Goal: Information Seeking & Learning: Check status

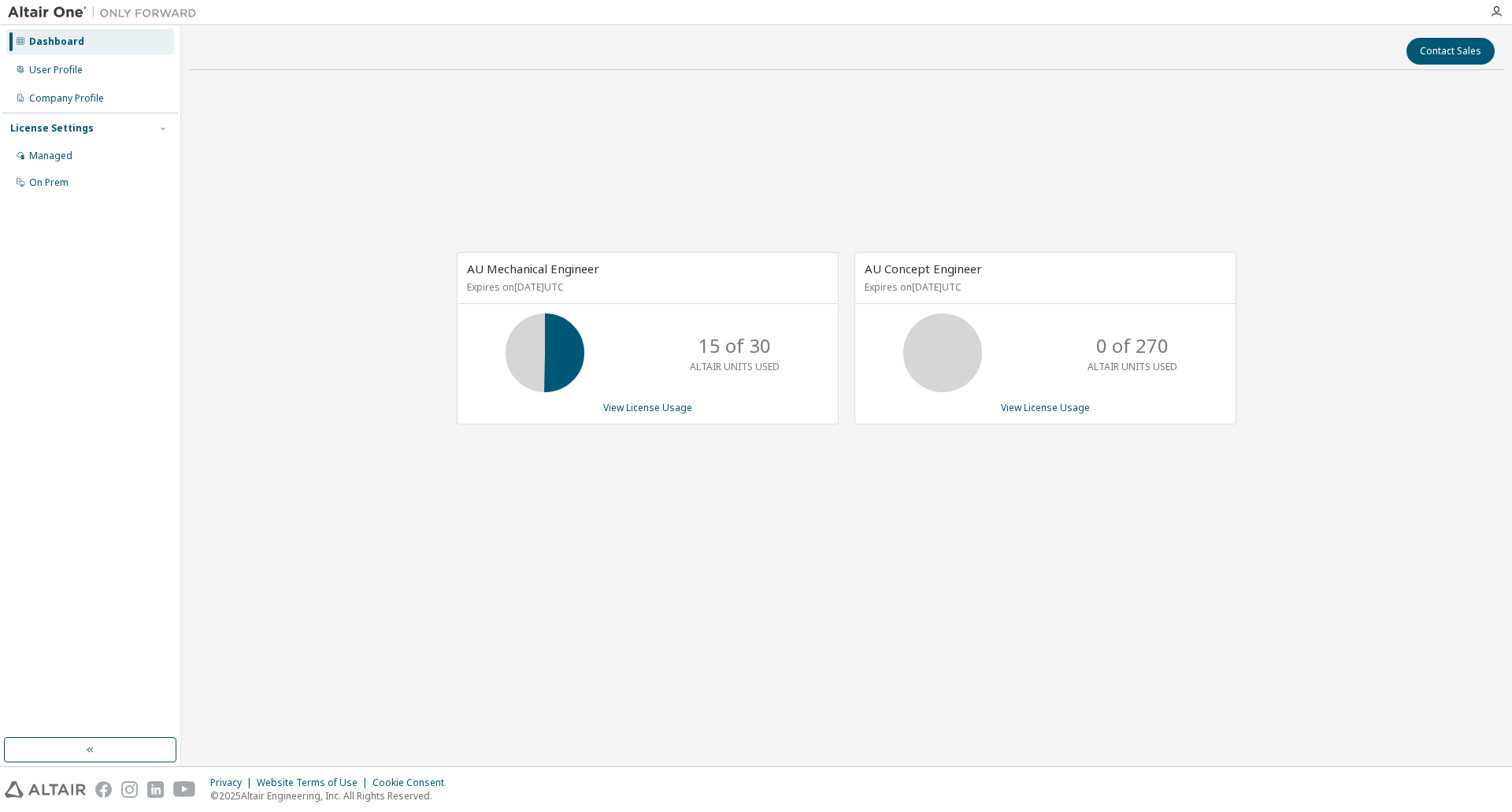
drag, startPoint x: 476, startPoint y: 289, endPoint x: 741, endPoint y: 290, distance: 265.0
click at [741, 290] on div "AU Mechanical Engineer Expires on March 16, 2026 UTC" at bounding box center [648, 278] width 381 height 51
click at [722, 357] on p "15 of 30" at bounding box center [734, 345] width 72 height 27
click at [642, 410] on link "View License Usage" at bounding box center [648, 407] width 89 height 14
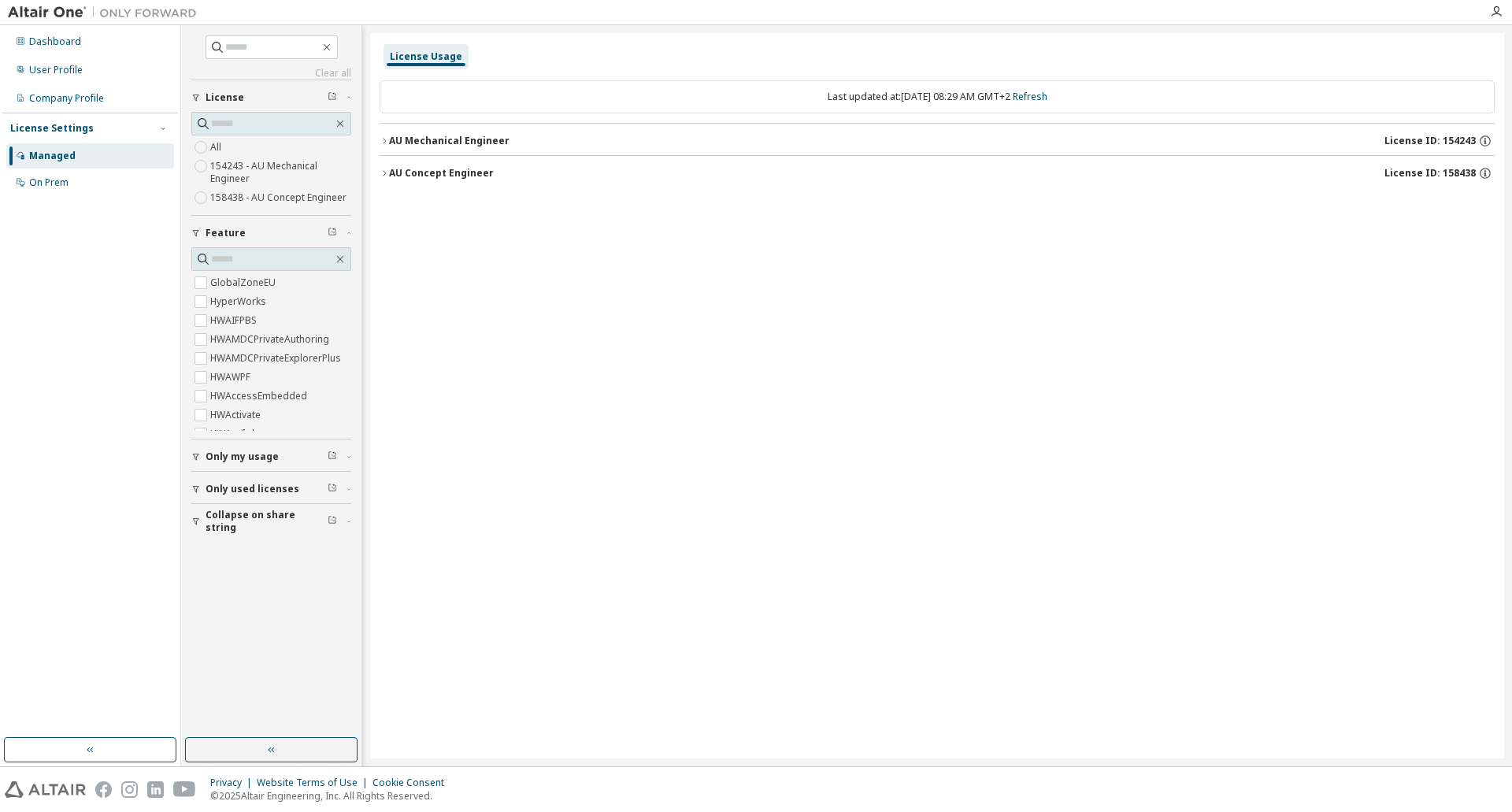
click at [388, 143] on icon "button" at bounding box center [384, 140] width 9 height 9
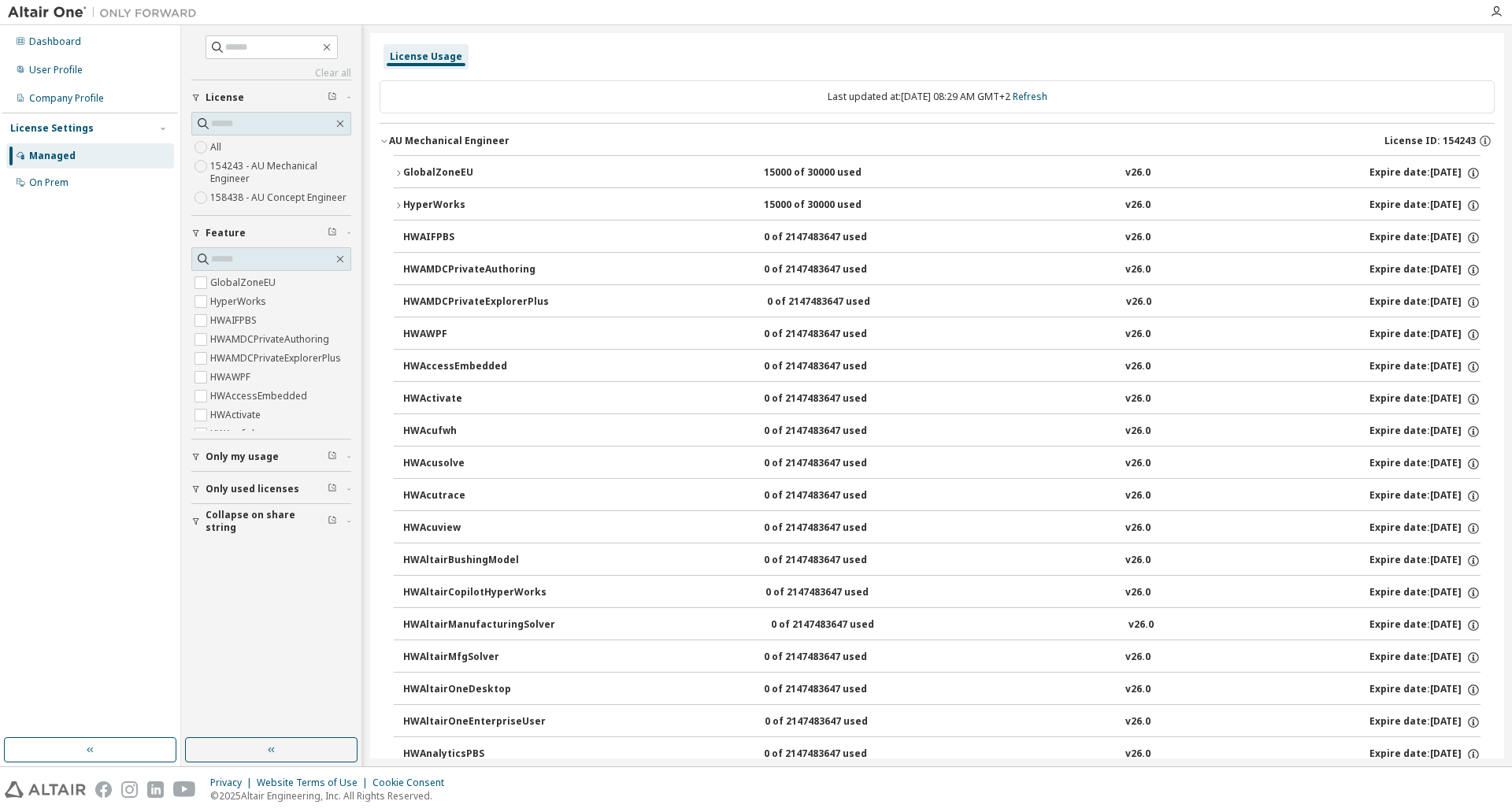
click at [400, 170] on icon "button" at bounding box center [398, 173] width 9 height 9
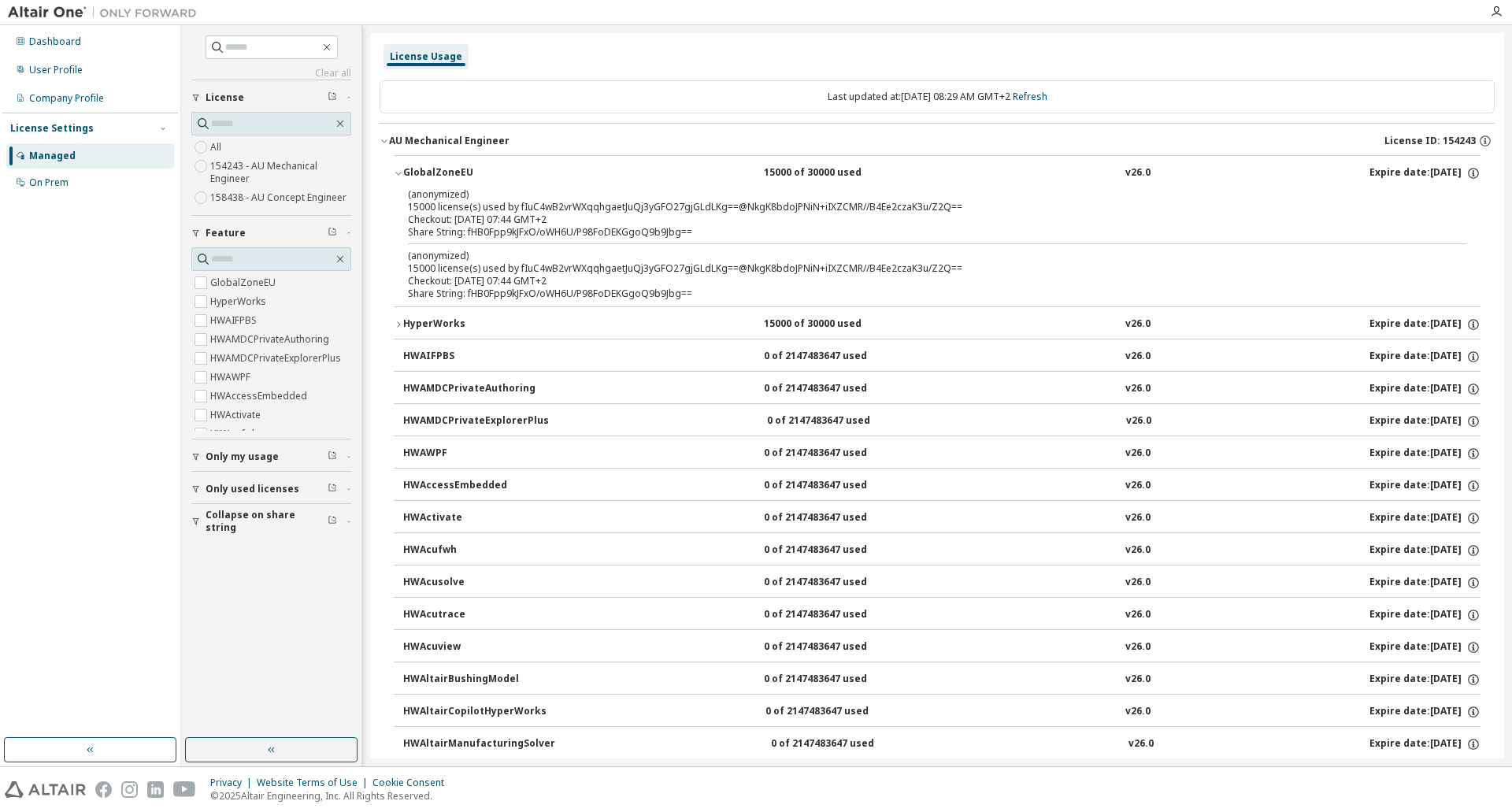
drag, startPoint x: 455, startPoint y: 218, endPoint x: 570, endPoint y: 219, distance: 115.0
click at [570, 219] on div "Checkout: [DATE] 07:44 GMT+2" at bounding box center [918, 220] width 1020 height 13
copy div "2025-10-10 07:44 GMT+2"
click at [394, 325] on icon "button" at bounding box center [398, 324] width 9 height 9
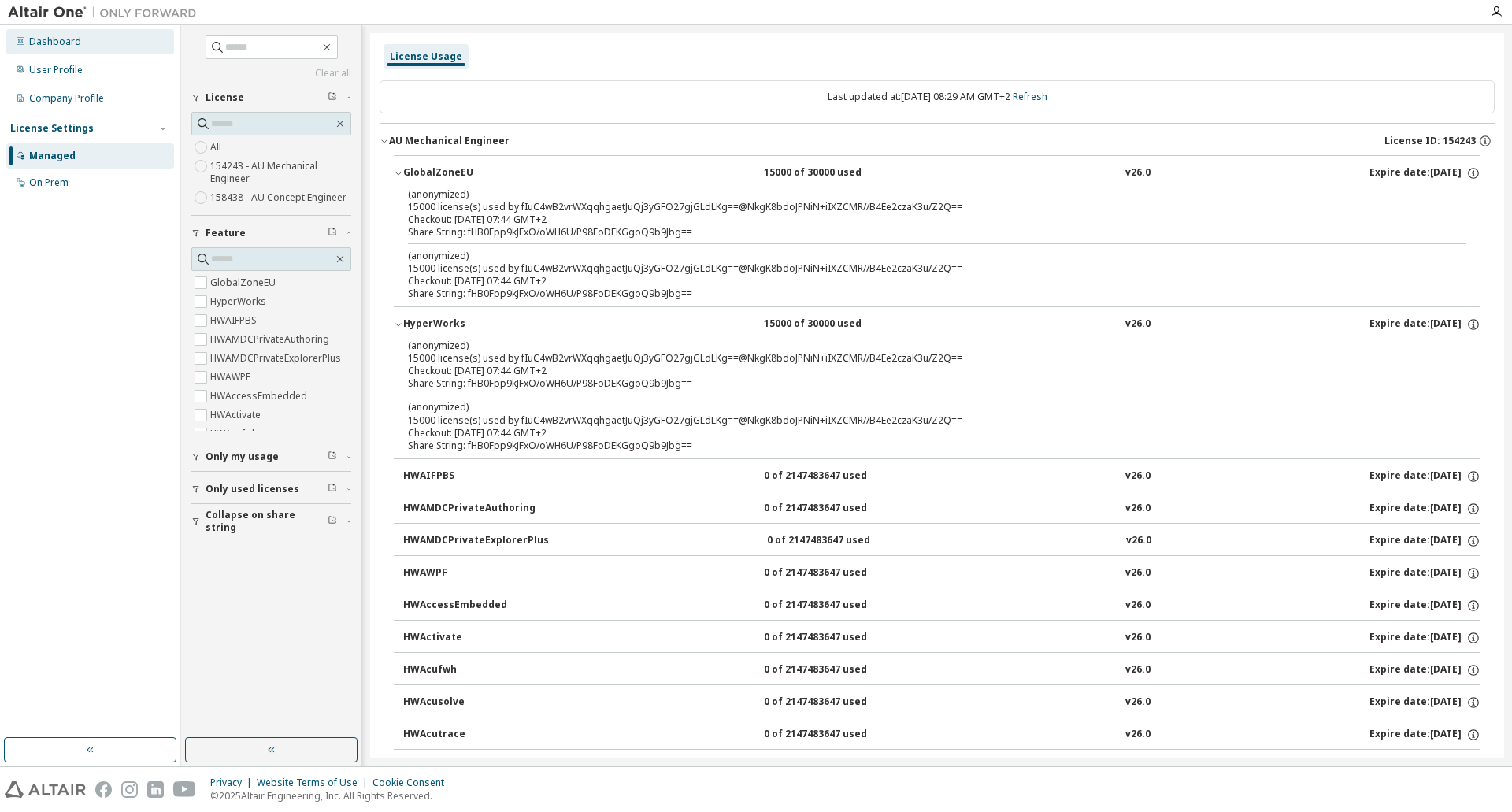
click at [50, 46] on div "Dashboard" at bounding box center [55, 41] width 52 height 13
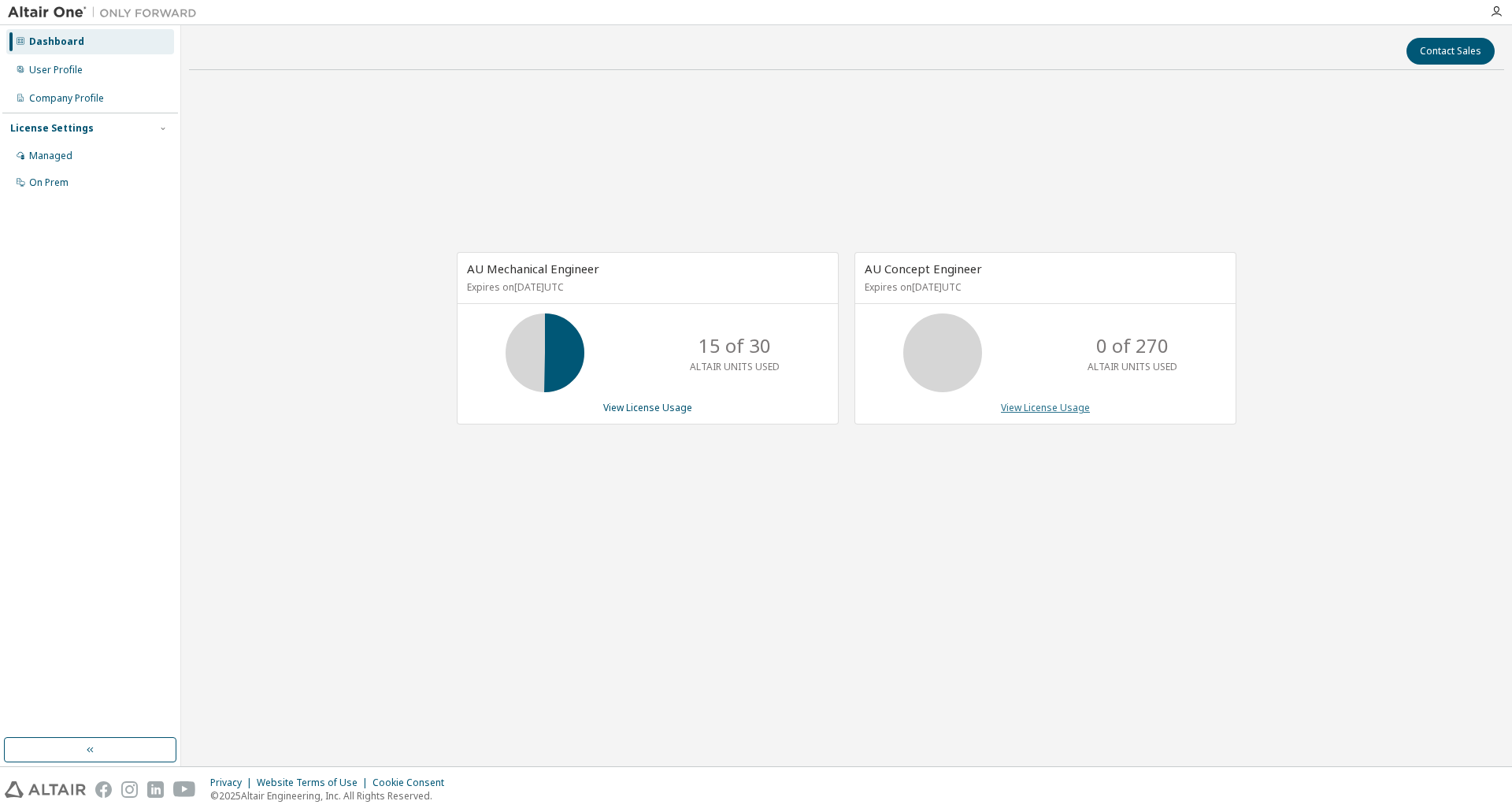
click at [1017, 405] on link "View License Usage" at bounding box center [1044, 407] width 89 height 14
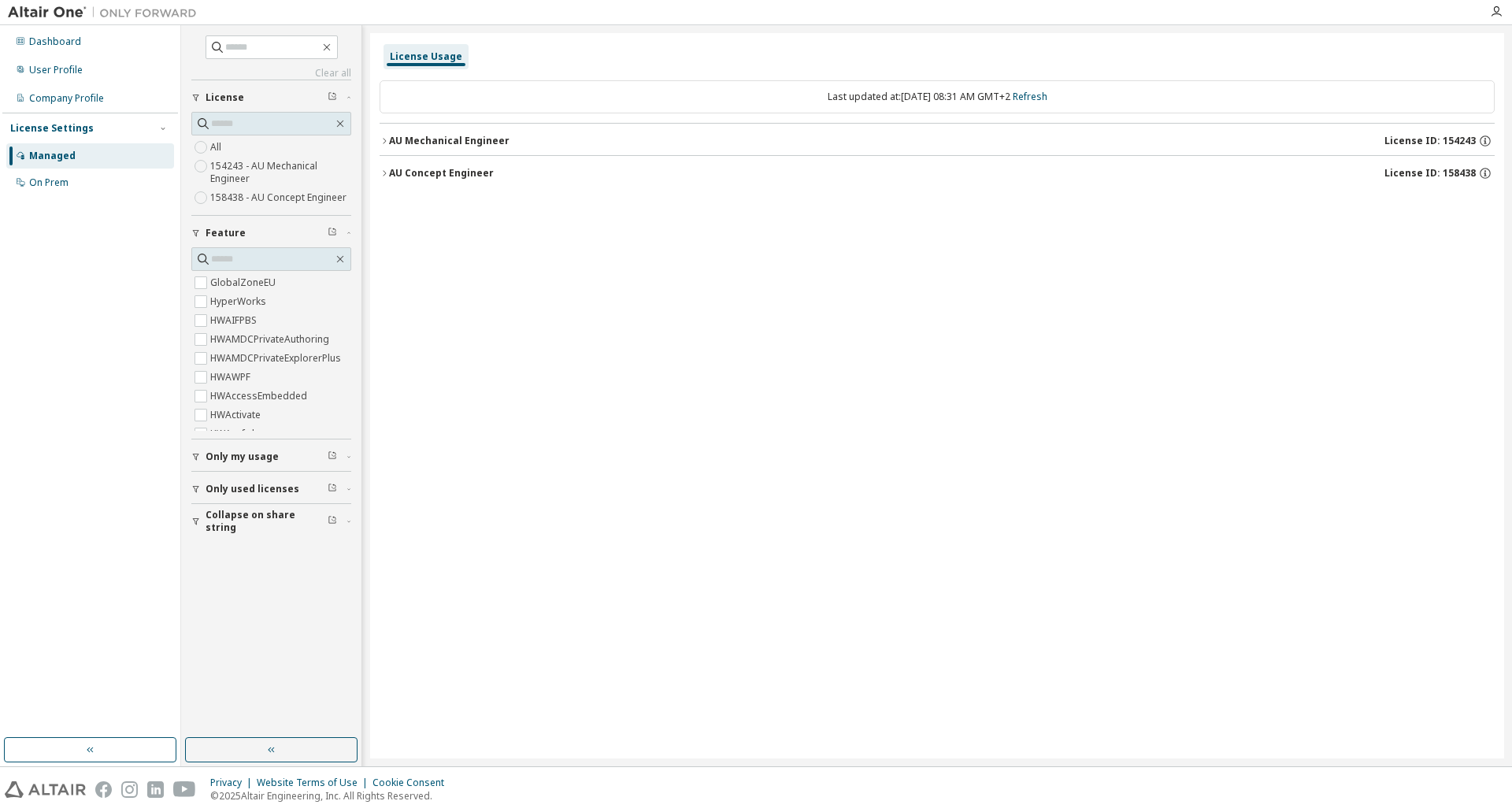
click at [380, 143] on icon "button" at bounding box center [384, 140] width 9 height 9
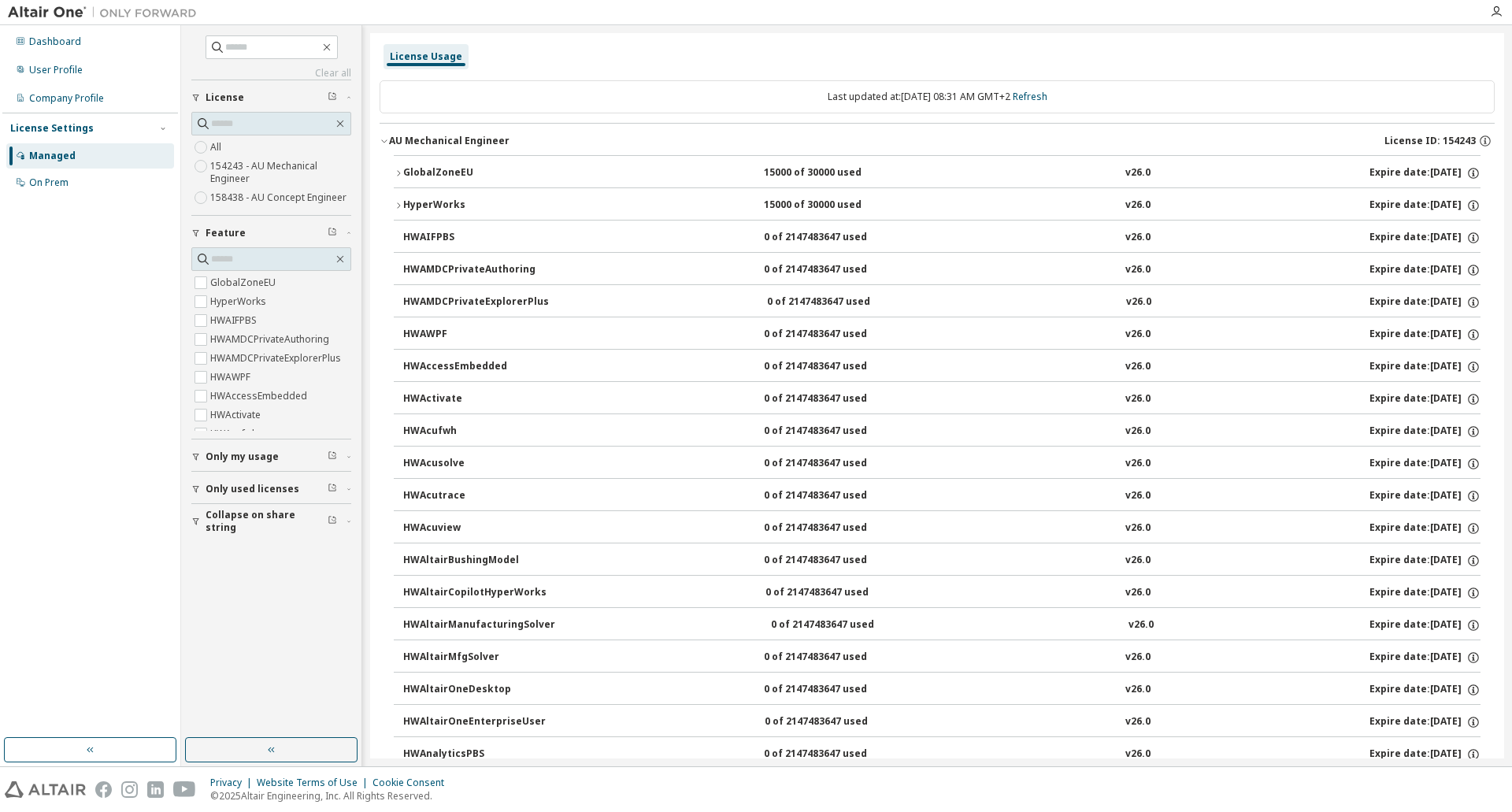
click at [382, 143] on icon "button" at bounding box center [384, 140] width 9 height 9
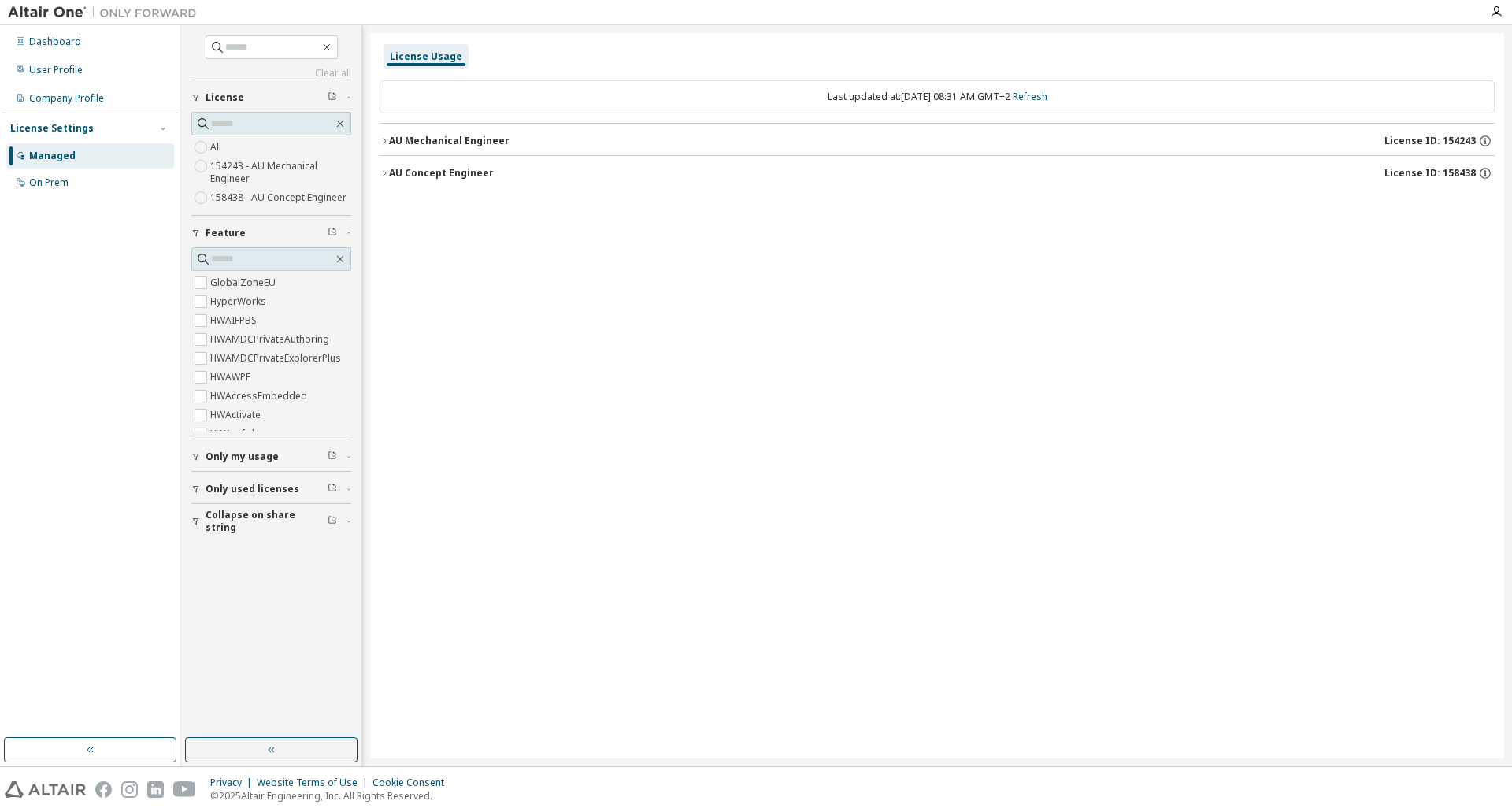
click at [46, 161] on div "Managed" at bounding box center [53, 156] width 46 height 13
click at [25, 44] on div "Dashboard" at bounding box center [90, 41] width 168 height 25
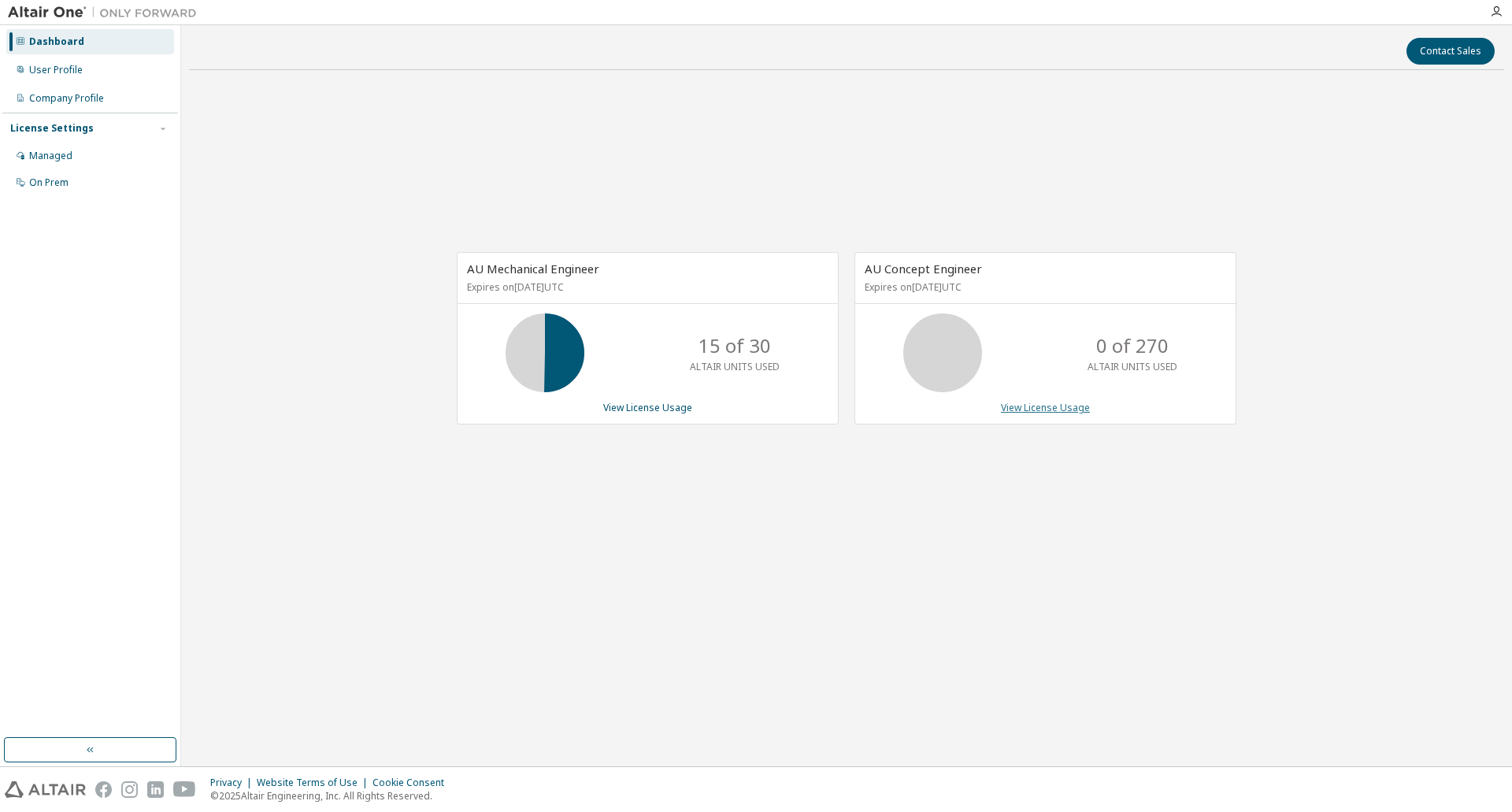
click at [1060, 409] on link "View License Usage" at bounding box center [1044, 407] width 89 height 14
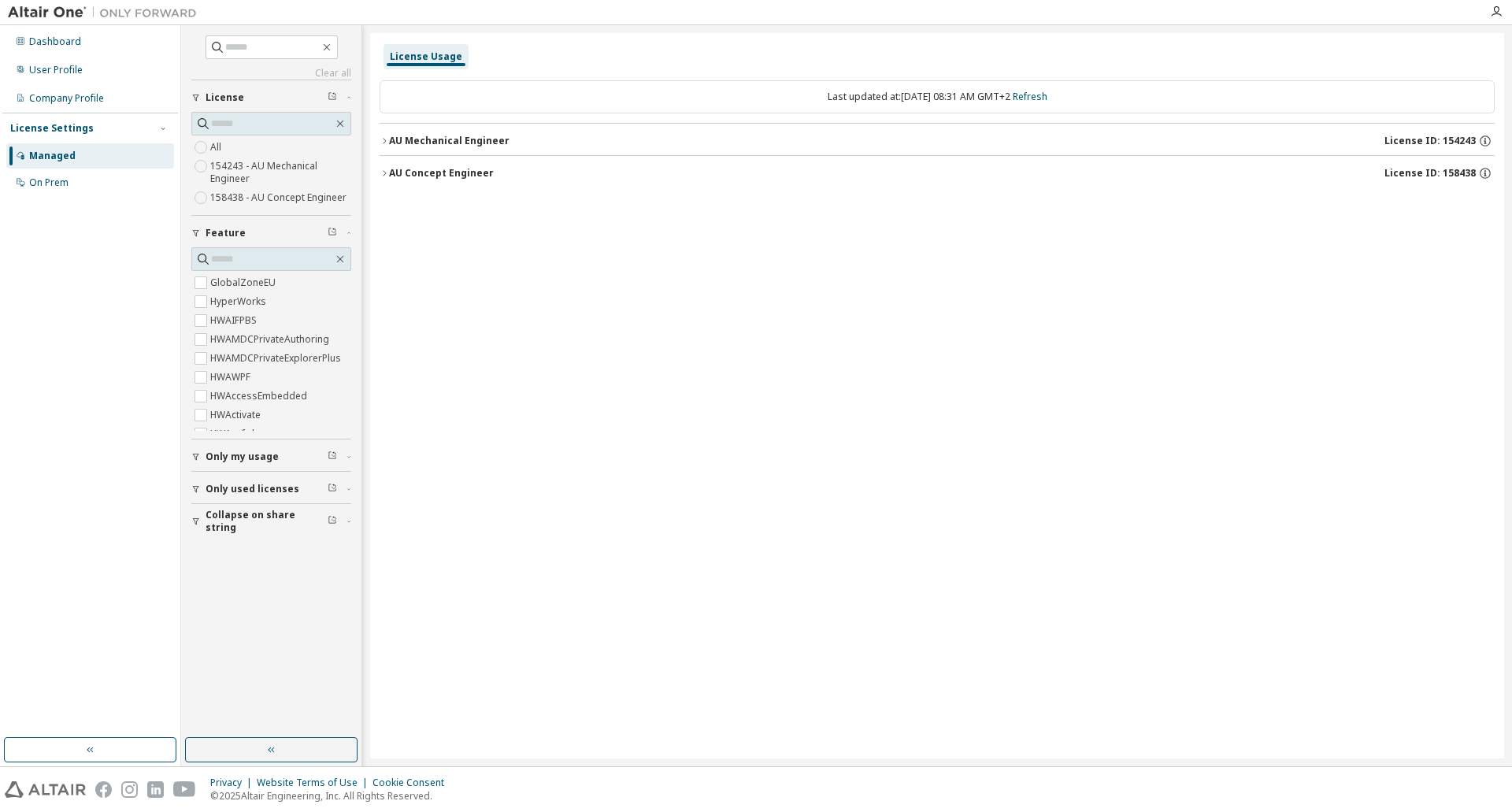
click at [381, 139] on icon "button" at bounding box center [384, 140] width 9 height 9
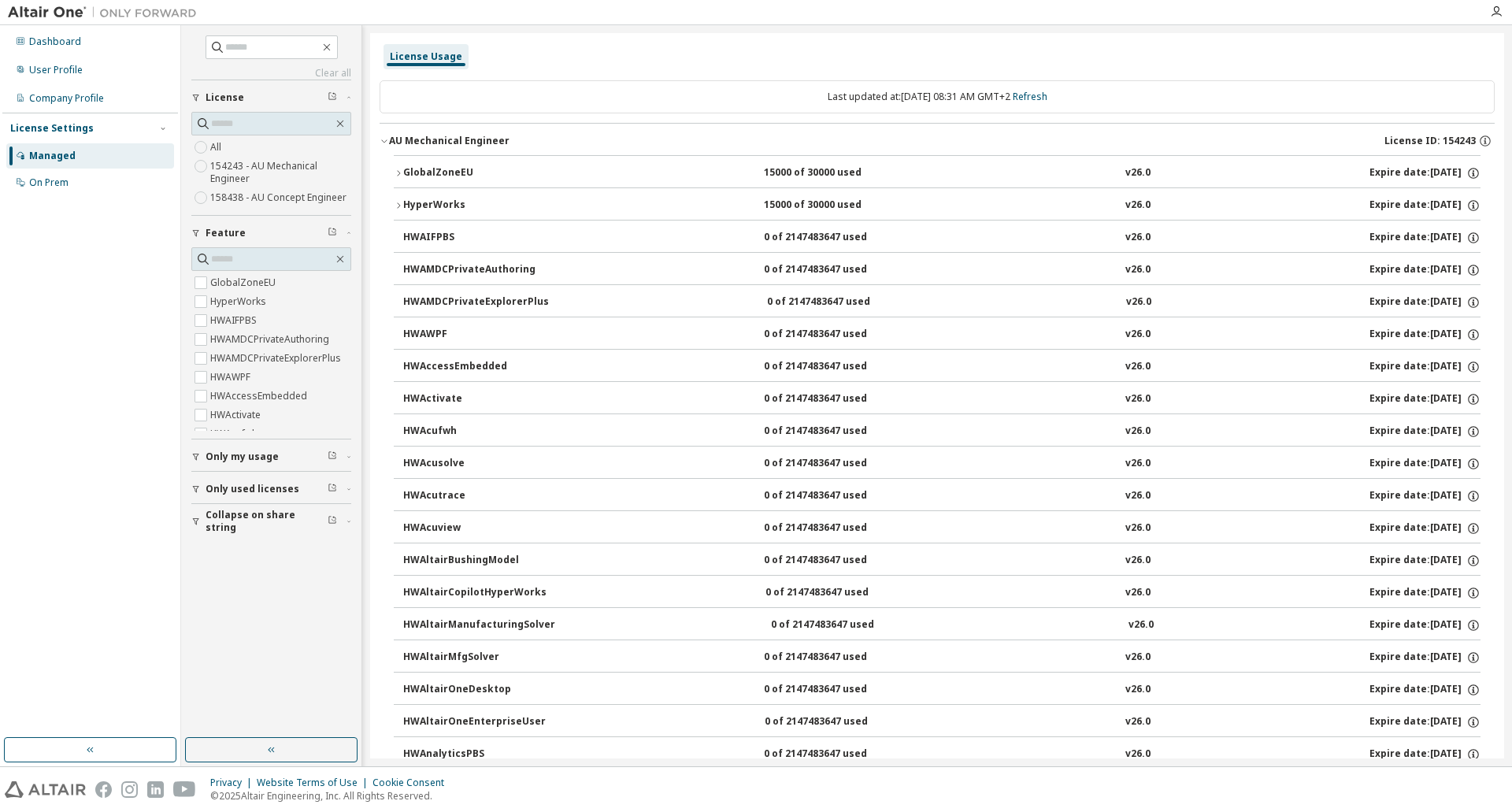
click at [396, 177] on icon "button" at bounding box center [398, 173] width 9 height 9
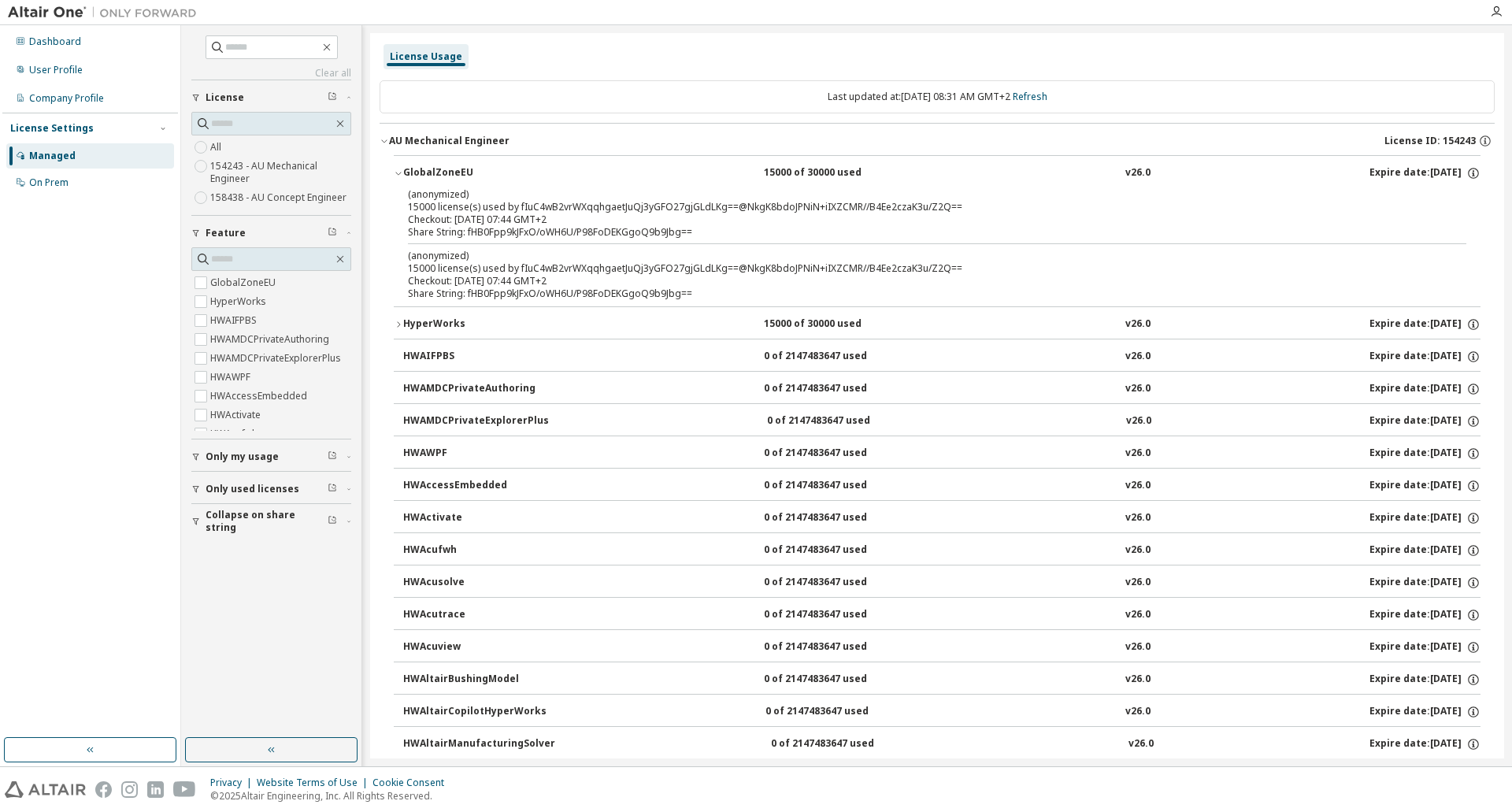
click at [387, 144] on icon "button" at bounding box center [384, 140] width 9 height 9
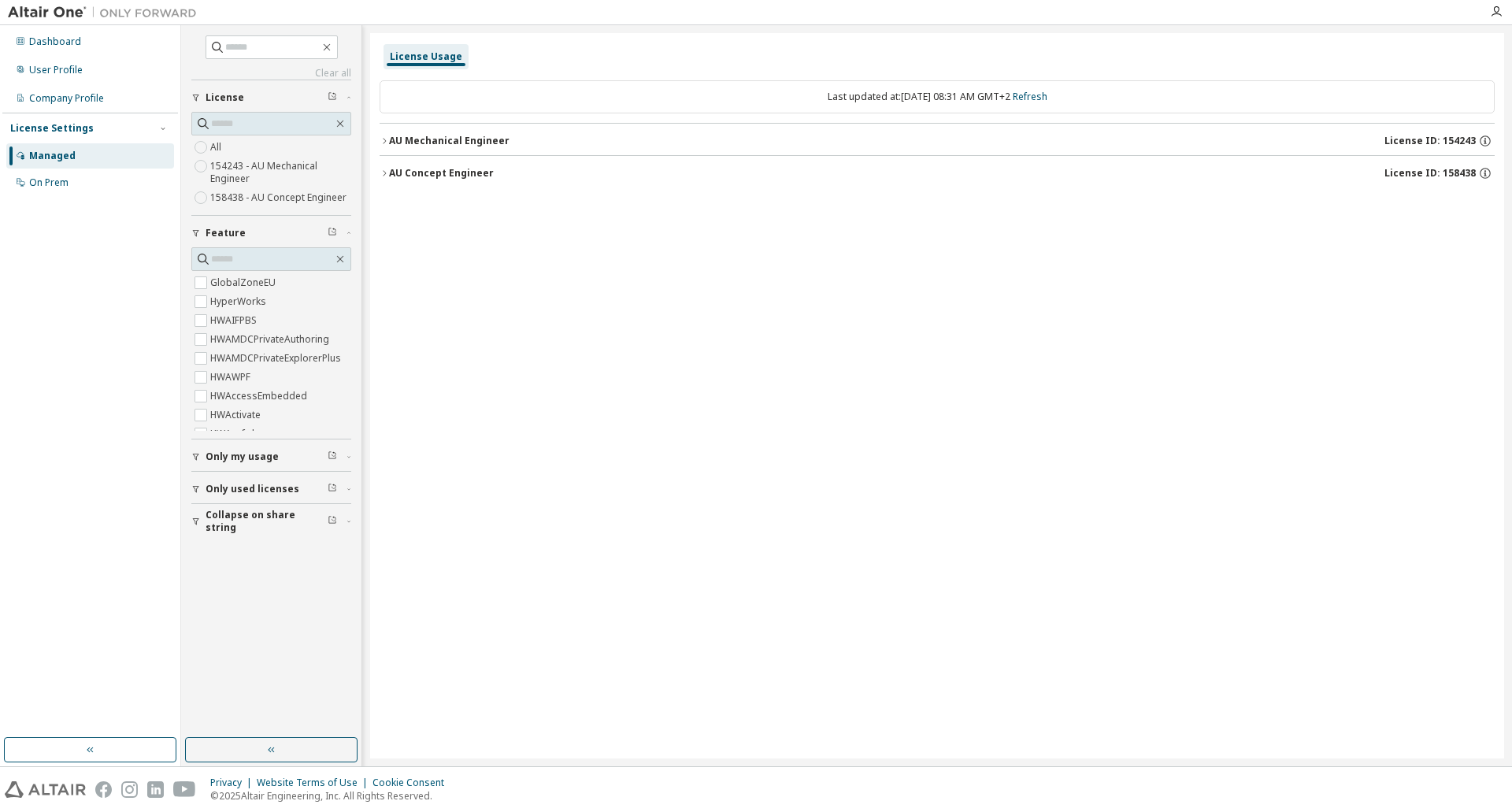
click at [387, 170] on icon "button" at bounding box center [384, 173] width 9 height 9
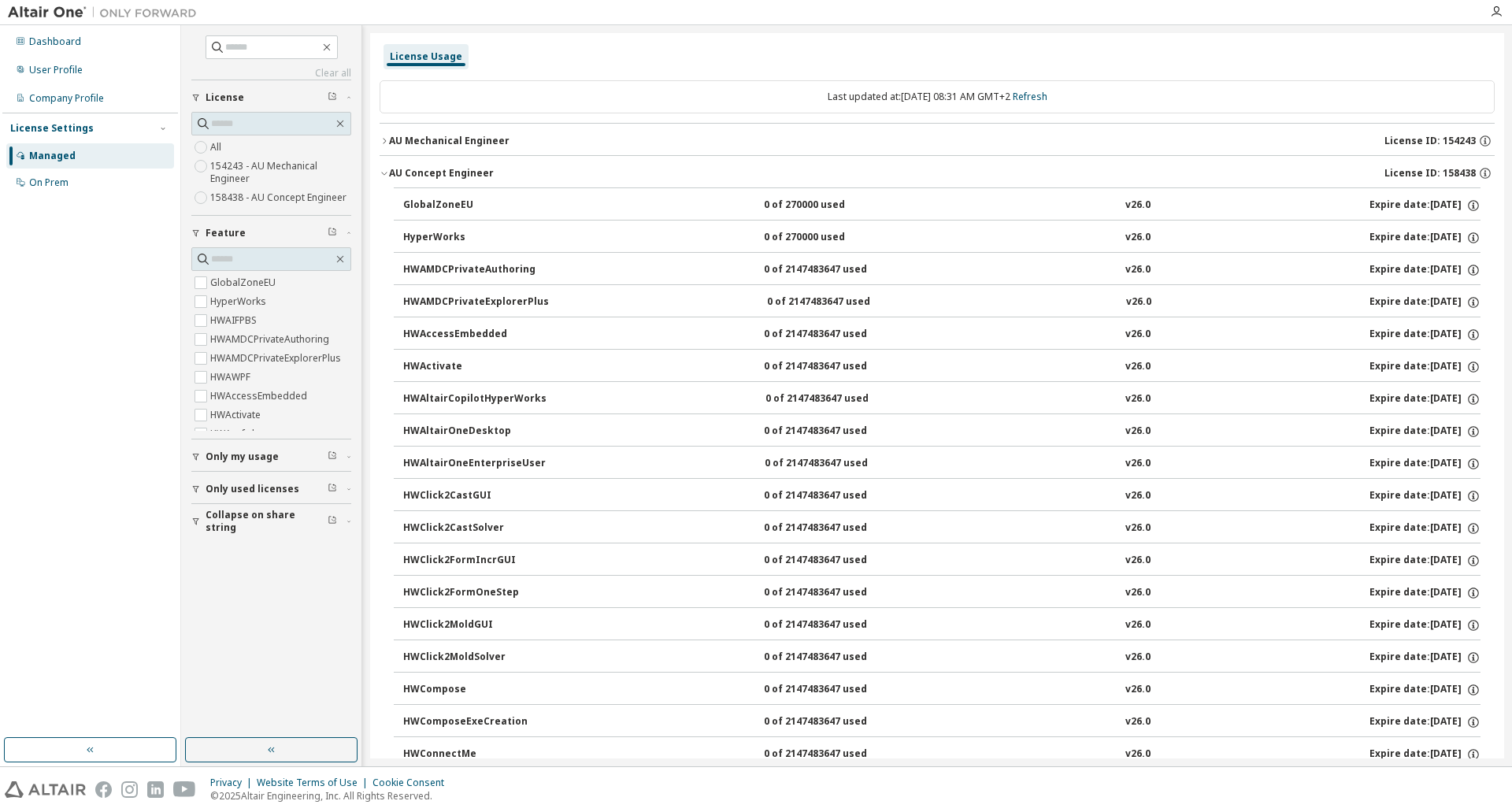
click at [409, 203] on div "GlobalZoneEU" at bounding box center [474, 205] width 142 height 14
click at [386, 176] on icon "button" at bounding box center [384, 173] width 9 height 9
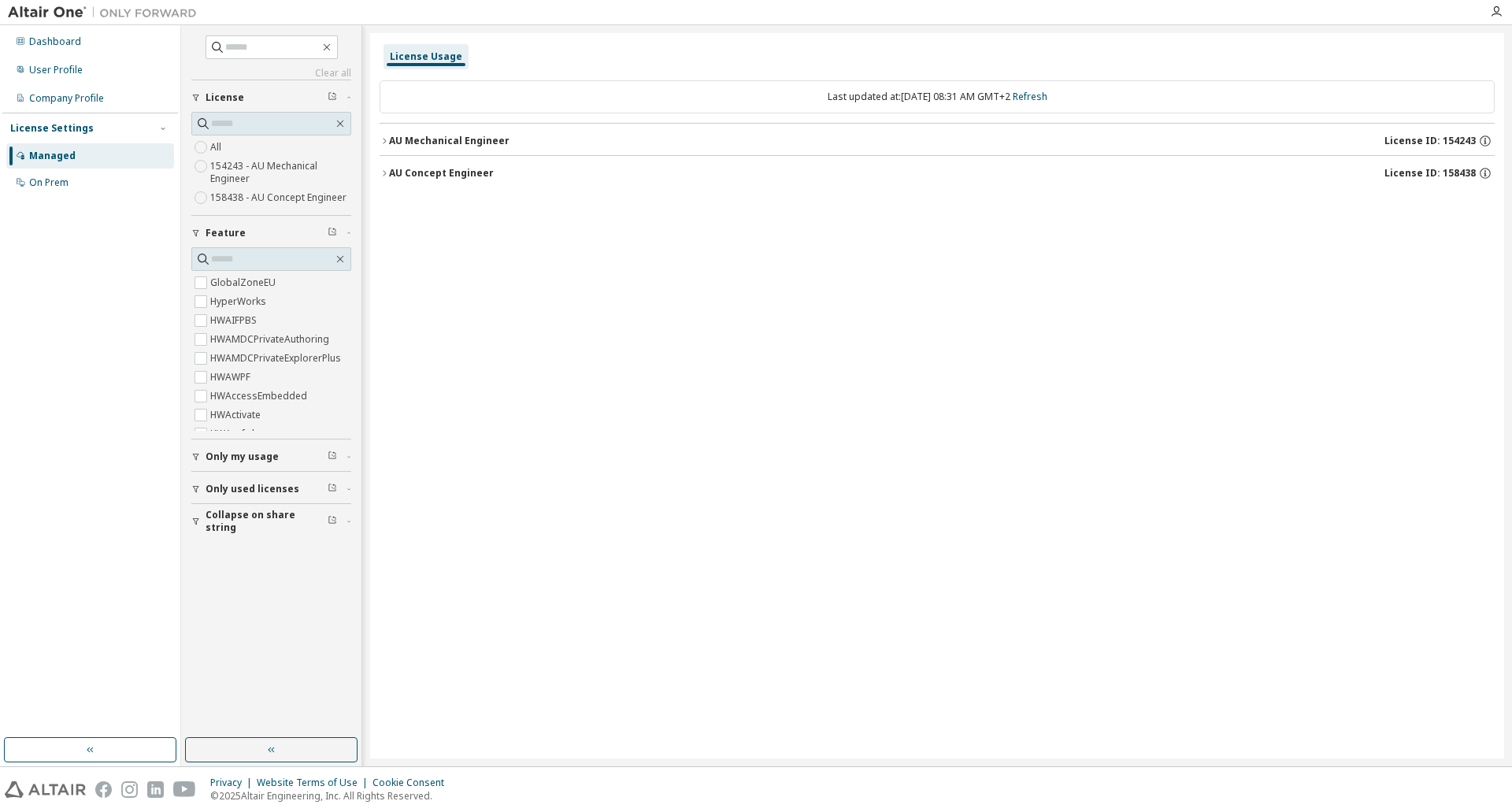
click at [387, 139] on icon "button" at bounding box center [384, 140] width 9 height 9
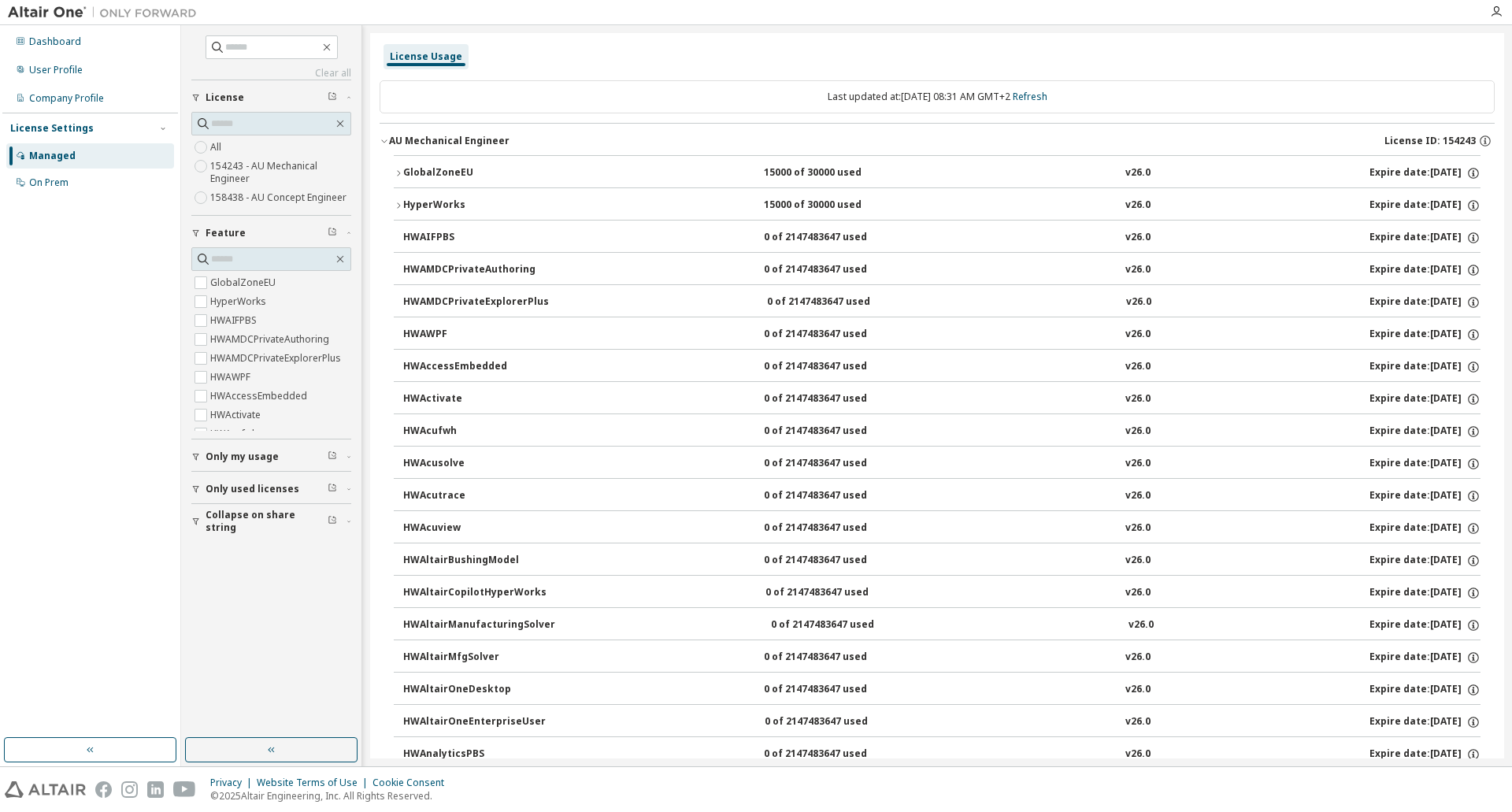
click at [387, 139] on icon "button" at bounding box center [384, 140] width 9 height 9
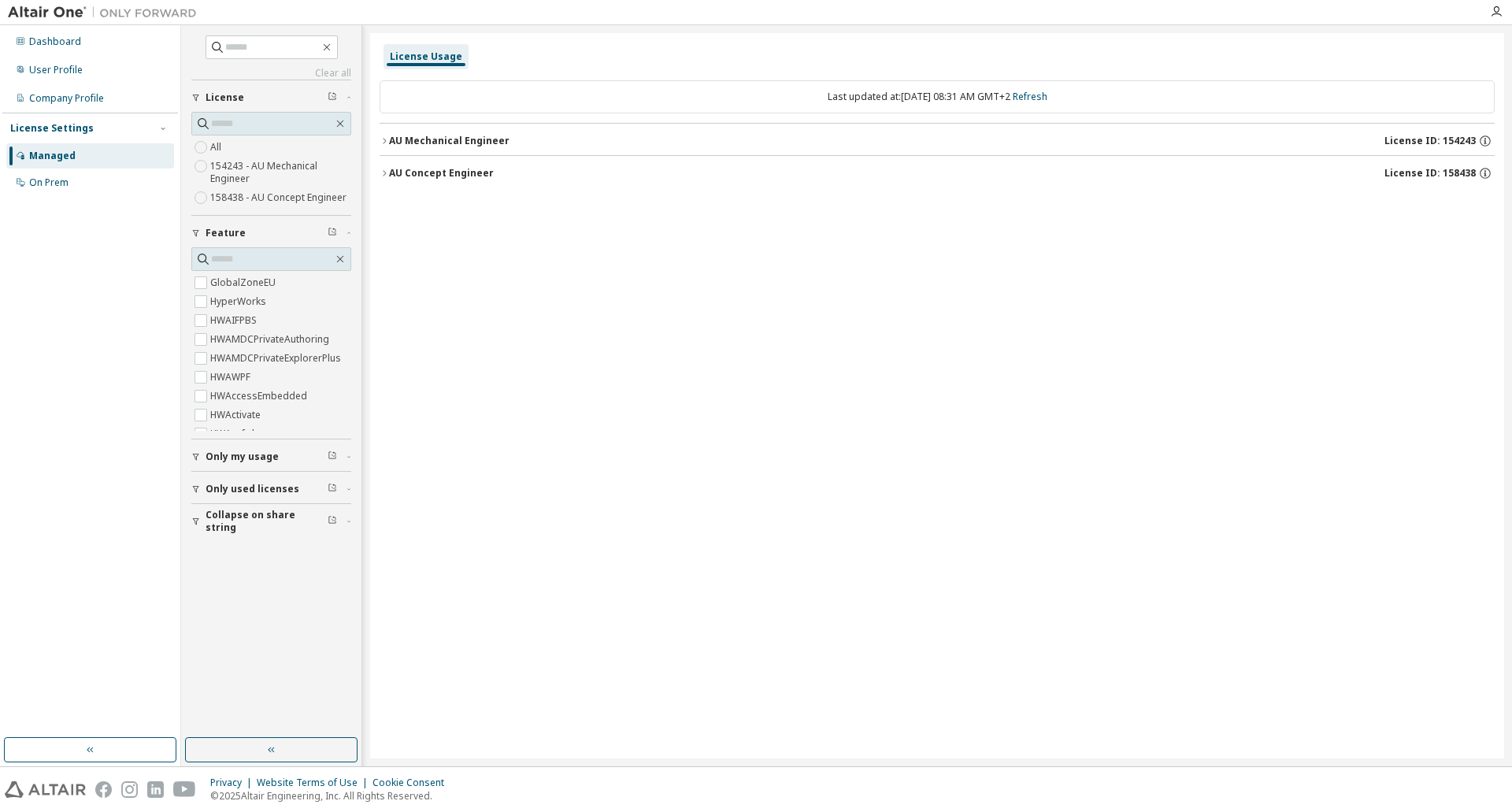
click at [390, 170] on div "AU Concept Engineer" at bounding box center [442, 173] width 105 height 13
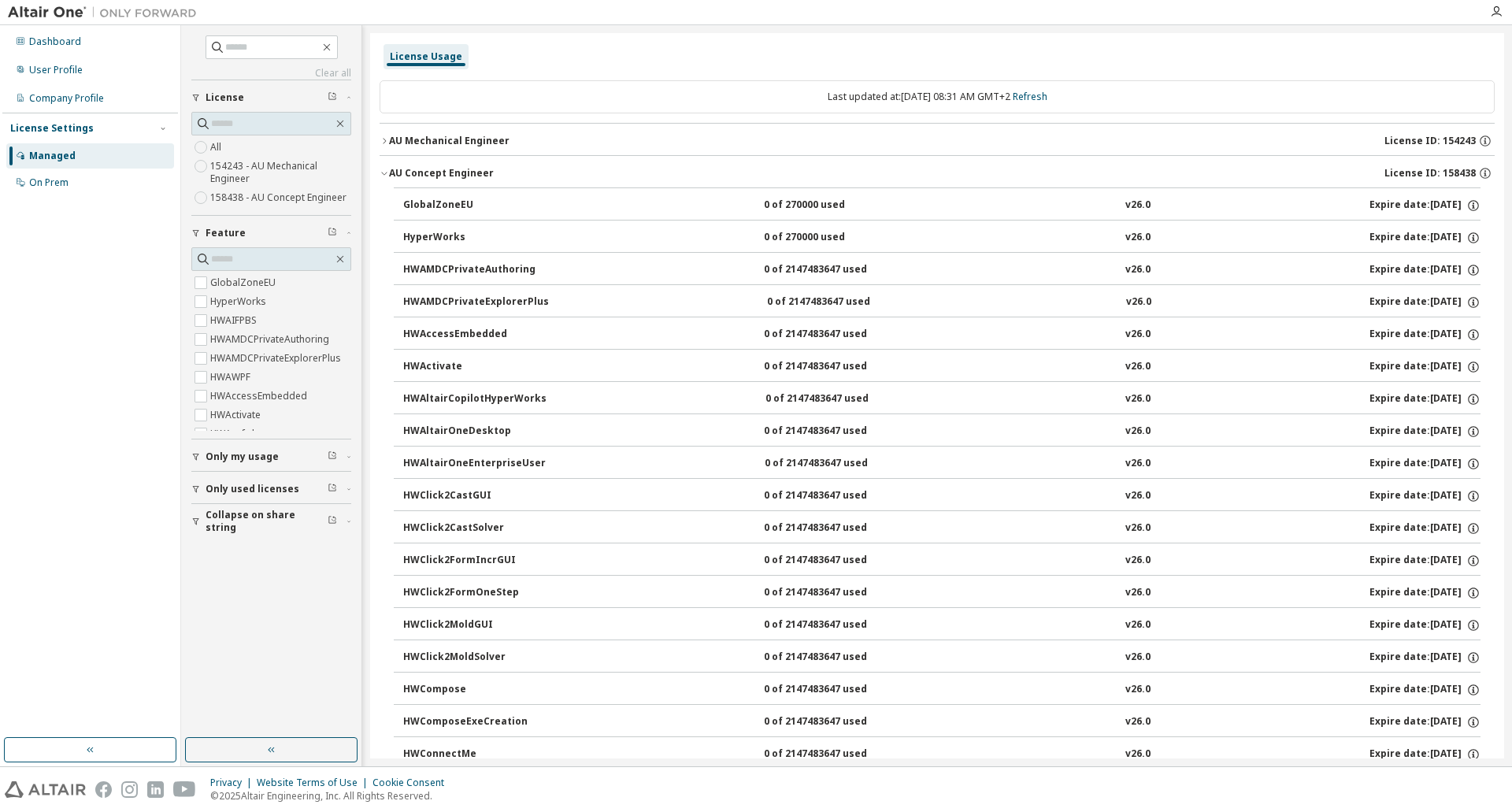
click at [532, 191] on button "GlobalZoneEU 0 of 270000 used v26.0 Expire date: 2025-11-12" at bounding box center [941, 206] width 1077 height 34
click at [529, 201] on div "GlobalZoneEU" at bounding box center [474, 205] width 142 height 14
click at [387, 141] on icon "button" at bounding box center [384, 140] width 9 height 9
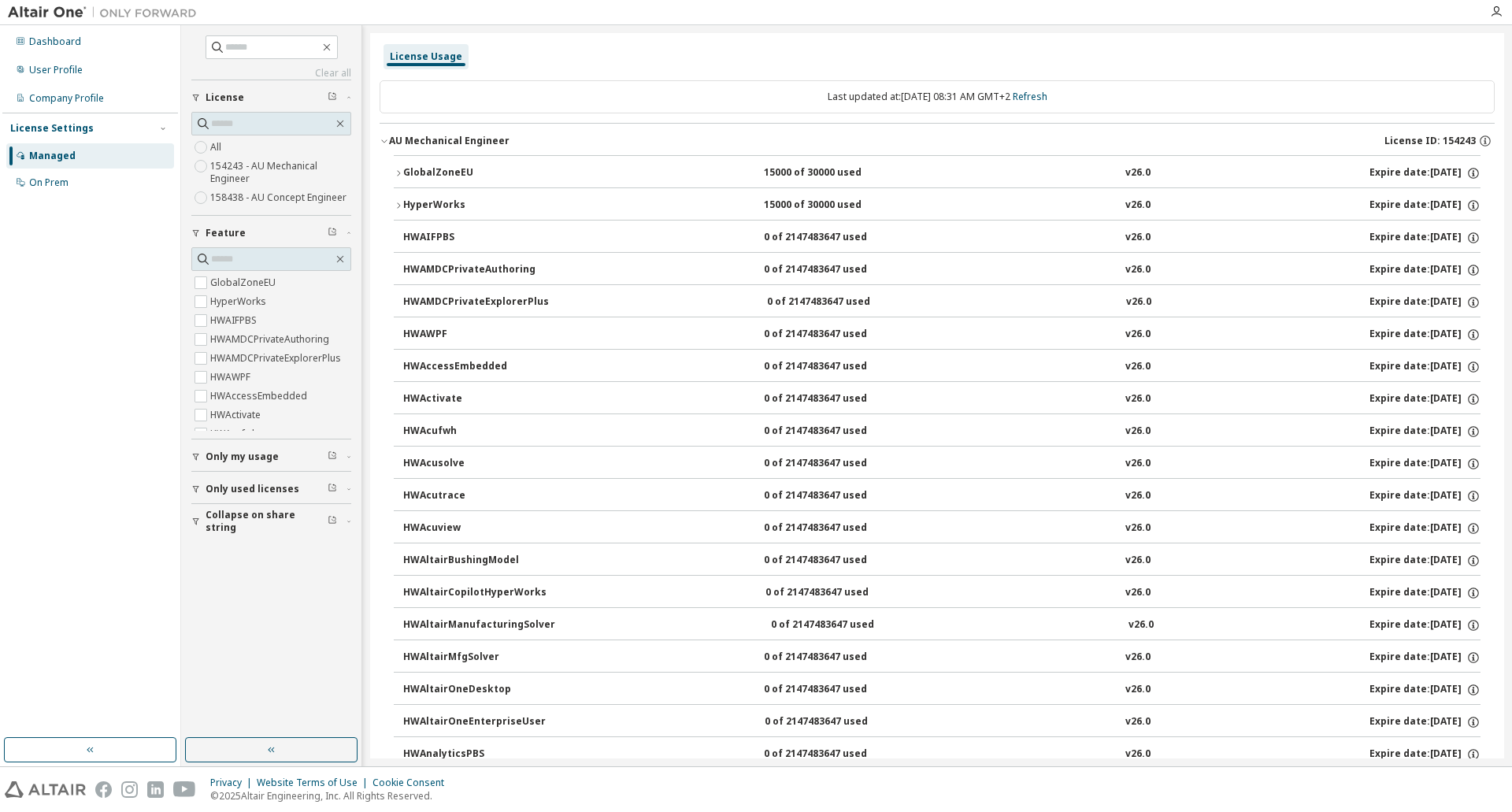
click at [403, 172] on button "GlobalZoneEU 15000 of 30000 used v26.0 Expire date: 2026-03-16" at bounding box center [937, 173] width 1087 height 34
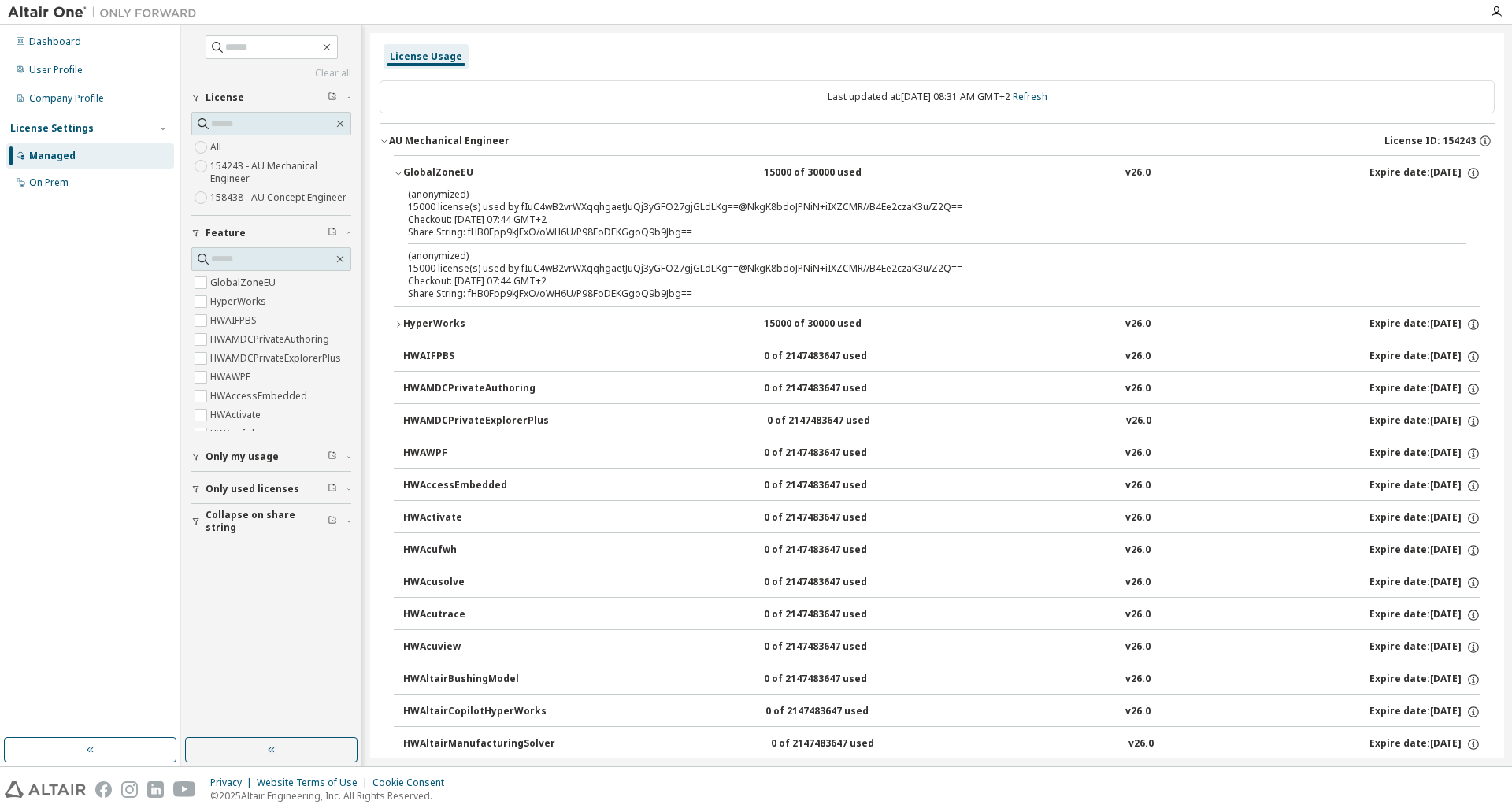
click at [403, 172] on div "GlobalZoneEU" at bounding box center [474, 173] width 142 height 14
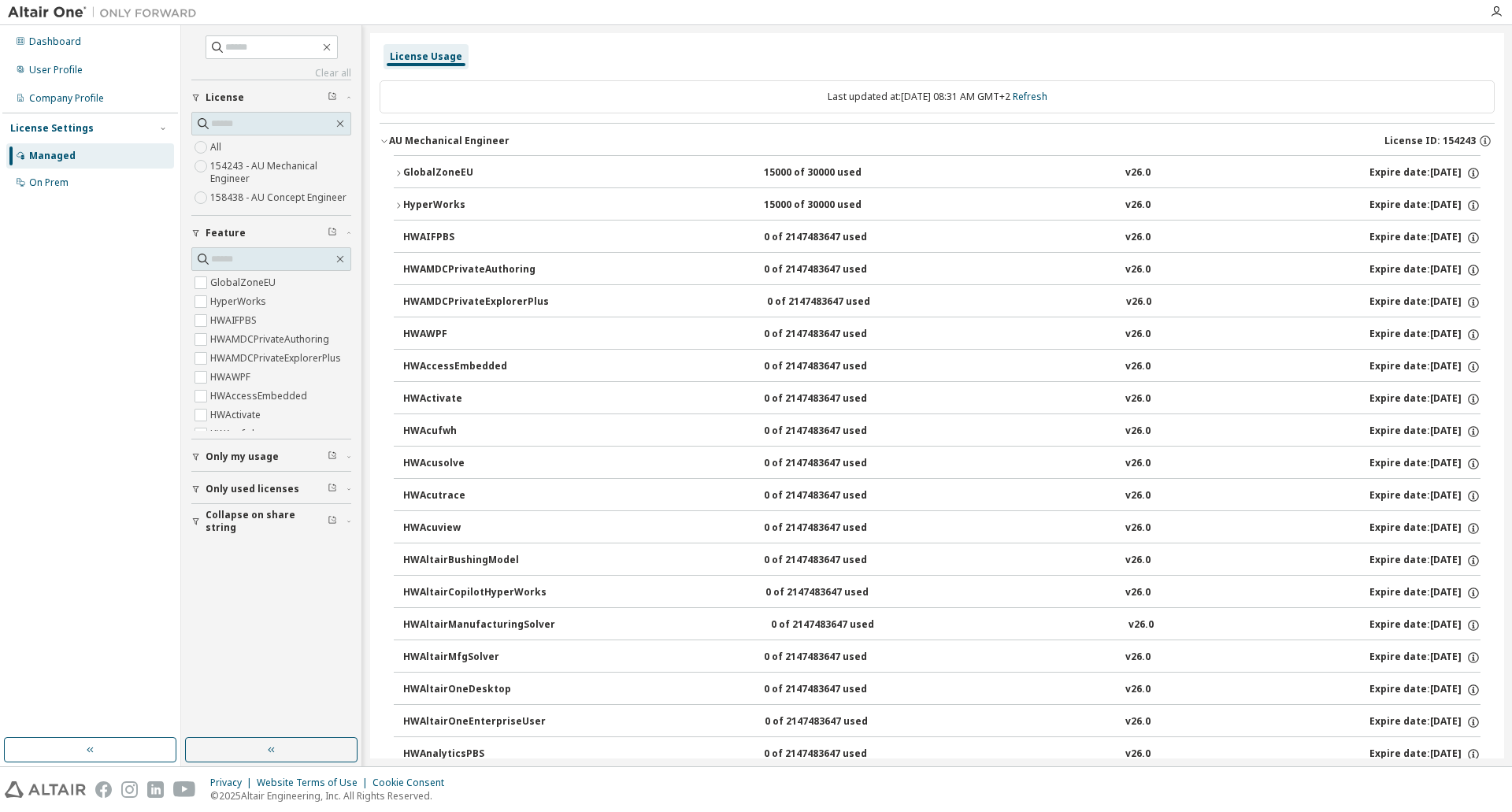
click at [385, 139] on icon "button" at bounding box center [384, 140] width 9 height 9
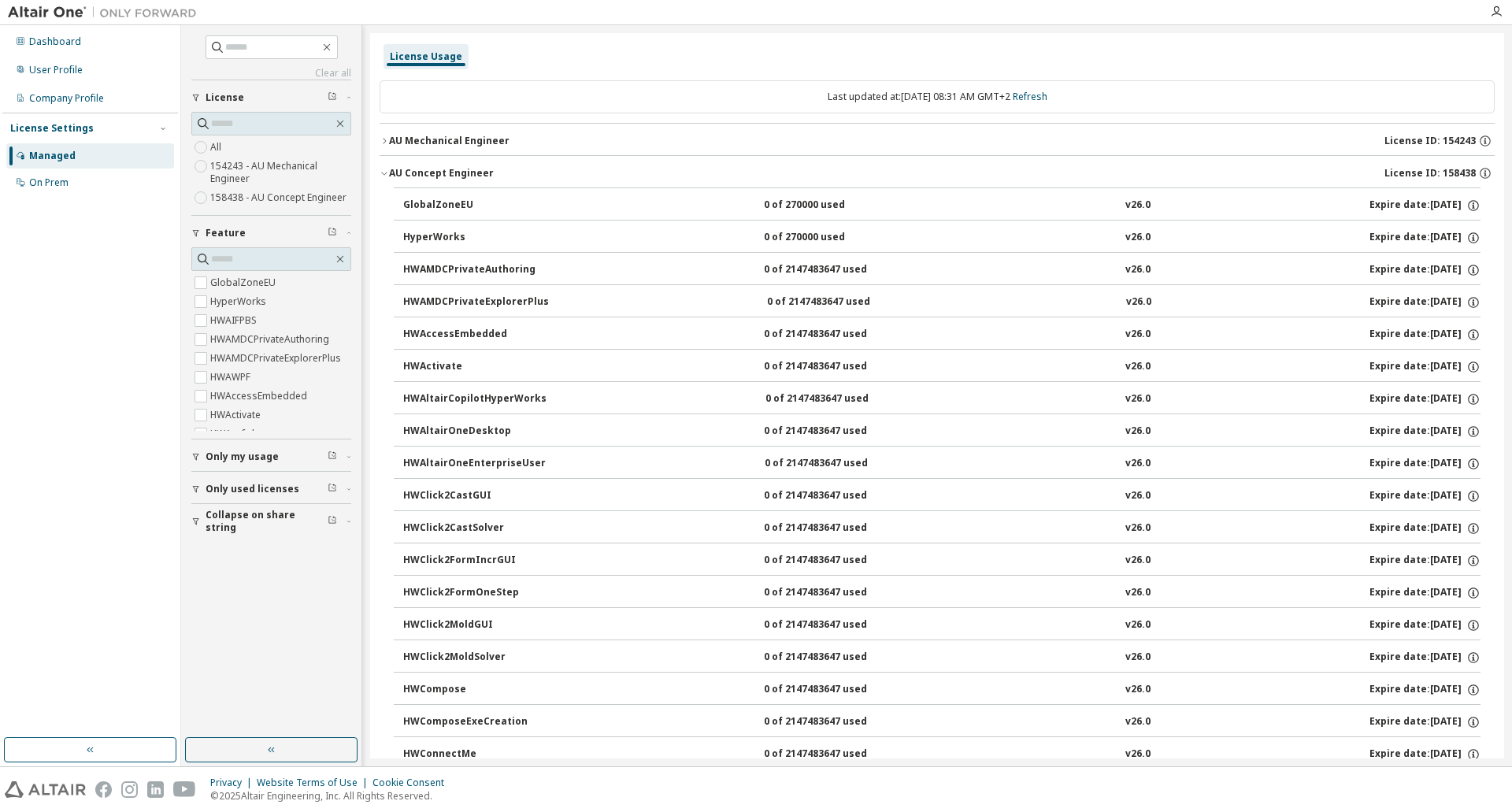
click at [381, 175] on icon "button" at bounding box center [384, 173] width 9 height 9
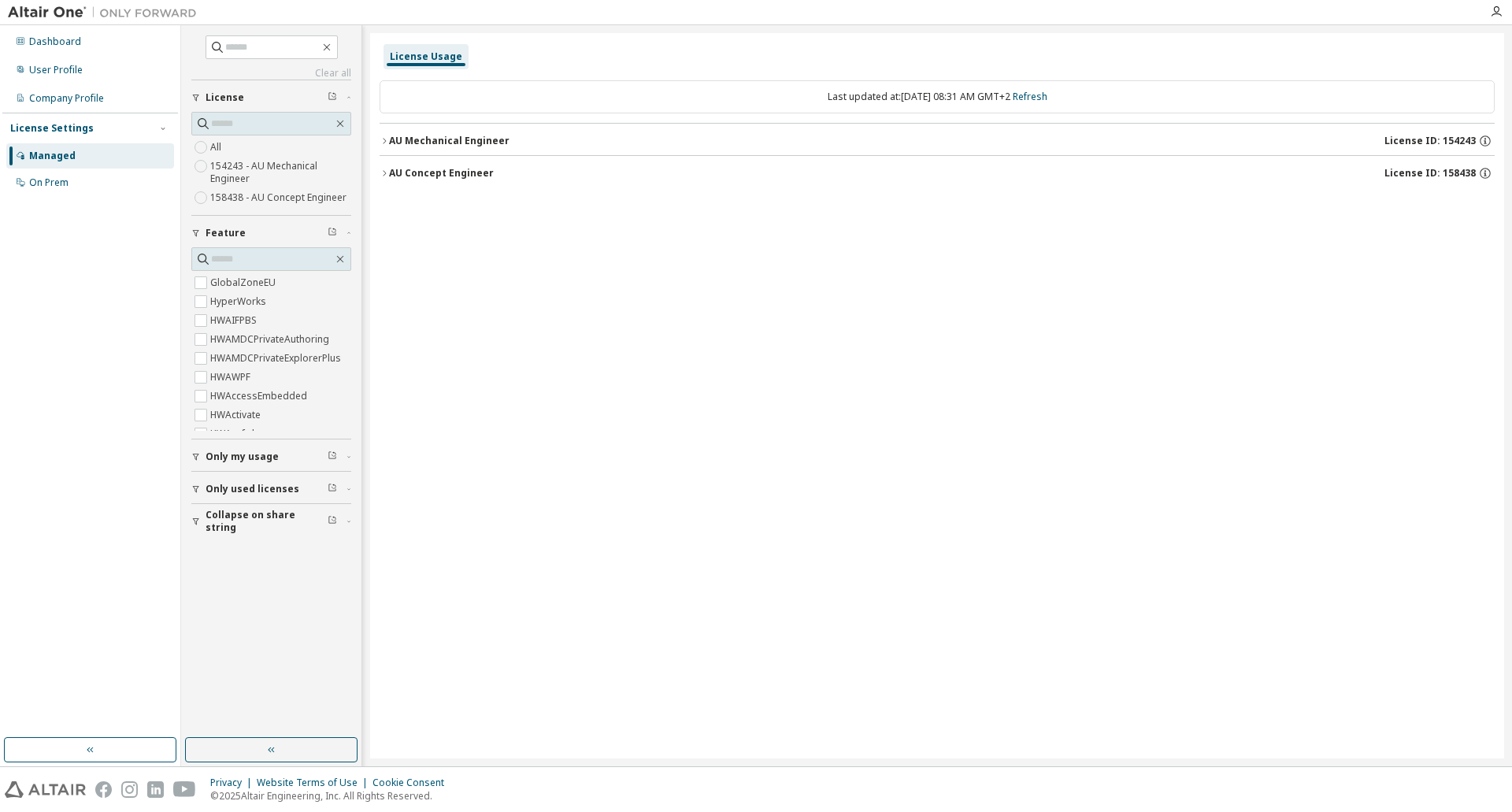
click at [383, 176] on icon "button" at bounding box center [384, 173] width 3 height 5
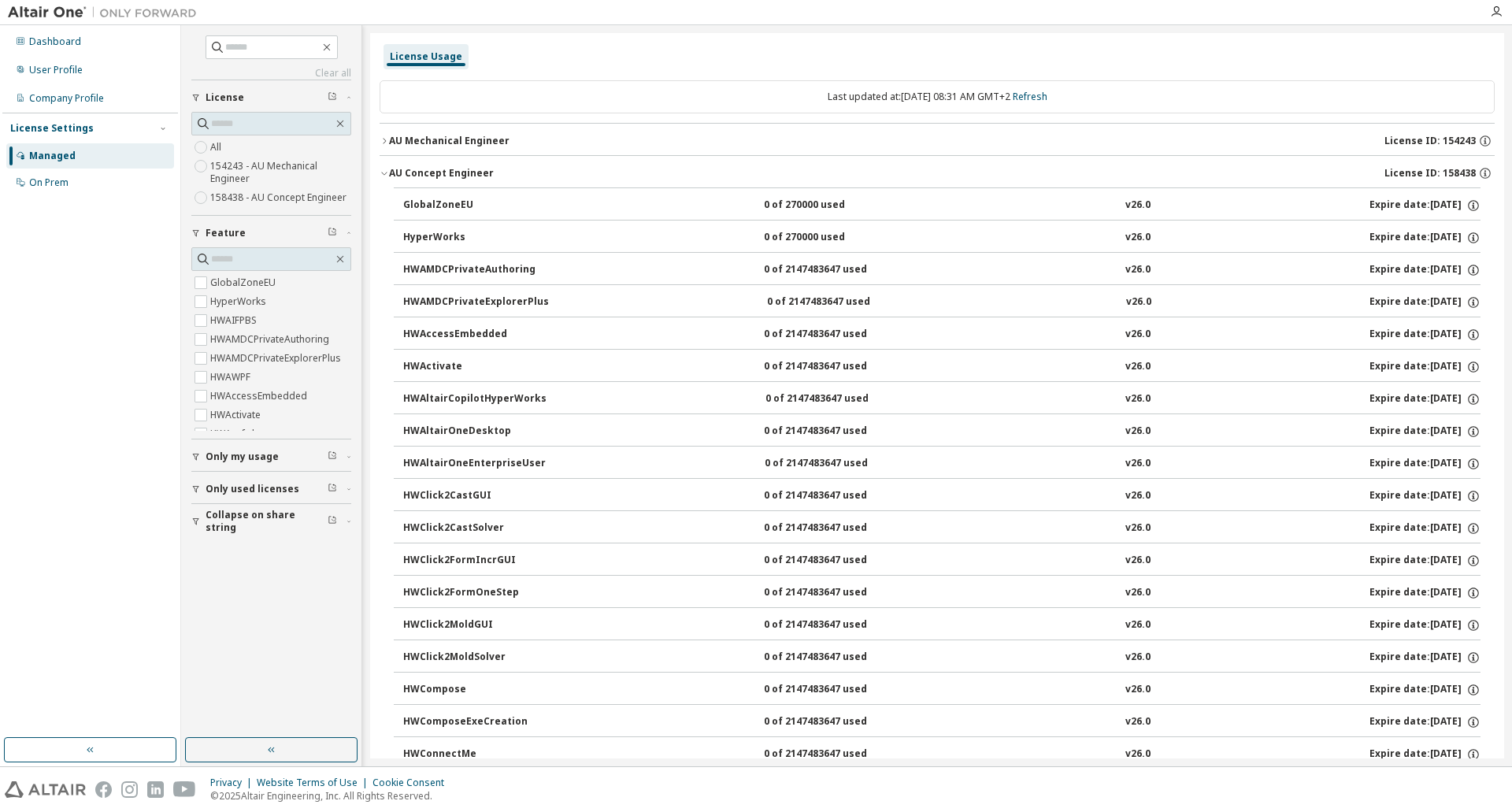
click at [812, 197] on button "GlobalZoneEU 0 of 270000 used v26.0 Expire date: 2025-11-12" at bounding box center [941, 206] width 1077 height 34
click at [806, 231] on div "0 of 270000 used" at bounding box center [834, 238] width 142 height 14
click at [794, 189] on button "GlobalZoneEU 0 of 270000 used v26.0 Expire date: 2025-11-12" at bounding box center [941, 206] width 1077 height 34
click at [385, 140] on icon "button" at bounding box center [384, 140] width 3 height 5
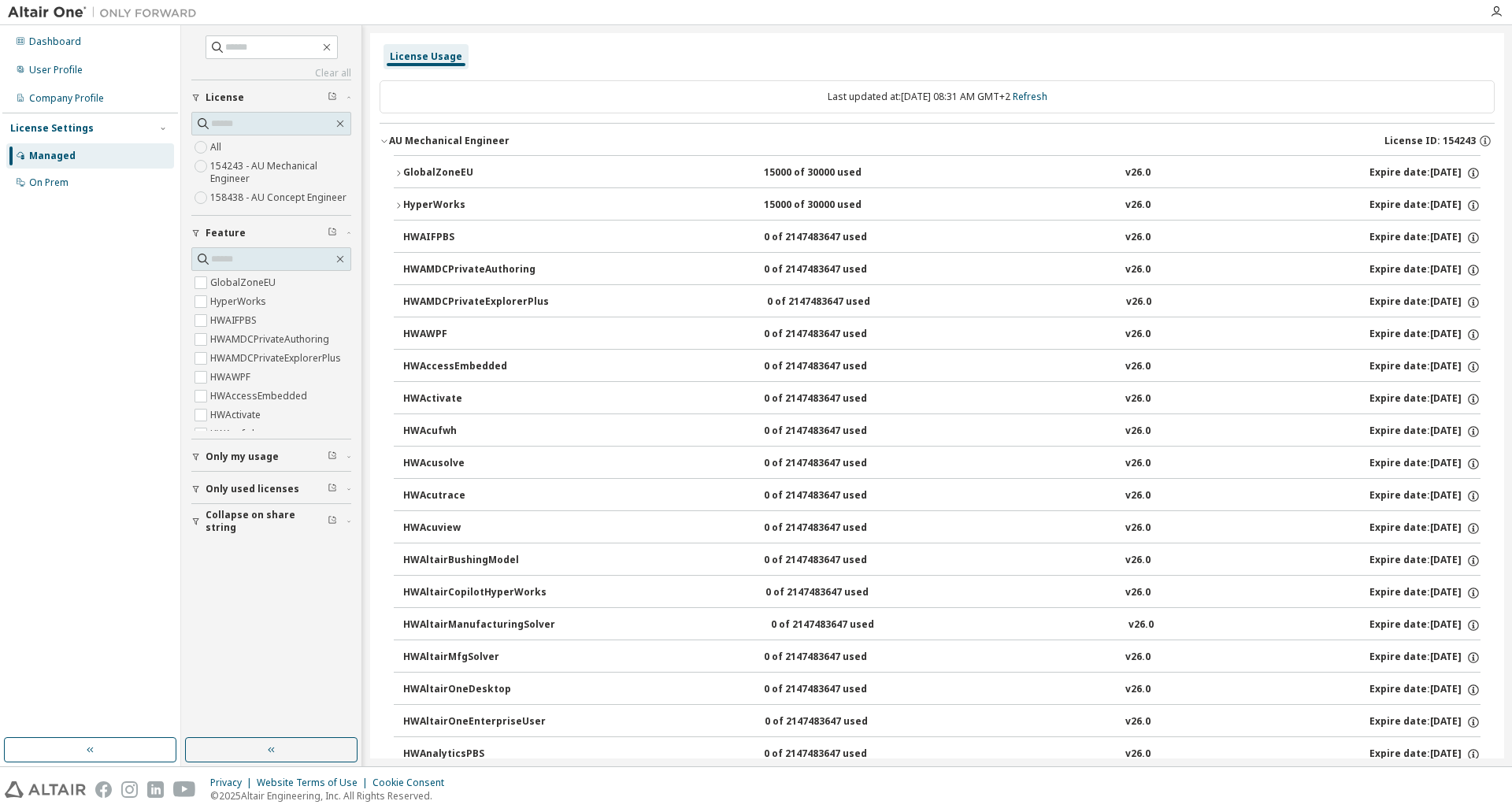
click at [396, 171] on icon "button" at bounding box center [398, 173] width 9 height 9
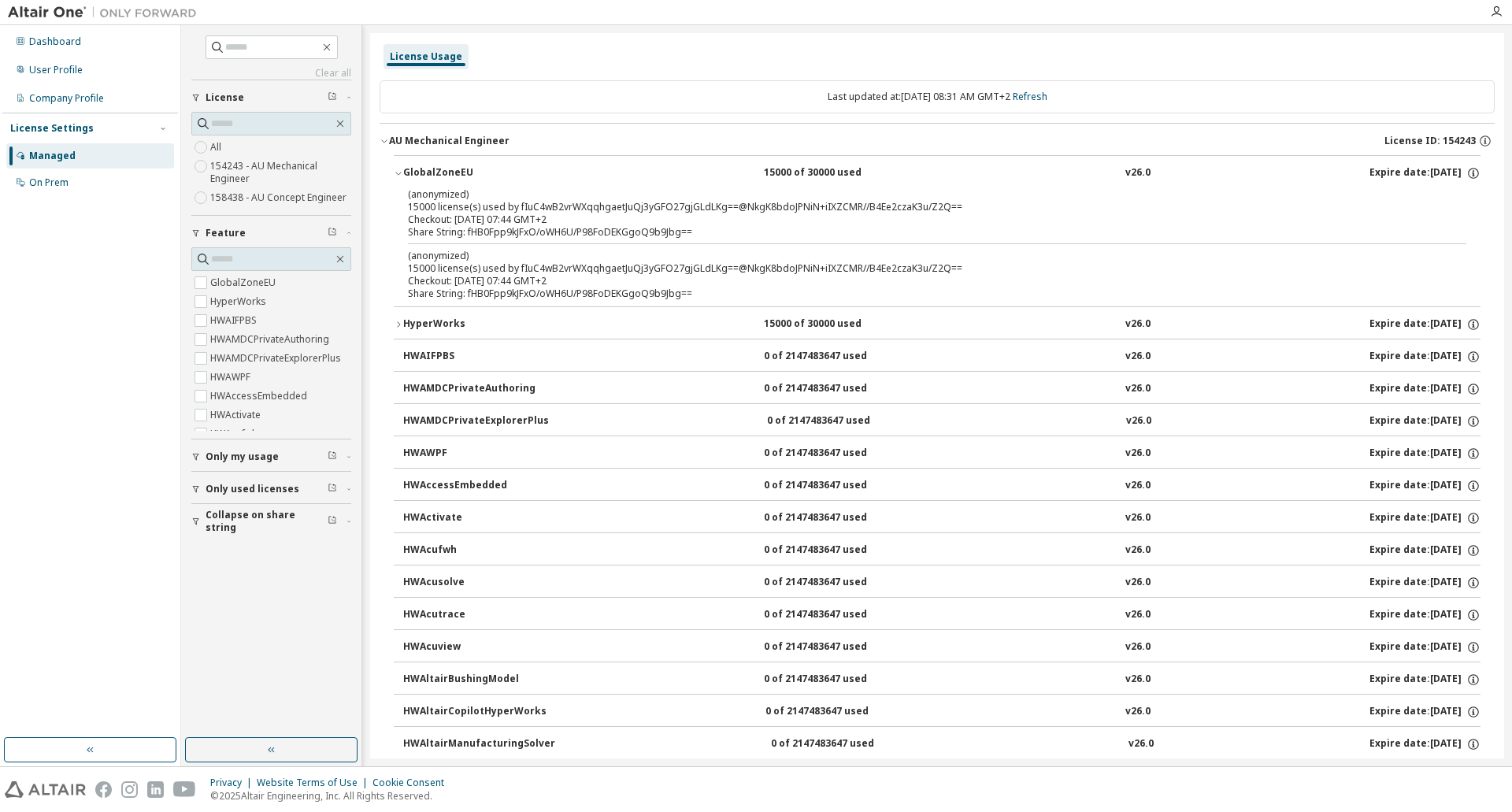
click at [381, 141] on icon "button" at bounding box center [384, 140] width 9 height 9
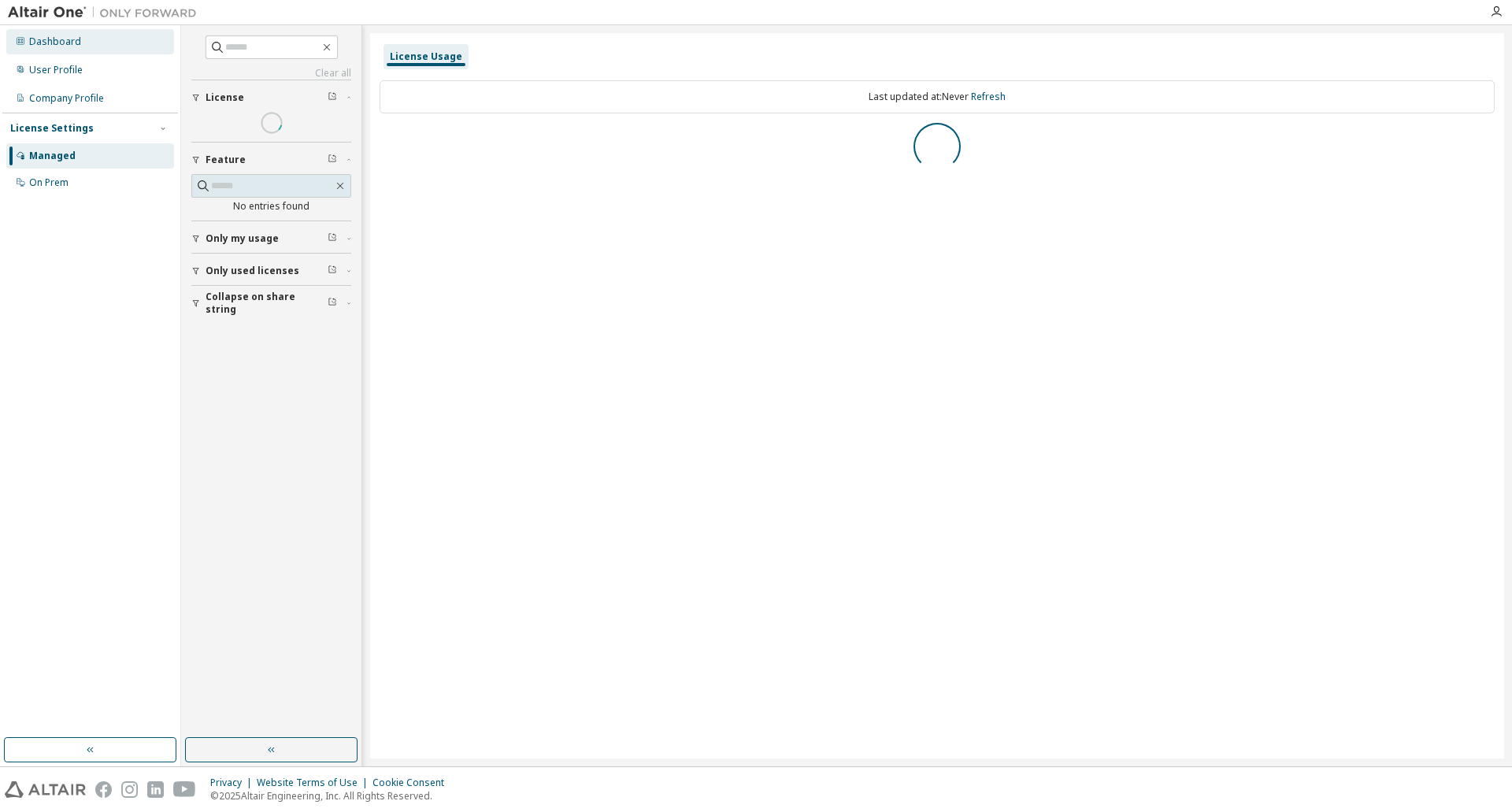
drag, startPoint x: 0, startPoint y: 0, endPoint x: 69, endPoint y: 41, distance: 80.3
click at [69, 41] on div "Dashboard" at bounding box center [55, 41] width 52 height 13
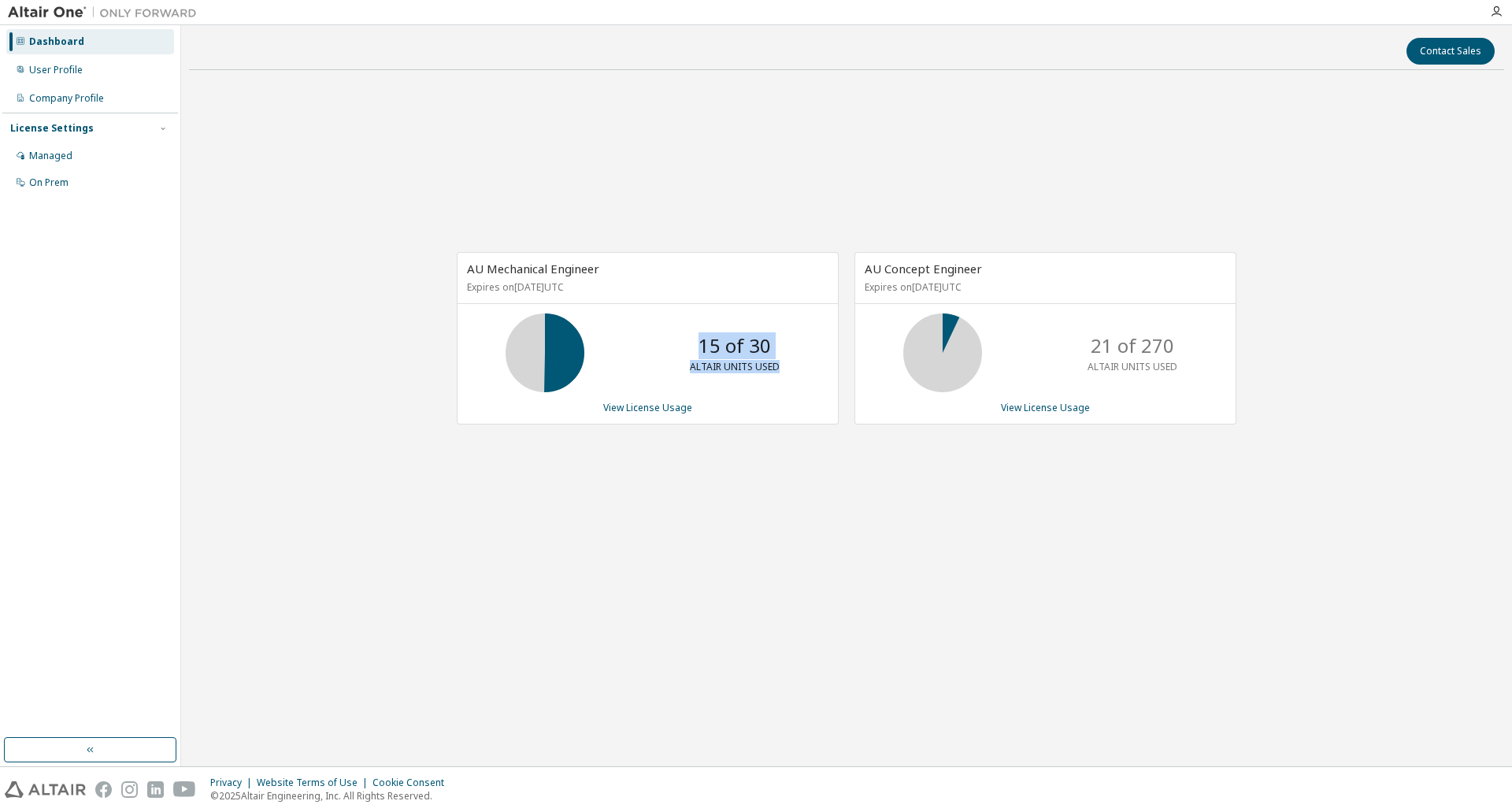
drag, startPoint x: 702, startPoint y: 344, endPoint x: 804, endPoint y: 346, distance: 102.0
click at [804, 346] on div "15 of 30 ALTAIR UNITS USED" at bounding box center [648, 352] width 381 height 78
click at [528, 425] on div "AU Mechanical Engineer Expires on March 16, 2026 UTC 15 of 30 ALTAIR UNITS USED…" at bounding box center [648, 338] width 382 height 172
click at [397, 327] on div "AU Mechanical Engineer Expires on March 16, 2026 UTC 15 of 30 ALTAIR UNITS USED…" at bounding box center [846, 346] width 1315 height 528
click at [37, 40] on div "Dashboard" at bounding box center [57, 41] width 55 height 13
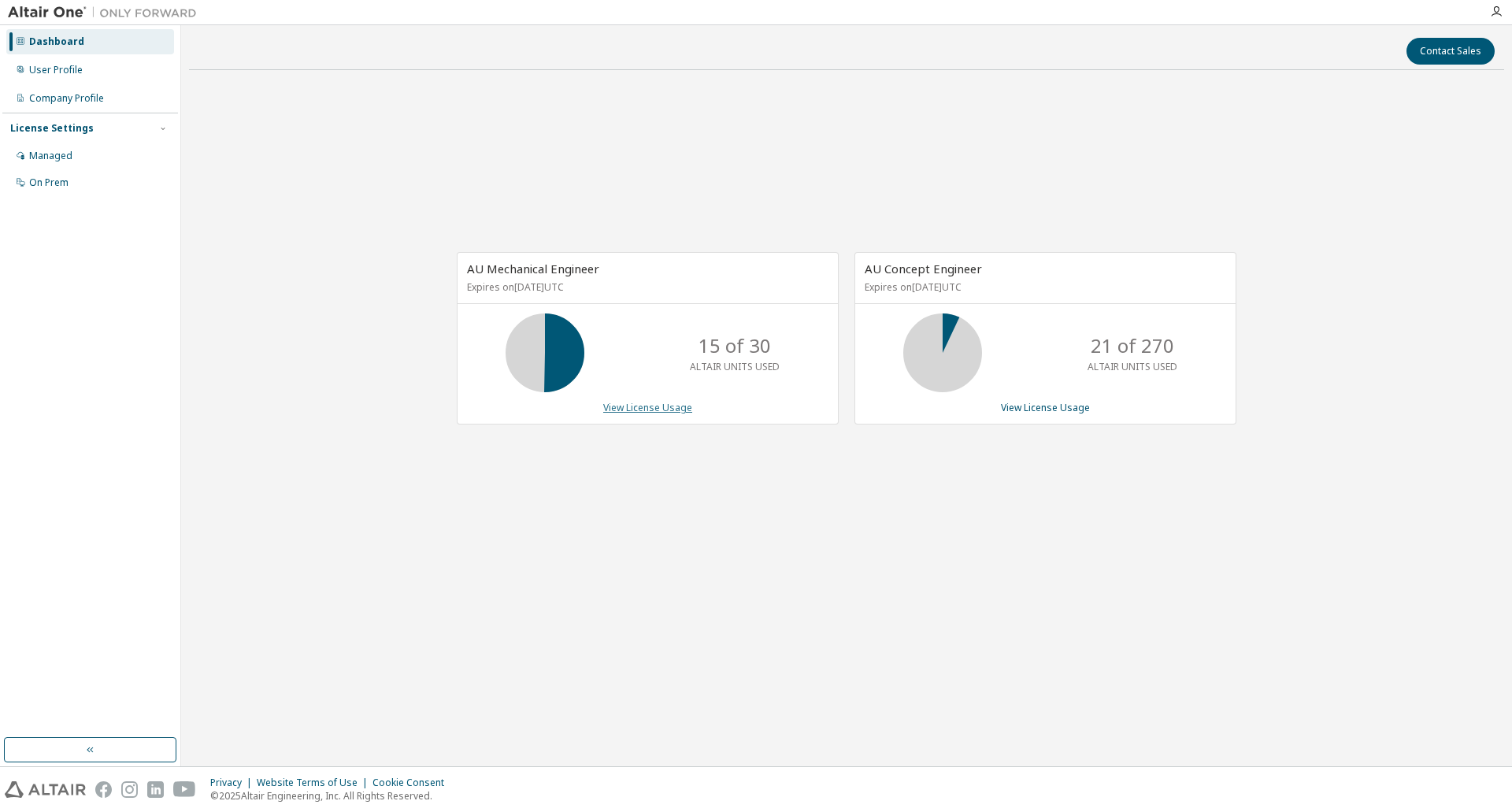
click at [622, 408] on link "View License Usage" at bounding box center [648, 407] width 89 height 14
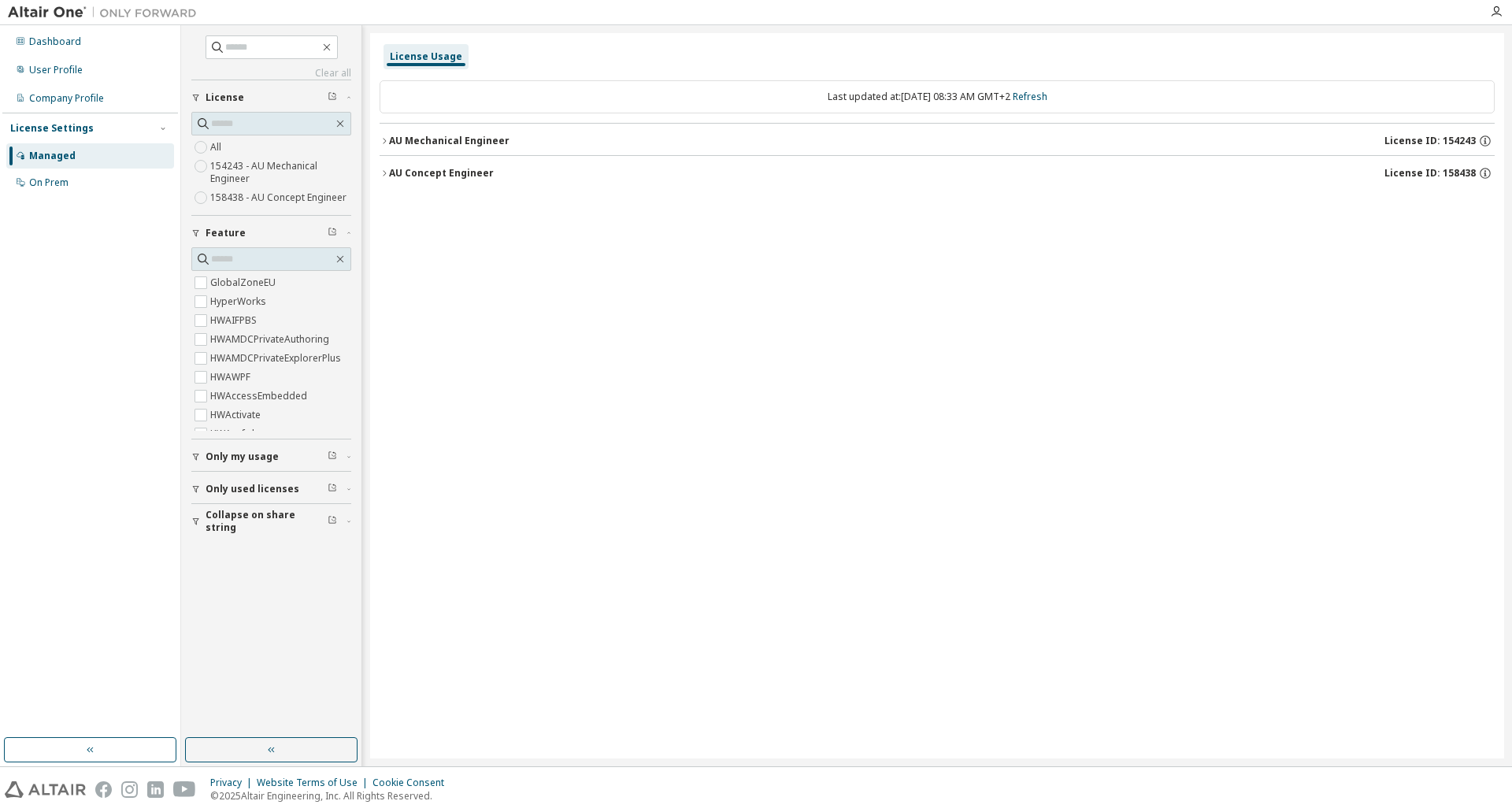
click at [391, 144] on div "AU Mechanical Engineer" at bounding box center [449, 140] width 121 height 13
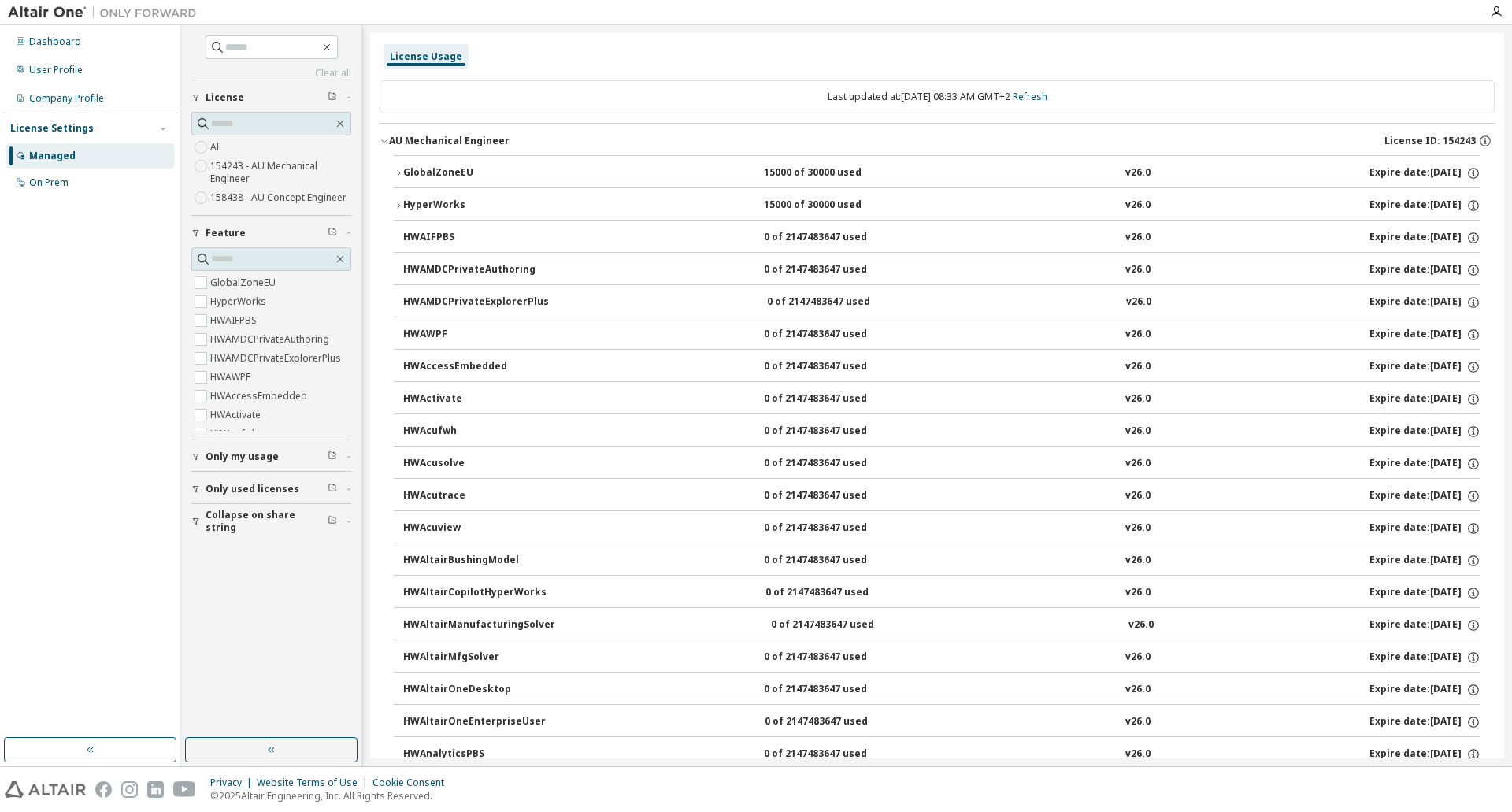
click at [400, 170] on icon "button" at bounding box center [398, 173] width 9 height 9
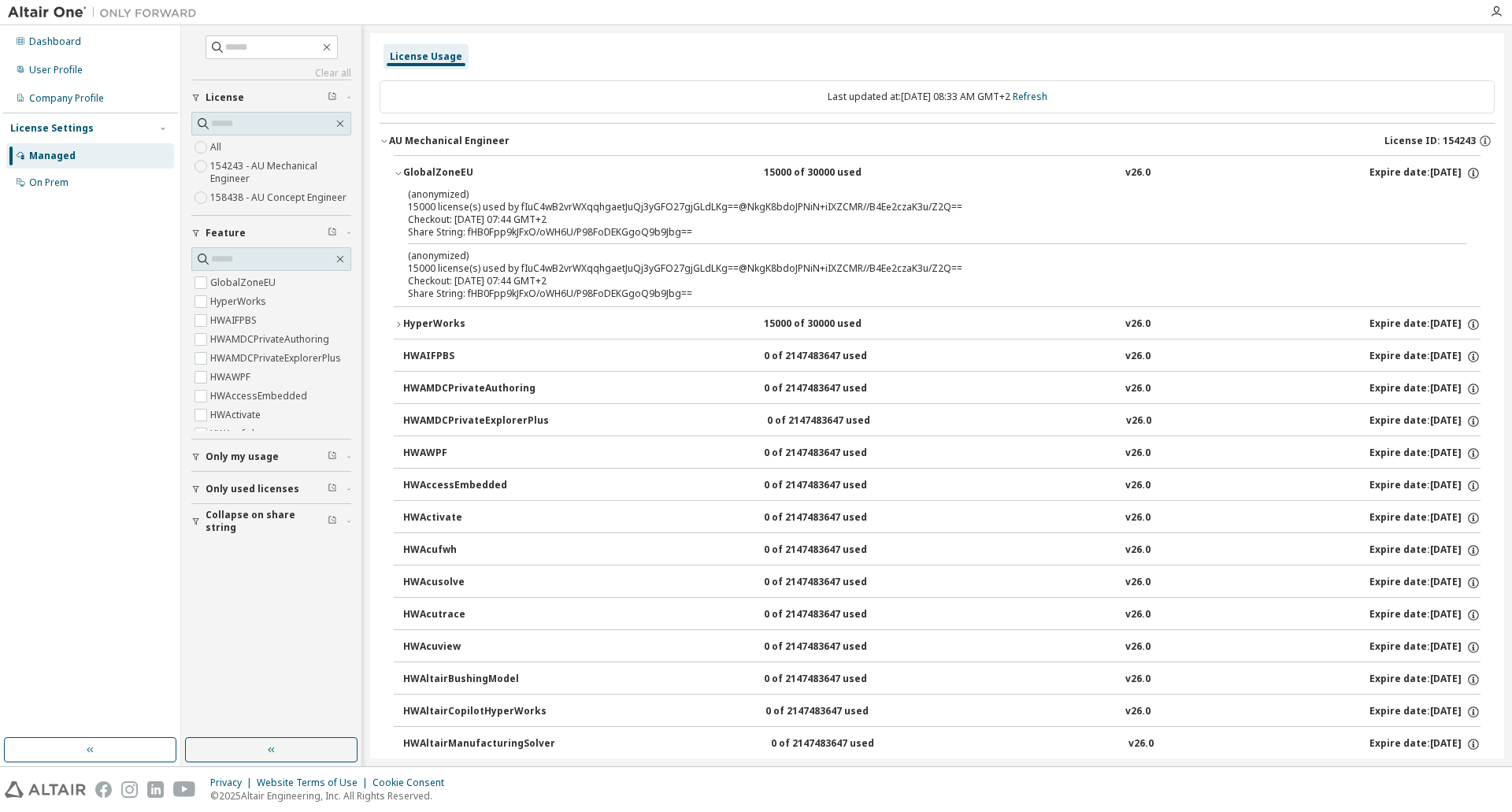
click at [395, 319] on button "HyperWorks 15000 of 30000 used v26.0 Expire date: 2026-03-16" at bounding box center [937, 325] width 1087 height 34
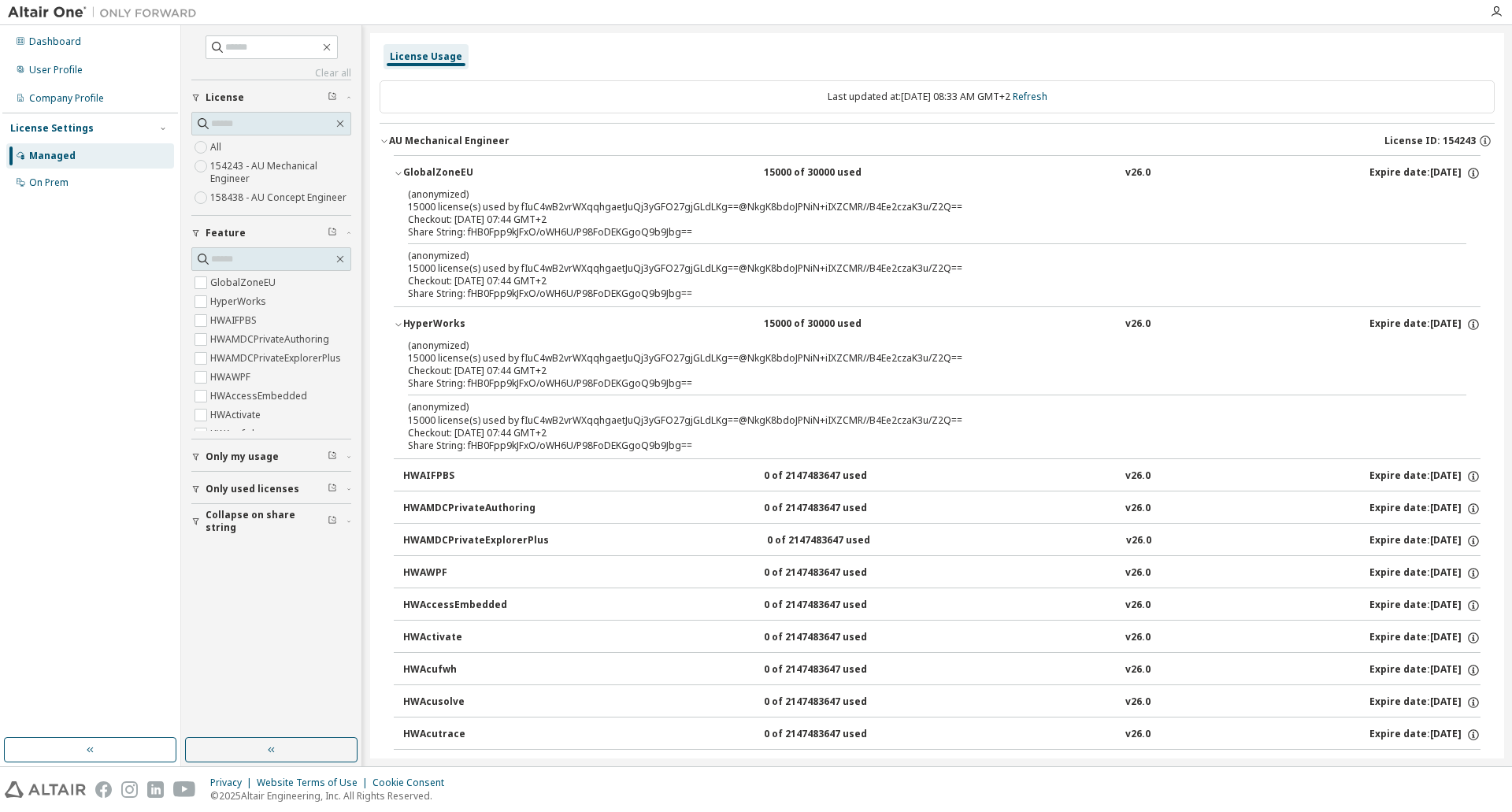
click at [382, 142] on icon "button" at bounding box center [384, 140] width 9 height 9
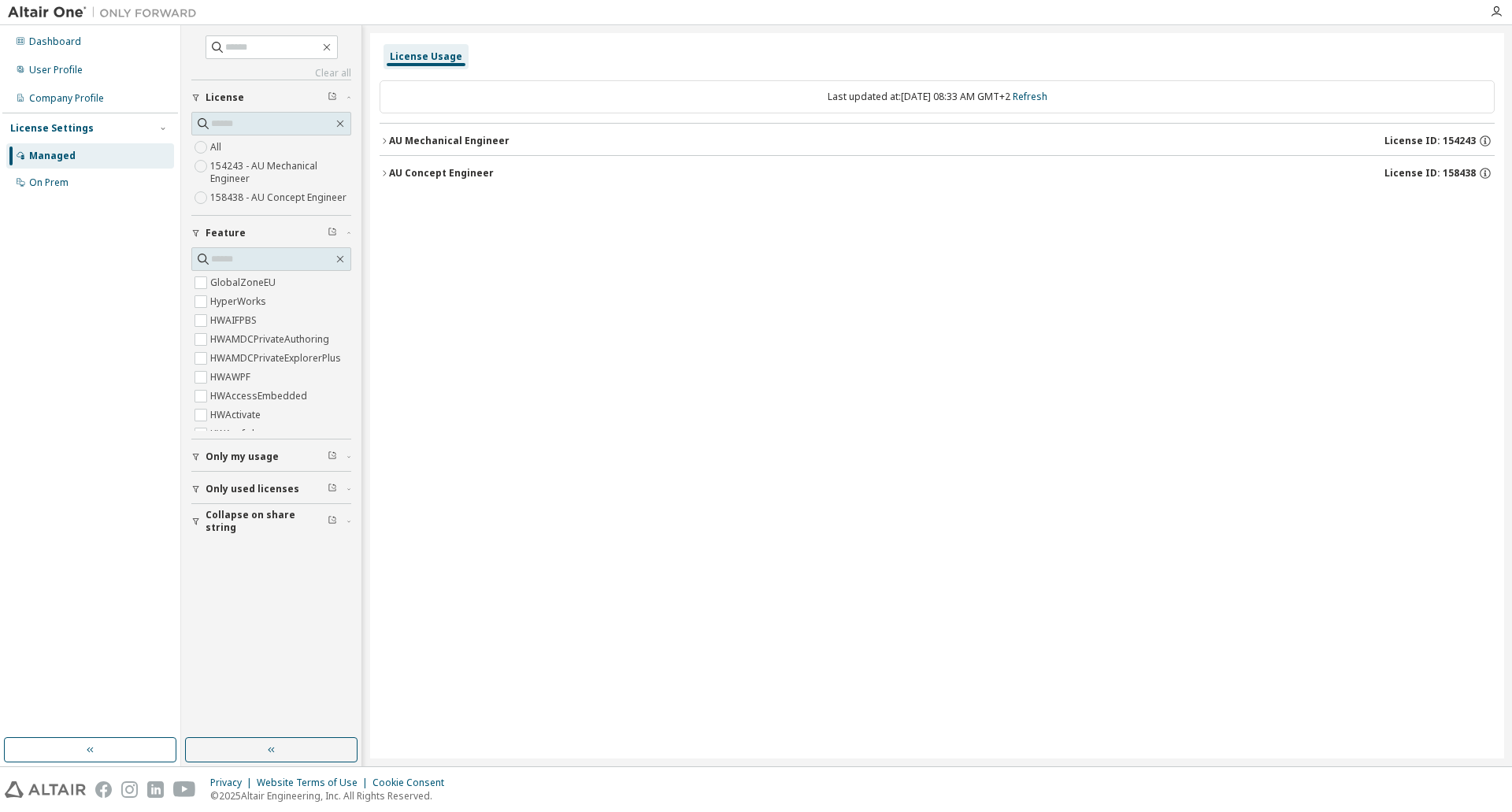
click at [383, 169] on button "AU Concept Engineer License ID: 158438" at bounding box center [937, 173] width 1115 height 34
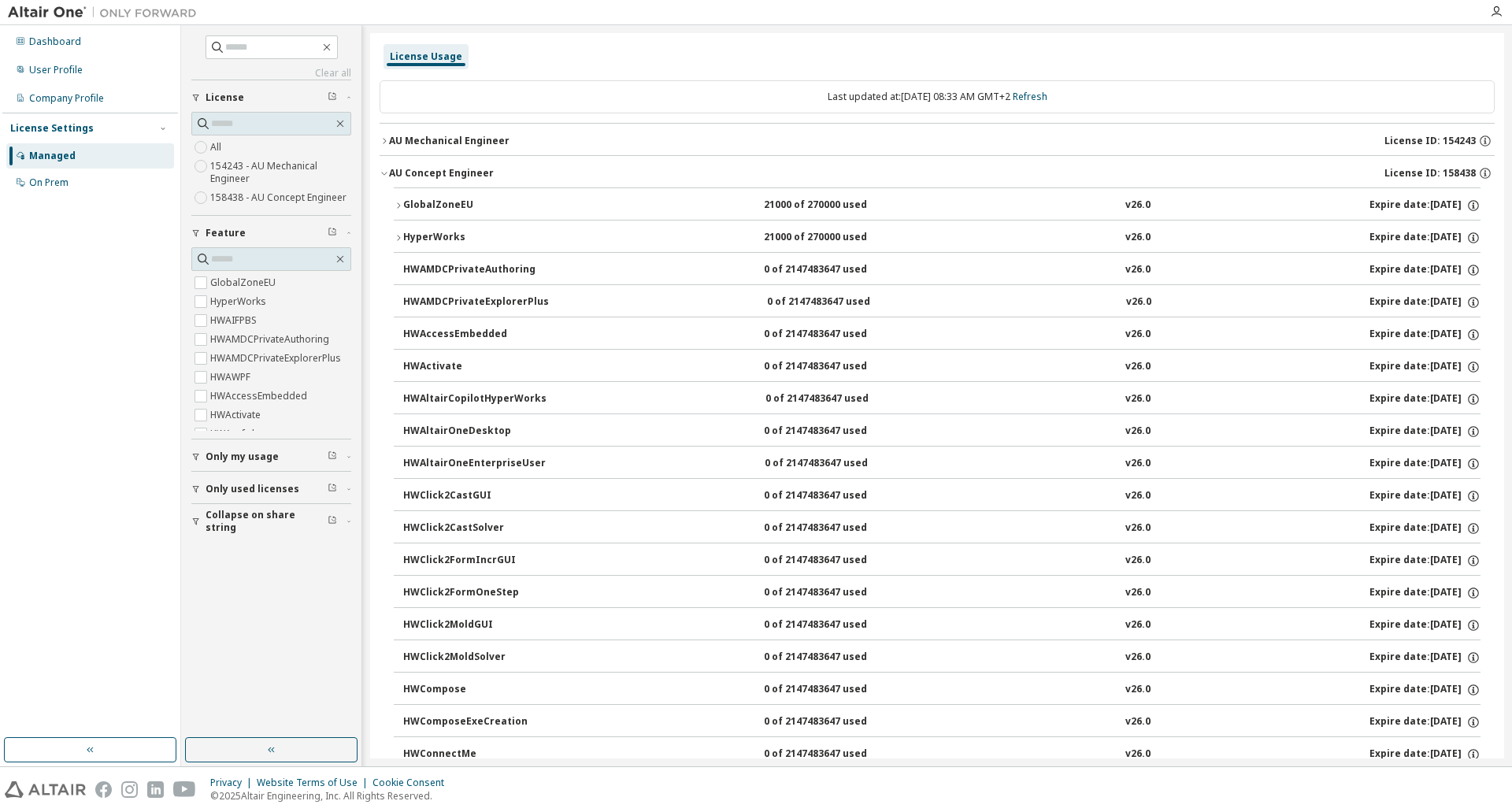
click at [396, 208] on icon "button" at bounding box center [398, 205] width 9 height 9
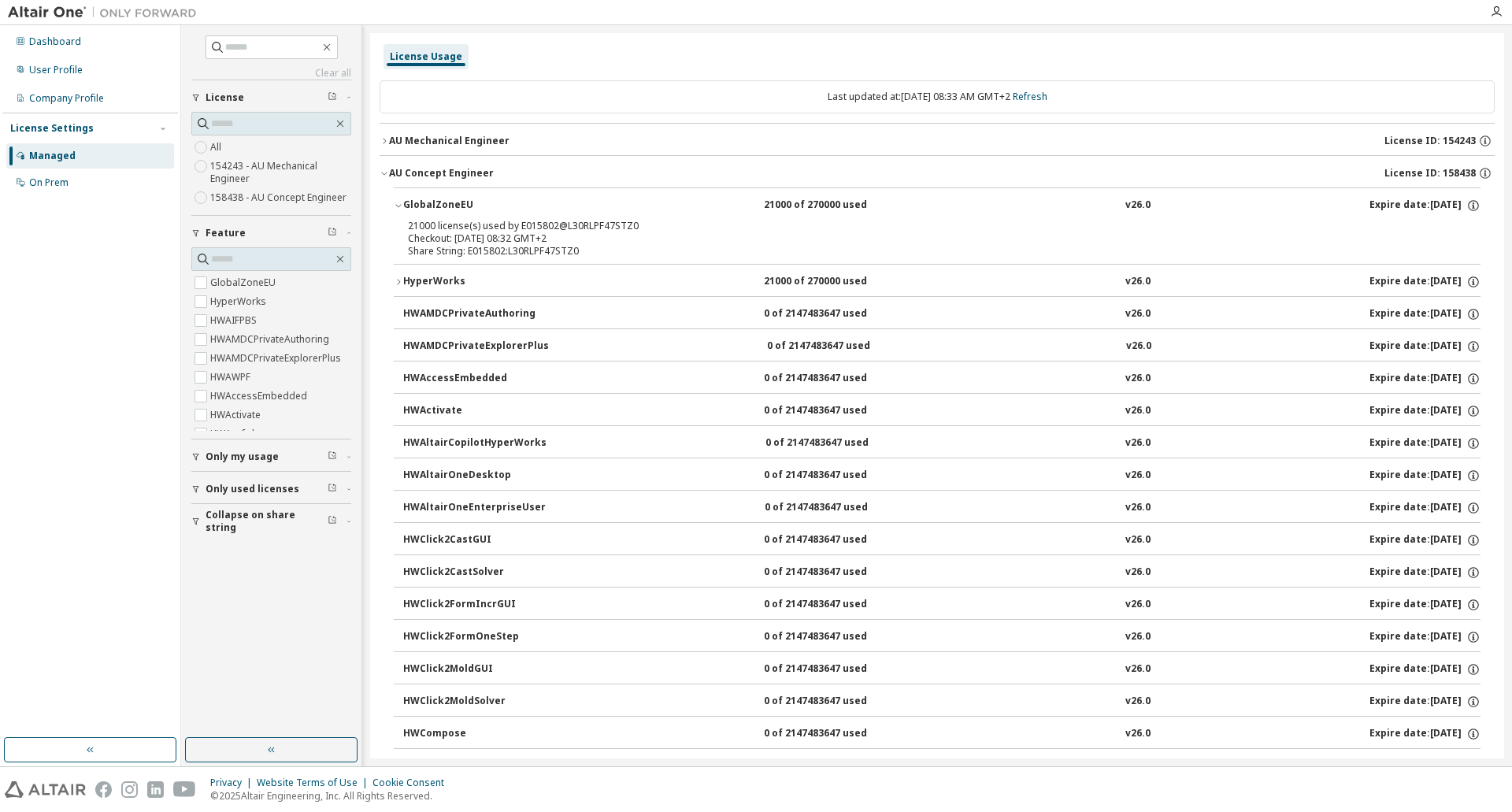
click at [400, 208] on icon "button" at bounding box center [398, 205] width 9 height 9
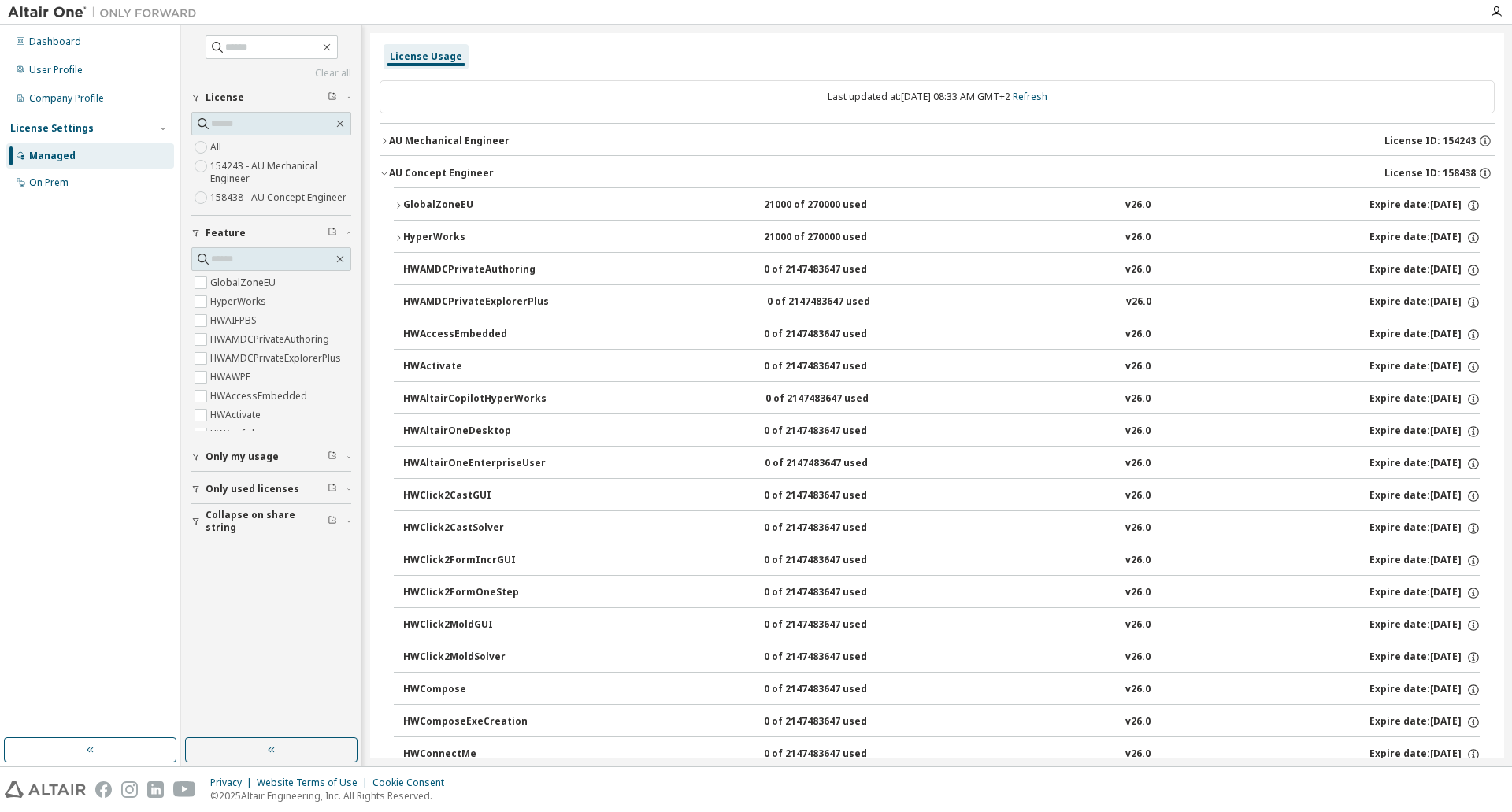
click at [399, 238] on icon "button" at bounding box center [398, 238] width 9 height 9
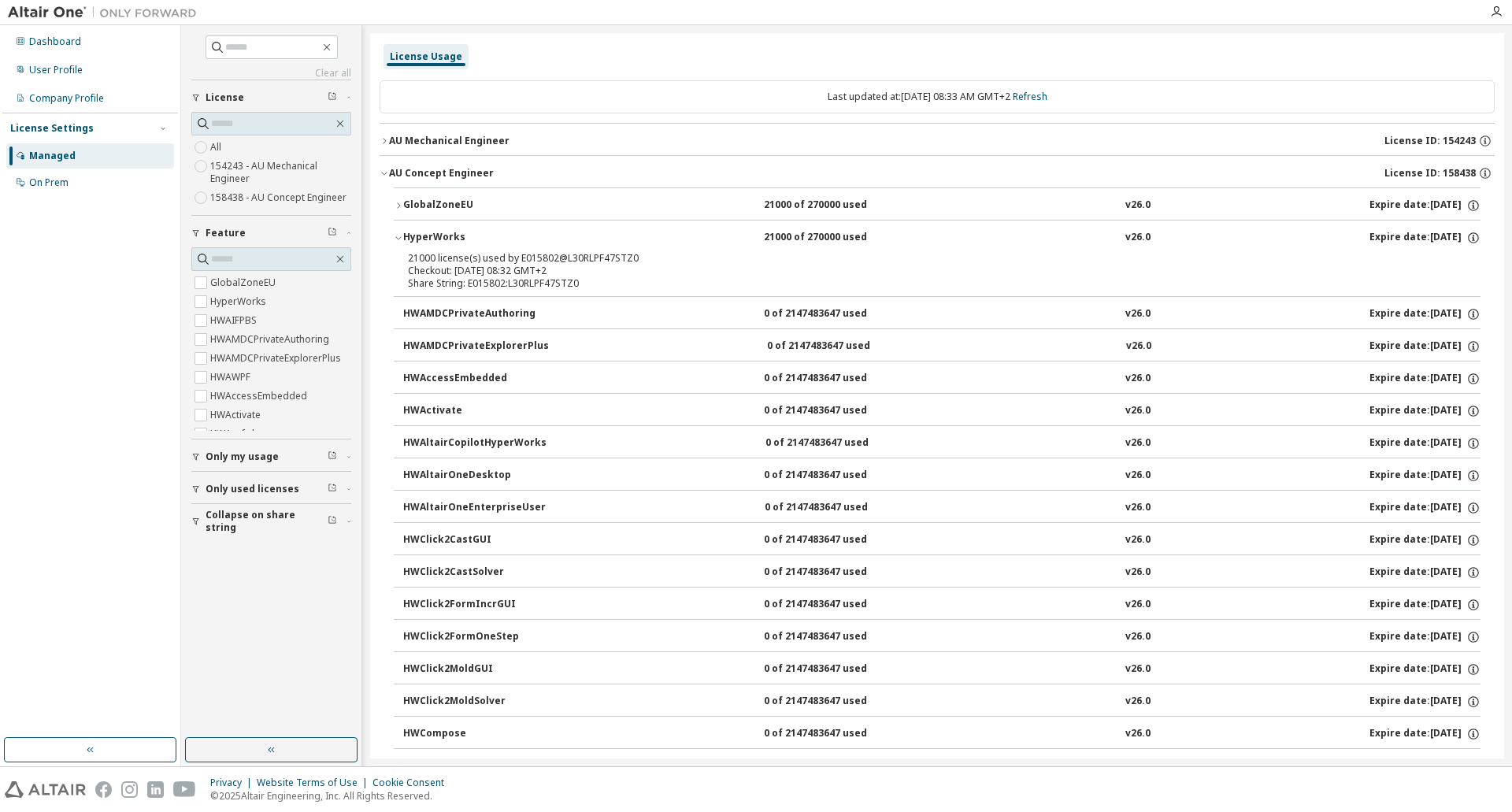
click at [401, 235] on icon "button" at bounding box center [398, 238] width 9 height 9
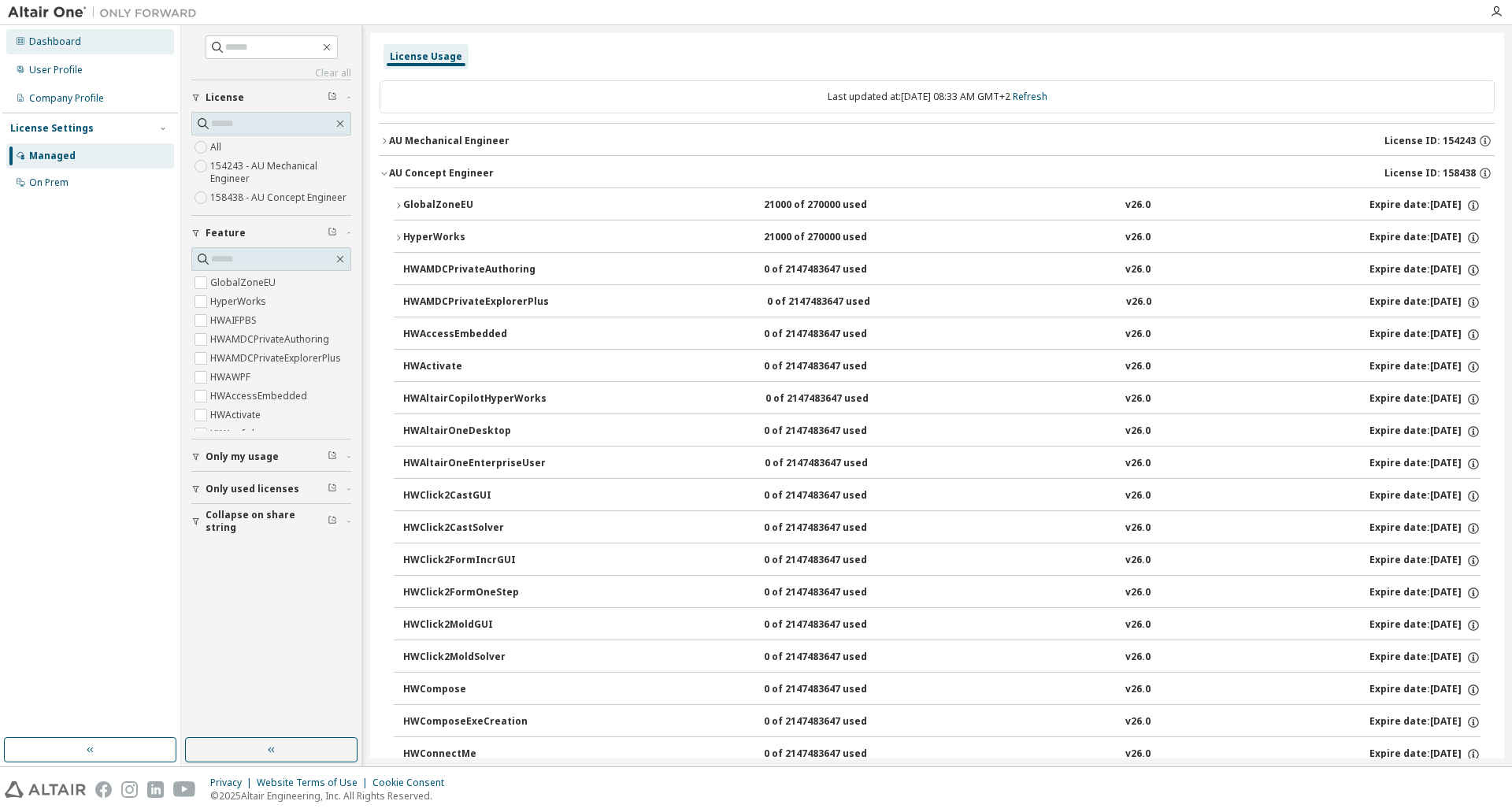
click at [60, 43] on div "Dashboard" at bounding box center [55, 41] width 52 height 13
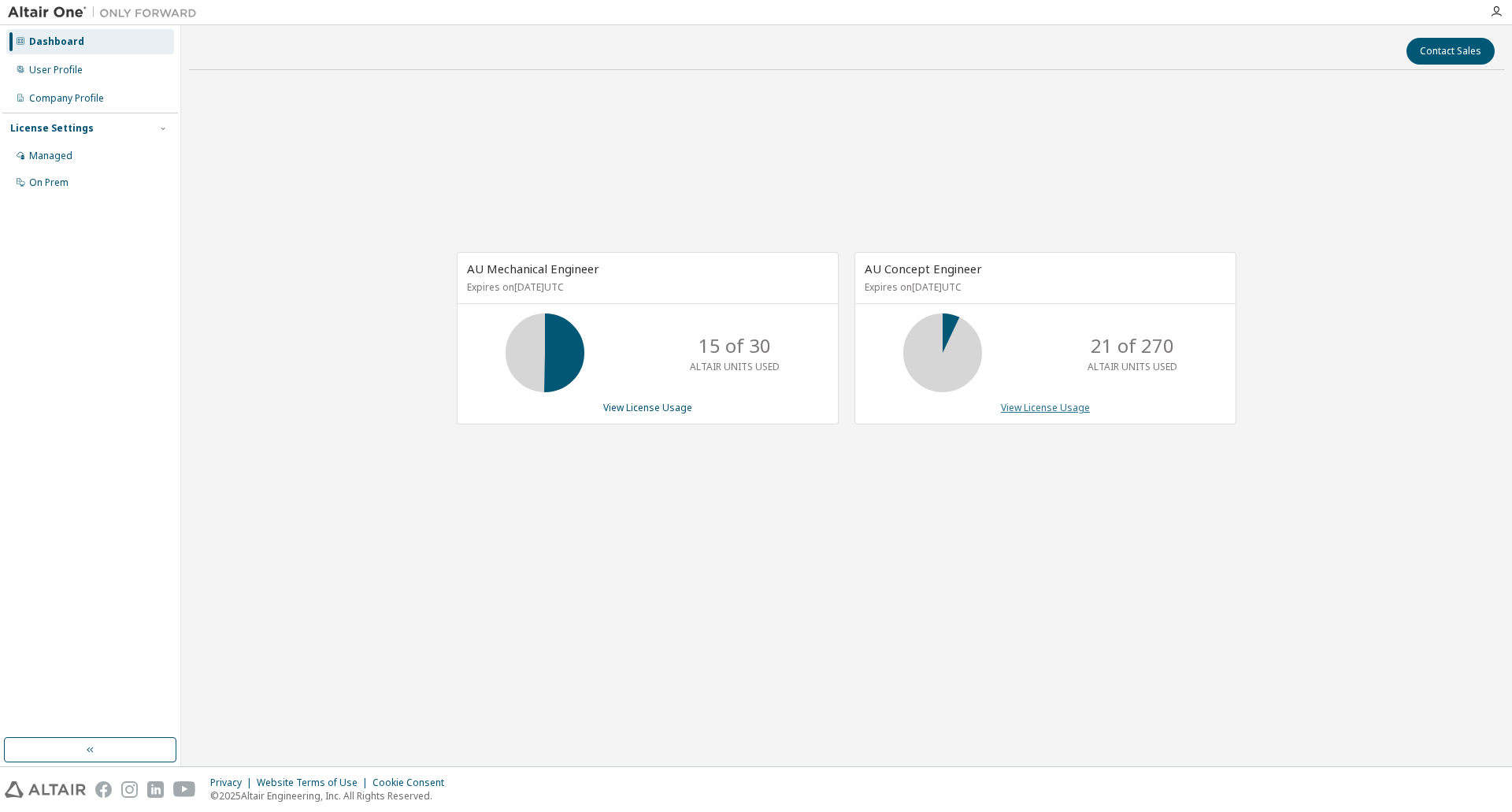
click at [1036, 407] on link "View License Usage" at bounding box center [1044, 407] width 89 height 14
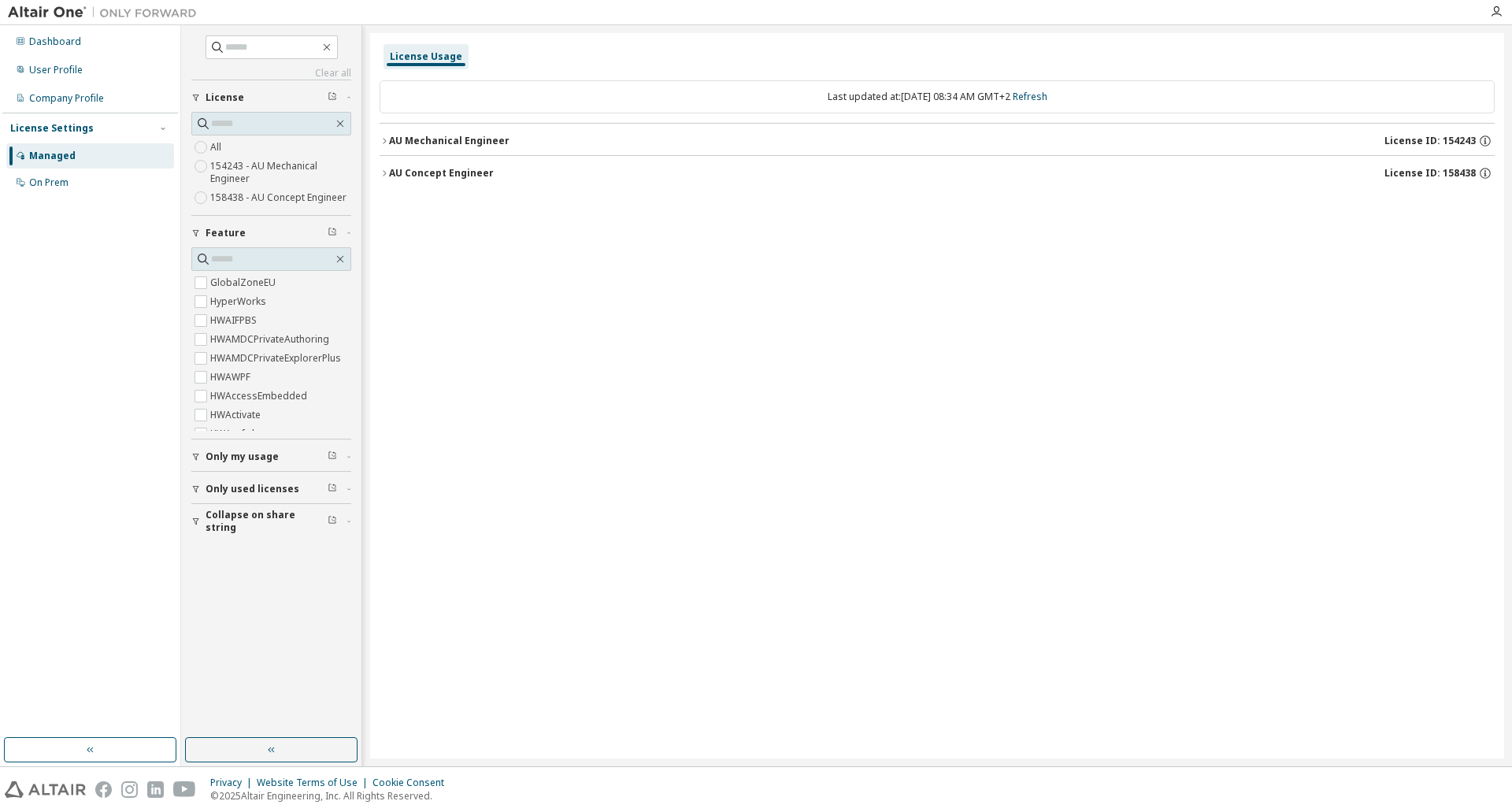
click at [414, 139] on div "AU Mechanical Engineer" at bounding box center [449, 140] width 121 height 13
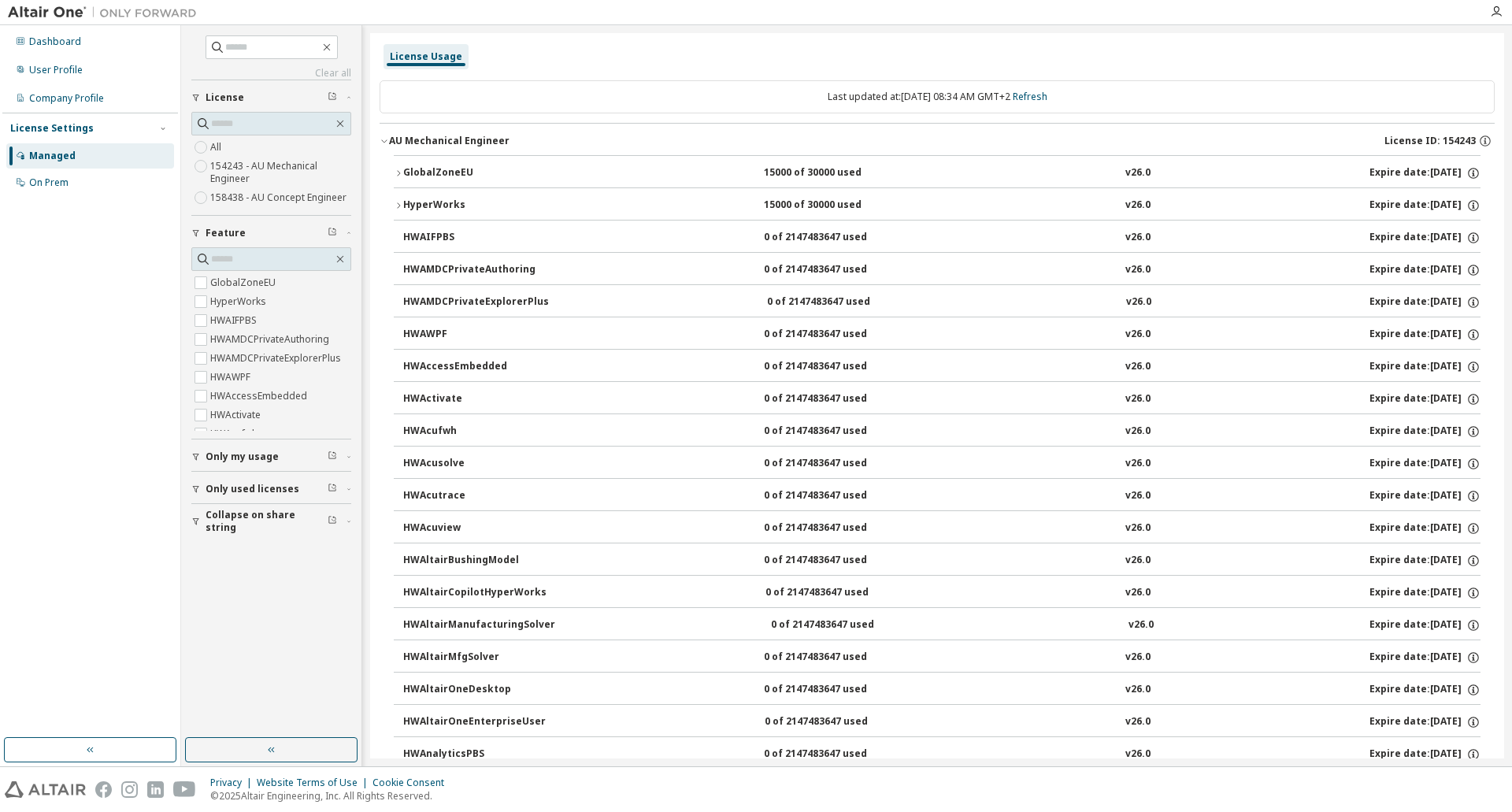
click at [447, 160] on button "GlobalZoneEU 15000 of 30000 used v26.0 Expire date: 2026-03-16" at bounding box center [937, 173] width 1087 height 34
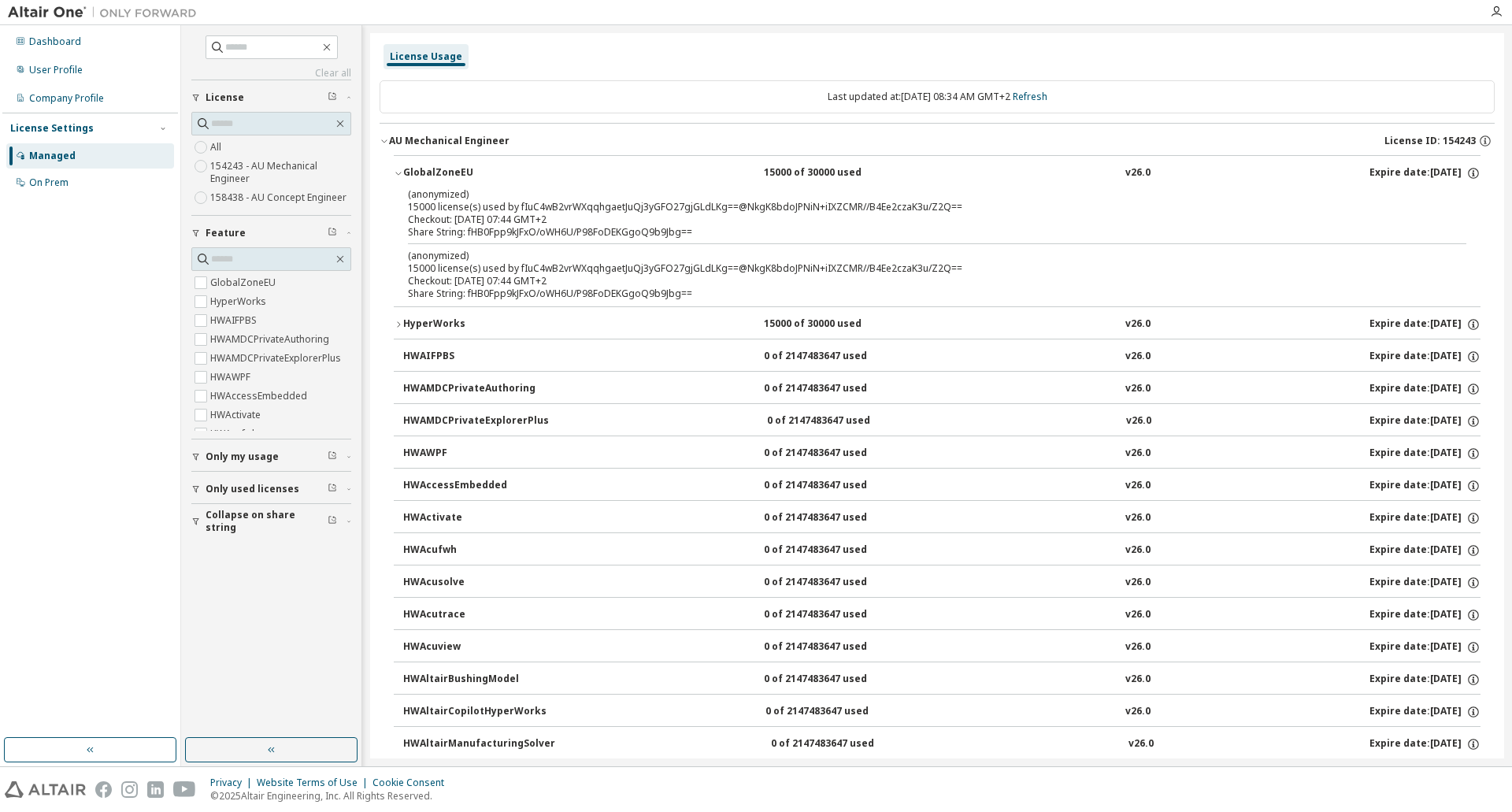
click at [418, 167] on div "GlobalZoneEU" at bounding box center [474, 173] width 142 height 14
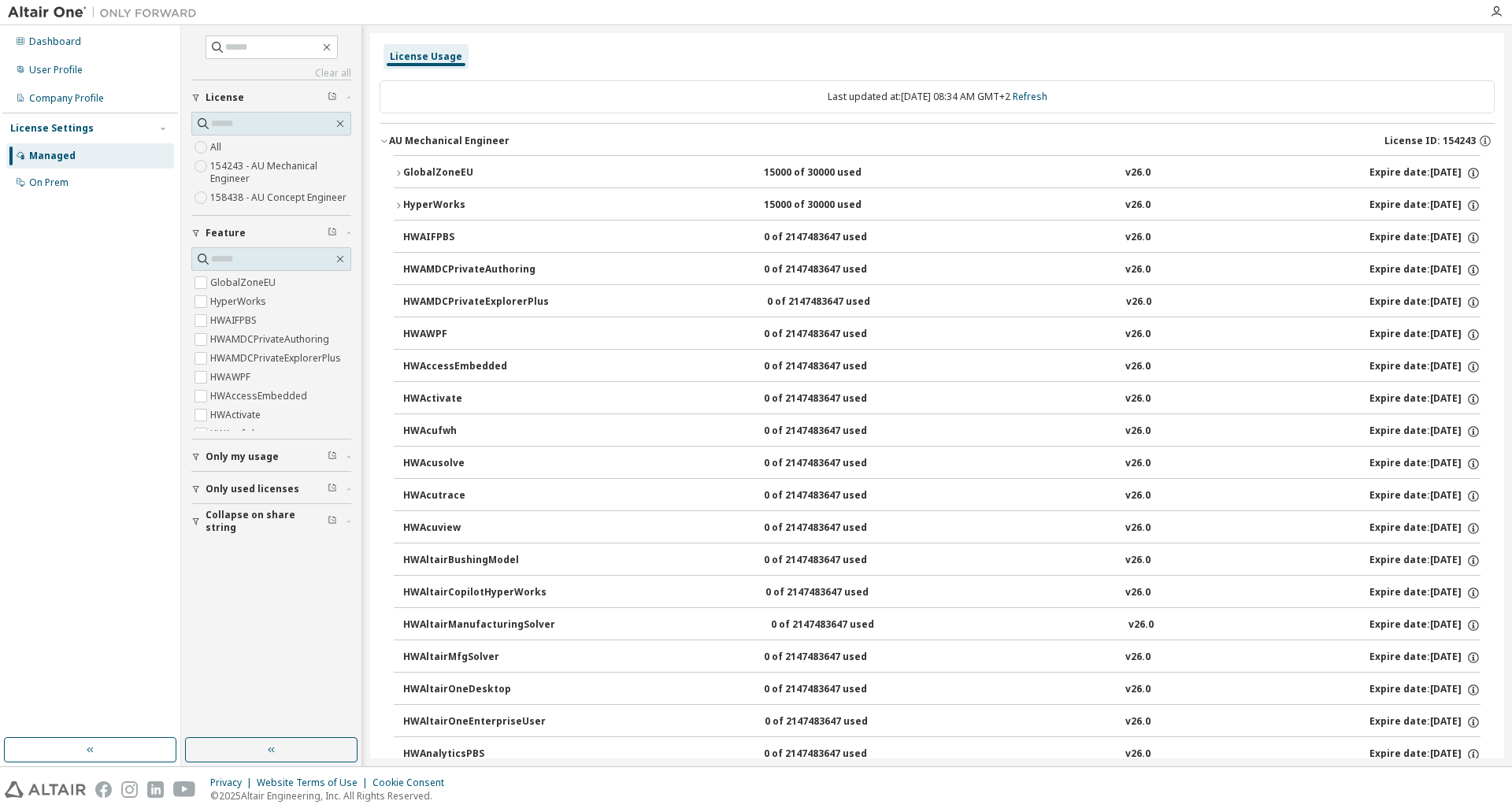
click at [393, 139] on div "AU Mechanical Engineer" at bounding box center [449, 140] width 121 height 13
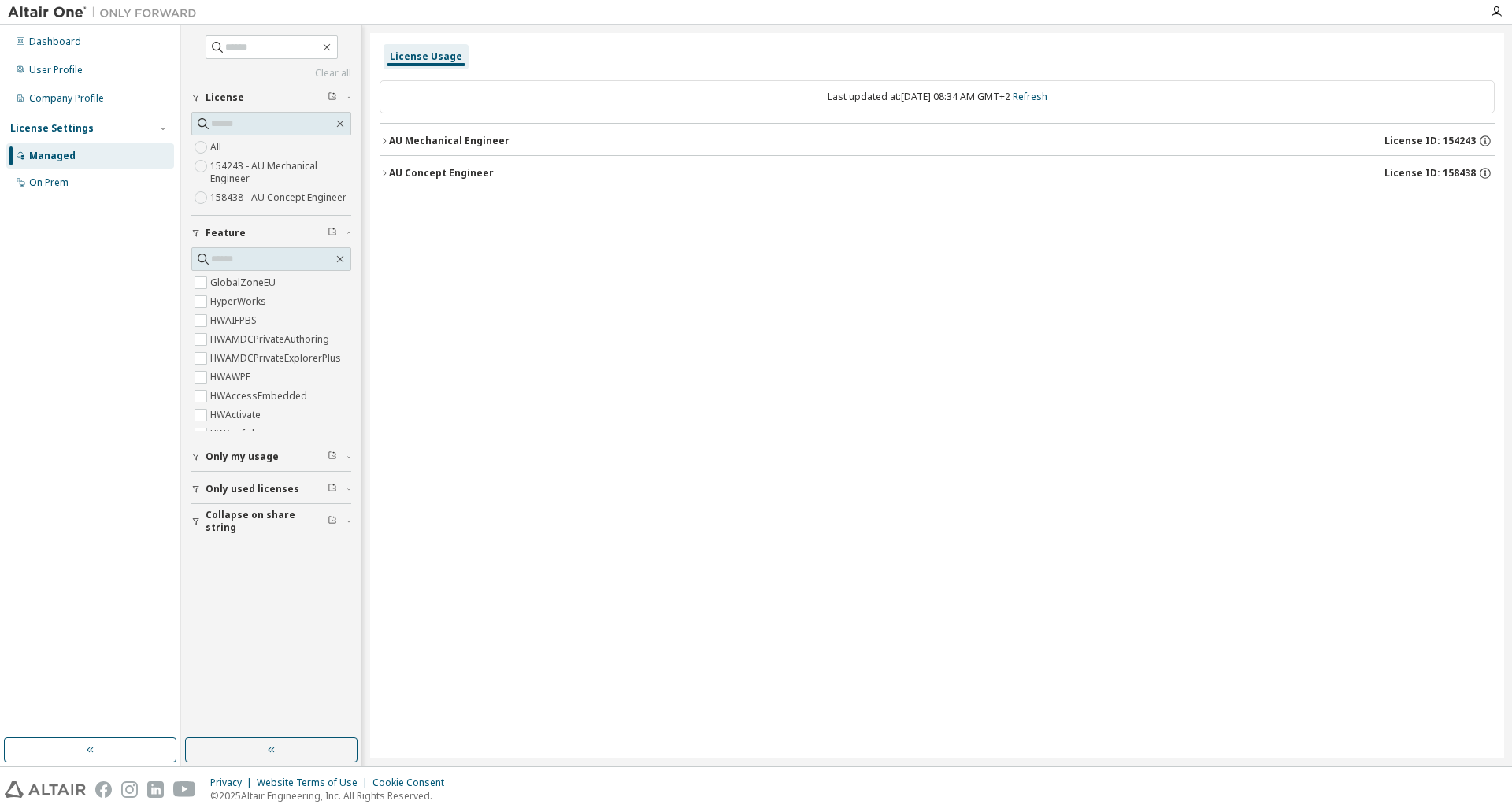
click at [386, 175] on icon "button" at bounding box center [384, 173] width 9 height 9
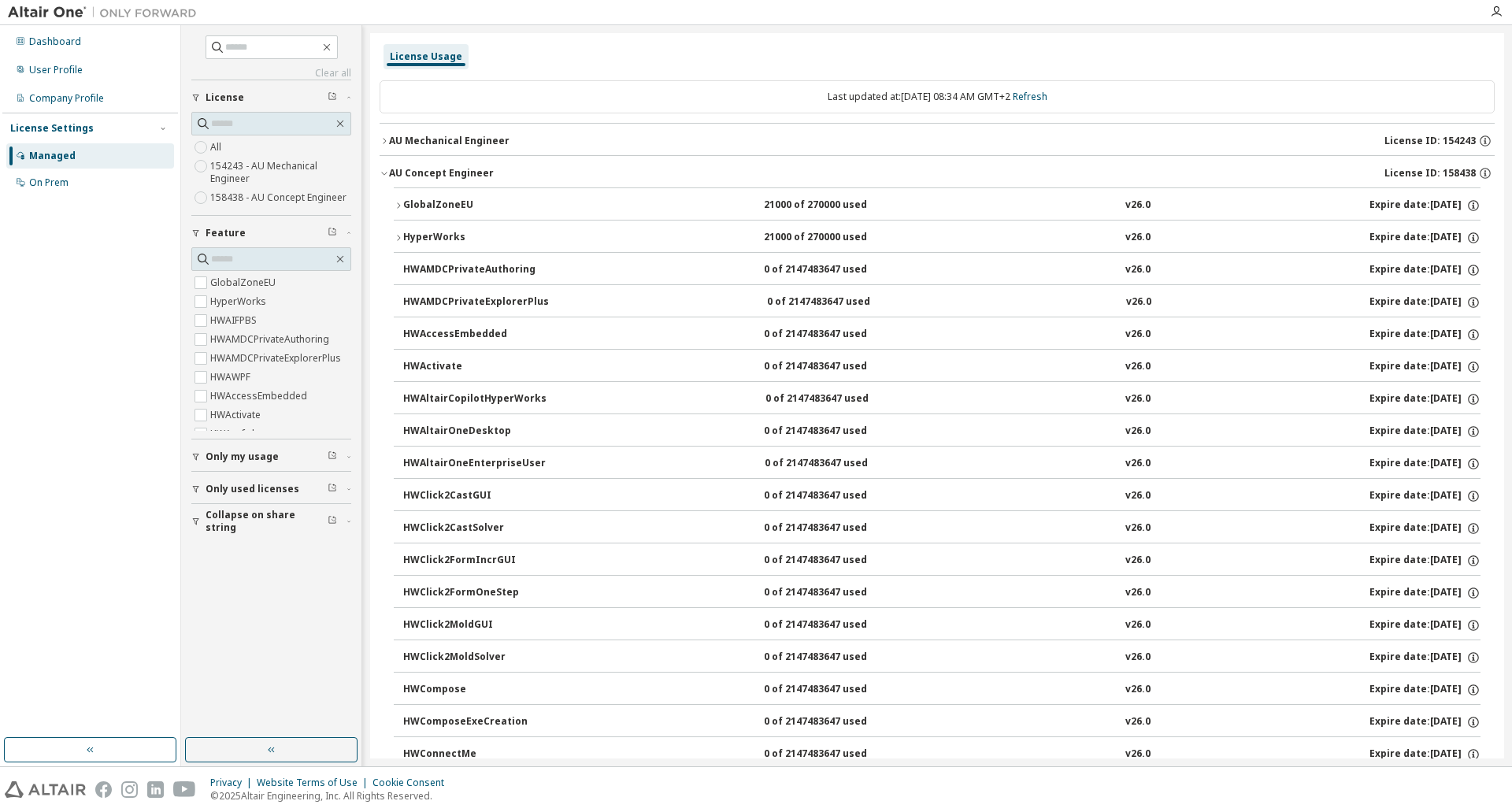
click at [382, 147] on button "AU Mechanical Engineer License ID: 154243" at bounding box center [937, 141] width 1115 height 34
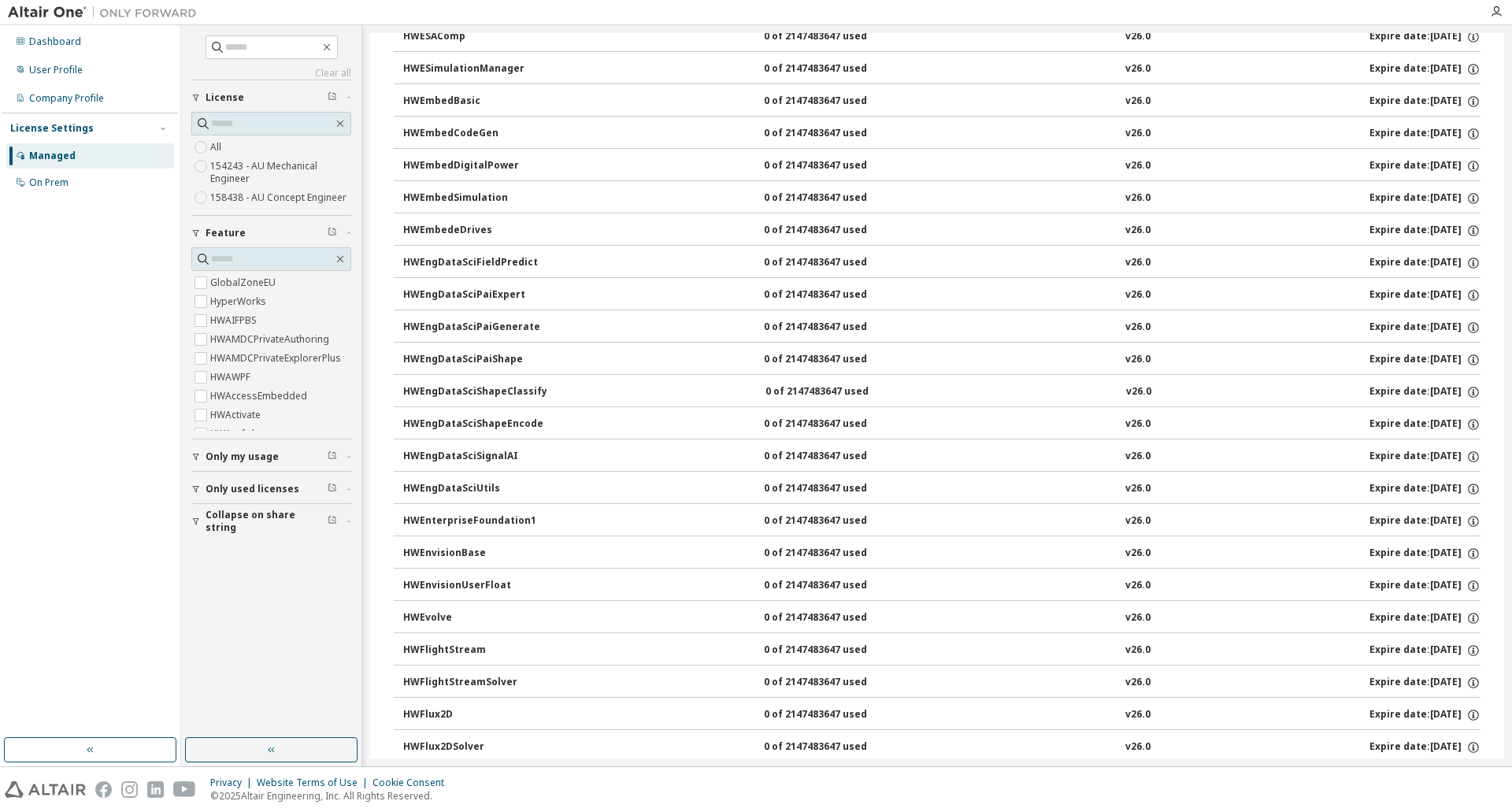
scroll to position [1890, 0]
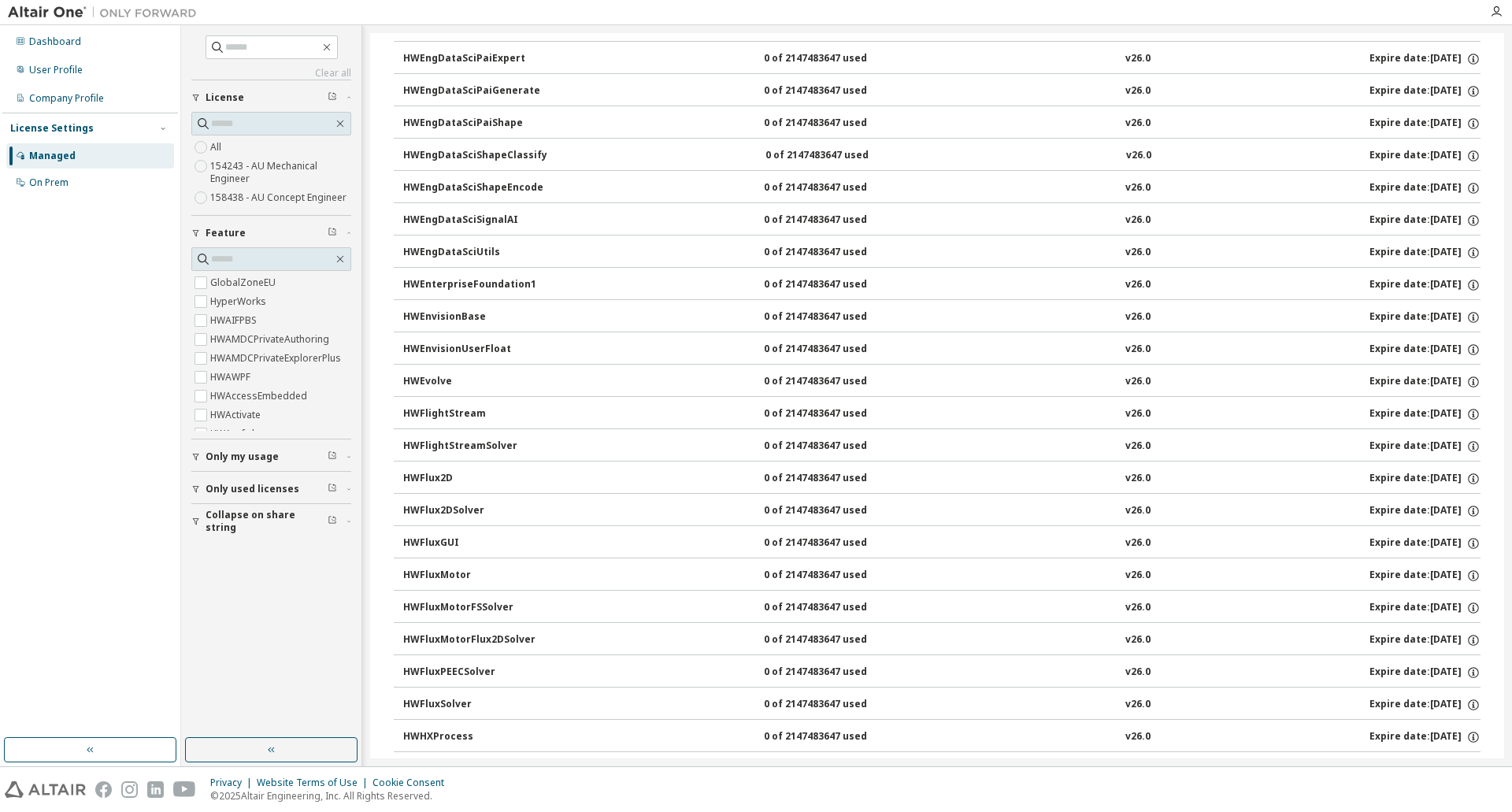
click at [437, 693] on button "HWFluxSolver 0 of 2147483647 used v26.0 Expire date: 2026-03-16" at bounding box center [941, 704] width 1077 height 34
click at [443, 704] on div "HWFluxSolver" at bounding box center [474, 704] width 142 height 14
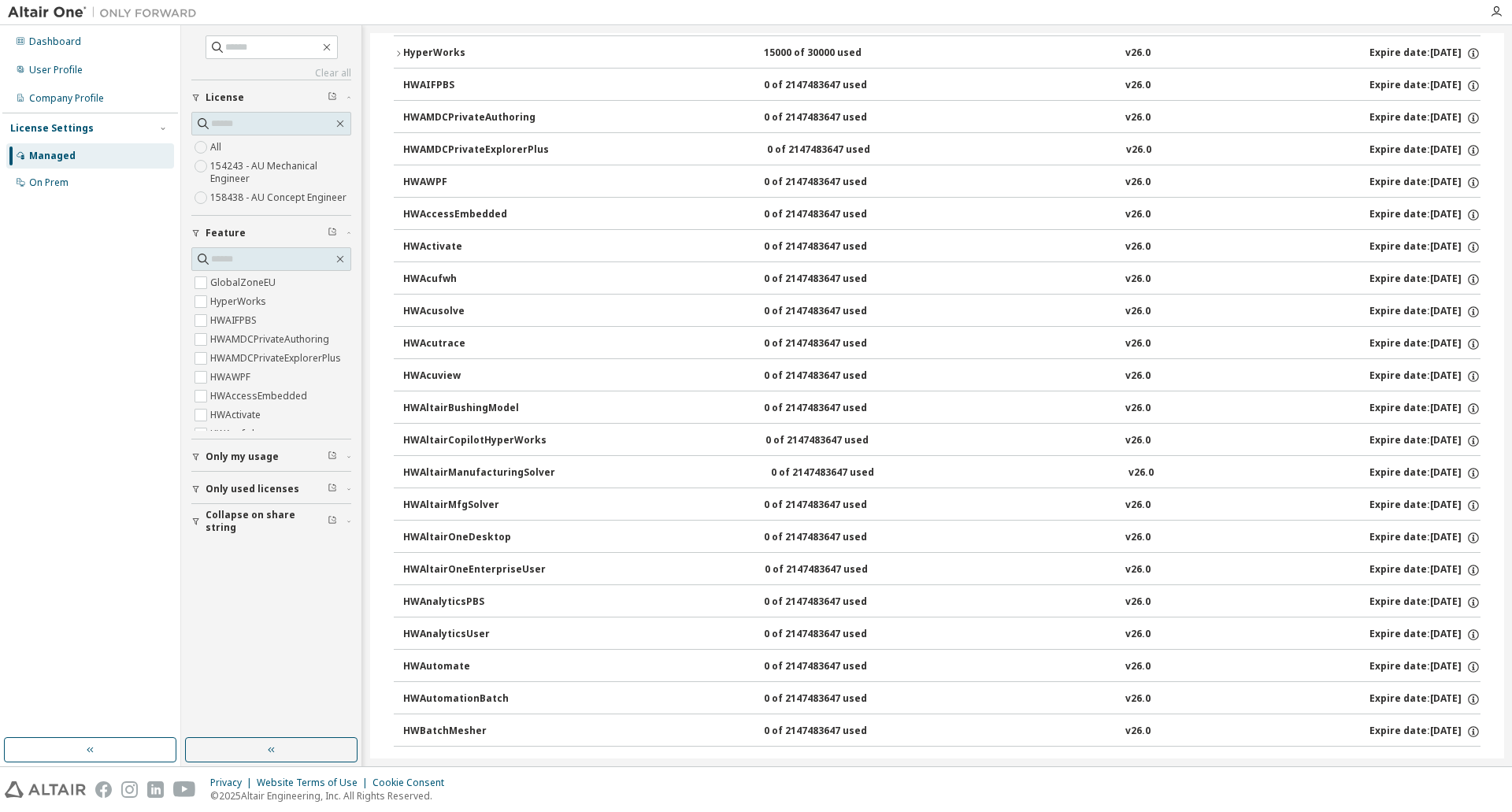
scroll to position [0, 0]
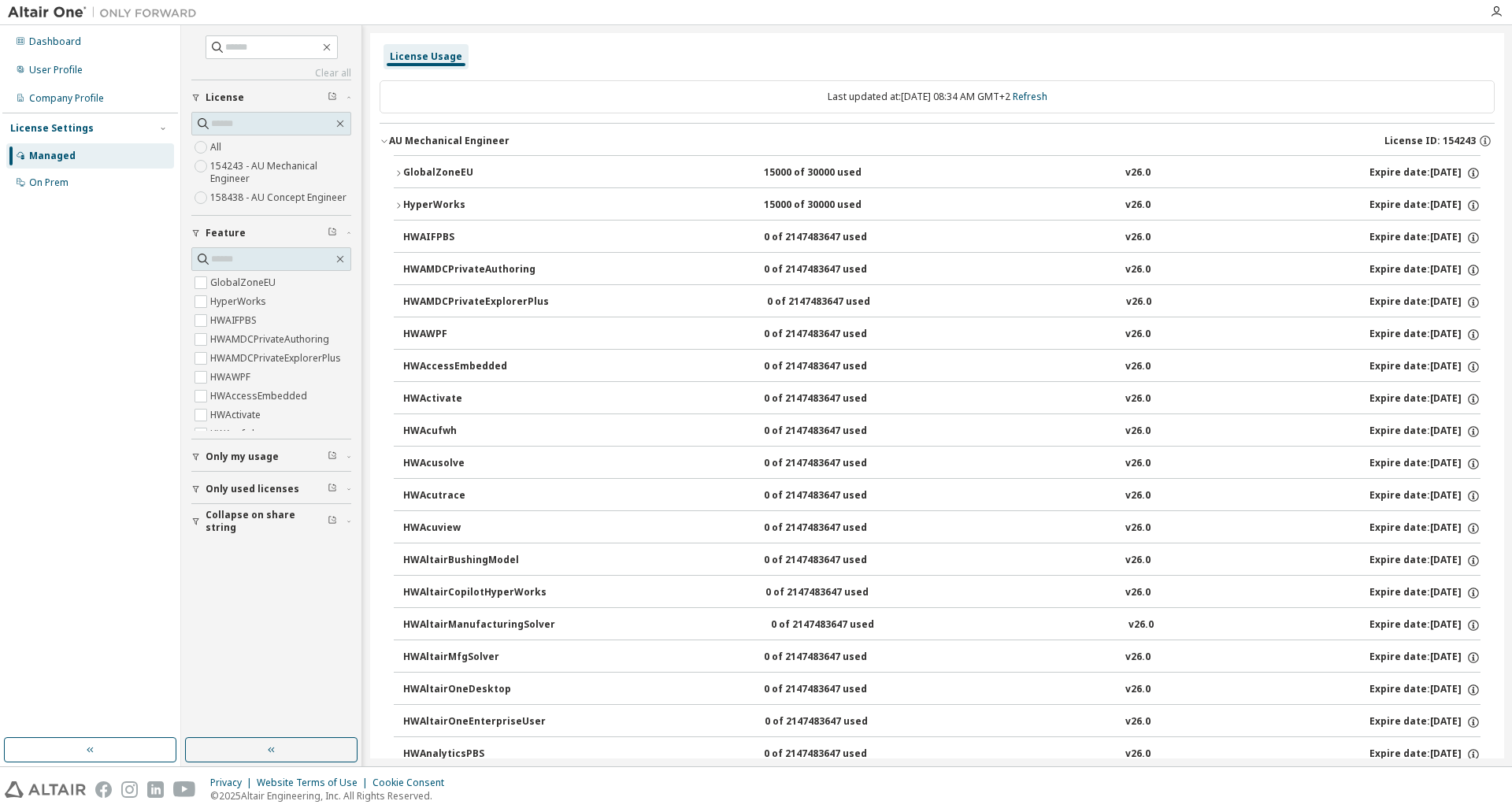
click at [60, 159] on div "Managed" at bounding box center [53, 156] width 46 height 13
click at [60, 157] on div "Managed" at bounding box center [53, 156] width 46 height 13
click at [40, 104] on div "Company Profile" at bounding box center [66, 98] width 75 height 13
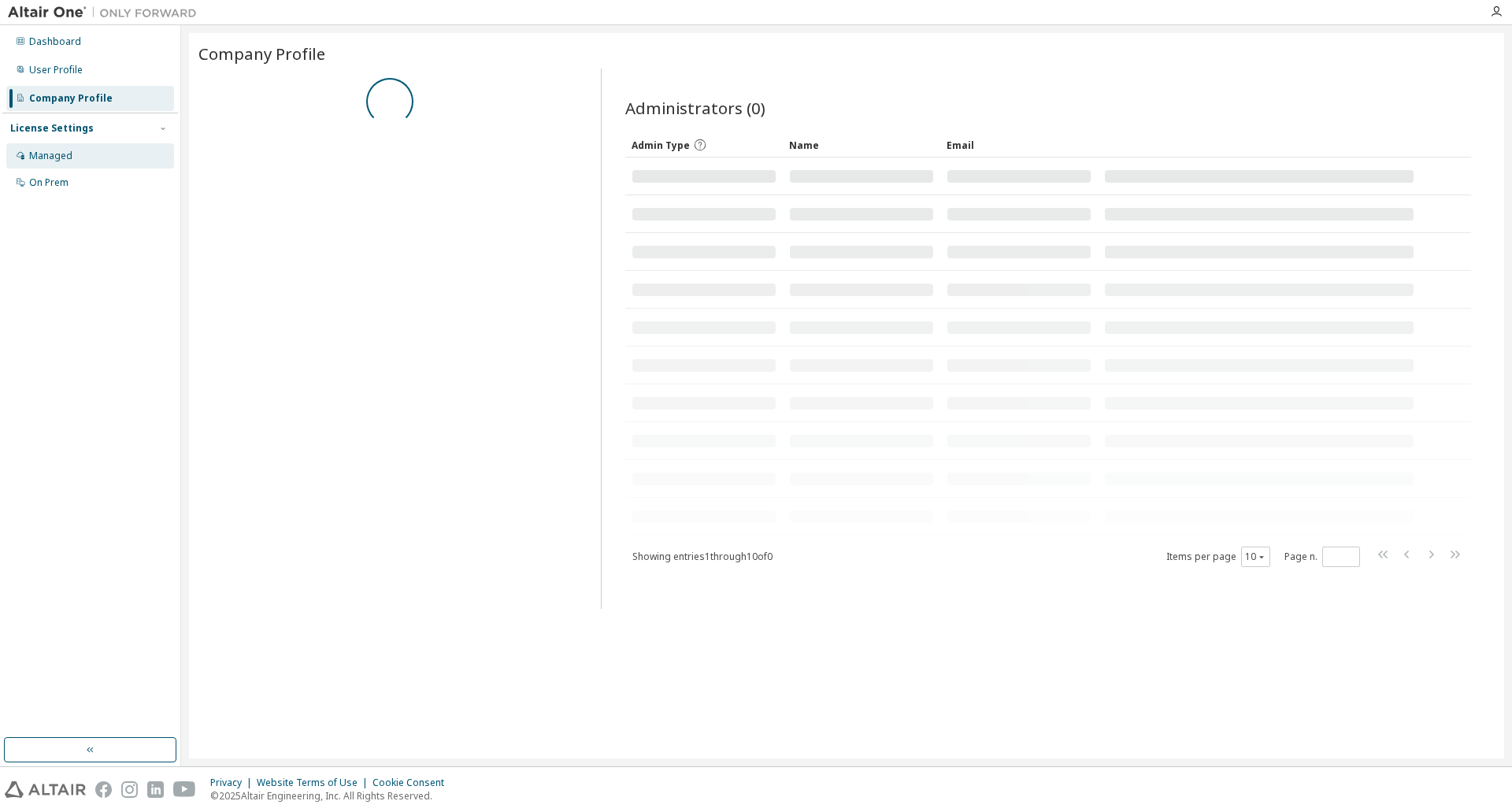
click at [46, 155] on div "Managed" at bounding box center [51, 156] width 43 height 13
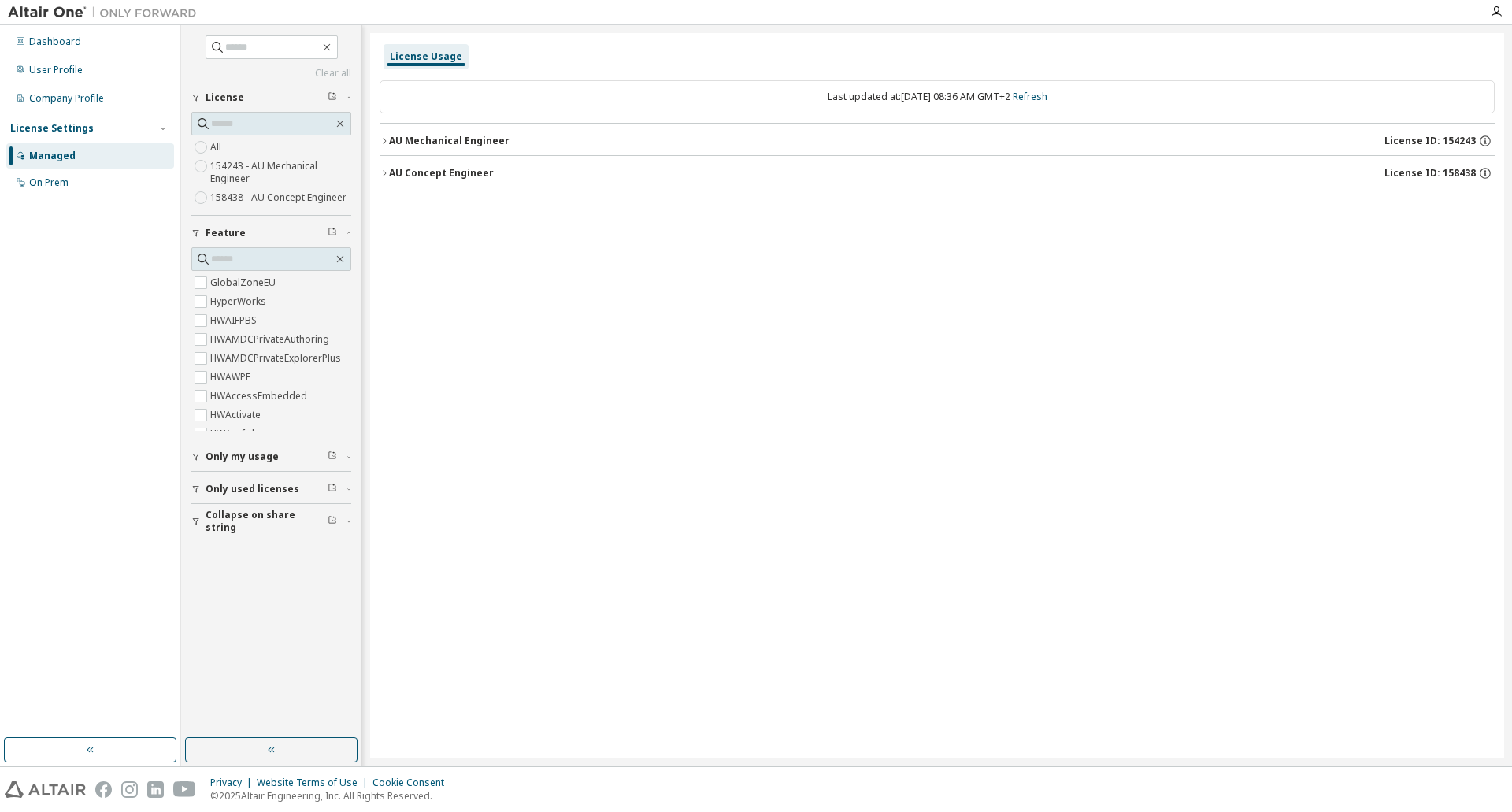
click at [391, 141] on div "AU Mechanical Engineer" at bounding box center [449, 140] width 121 height 13
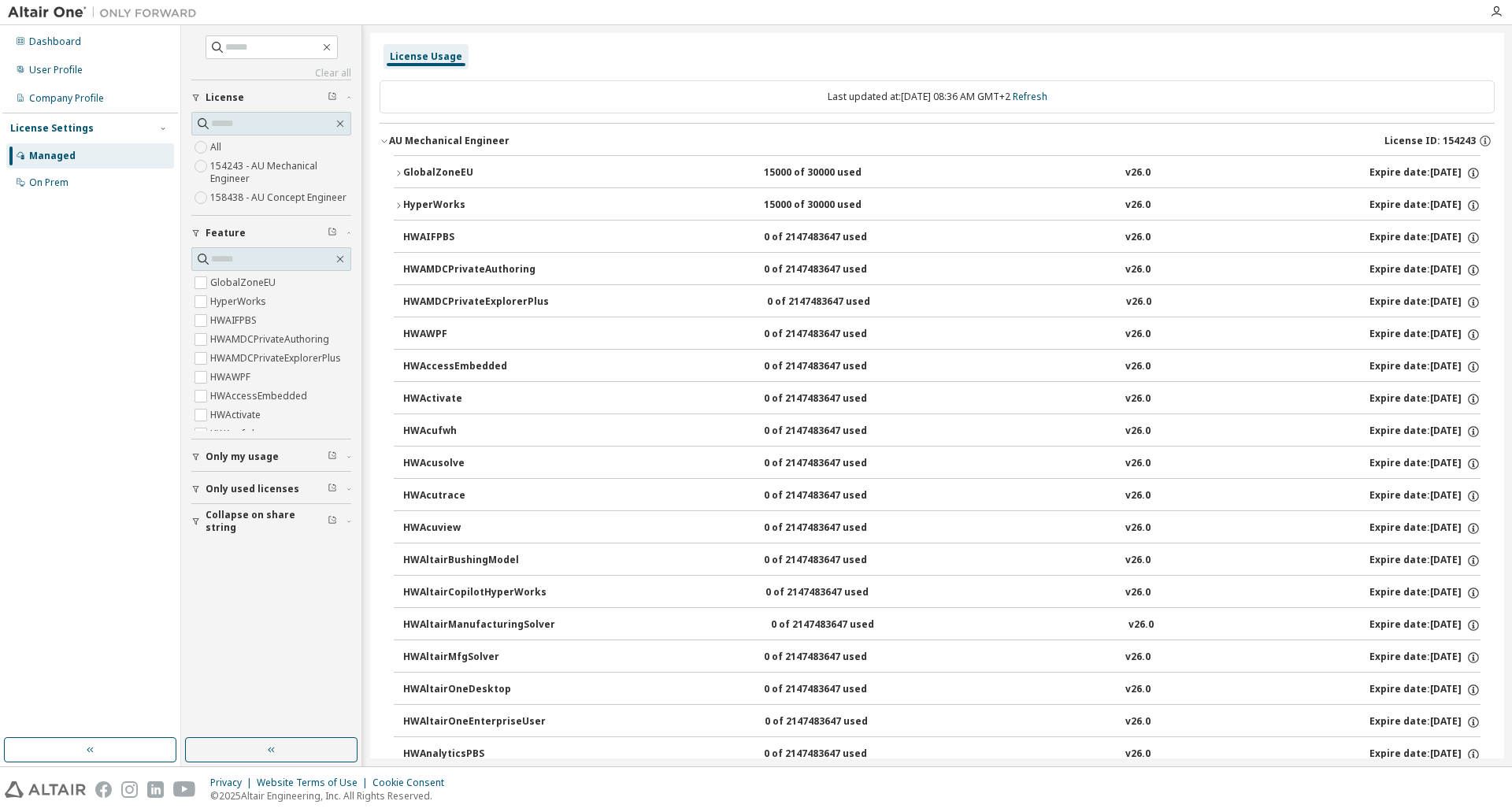
click at [391, 141] on div "AU Mechanical Engineer" at bounding box center [449, 140] width 121 height 13
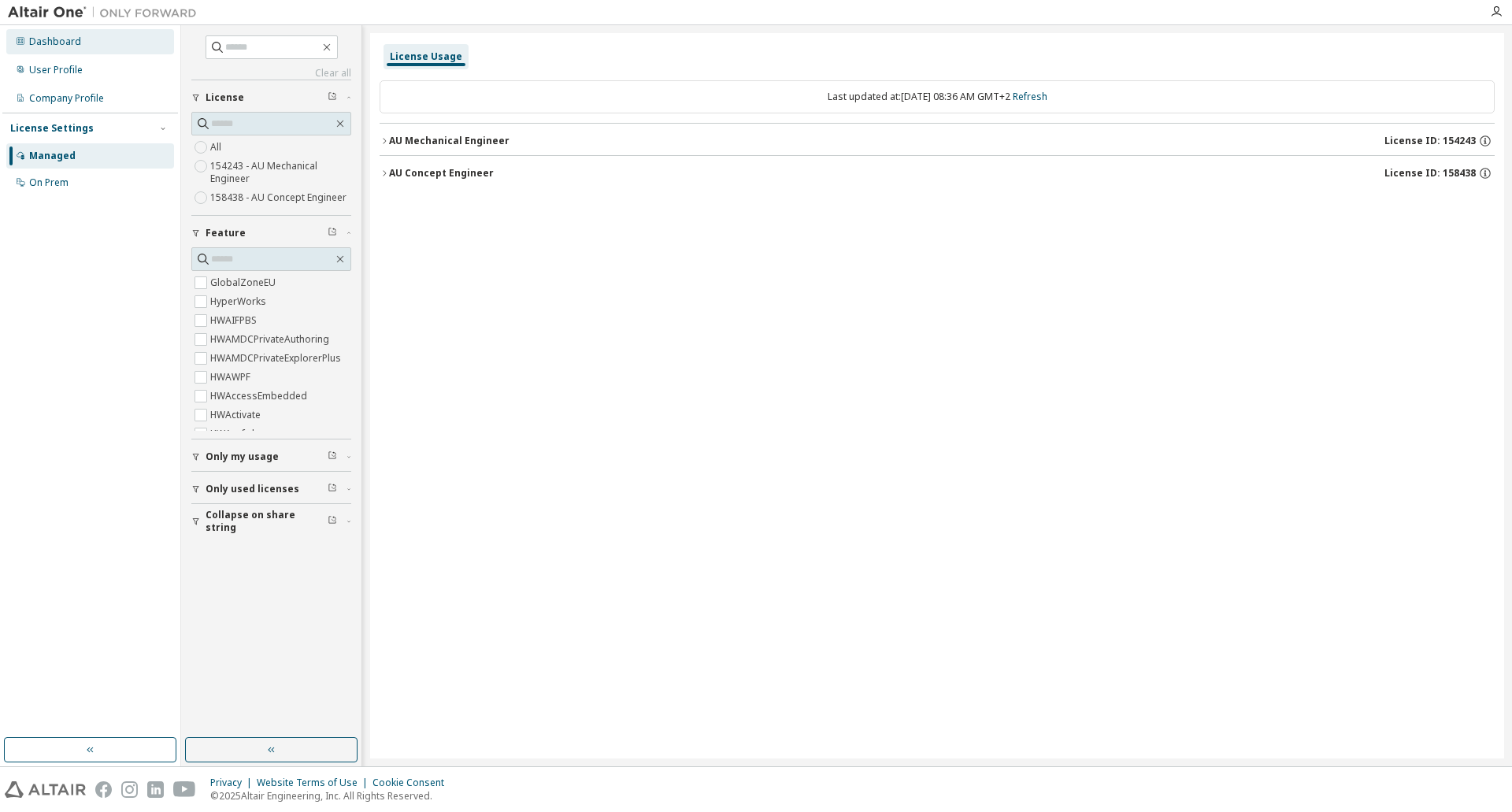
click at [56, 38] on div "Dashboard" at bounding box center [55, 41] width 52 height 13
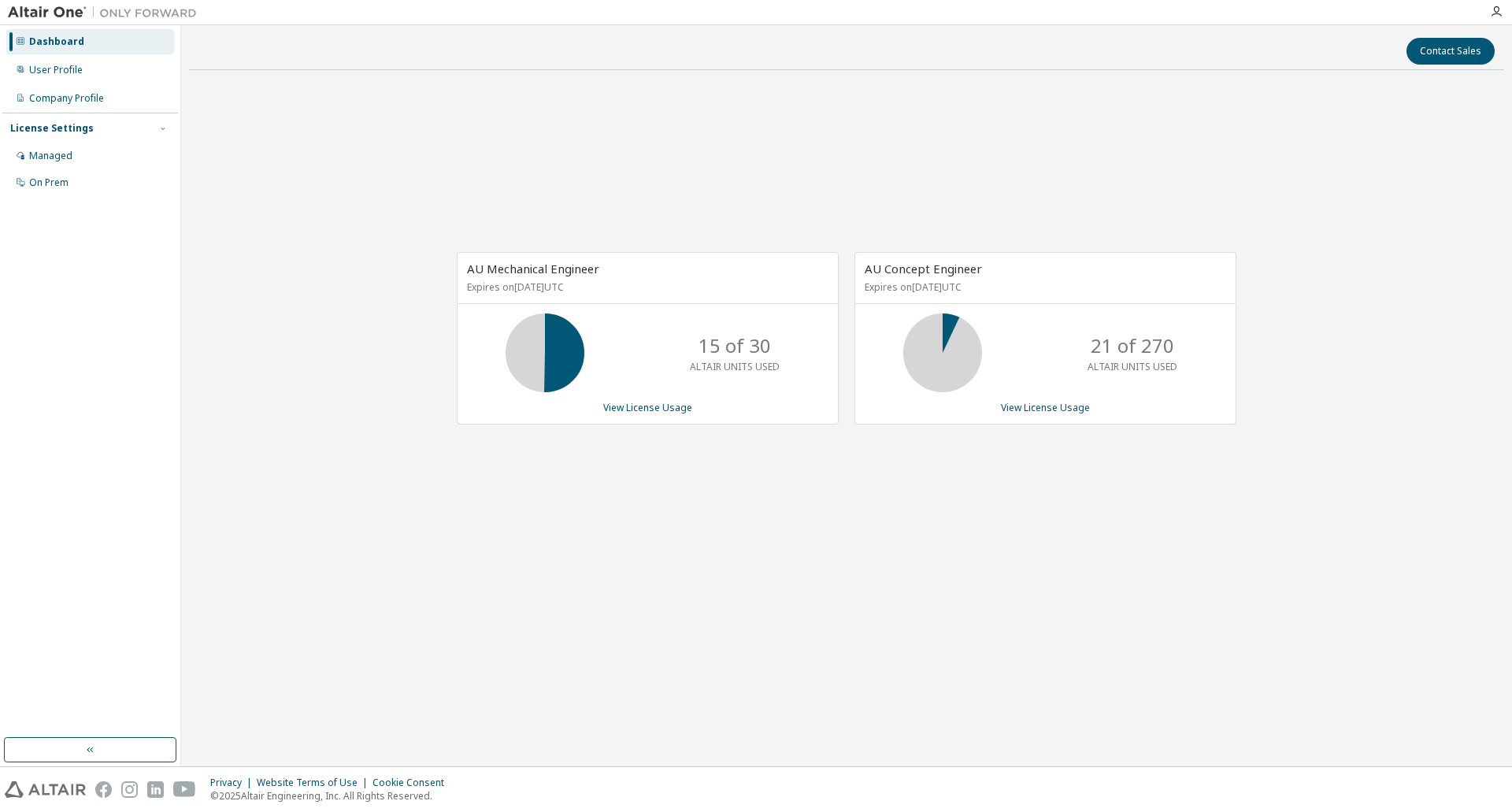
drag, startPoint x: 540, startPoint y: 325, endPoint x: 613, endPoint y: 332, distance: 73.3
click at [541, 333] on icon at bounding box center [545, 353] width 40 height 40
drag, startPoint x: 871, startPoint y: 288, endPoint x: 1065, endPoint y: 299, distance: 194.3
click at [1065, 298] on div "AU Concept Engineer Expires on November 12, 2025 UTC" at bounding box center [1045, 278] width 381 height 51
click at [1075, 284] on p "Expires on November 12, 2025 UTC" at bounding box center [1043, 288] width 357 height 14
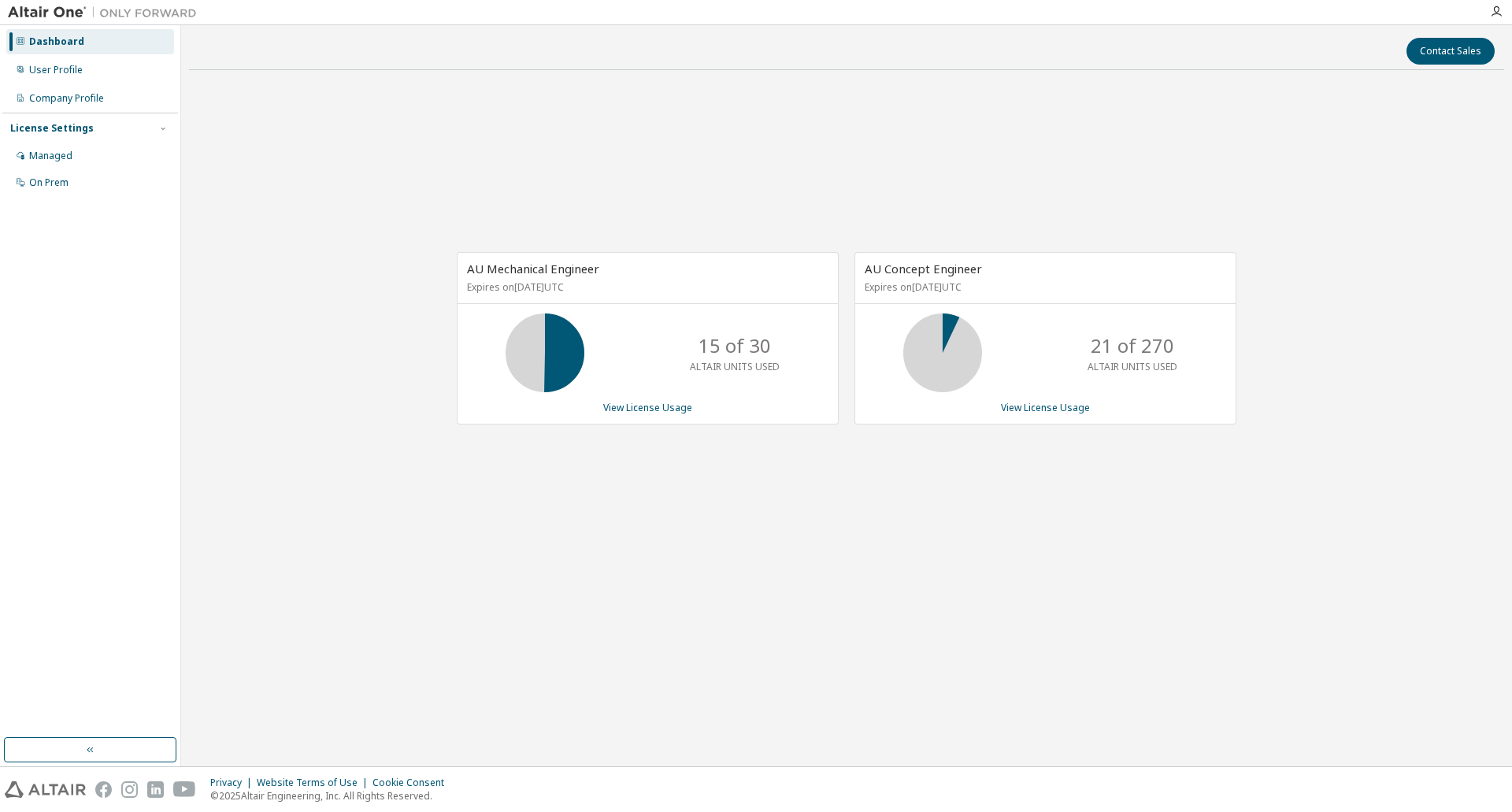
click at [539, 336] on icon at bounding box center [545, 353] width 40 height 40
drag, startPoint x: 693, startPoint y: 343, endPoint x: 805, endPoint y: 370, distance: 115.2
click at [805, 370] on div "15 of 30 ALTAIR UNITS USED" at bounding box center [648, 352] width 381 height 78
click at [400, 153] on div "AU Mechanical Engineer Expires on March 16, 2026 UTC 15 of 30 ALTAIR UNITS USED…" at bounding box center [846, 346] width 1315 height 528
click at [70, 71] on div "User Profile" at bounding box center [56, 70] width 53 height 13
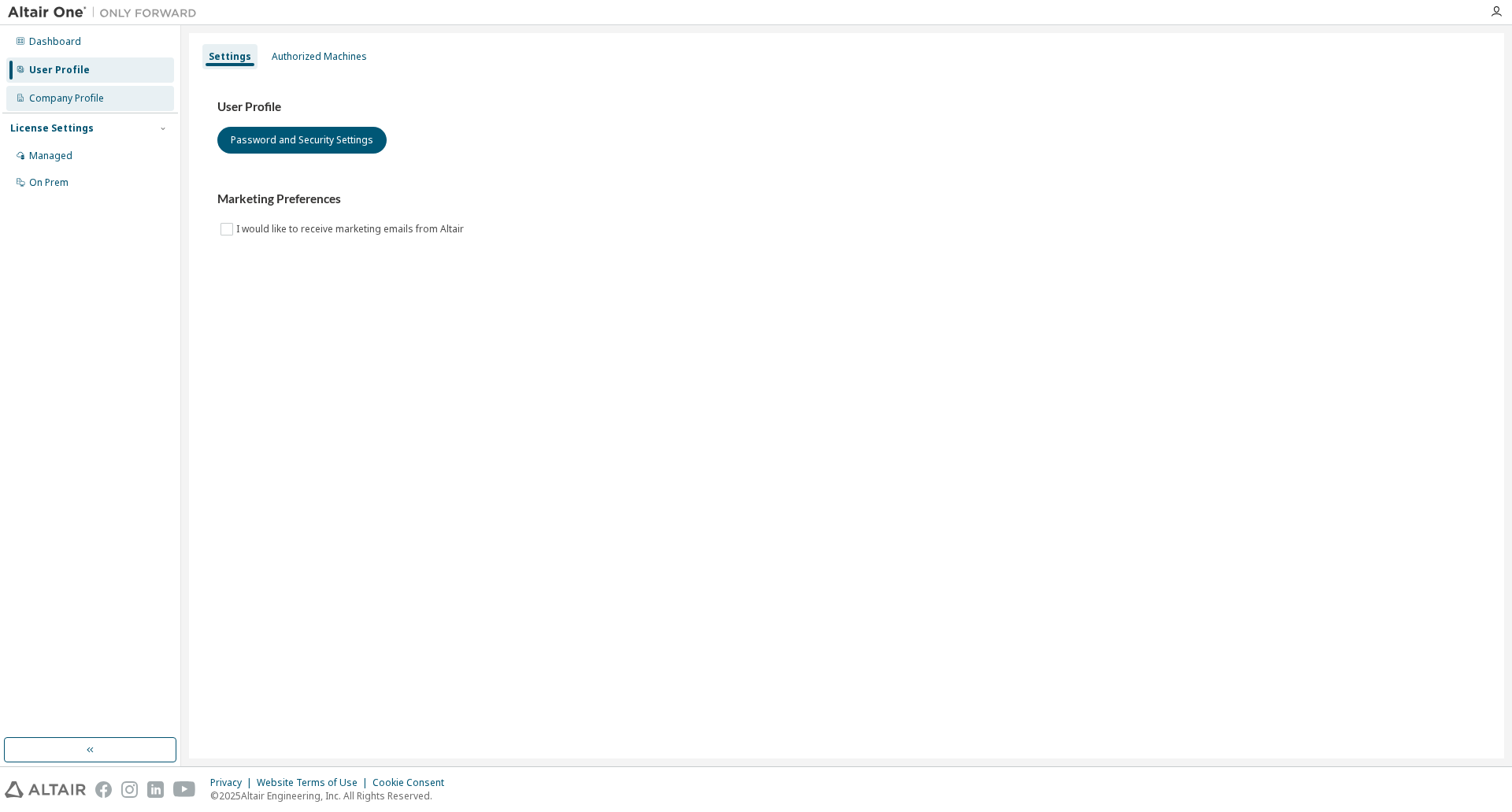
click at [71, 96] on div "Company Profile" at bounding box center [66, 98] width 75 height 13
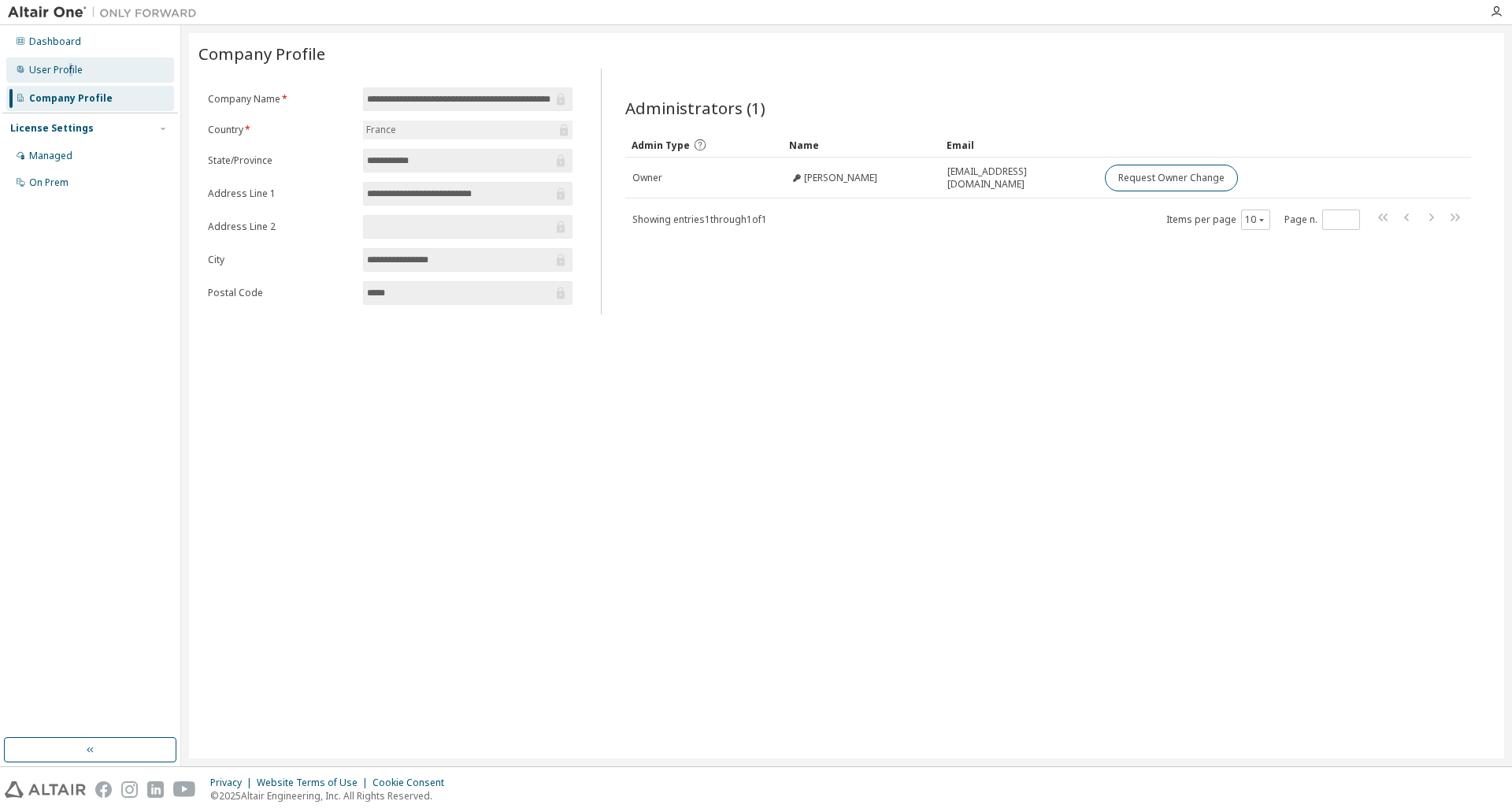
click at [69, 68] on div "User Profile" at bounding box center [56, 70] width 53 height 13
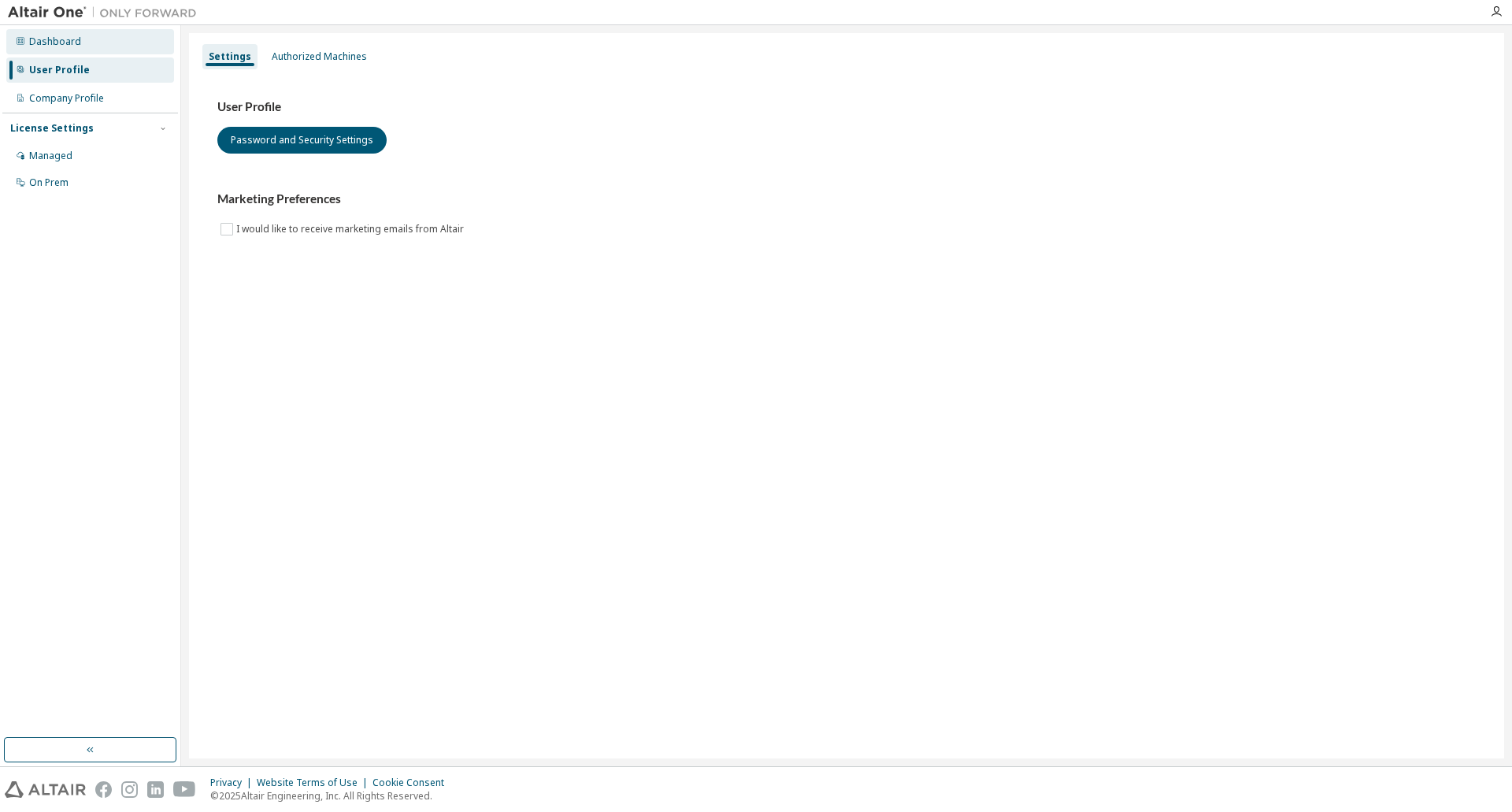
click at [69, 40] on div "Dashboard" at bounding box center [55, 41] width 52 height 13
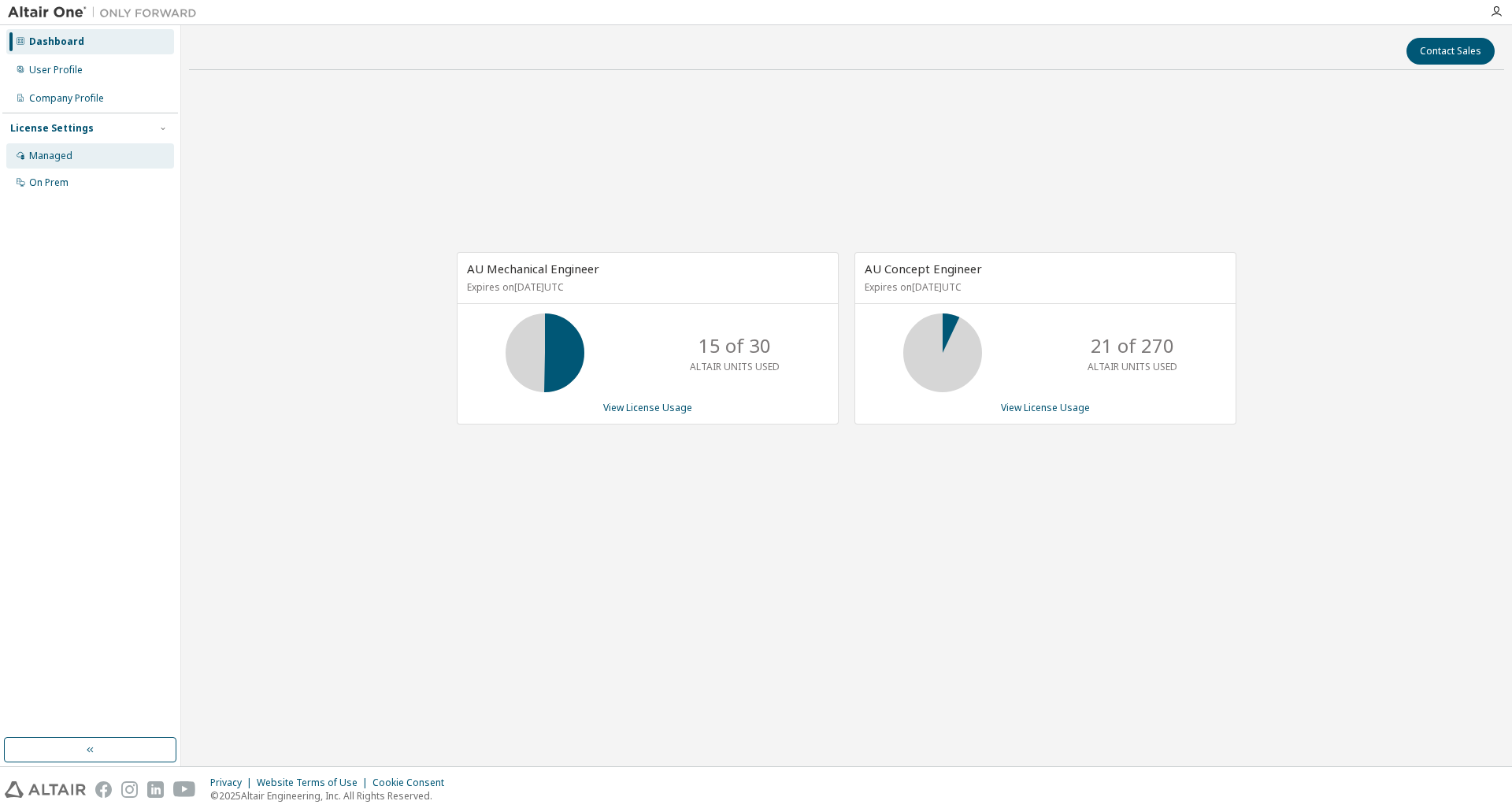
click at [62, 150] on div "Managed" at bounding box center [51, 156] width 43 height 13
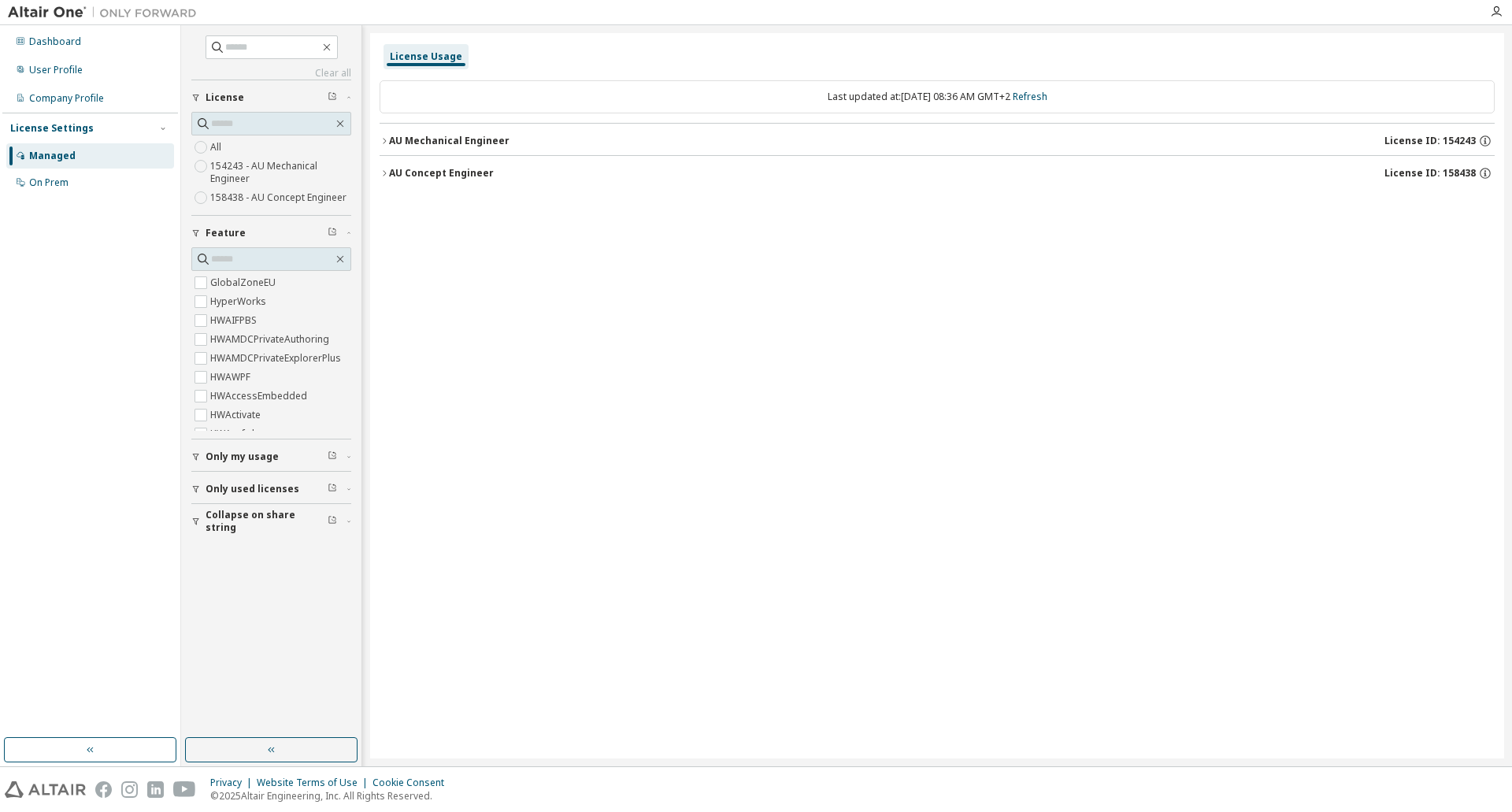
click at [380, 133] on button "AU Mechanical Engineer License ID: 154243" at bounding box center [937, 141] width 1115 height 34
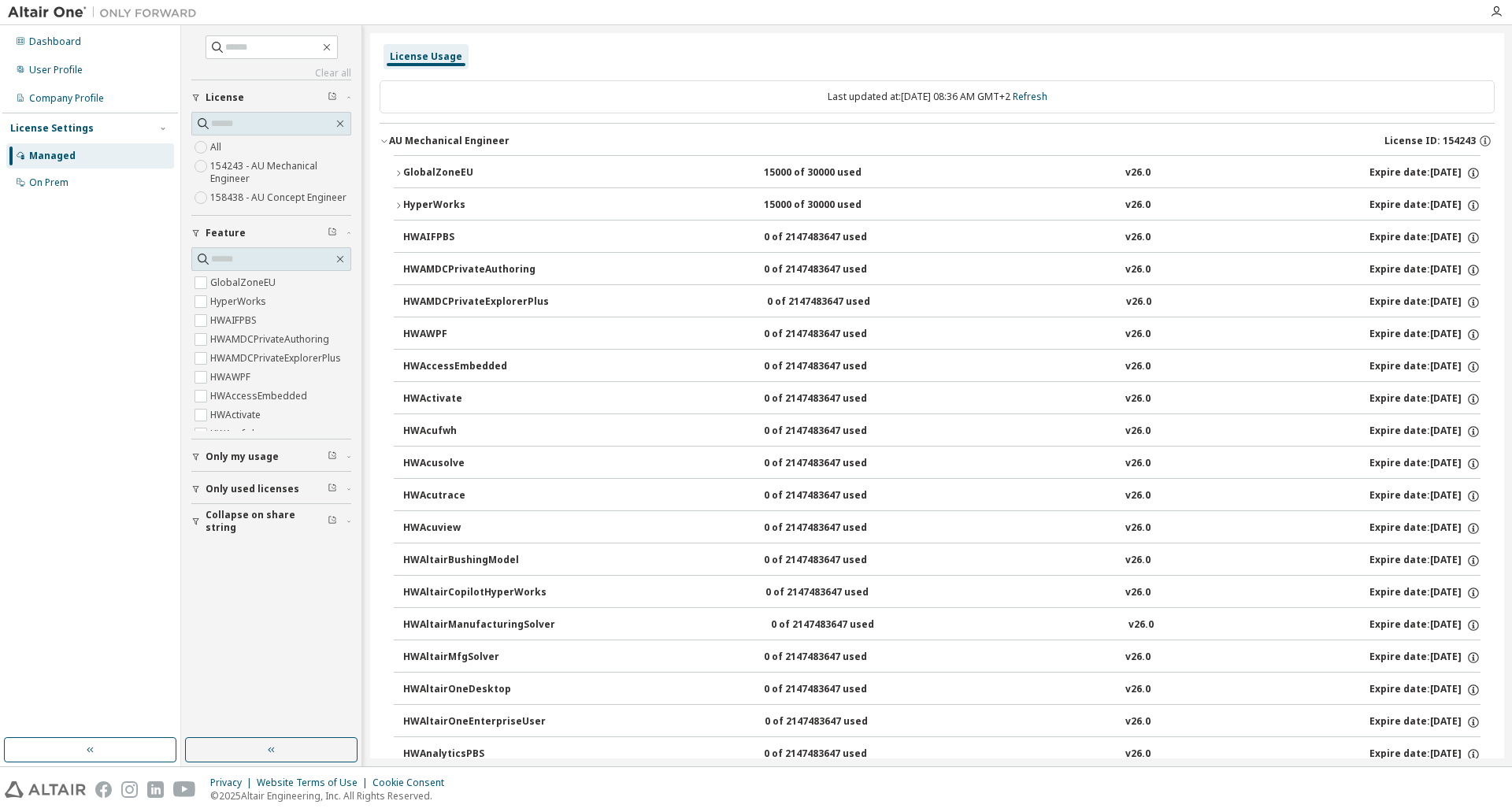
click at [436, 173] on div "GlobalZoneEU" at bounding box center [474, 173] width 142 height 14
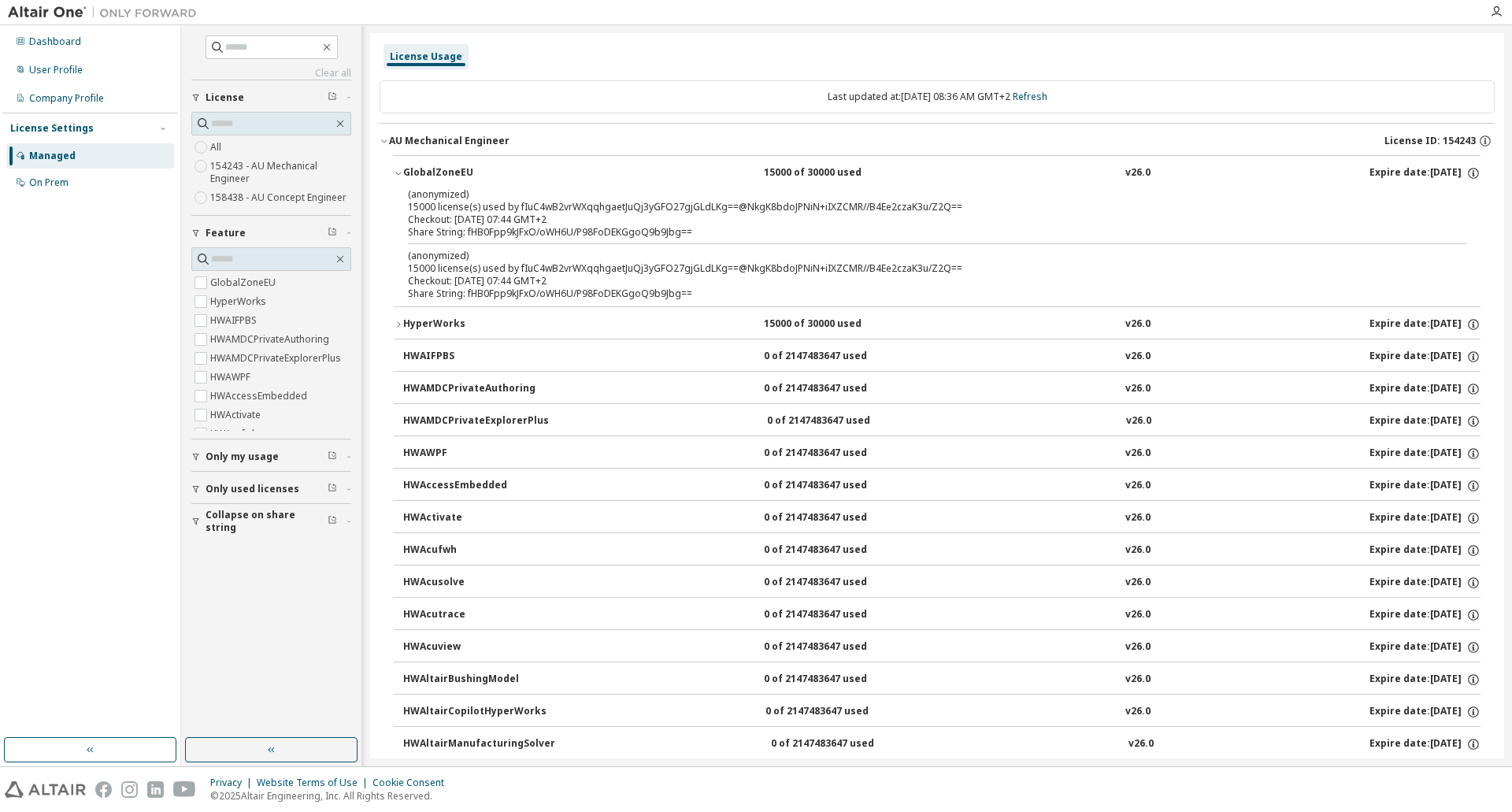
click at [611, 217] on div "Checkout: 2025-10-10 07:44 GMT+2" at bounding box center [918, 220] width 1020 height 13
click at [1003, 218] on div "Checkout: 2025-10-10 07:44 GMT+2" at bounding box center [918, 220] width 1020 height 13
click at [69, 182] on div "On Prem" at bounding box center [90, 183] width 168 height 25
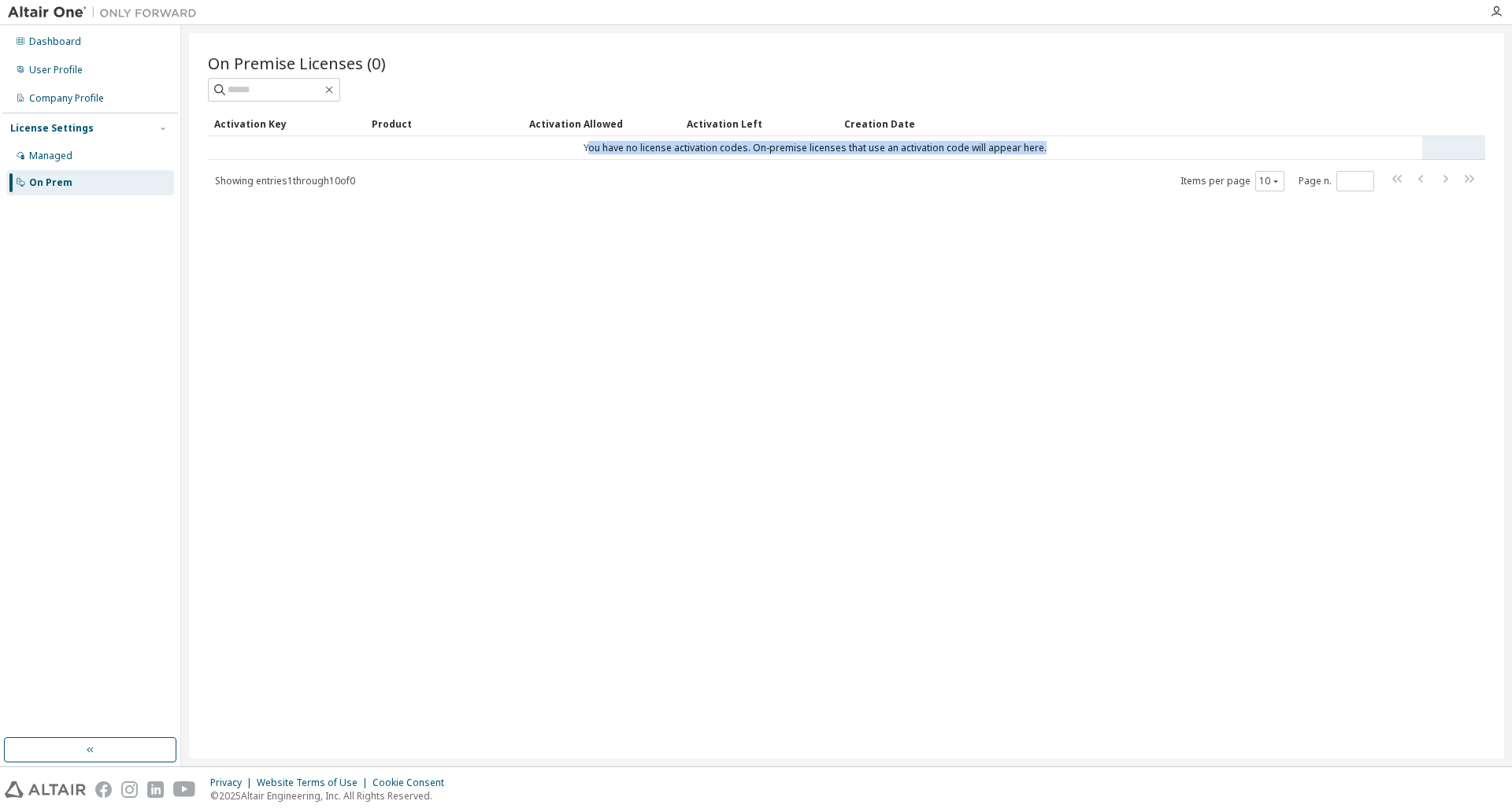
drag, startPoint x: 593, startPoint y: 141, endPoint x: 1063, endPoint y: 148, distance: 470.1
click at [1063, 148] on td "You have no license activation codes. On-premise licenses that use an activatio…" at bounding box center [815, 147] width 1214 height 23
click at [536, 202] on div "On Premise Licenses (0) Clear Load Save Save As Field Operator Value Select fil…" at bounding box center [846, 395] width 1315 height 725
click at [270, 177] on span "Showing entries 1 through 10 of 0" at bounding box center [285, 181] width 140 height 14
click at [43, 92] on div "Company Profile" at bounding box center [66, 98] width 75 height 13
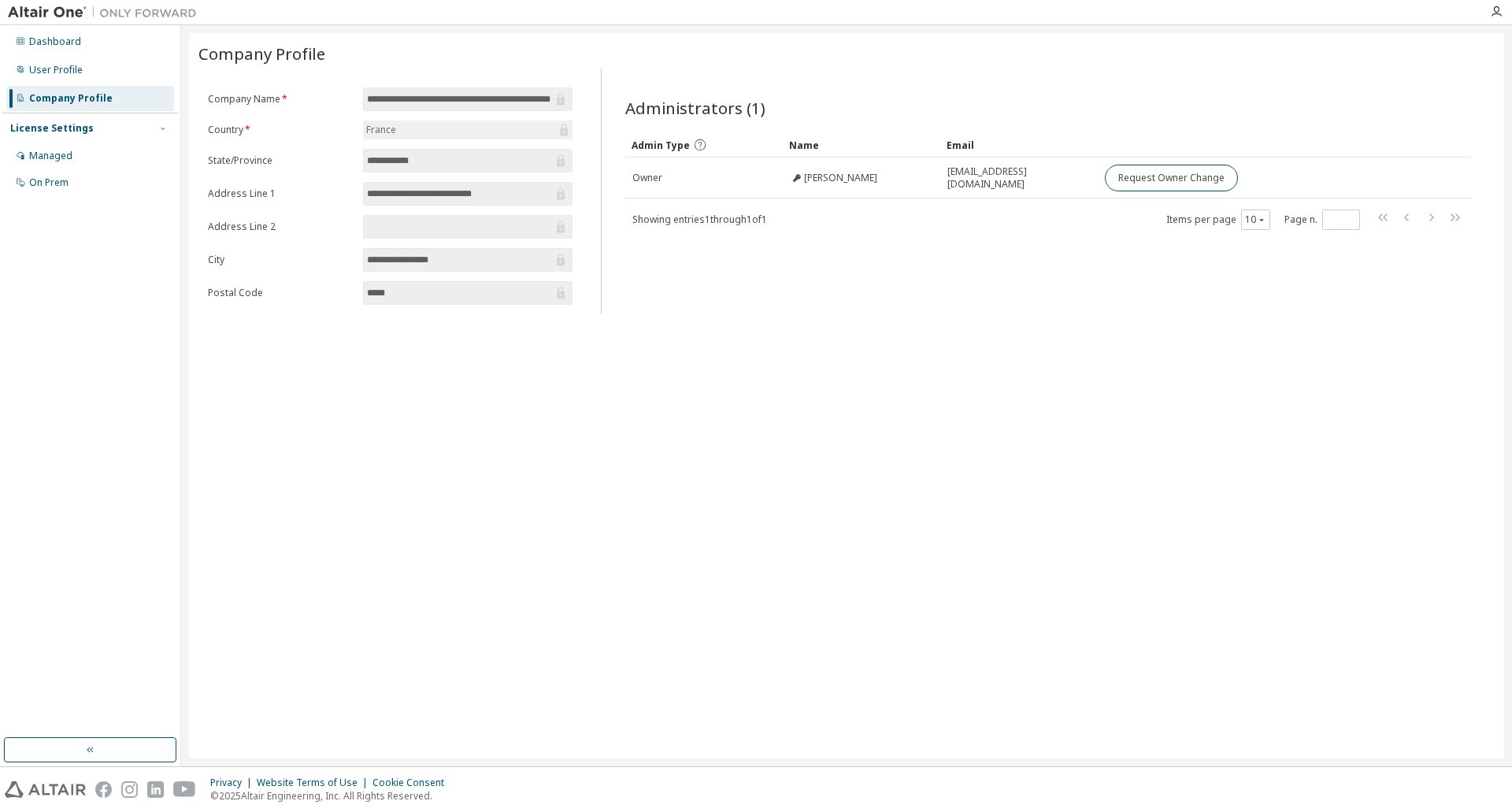
click at [1018, 263] on div "Administrators (1) Clear Load Save Save As Field Operator Value Select filter S…" at bounding box center [1048, 196] width 883 height 236
click at [78, 67] on div "User Profile" at bounding box center [56, 70] width 53 height 13
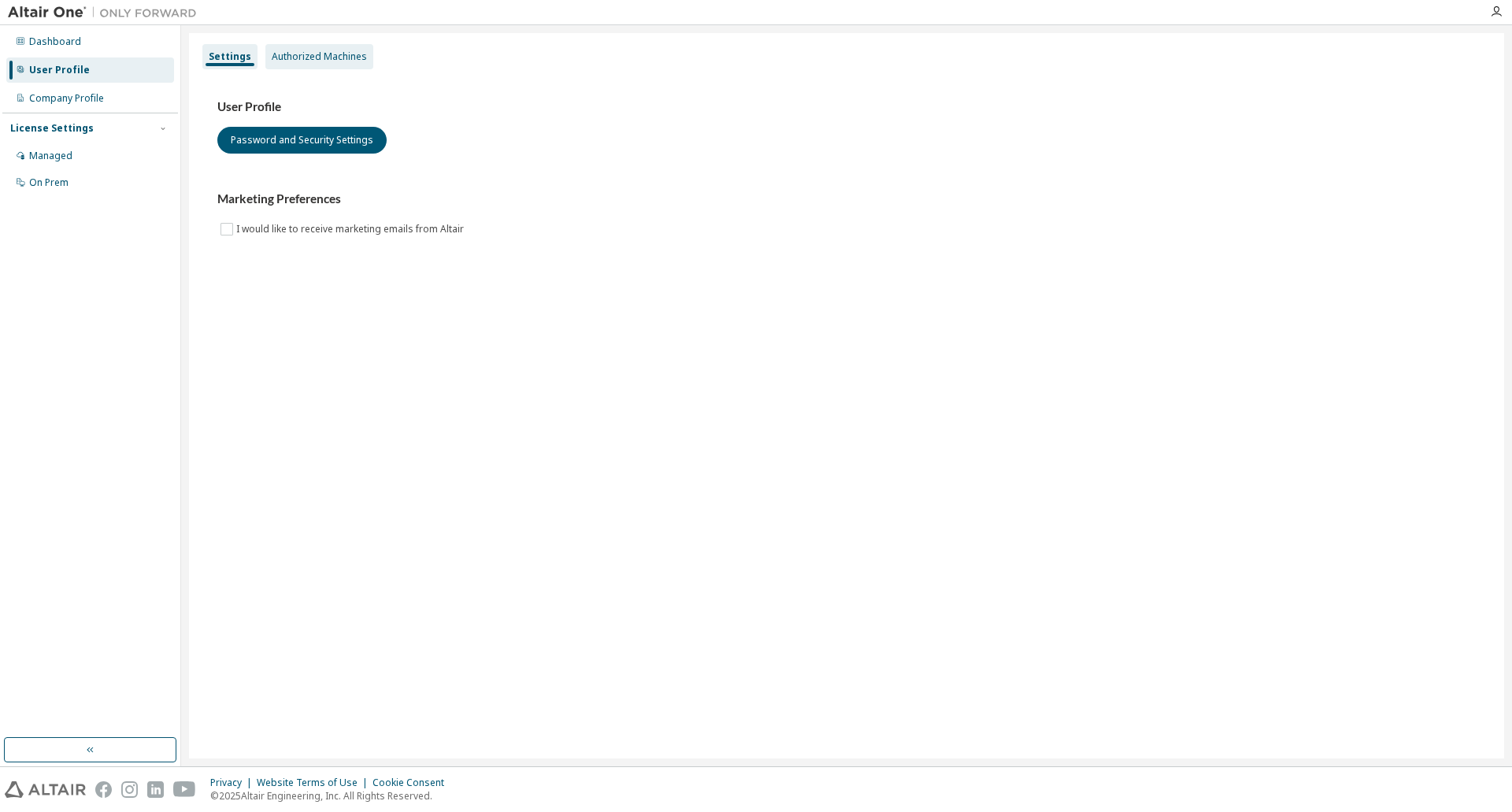
click at [319, 54] on div "Authorized Machines" at bounding box center [319, 57] width 96 height 13
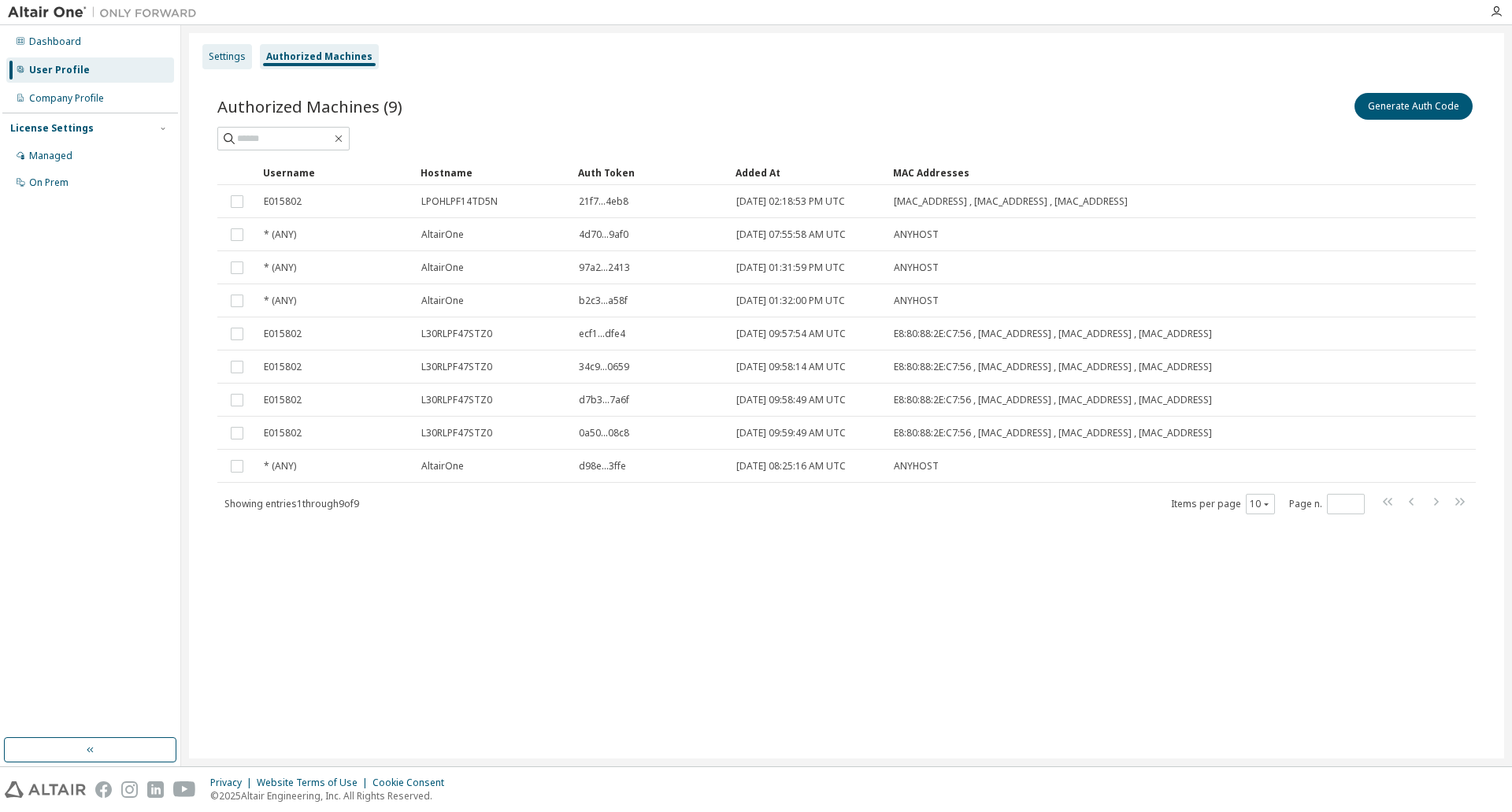
click at [220, 48] on div "Settings" at bounding box center [227, 56] width 50 height 25
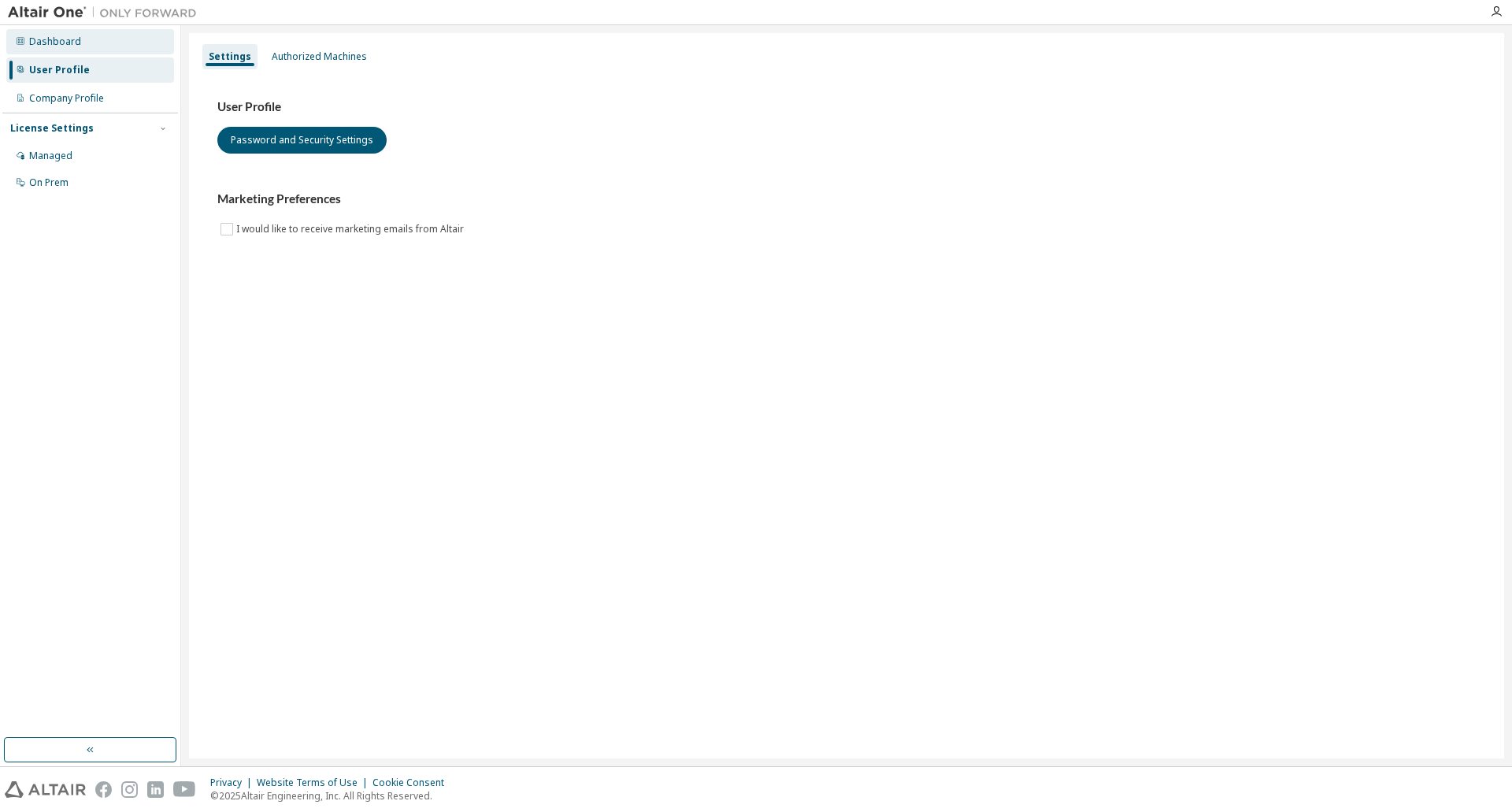
click at [58, 37] on div "Dashboard" at bounding box center [55, 41] width 52 height 13
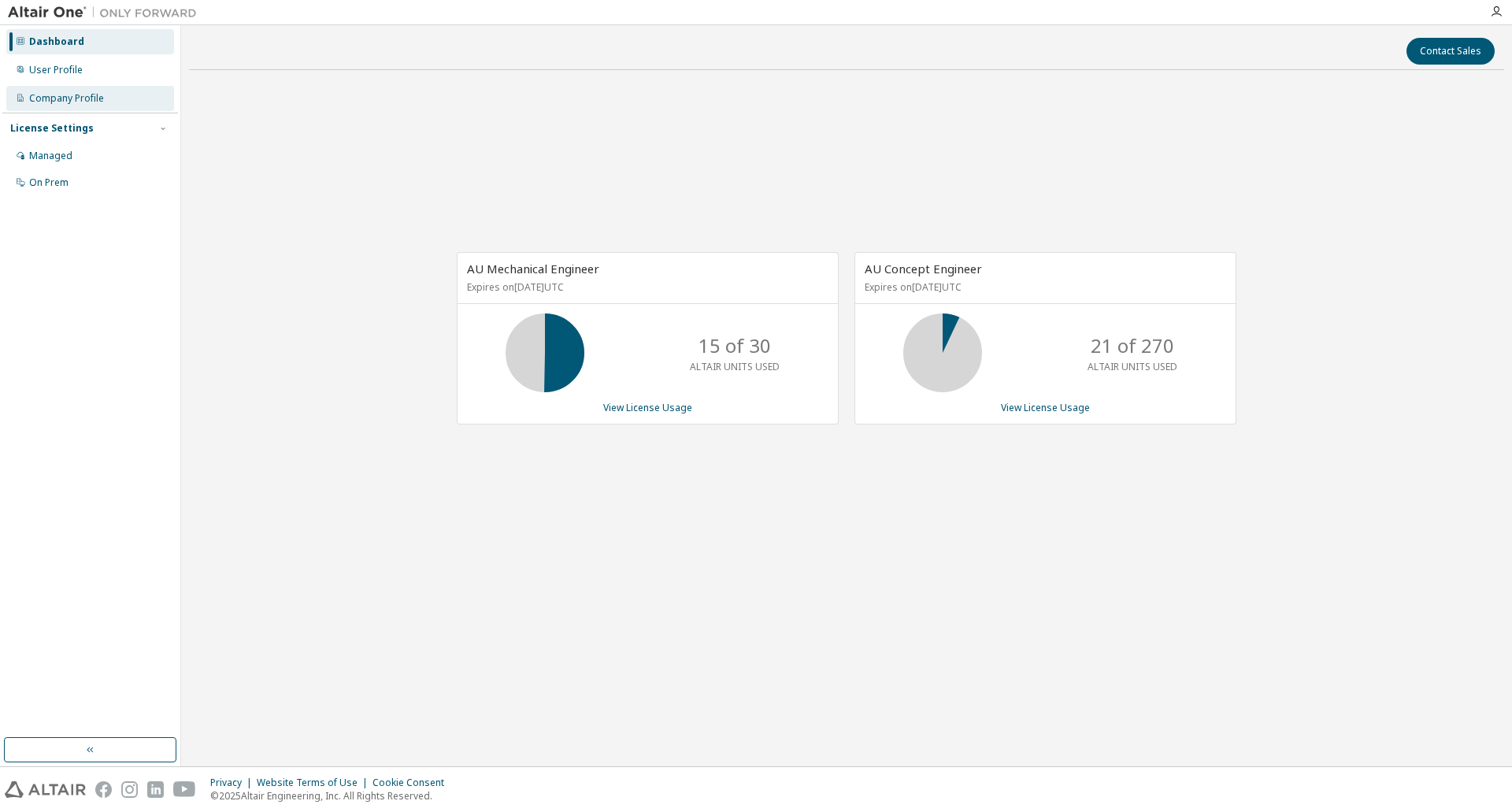
click at [50, 104] on div "Company Profile" at bounding box center [66, 98] width 75 height 13
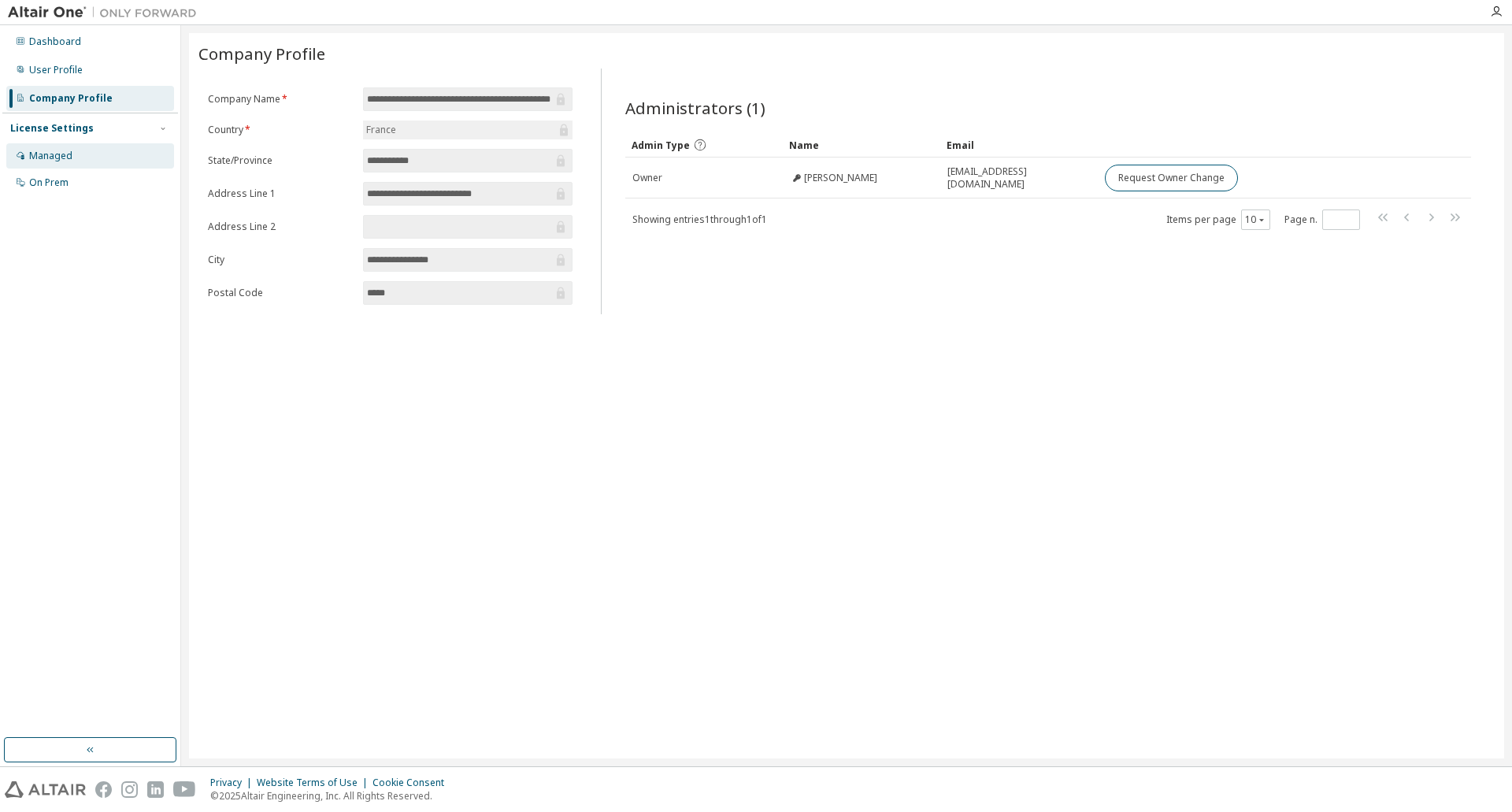
click at [65, 153] on div "Managed" at bounding box center [51, 156] width 43 height 13
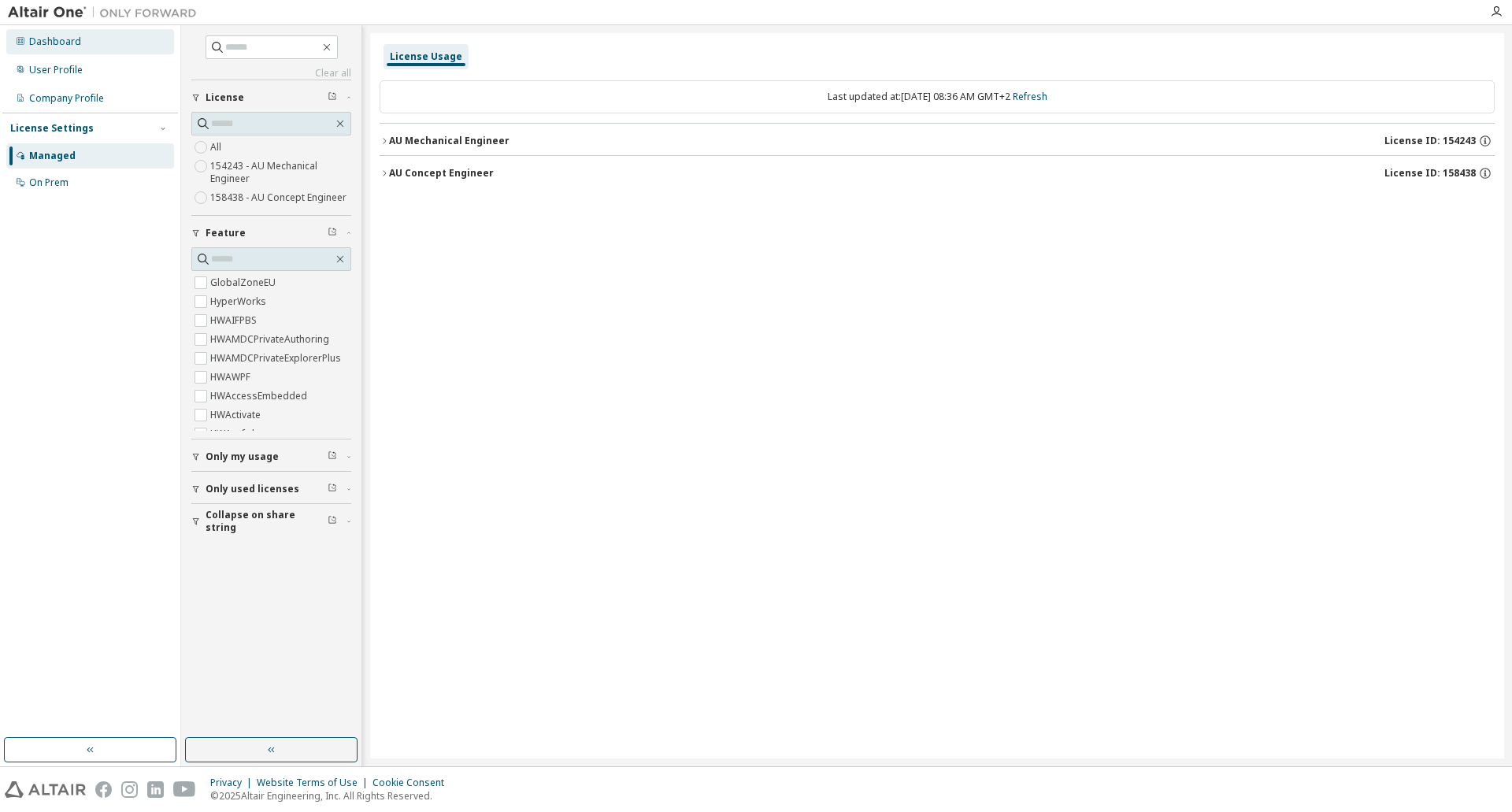
click at [38, 36] on div "Dashboard" at bounding box center [55, 41] width 52 height 13
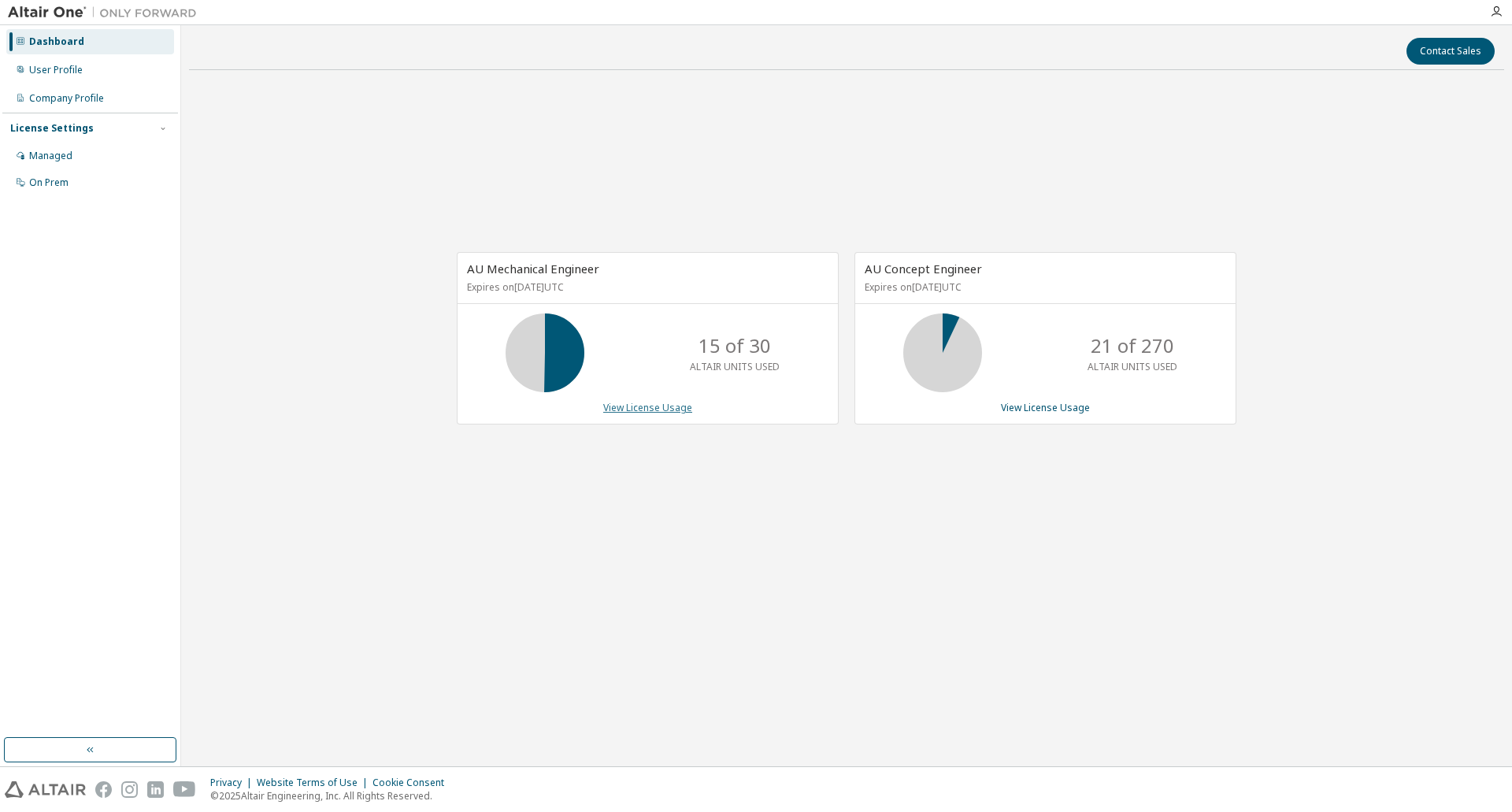
click at [651, 412] on link "View License Usage" at bounding box center [648, 407] width 89 height 14
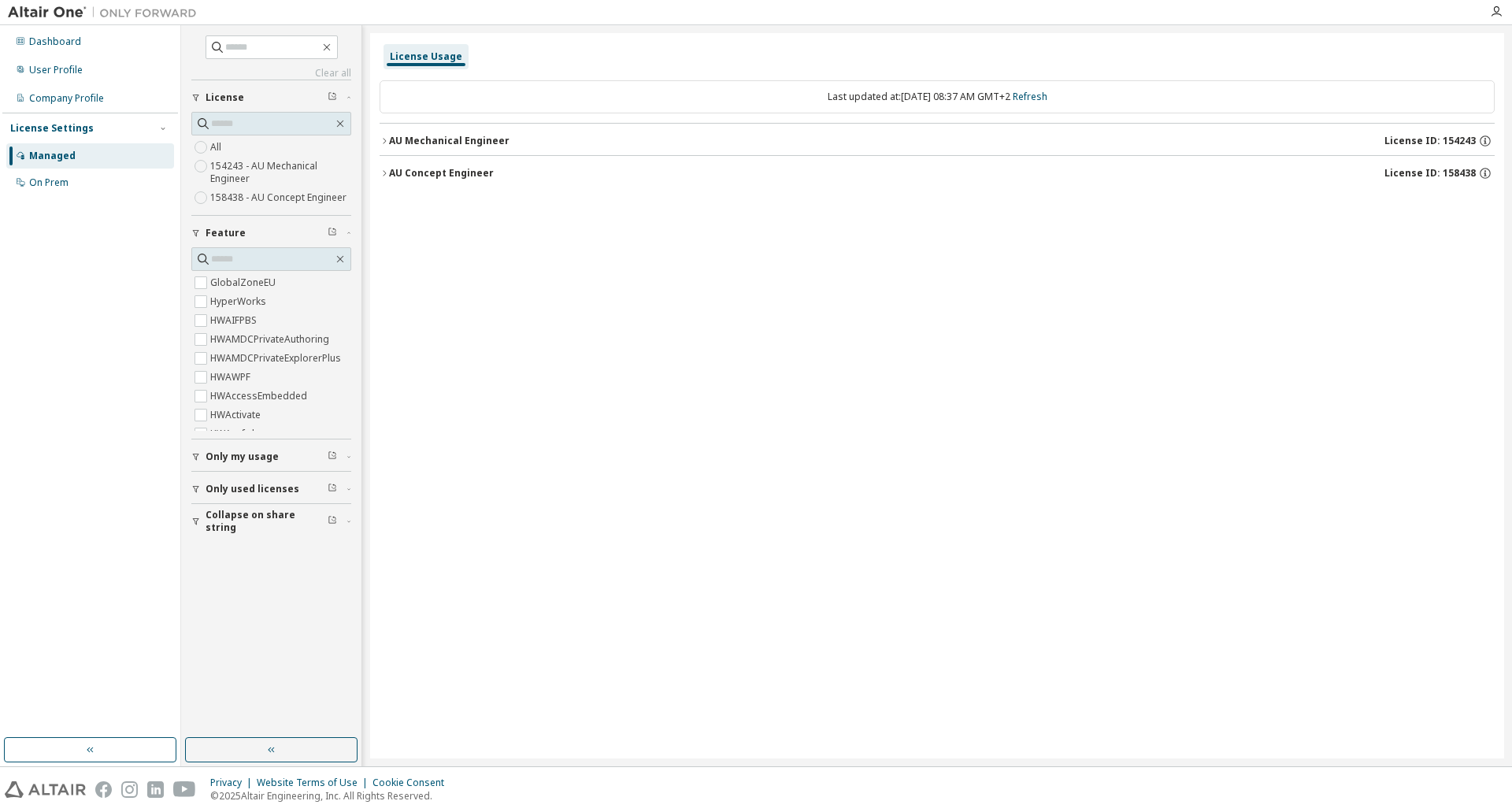
click at [382, 140] on icon "button" at bounding box center [384, 140] width 9 height 9
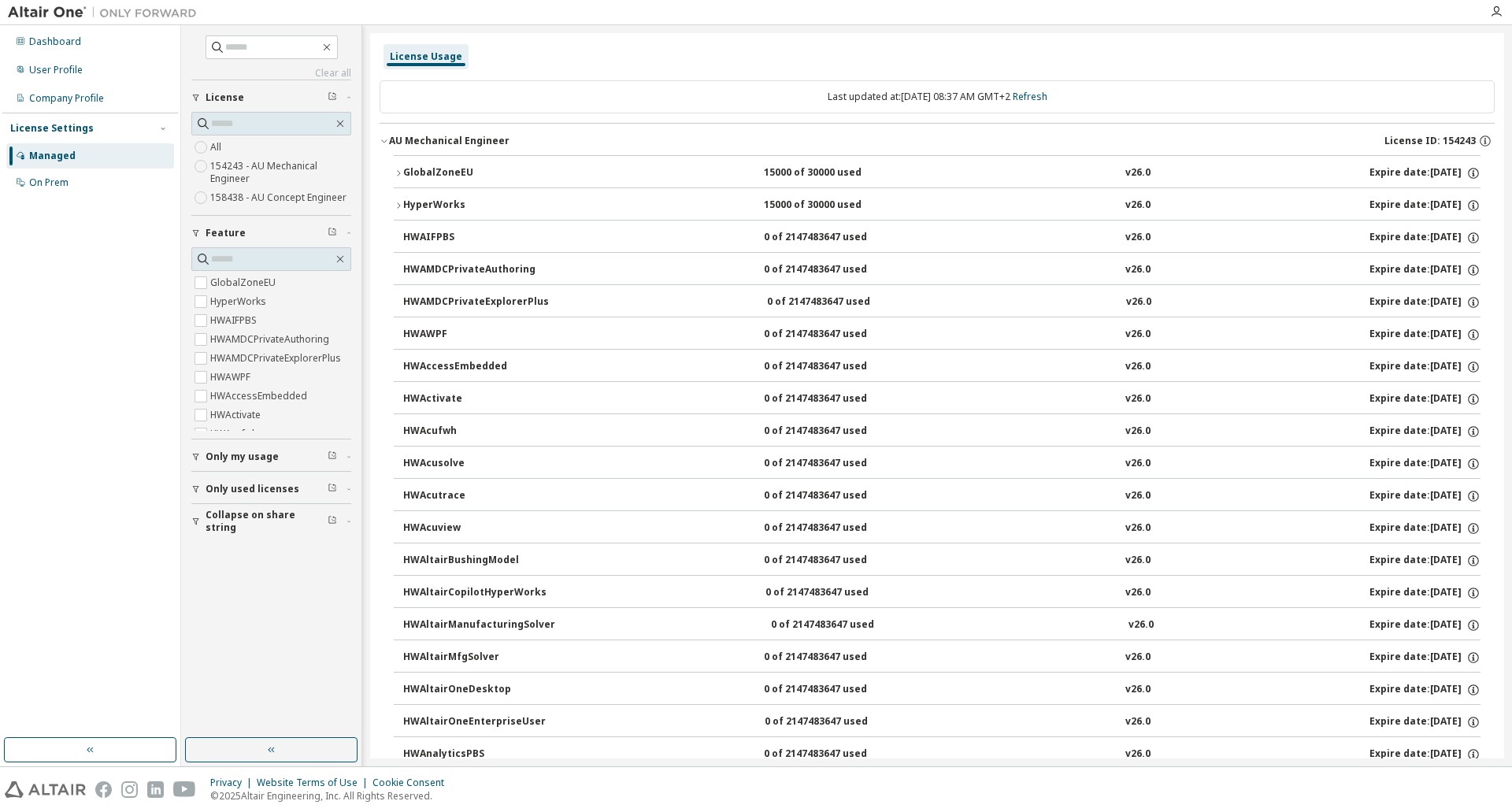
click at [381, 138] on icon "button" at bounding box center [384, 140] width 9 height 9
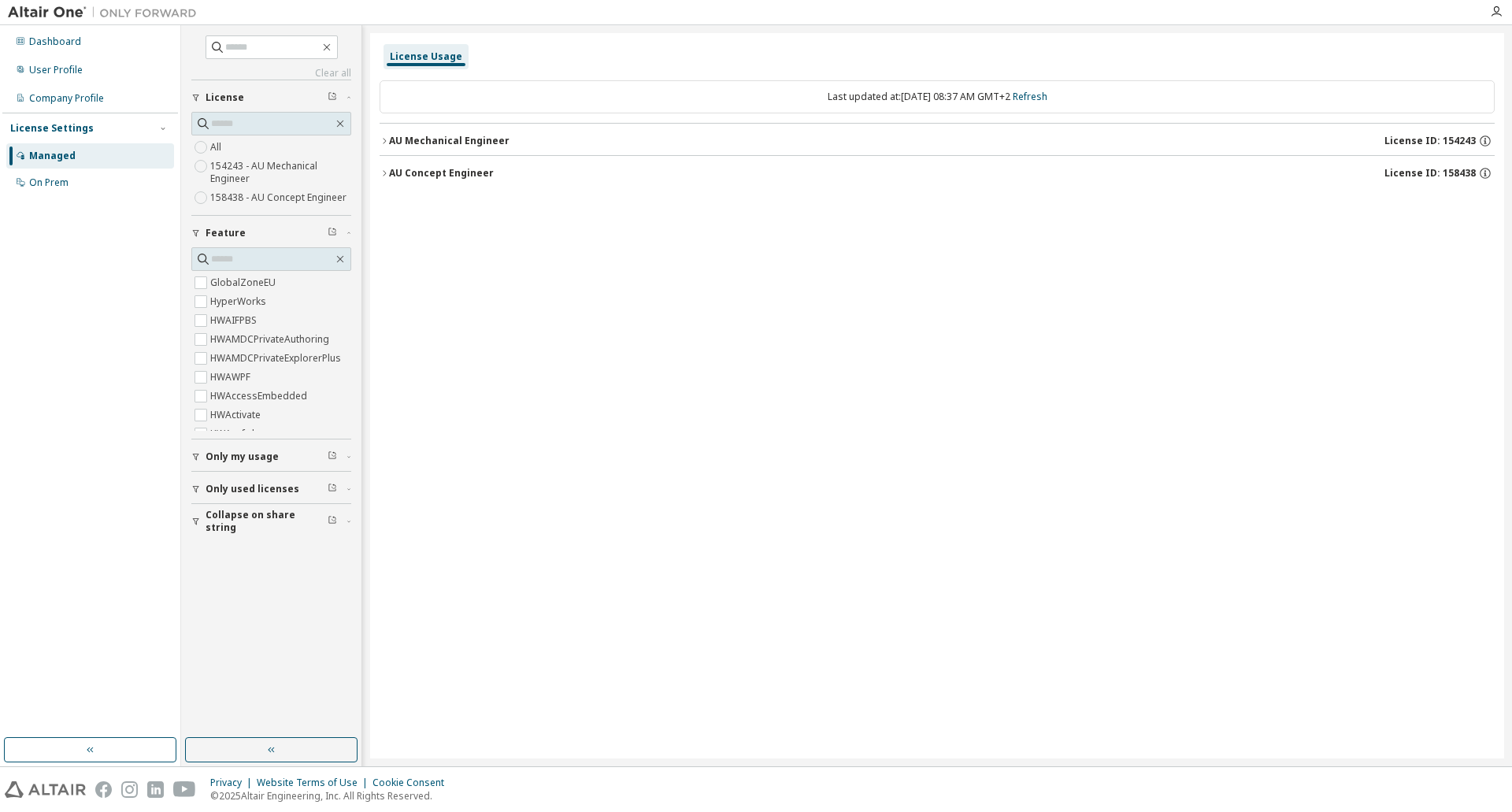
click at [386, 138] on icon "button" at bounding box center [384, 140] width 9 height 9
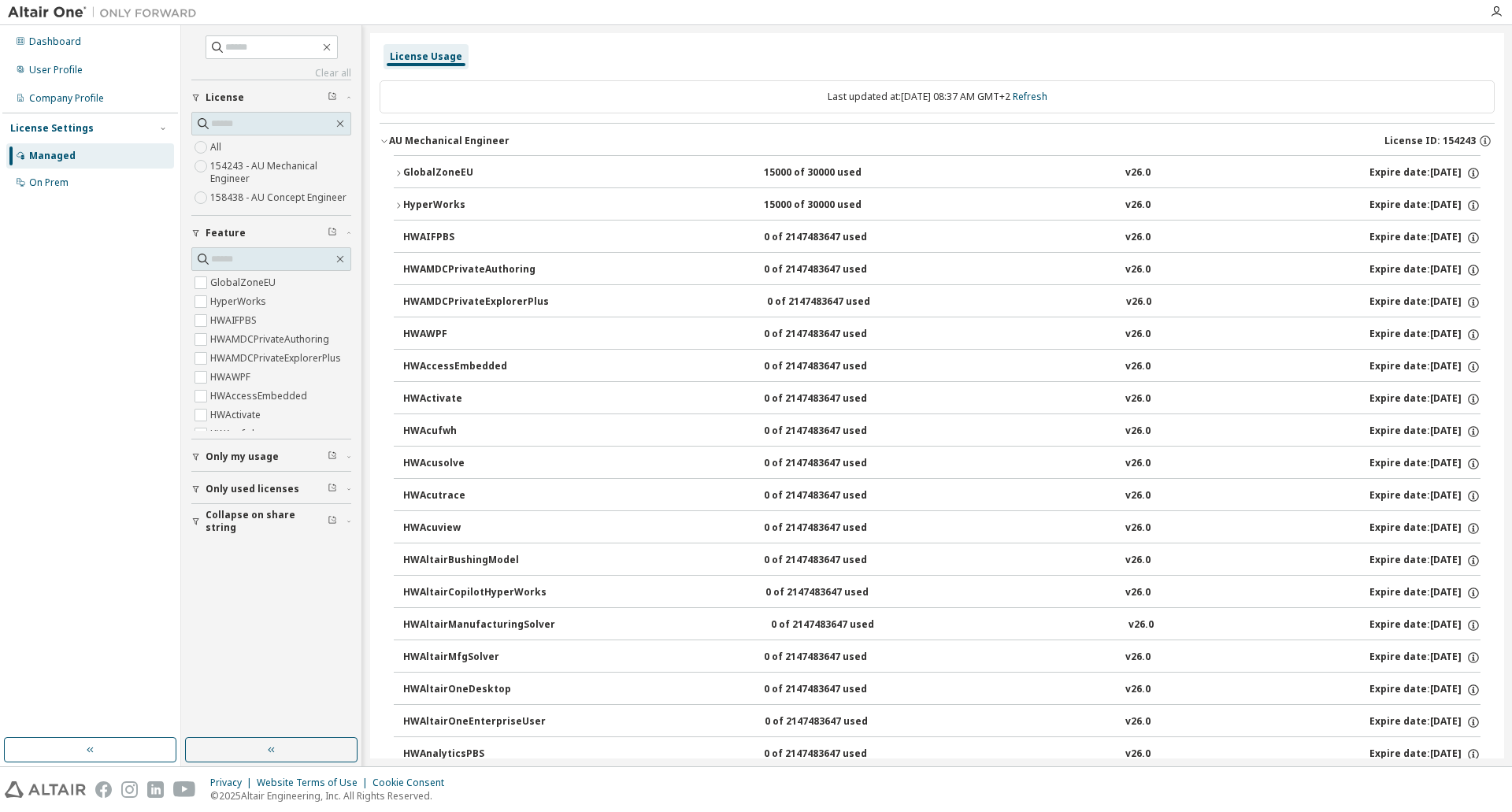
click at [402, 174] on icon "button" at bounding box center [398, 173] width 9 height 9
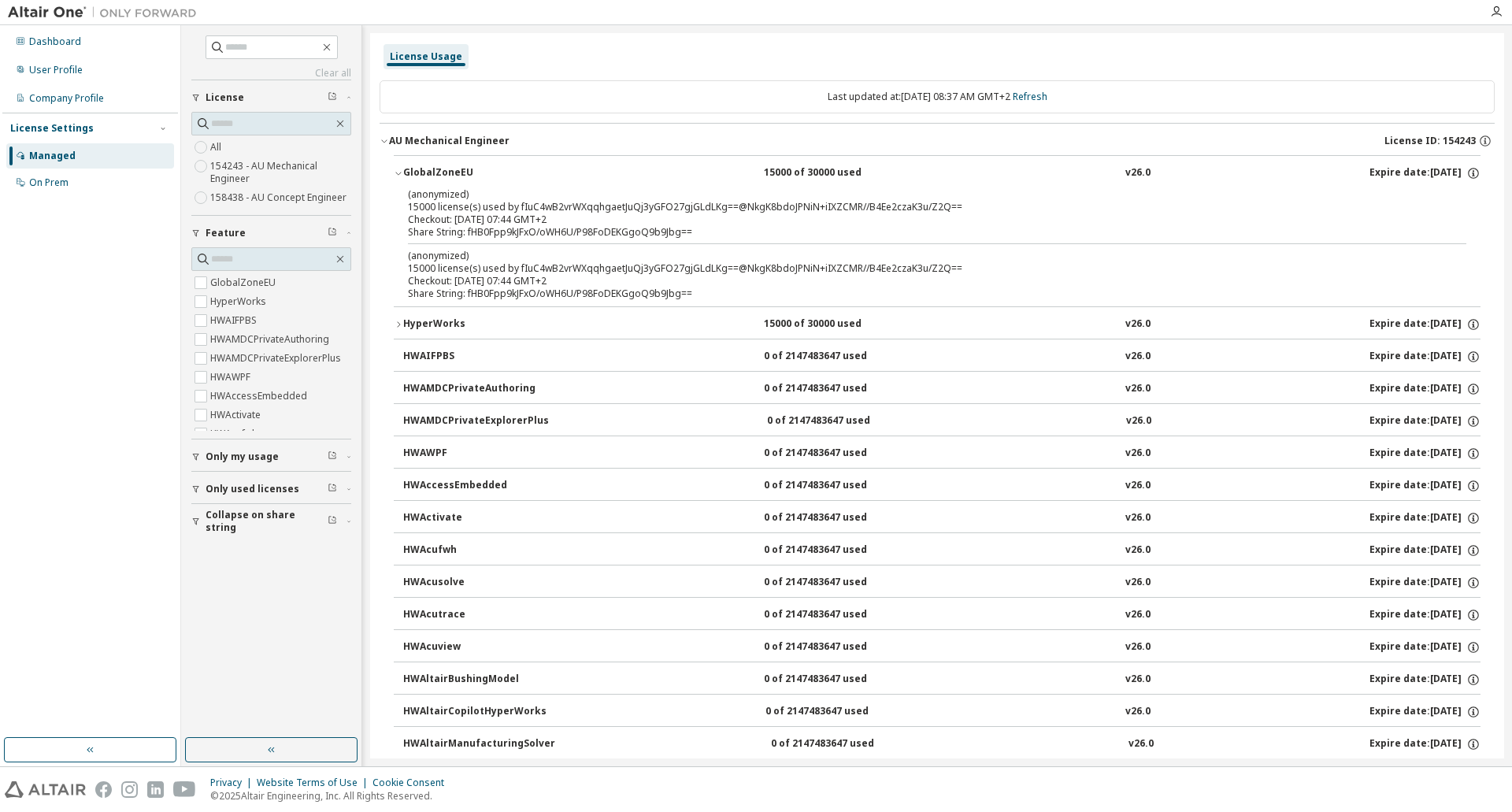
click at [398, 330] on button "HyperWorks 15000 of 30000 used v26.0 Expire date: 2026-03-16" at bounding box center [937, 325] width 1087 height 34
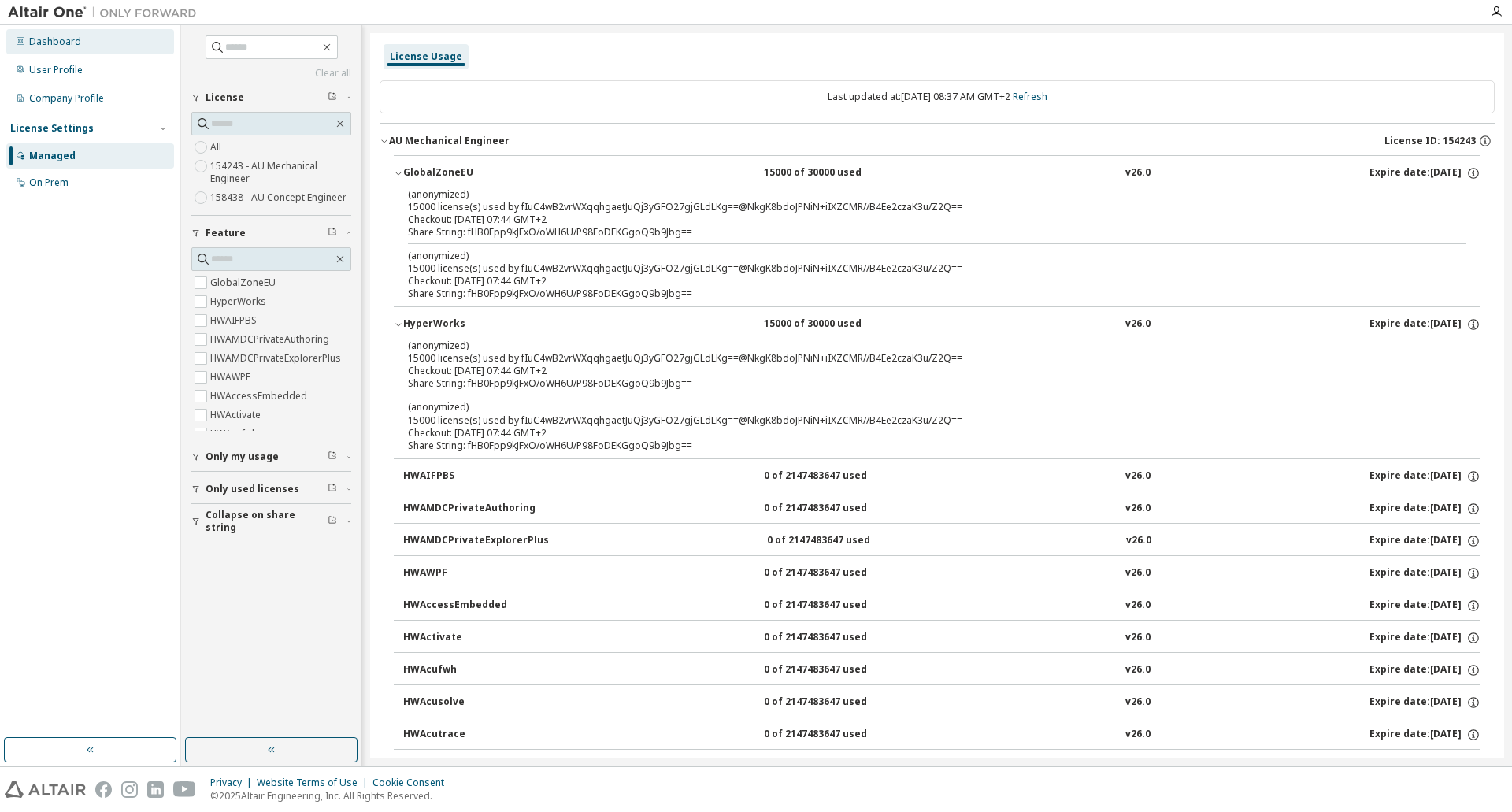
click at [85, 53] on div "Dashboard" at bounding box center [90, 41] width 168 height 25
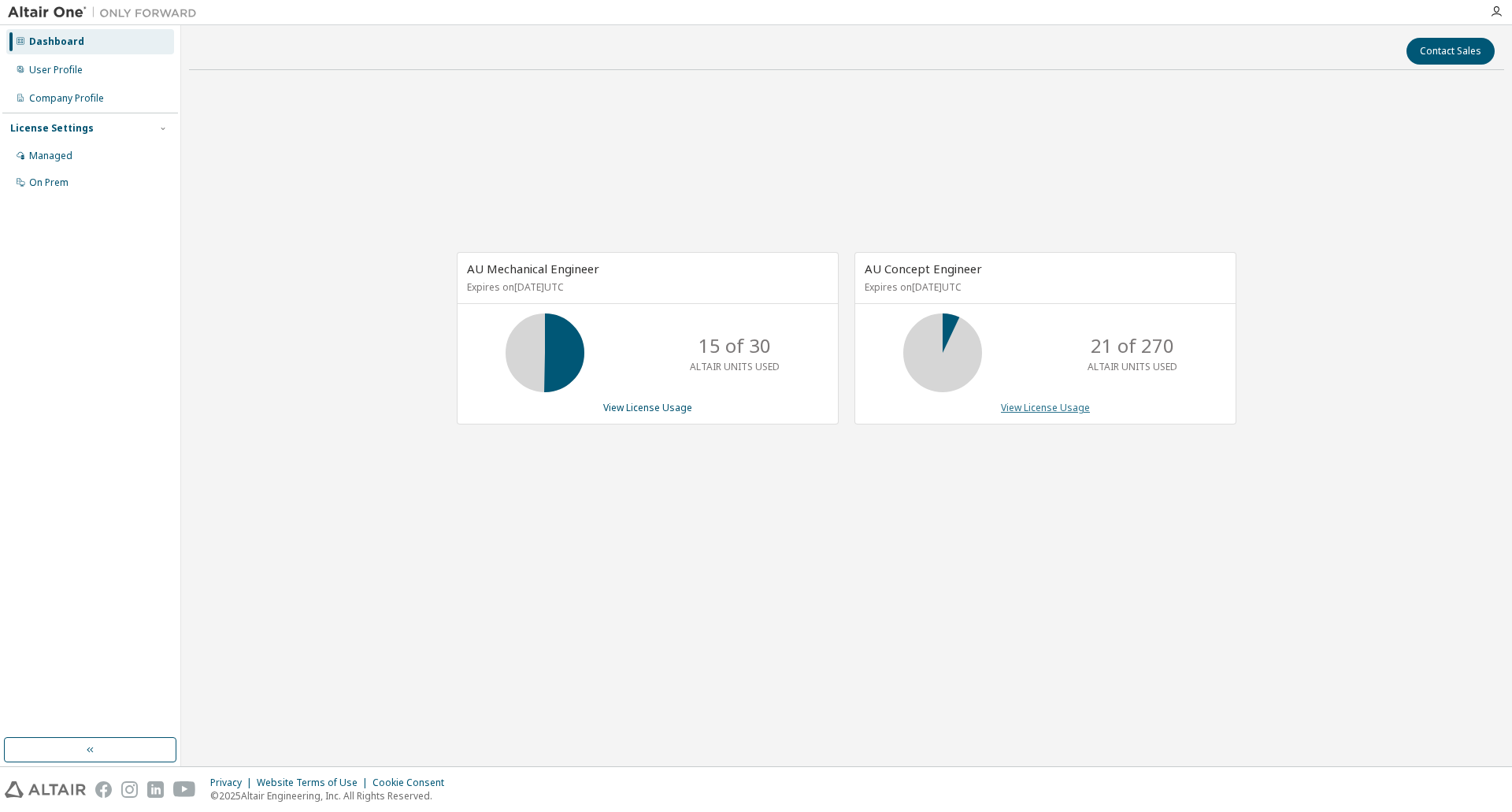
click at [1031, 402] on link "View License Usage" at bounding box center [1044, 407] width 89 height 14
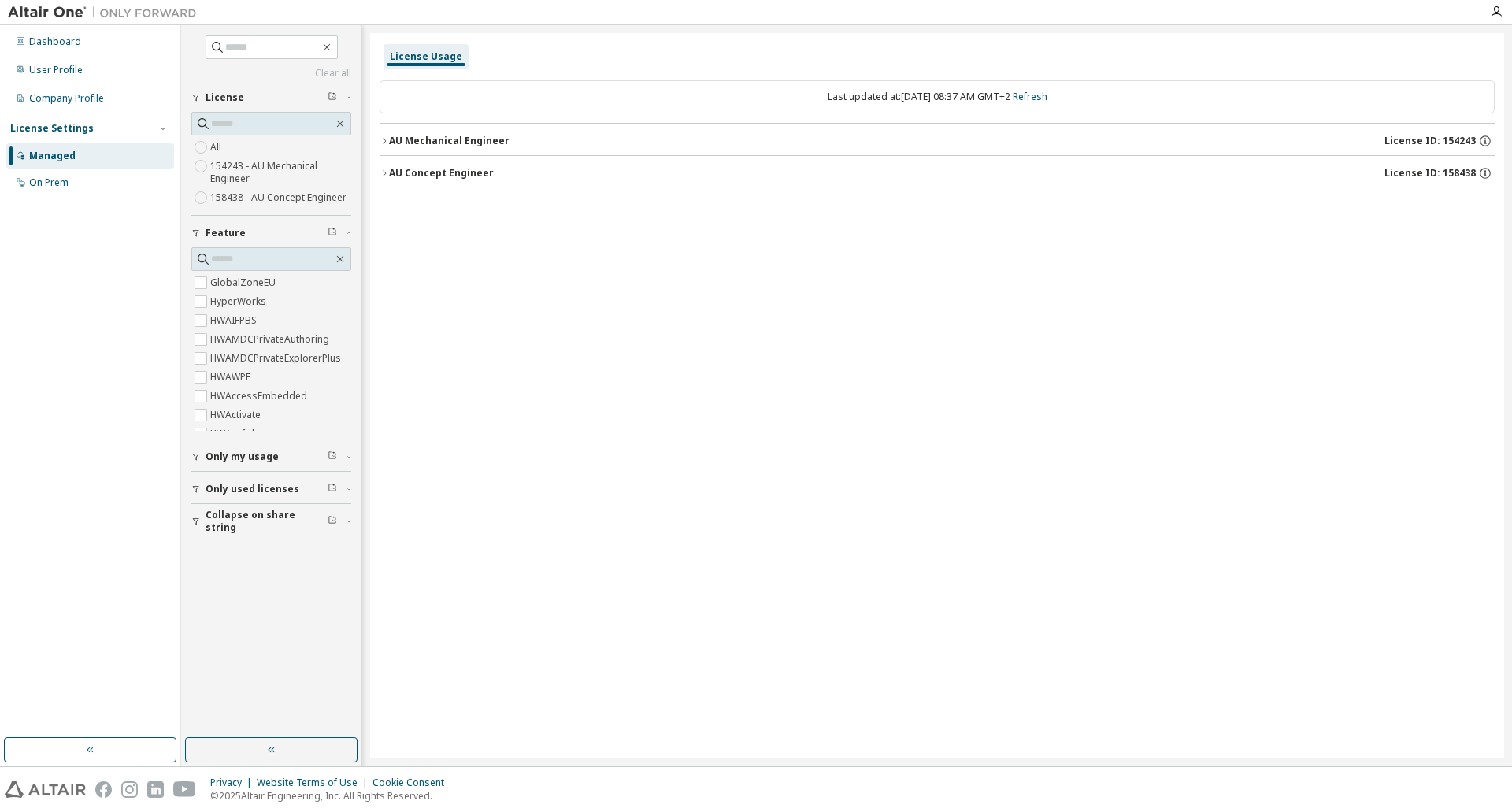
click at [389, 175] on button "AU Concept Engineer License ID: 158438" at bounding box center [937, 173] width 1115 height 34
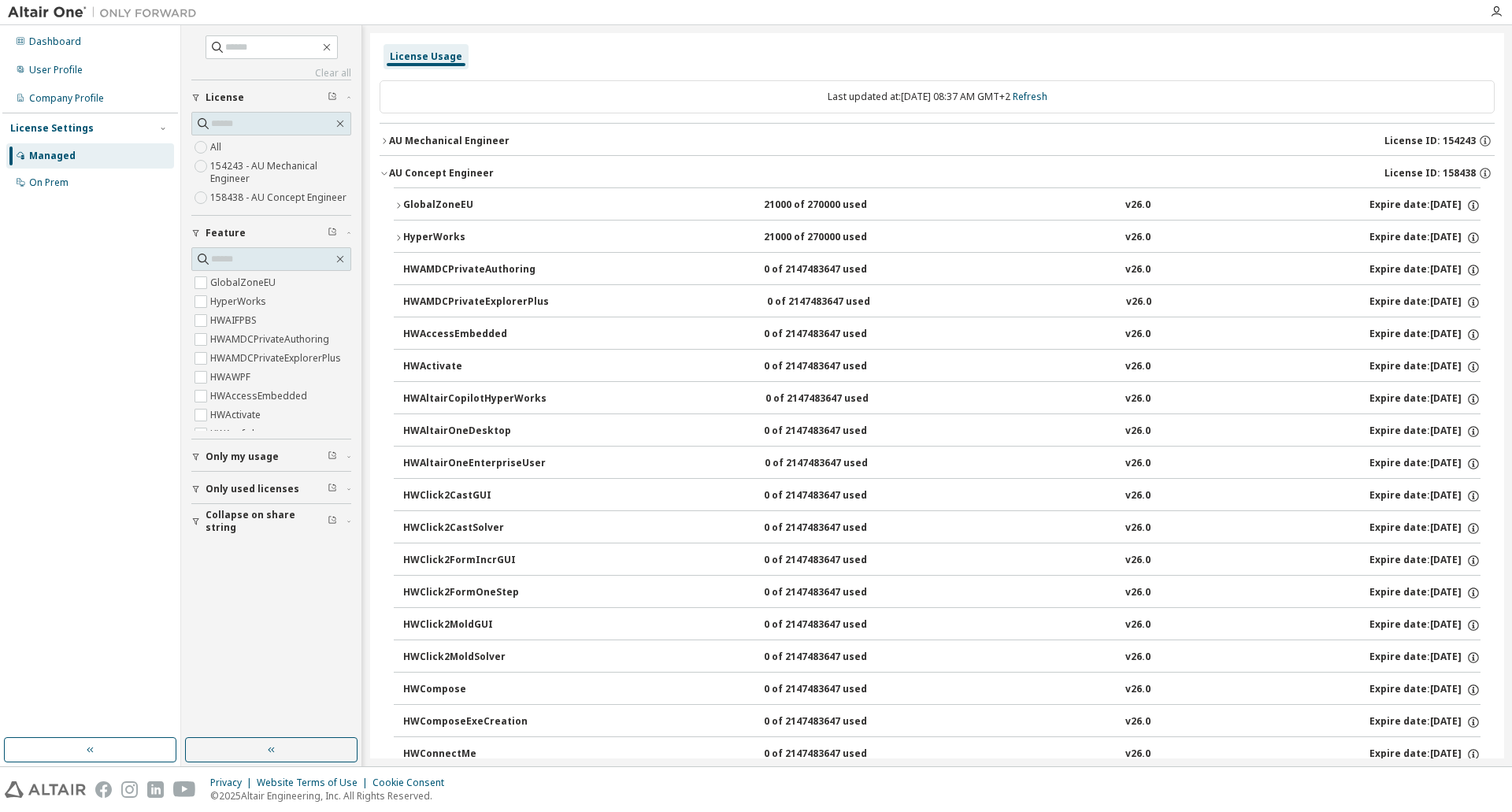
click at [394, 202] on icon "button" at bounding box center [398, 205] width 9 height 9
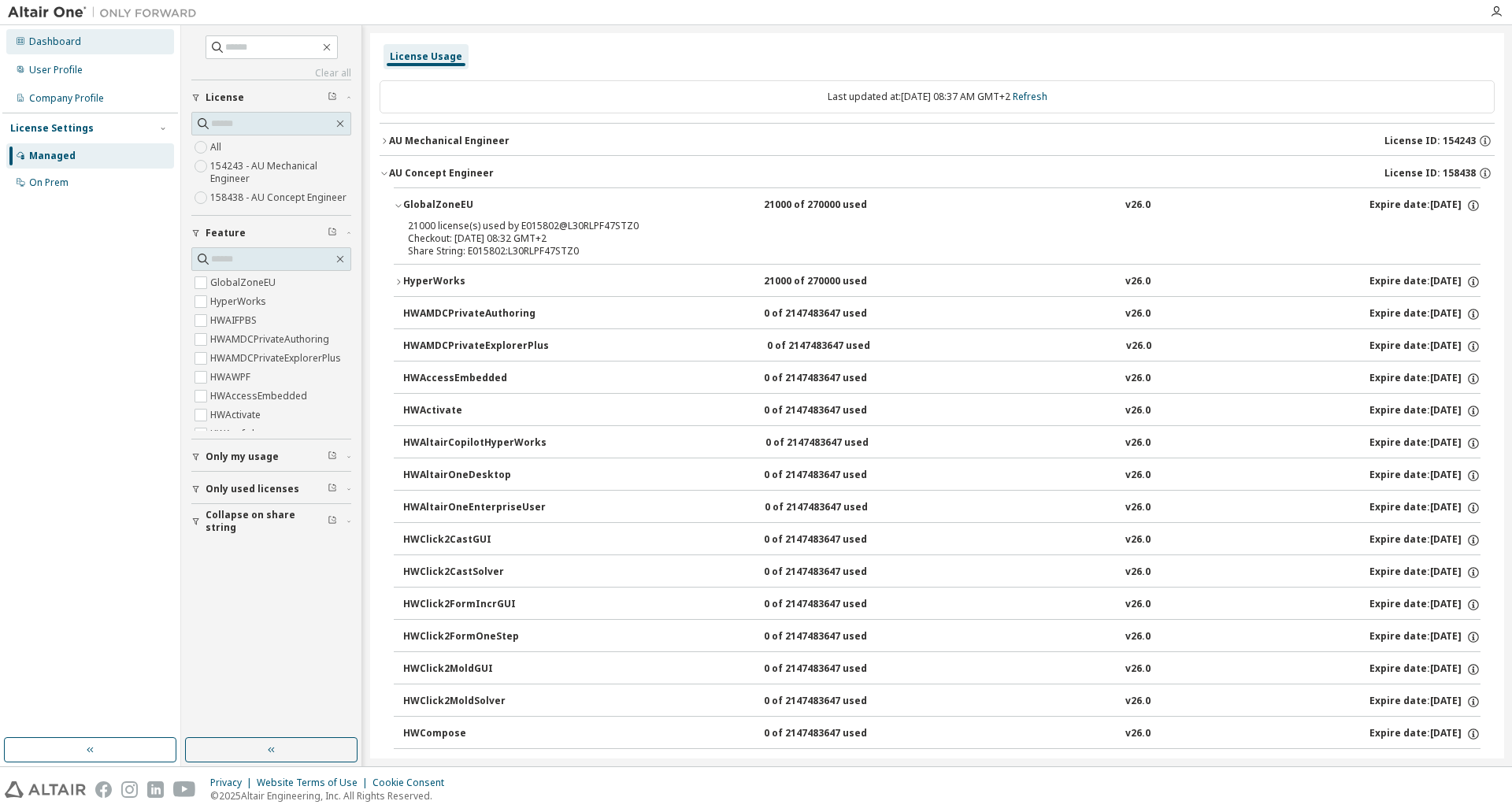
click at [38, 48] on div "Dashboard" at bounding box center [90, 41] width 168 height 25
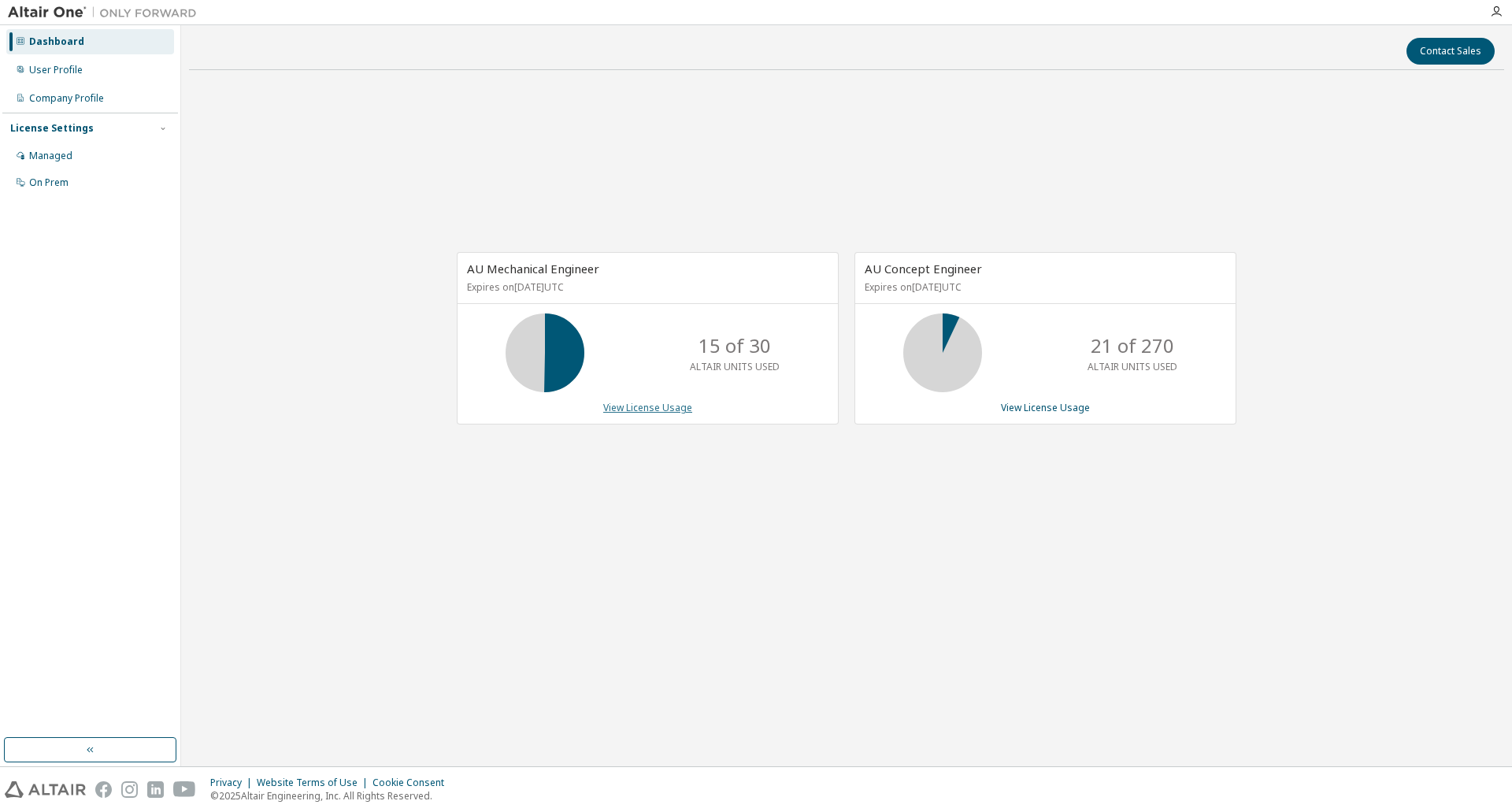
click at [656, 406] on link "View License Usage" at bounding box center [648, 407] width 89 height 14
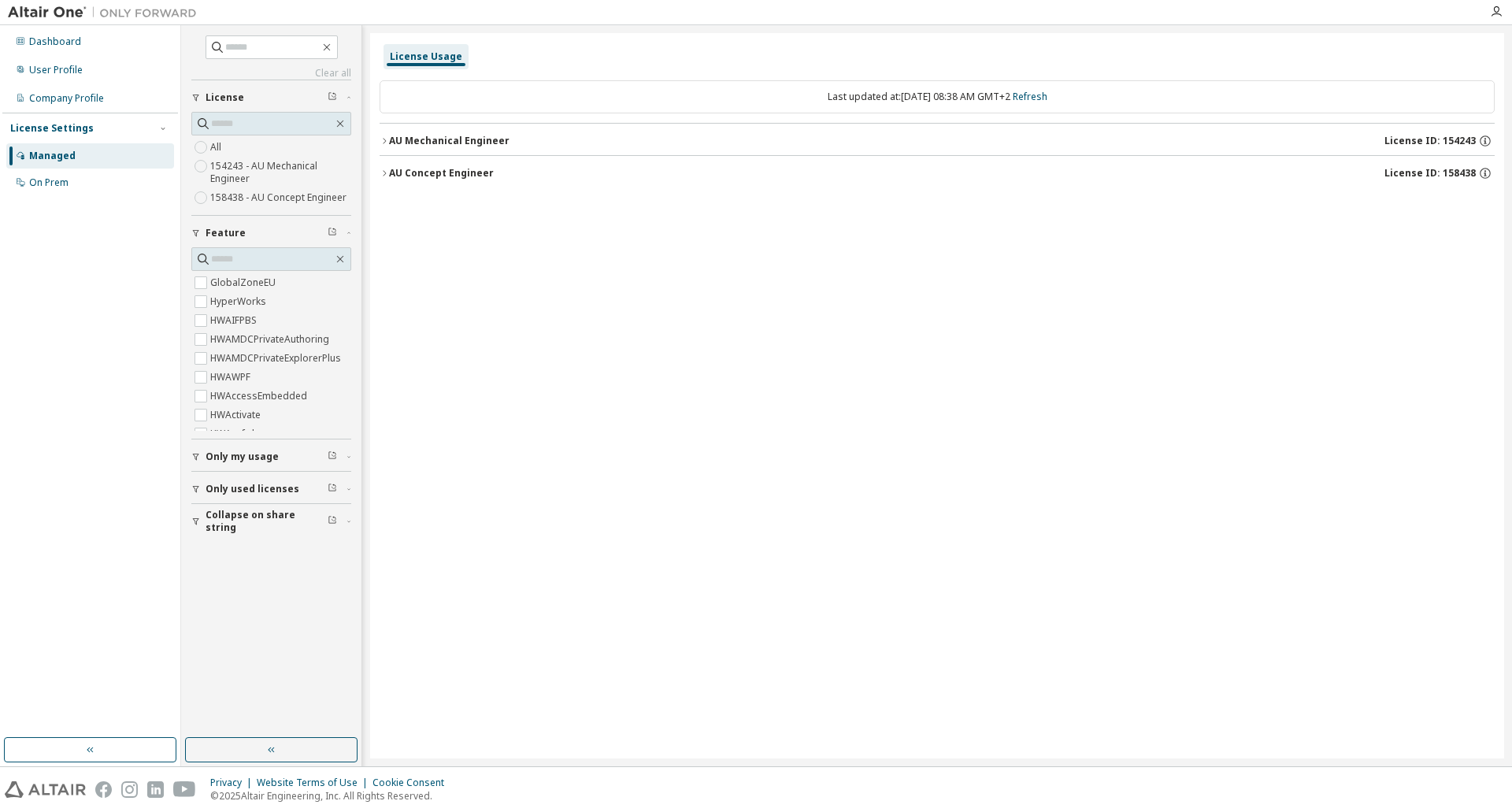
click at [415, 143] on div "AU Mechanical Engineer" at bounding box center [449, 140] width 121 height 13
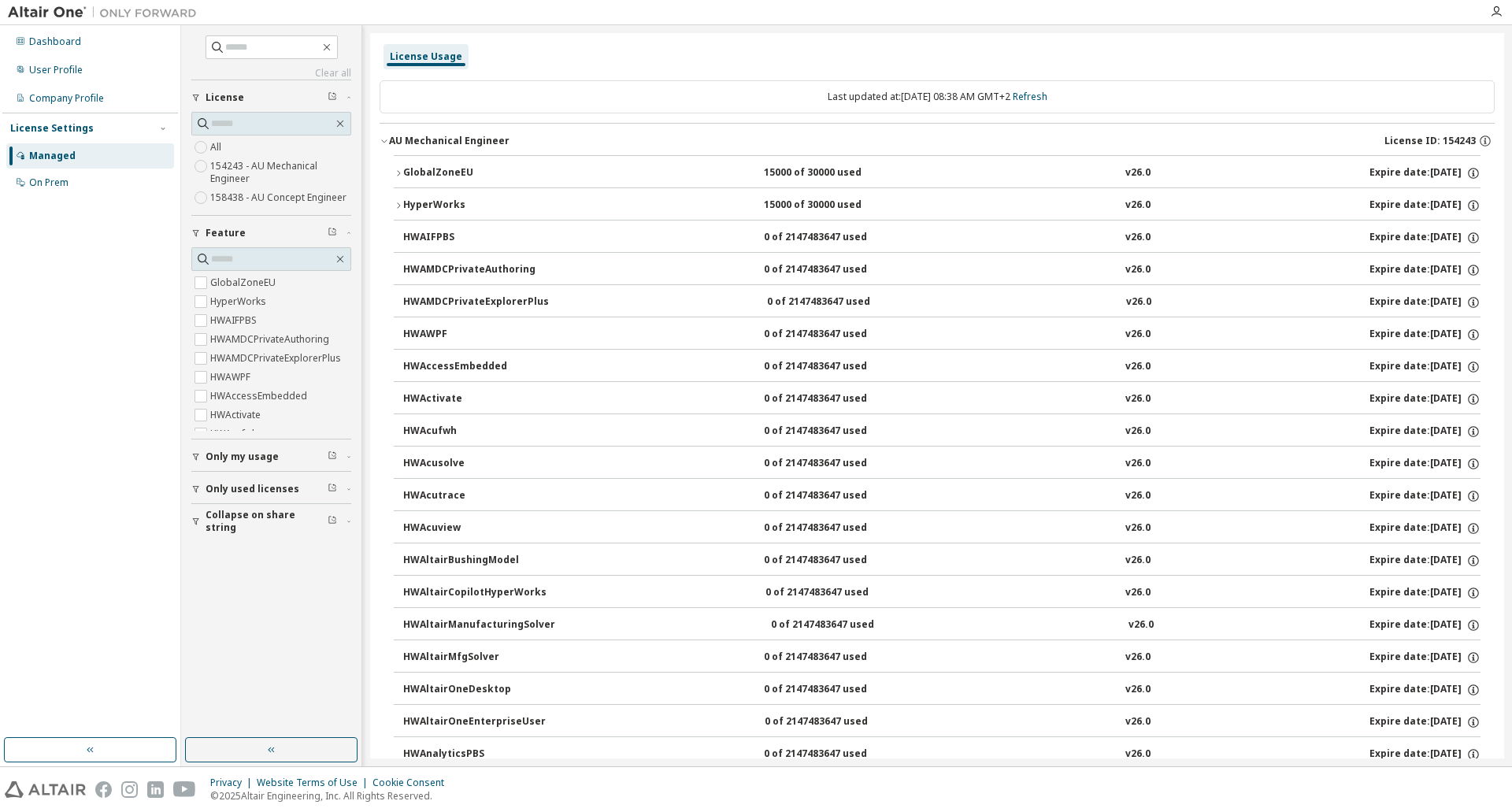
click at [430, 170] on div "GlobalZoneEU" at bounding box center [474, 173] width 142 height 14
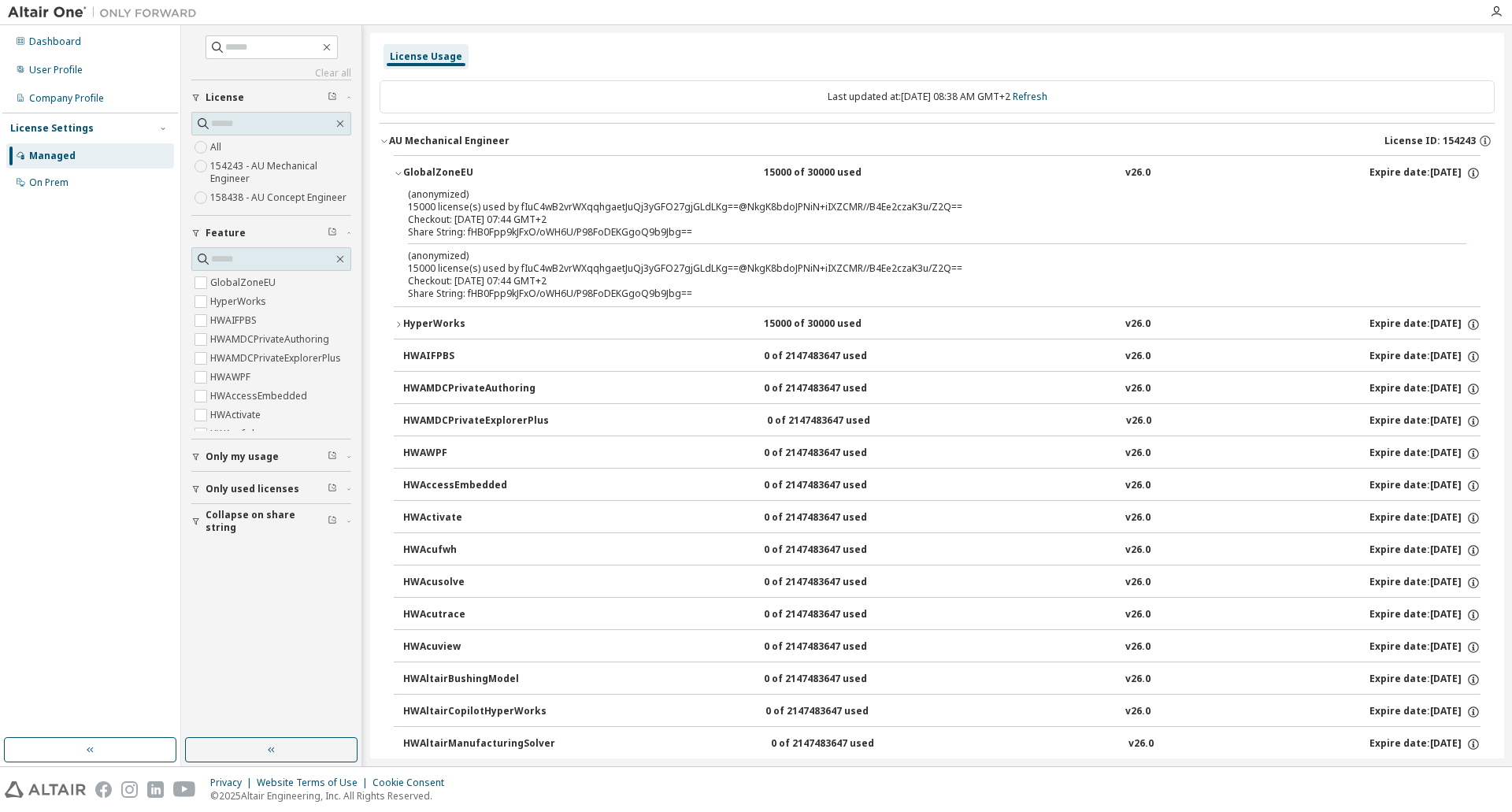
click at [400, 170] on icon "button" at bounding box center [398, 173] width 9 height 9
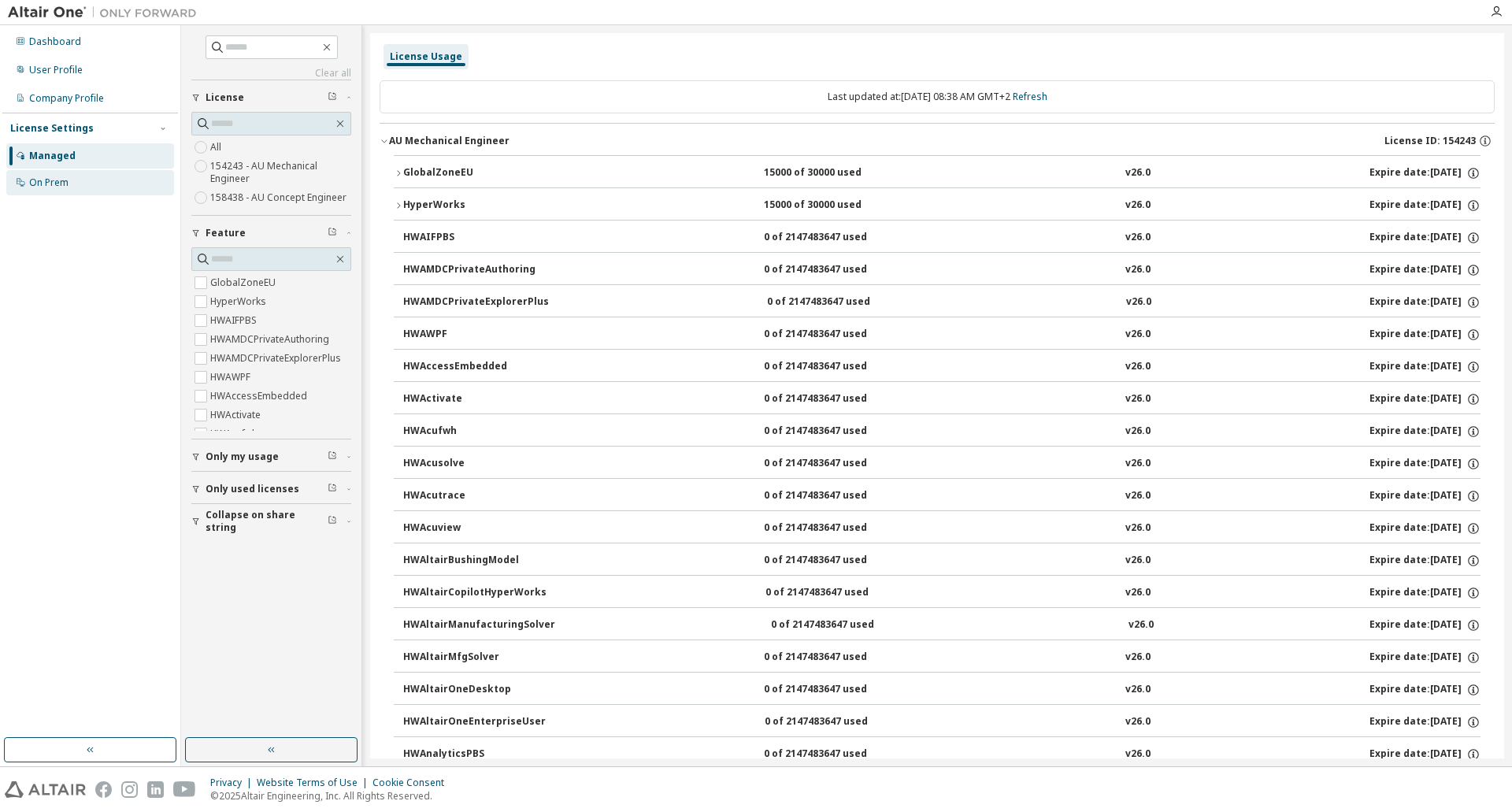
click at [53, 180] on div "On Prem" at bounding box center [49, 183] width 40 height 13
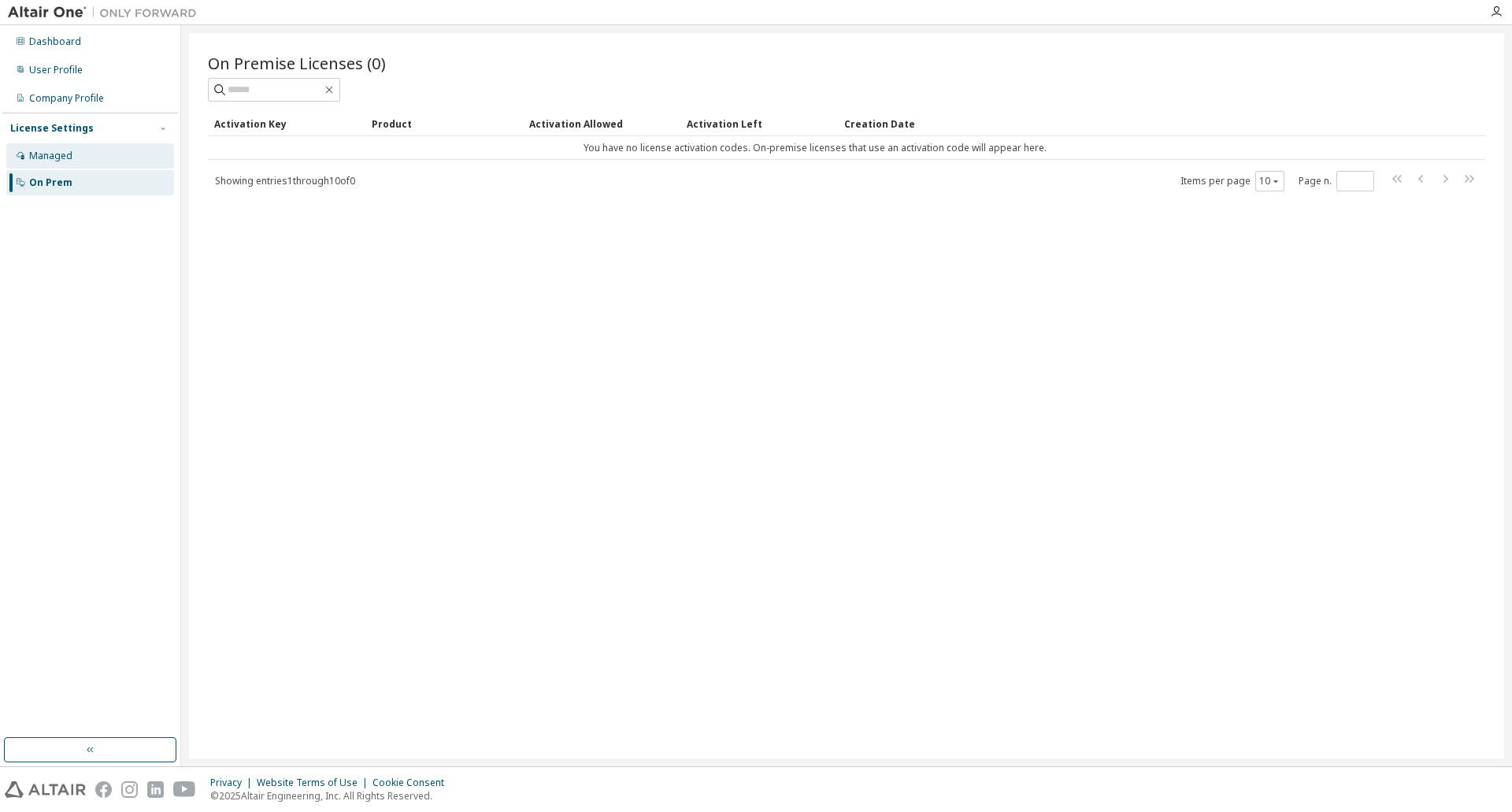
click at [46, 155] on div "Managed" at bounding box center [51, 156] width 43 height 13
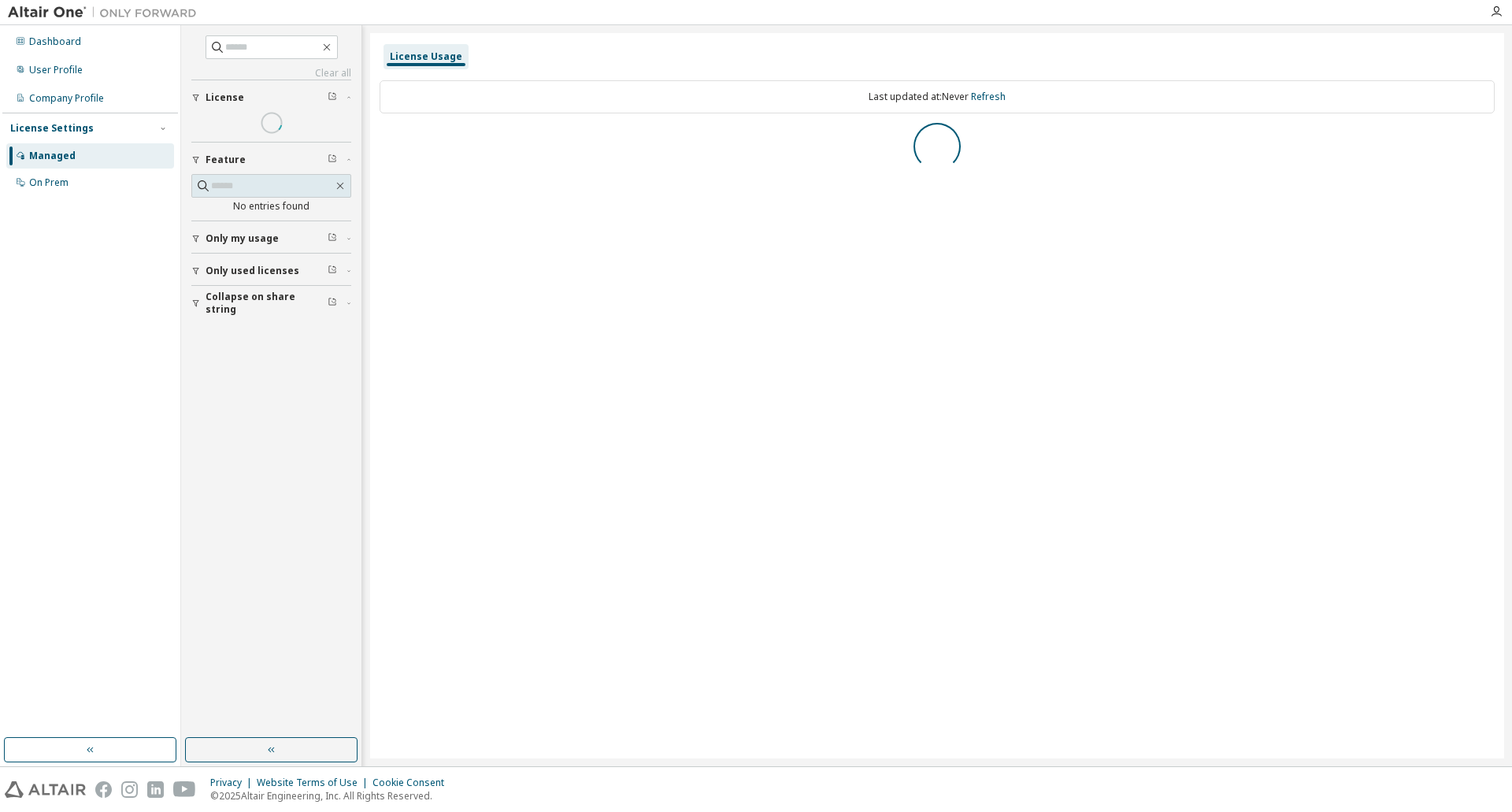
click at [76, 128] on div "License Settings" at bounding box center [52, 128] width 84 height 13
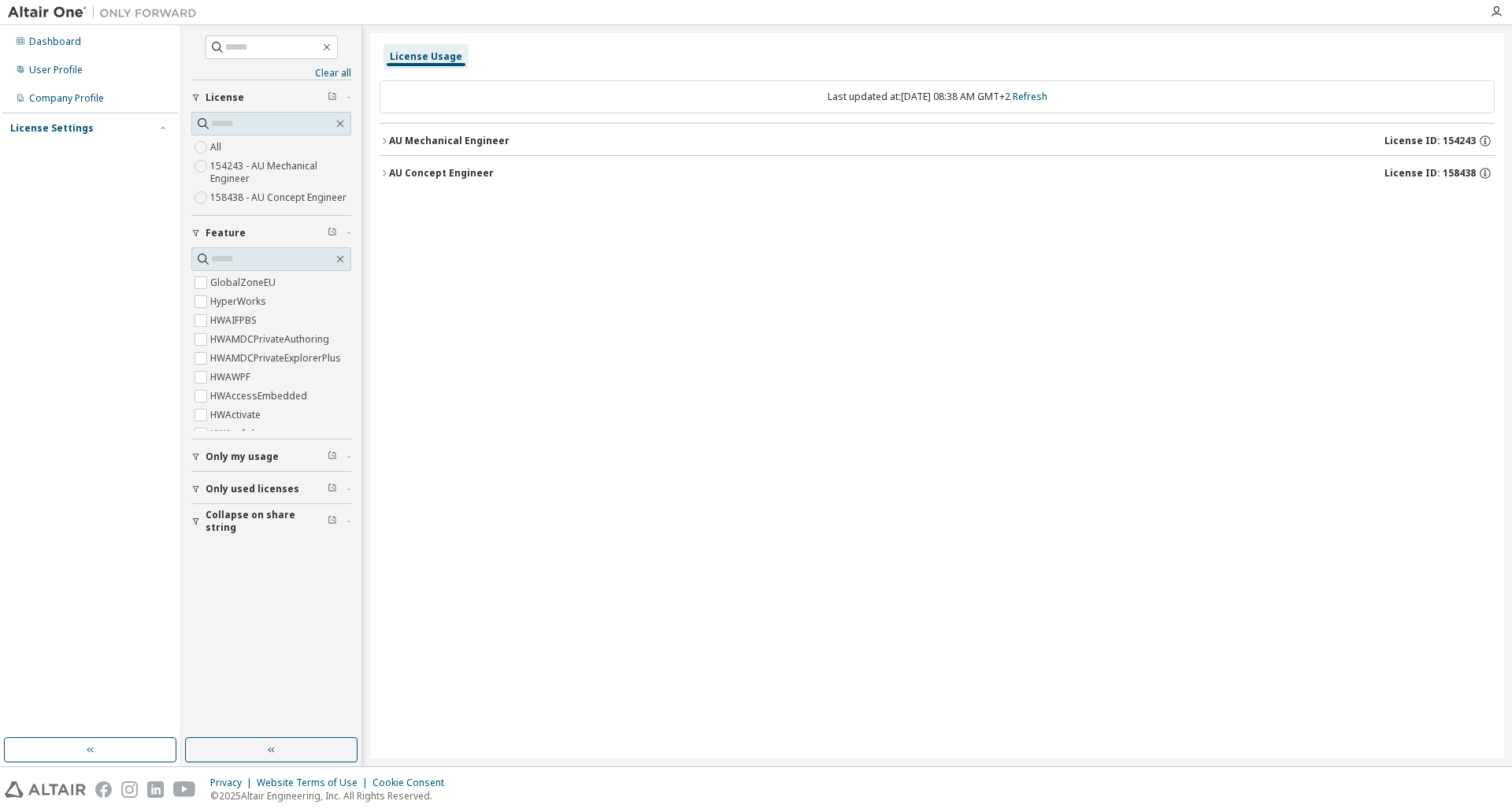
click at [376, 142] on div "License Usage Last updated at: Fri 2025-10-10 08:38 AM GMT+2 Refresh AU Mechani…" at bounding box center [937, 395] width 1134 height 725
click at [384, 142] on icon "button" at bounding box center [384, 140] width 9 height 9
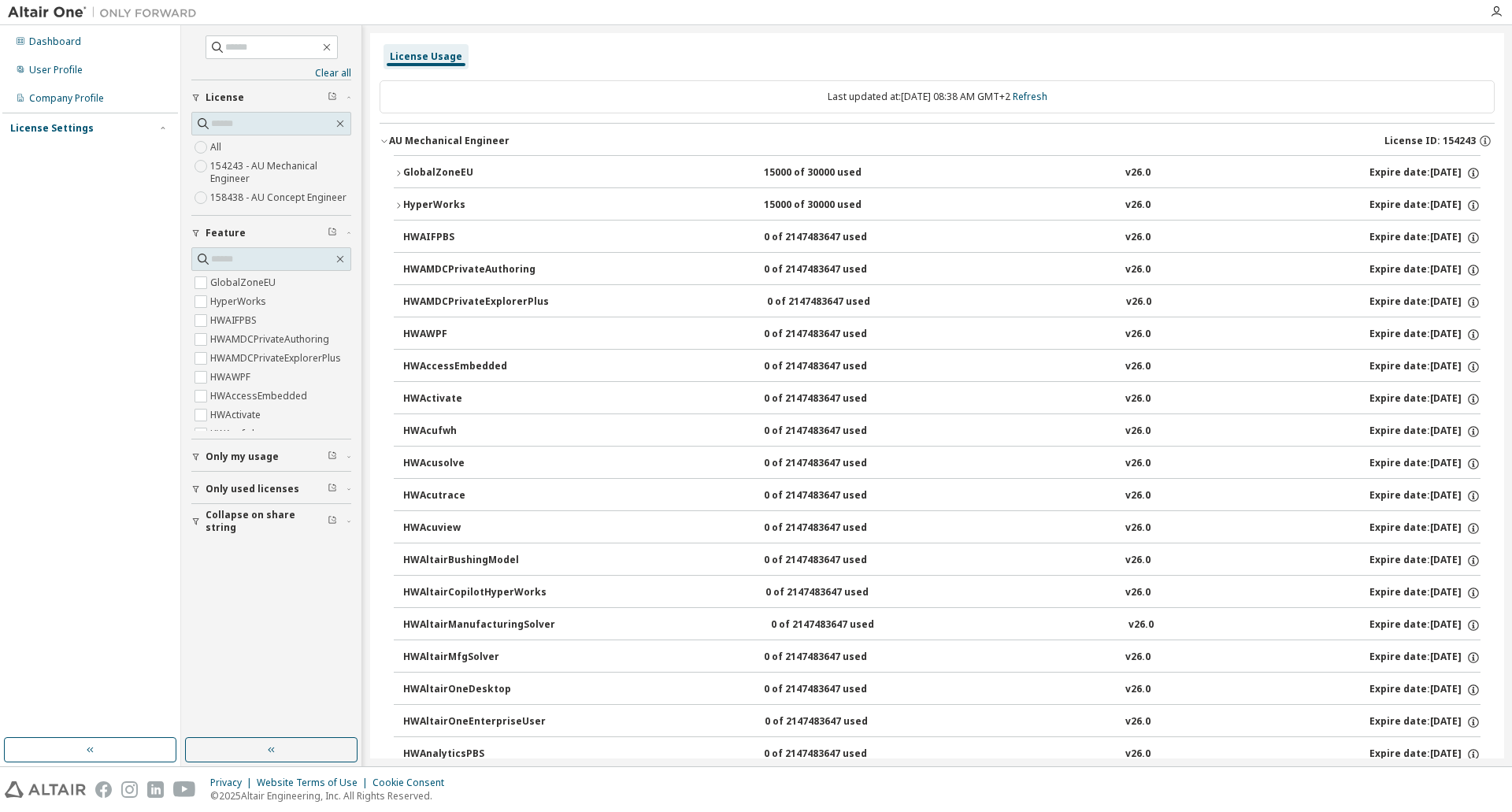
click at [587, 177] on div "GlobalZoneEU 15000 of 30000 used v26.0 Expire date: 2026-03-16" at bounding box center [941, 173] width 1077 height 14
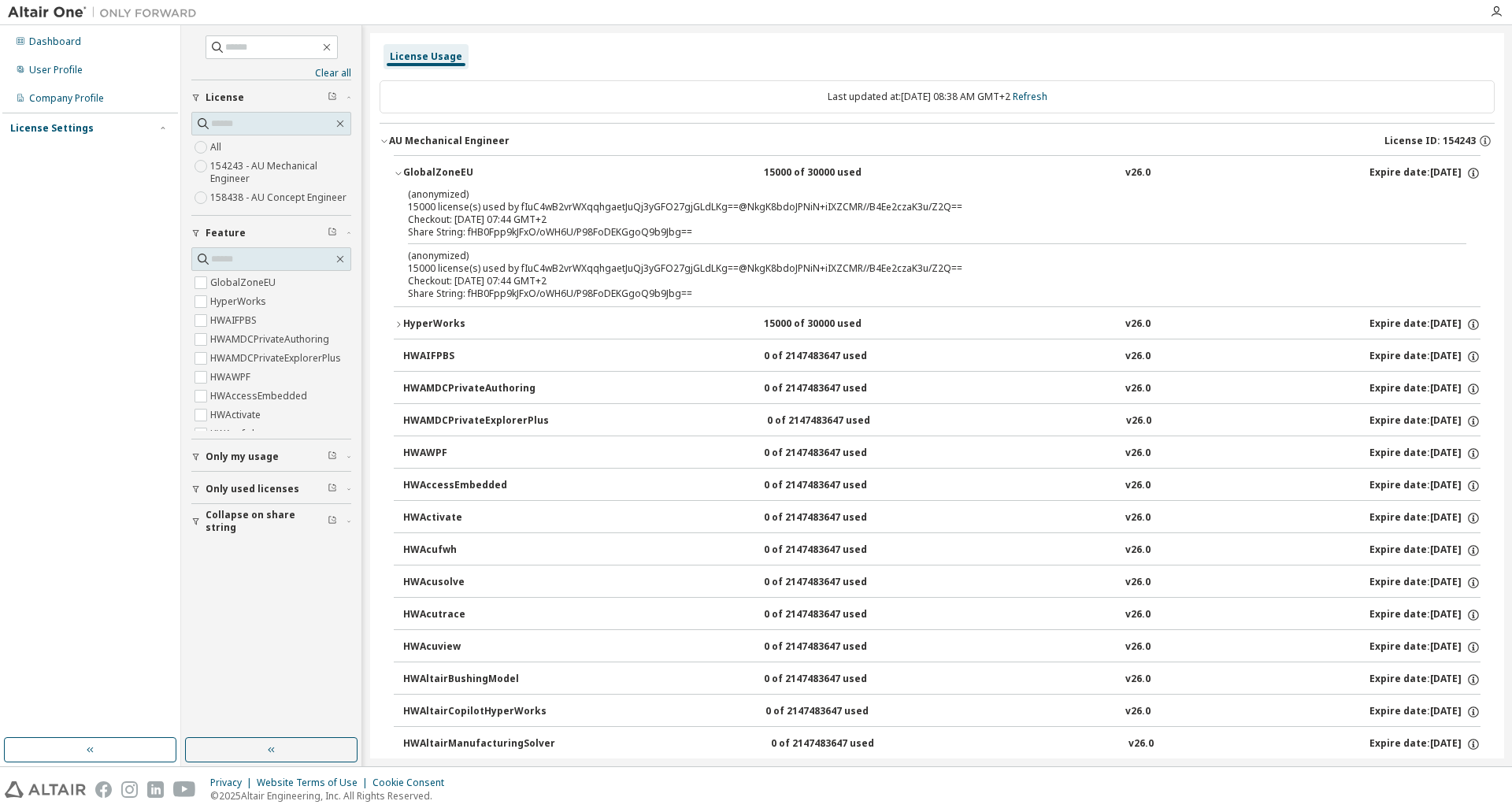
click at [395, 172] on icon "button" at bounding box center [398, 173] width 9 height 9
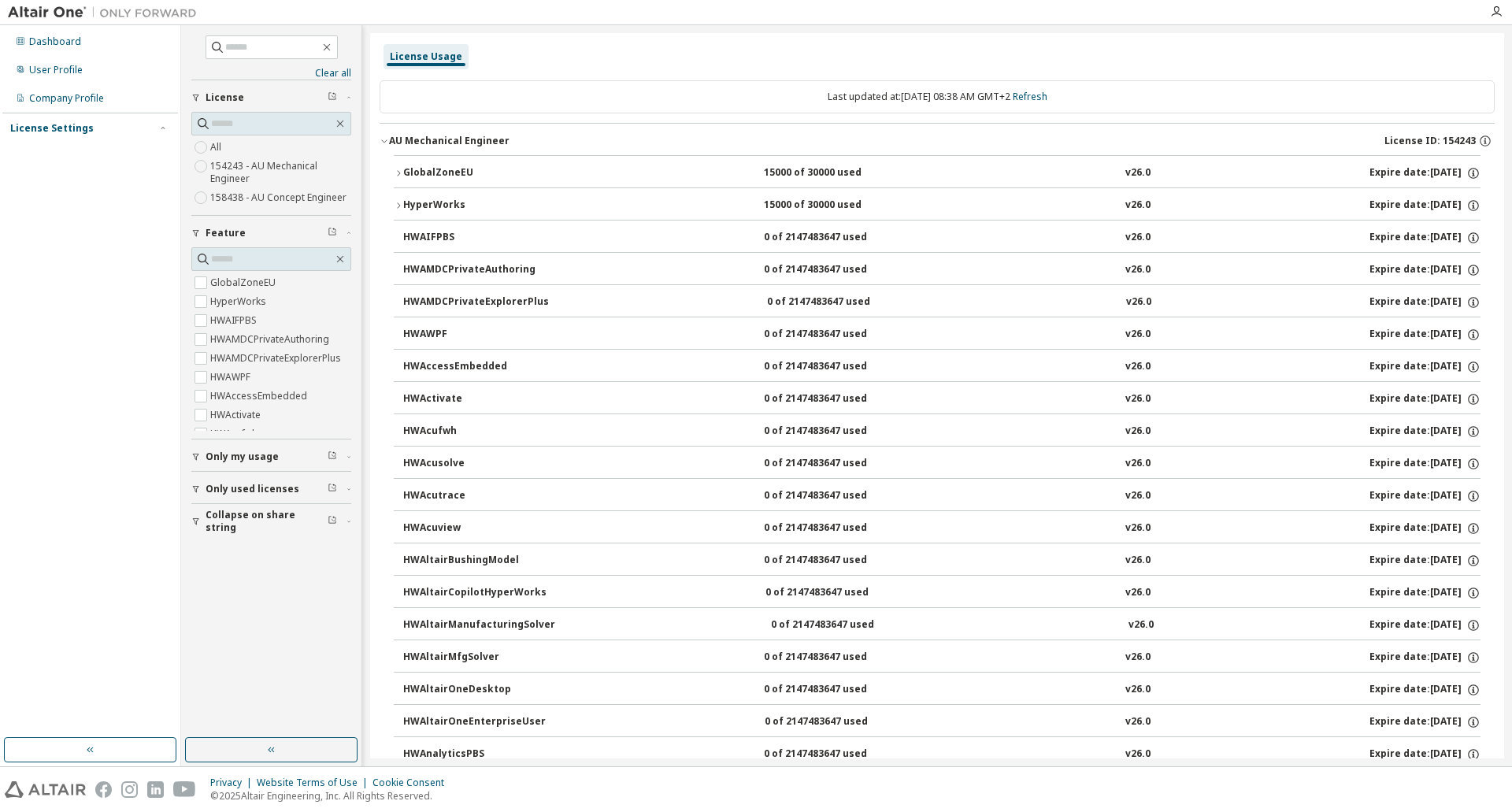
click at [394, 210] on button "HyperWorks 15000 of 30000 used v26.0 Expire date: 2026-03-16" at bounding box center [937, 206] width 1087 height 34
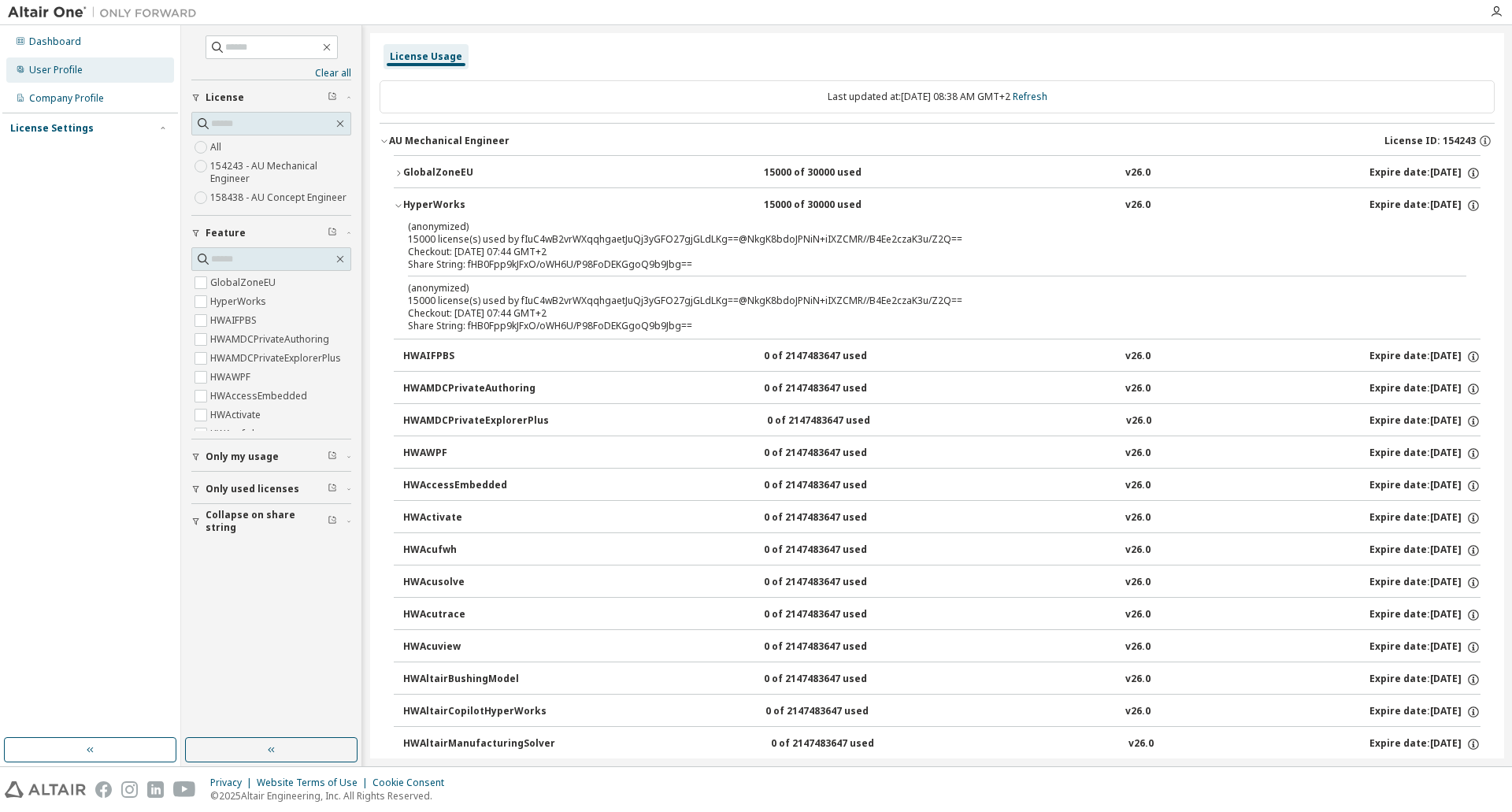
click at [26, 70] on div "User Profile" at bounding box center [90, 70] width 168 height 25
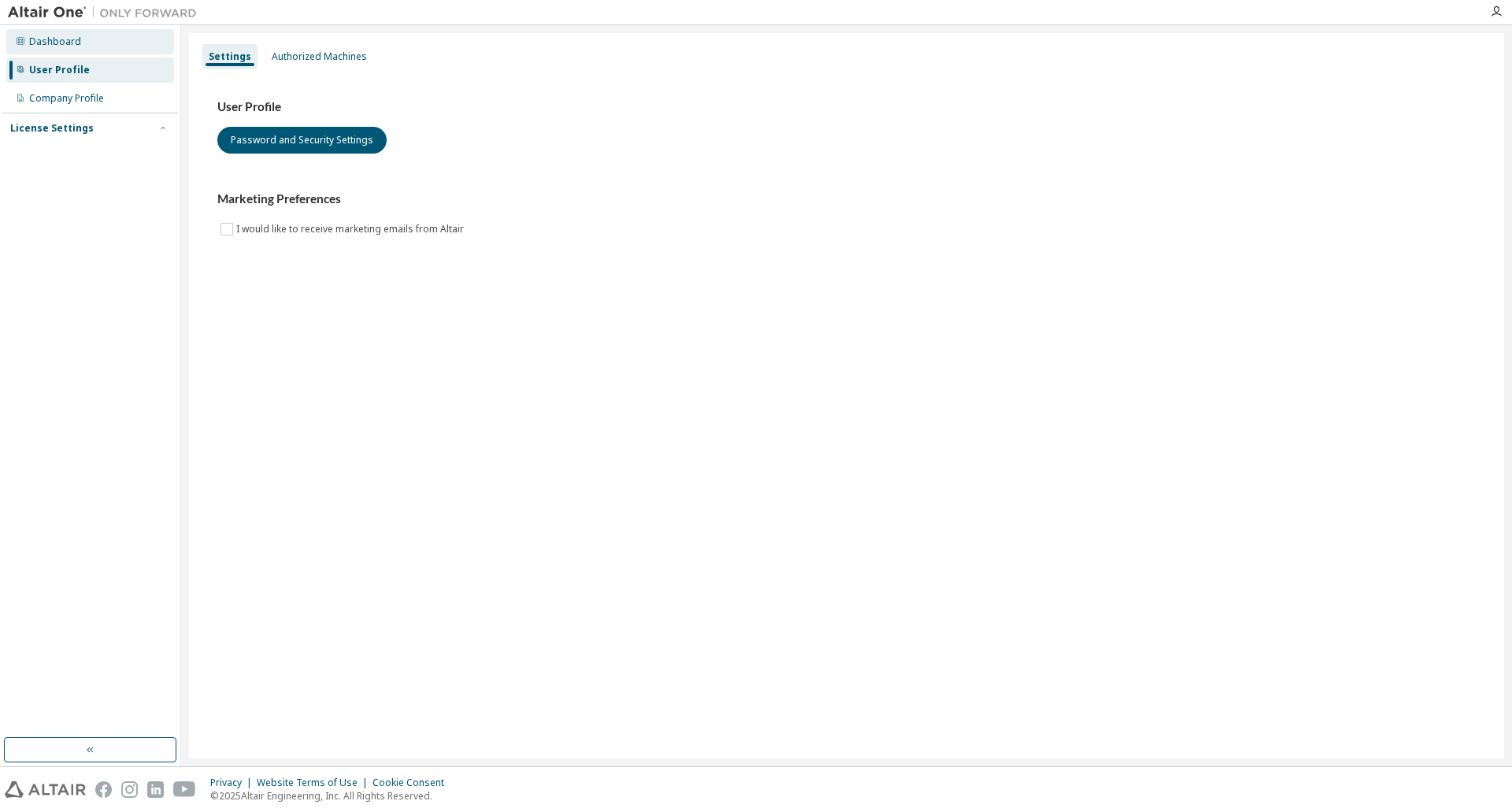
click at [51, 35] on div "Dashboard" at bounding box center [55, 41] width 52 height 13
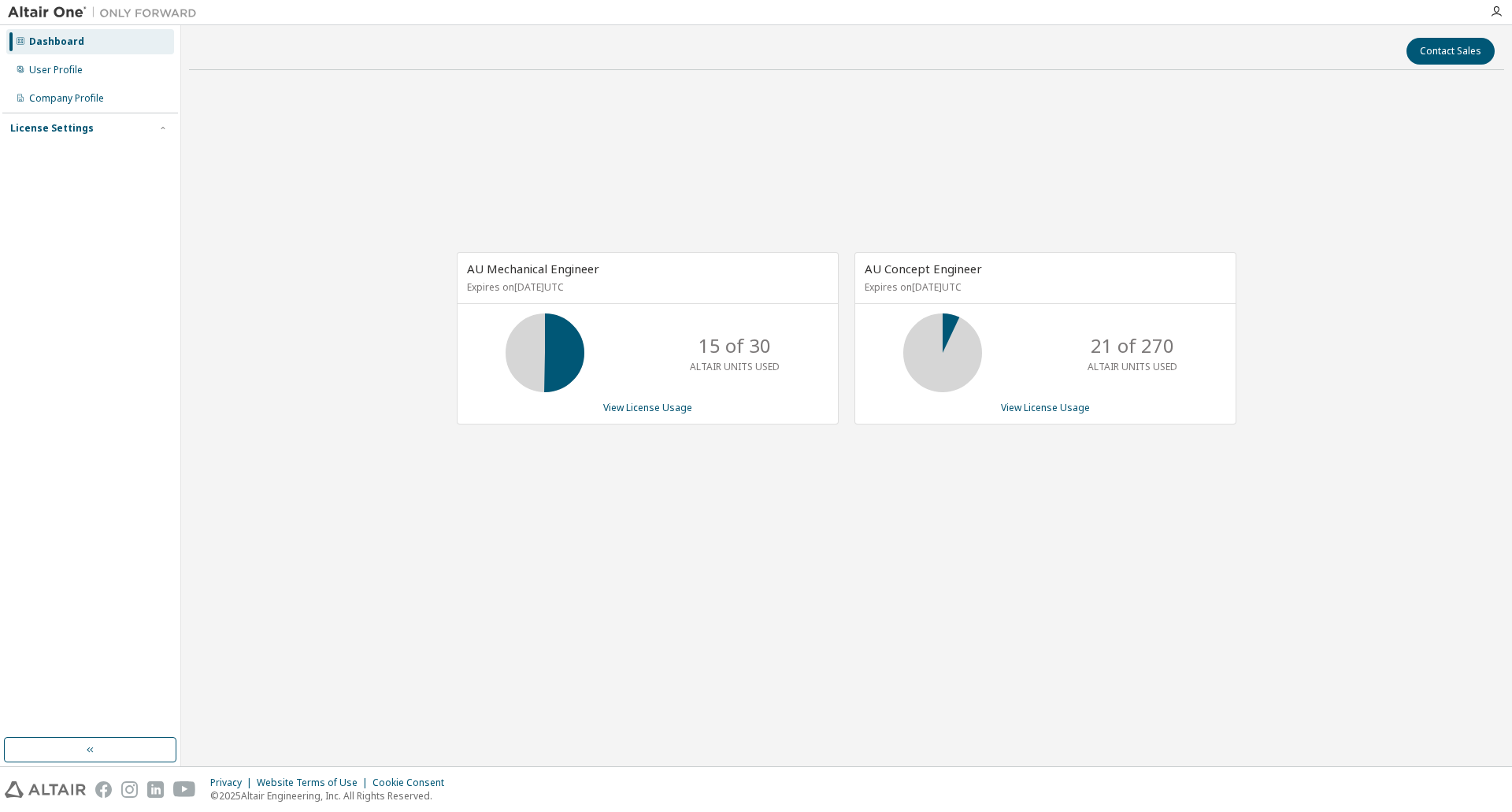
click at [605, 269] on div "AU Mechanical Engineer Expires on March 16, 2026 UTC" at bounding box center [648, 278] width 381 height 51
drag, startPoint x: 614, startPoint y: 269, endPoint x: 338, endPoint y: 262, distance: 276.1
click at [338, 262] on div "AU Mechanical Engineer Expires on March 16, 2026 UTC 15 of 30 ALTAIR UNITS USED…" at bounding box center [846, 346] width 1315 height 528
click at [318, 238] on div "AU Mechanical Engineer Expires on March 16, 2026 UTC 15 of 30 ALTAIR UNITS USED…" at bounding box center [846, 346] width 1315 height 528
click at [1033, 410] on link "View License Usage" at bounding box center [1044, 407] width 89 height 14
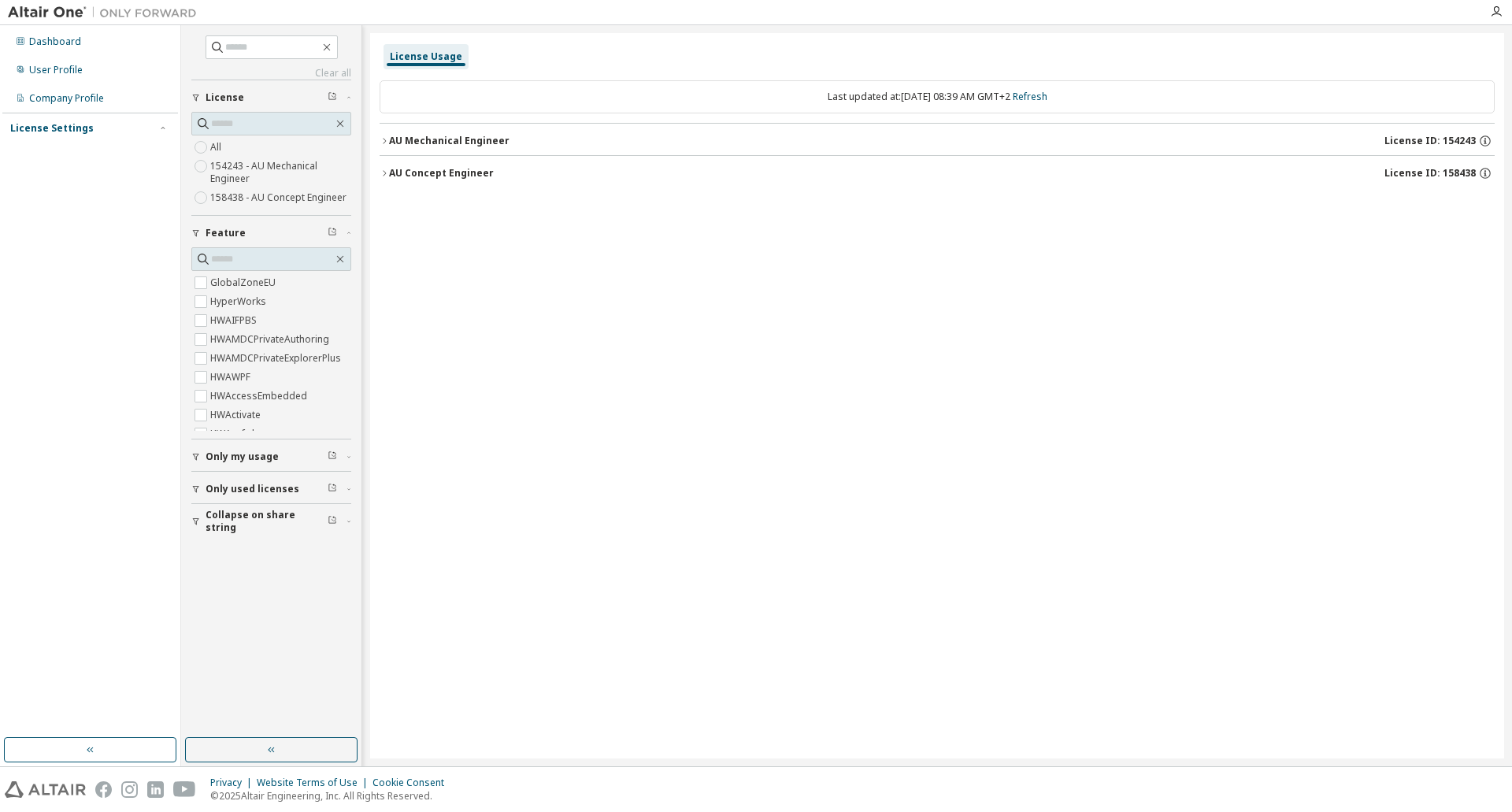
click at [380, 172] on icon "button" at bounding box center [384, 173] width 9 height 9
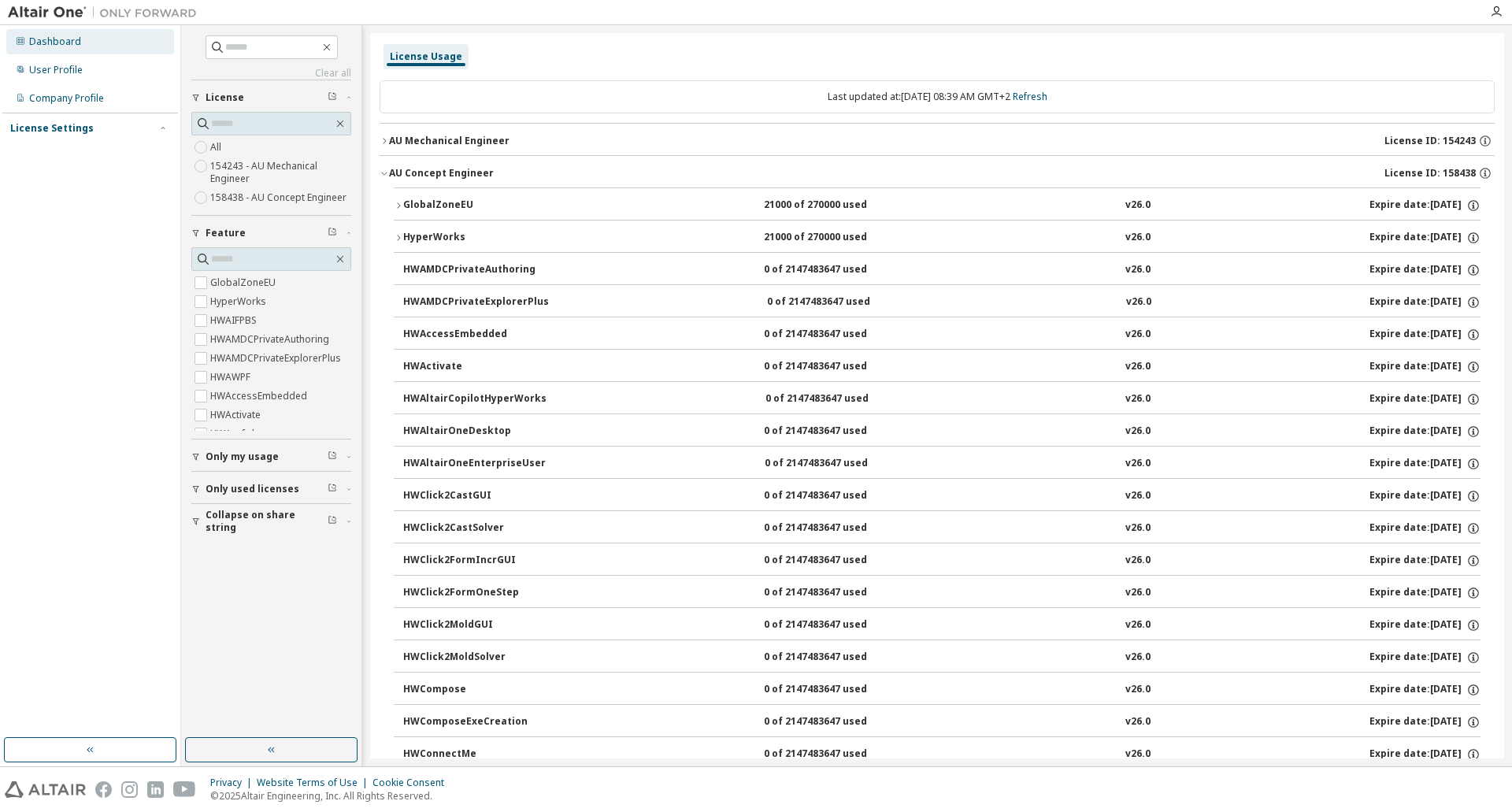
click at [44, 41] on div "Dashboard" at bounding box center [55, 41] width 52 height 13
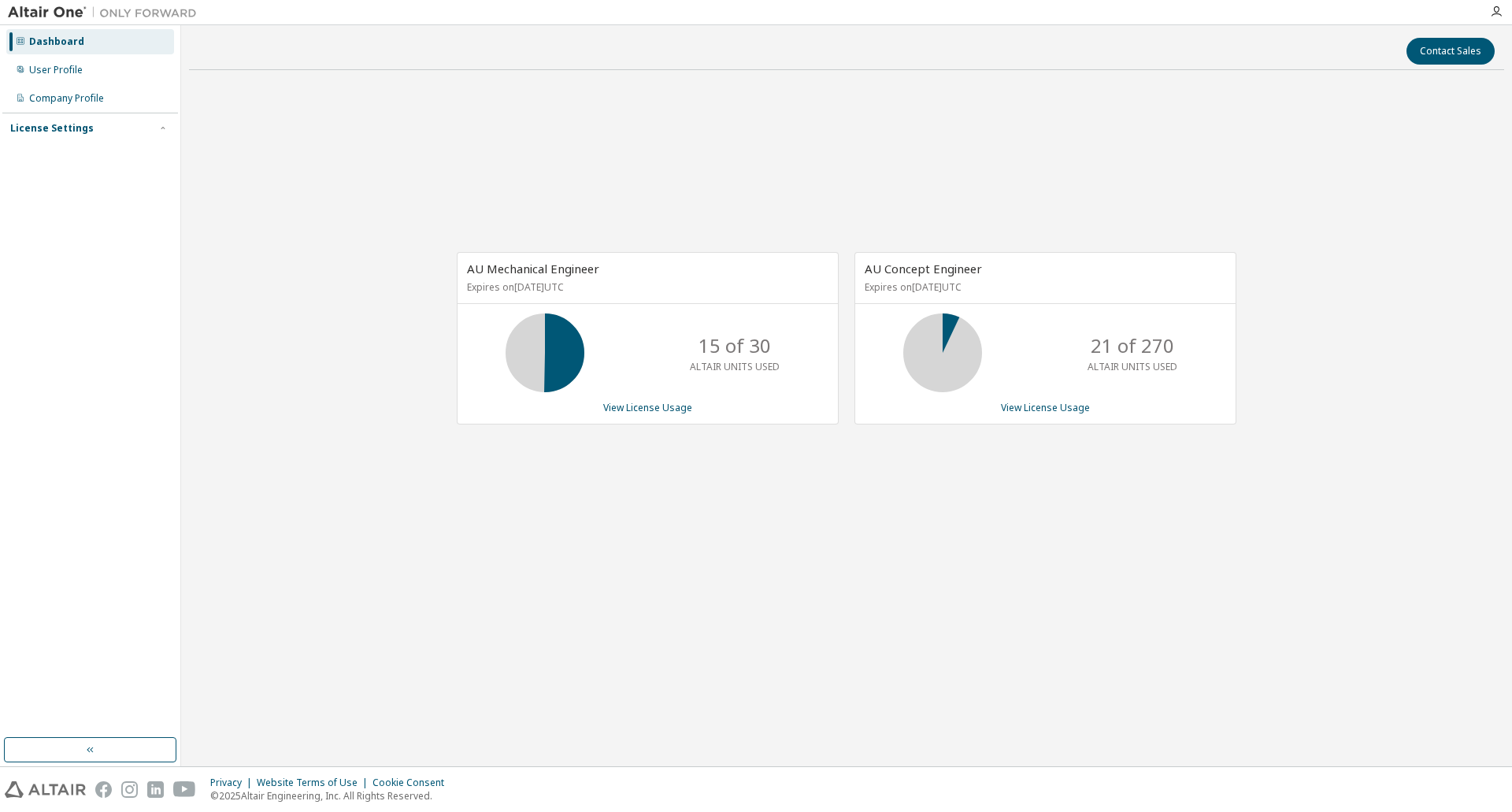
click at [520, 288] on p "Expires on March 16, 2026 UTC" at bounding box center [645, 288] width 357 height 14
drag, startPoint x: 944, startPoint y: 345, endPoint x: 1088, endPoint y: 289, distance: 154.5
click at [1088, 289] on p "Expires on November 12, 2025 UTC" at bounding box center [1043, 288] width 357 height 14
click at [1044, 408] on link "View License Usage" at bounding box center [1044, 407] width 89 height 14
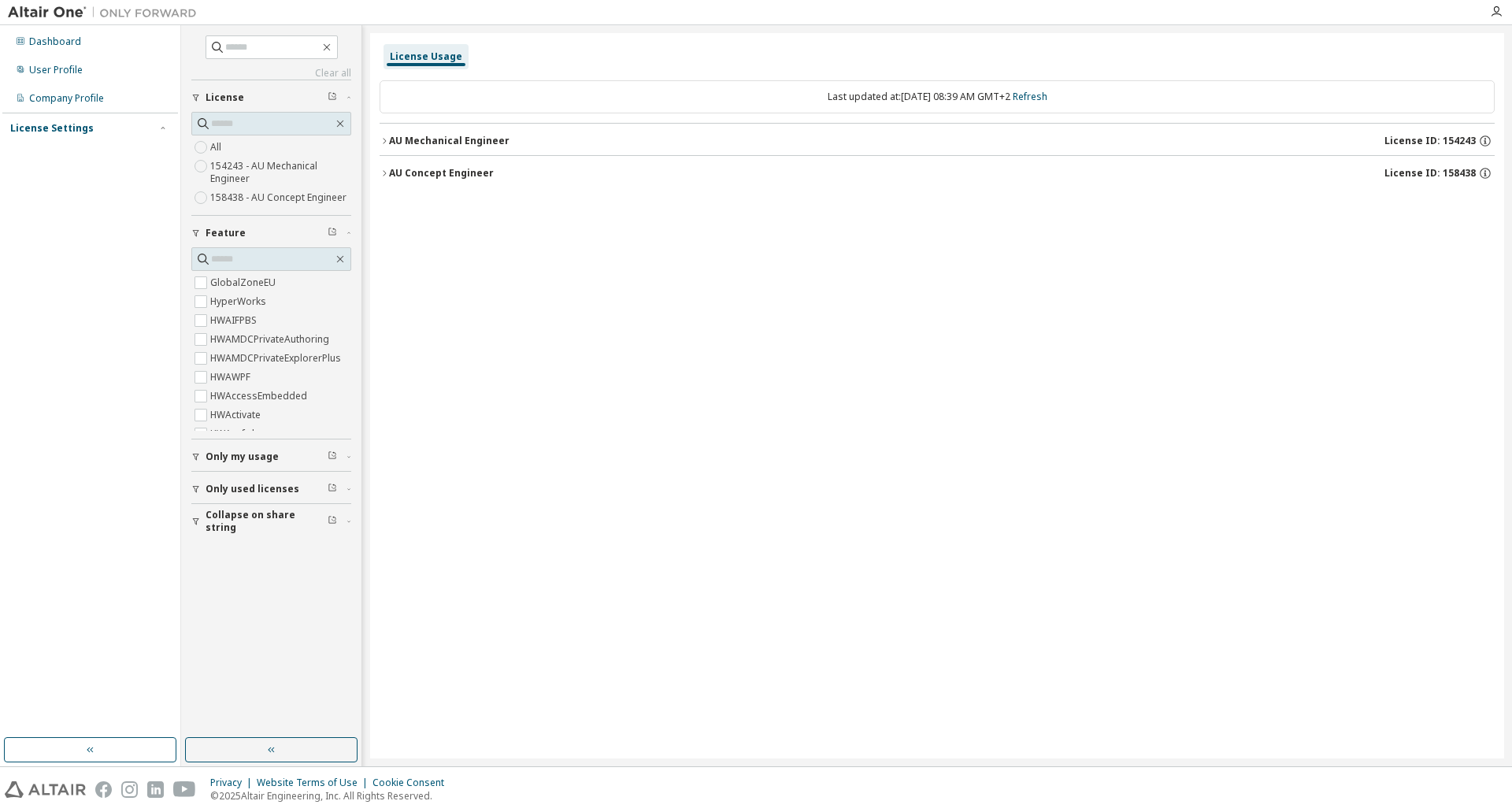
click at [388, 170] on icon "button" at bounding box center [384, 173] width 9 height 9
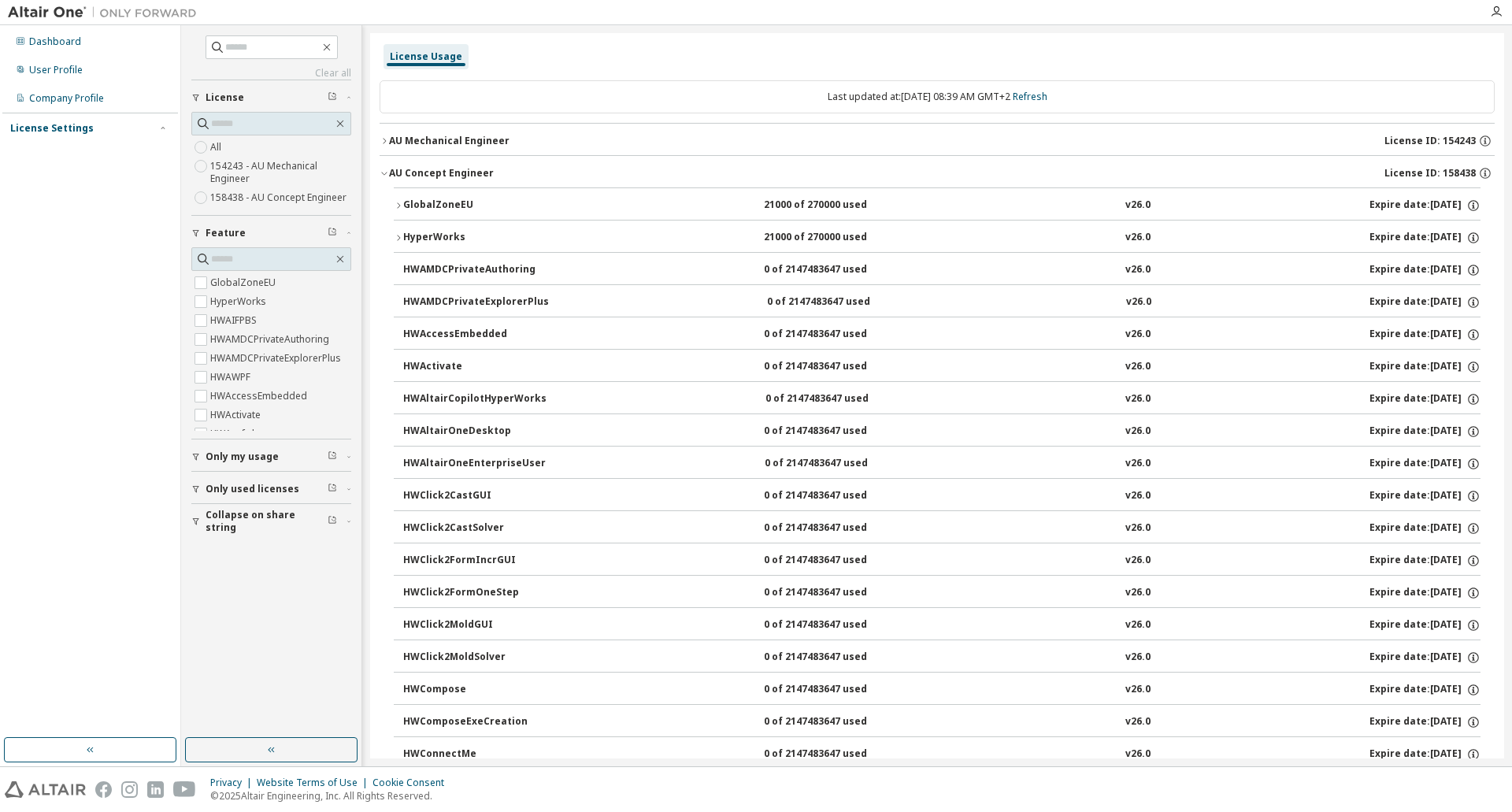
click at [437, 205] on div "GlobalZoneEU" at bounding box center [474, 205] width 142 height 14
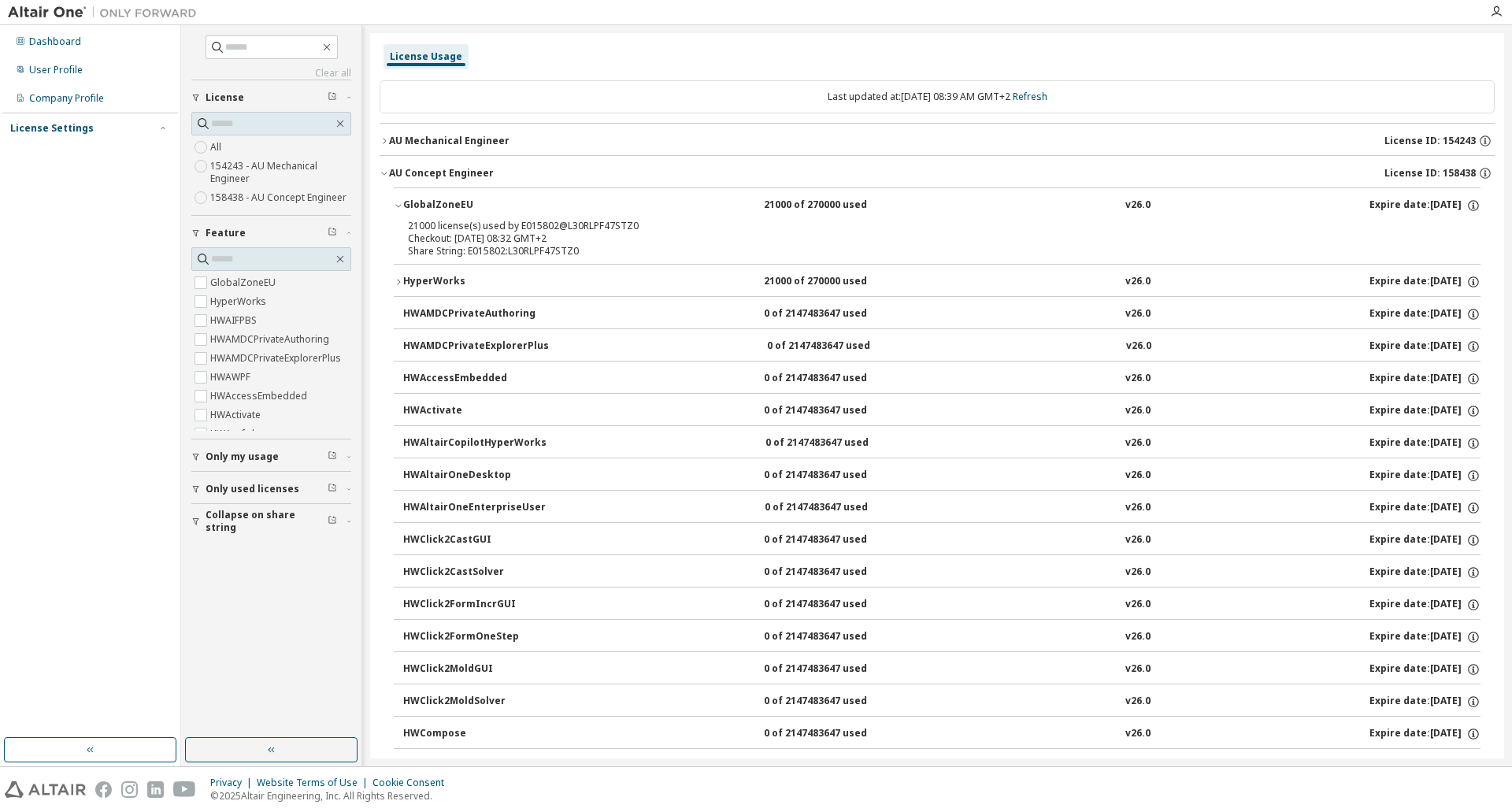
click at [433, 282] on div "HyperWorks" at bounding box center [474, 282] width 142 height 14
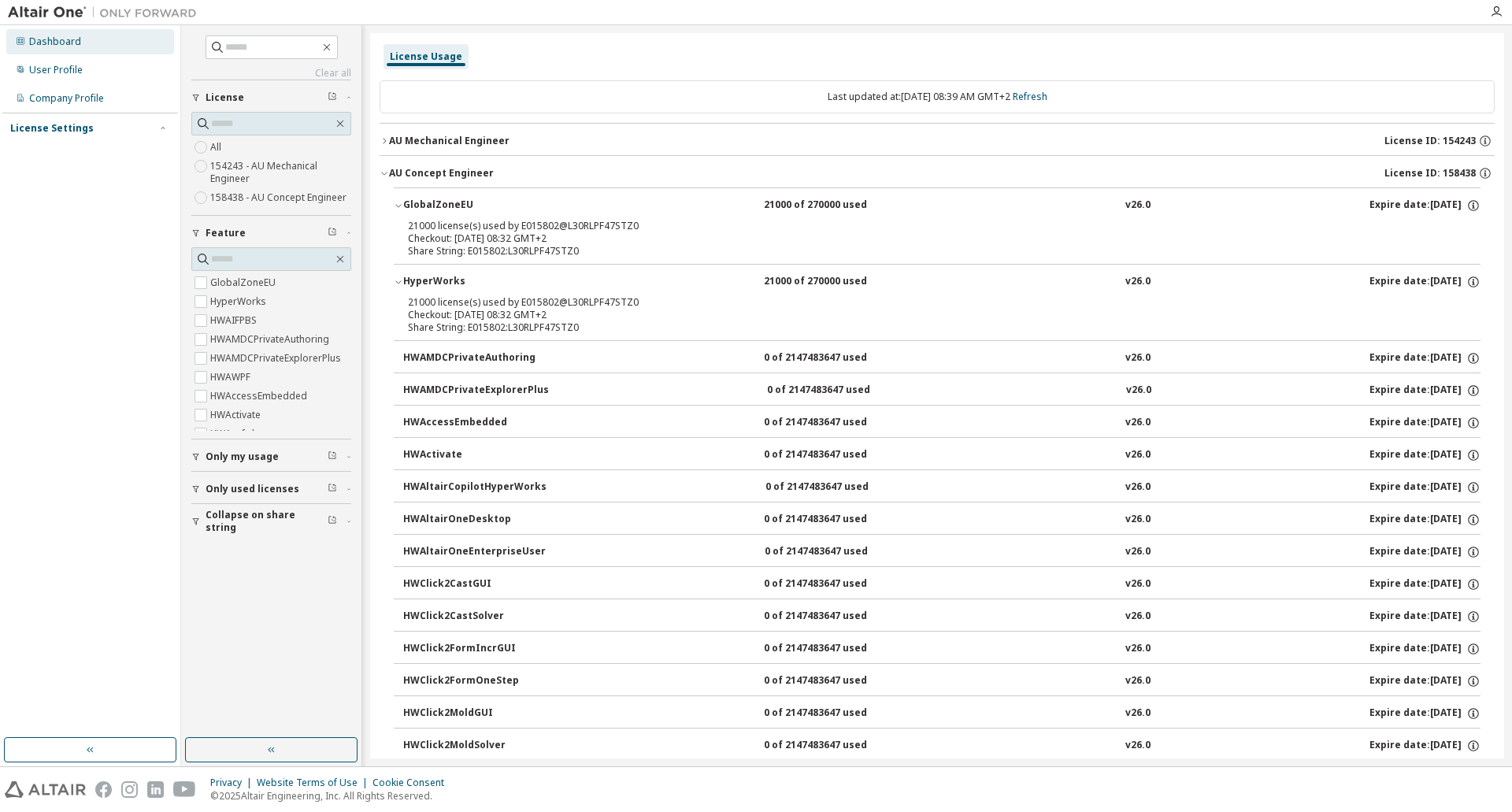
click at [59, 45] on div "Dashboard" at bounding box center [55, 41] width 52 height 13
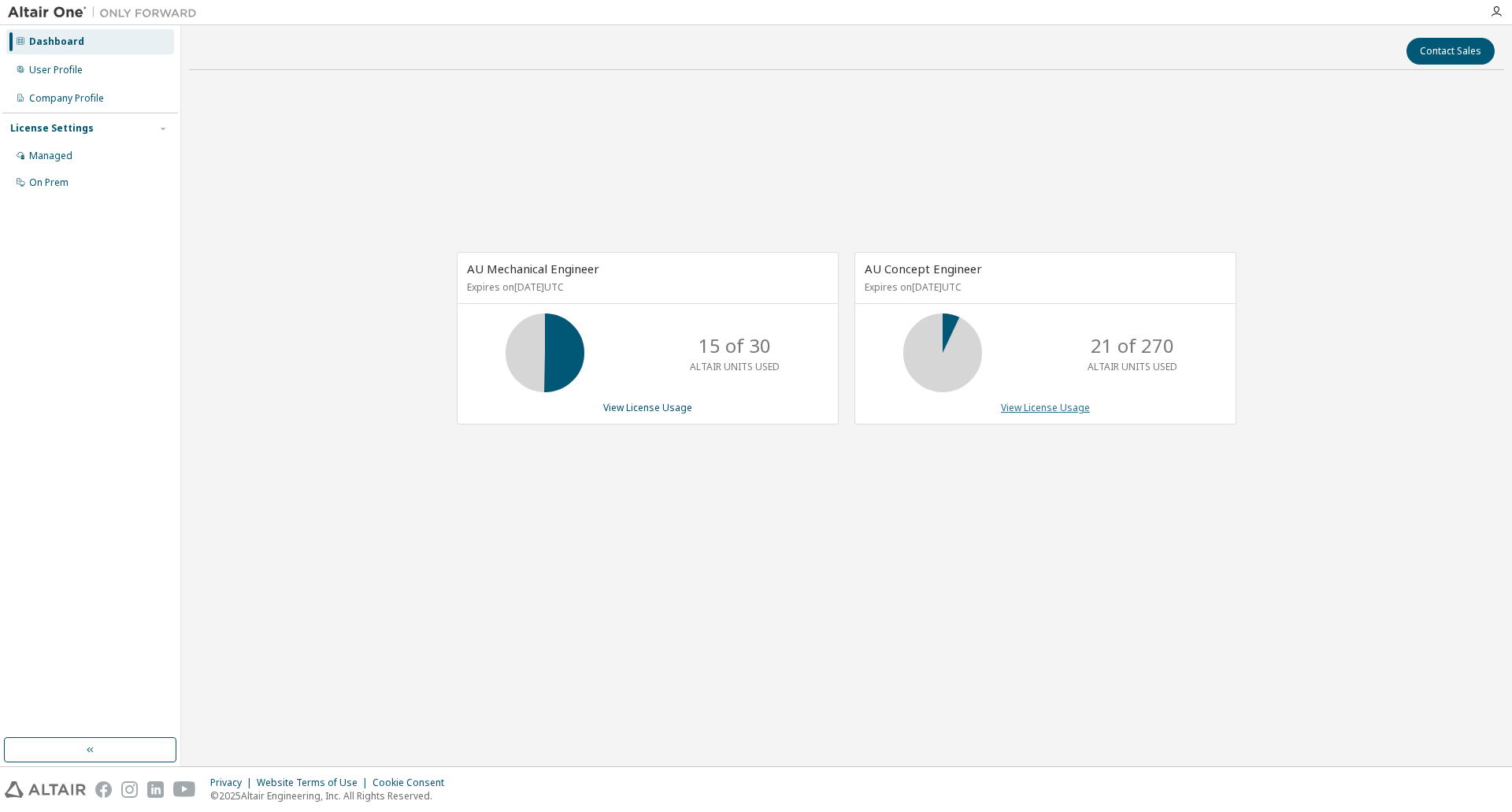
click at [1061, 412] on link "View License Usage" at bounding box center [1044, 407] width 89 height 14
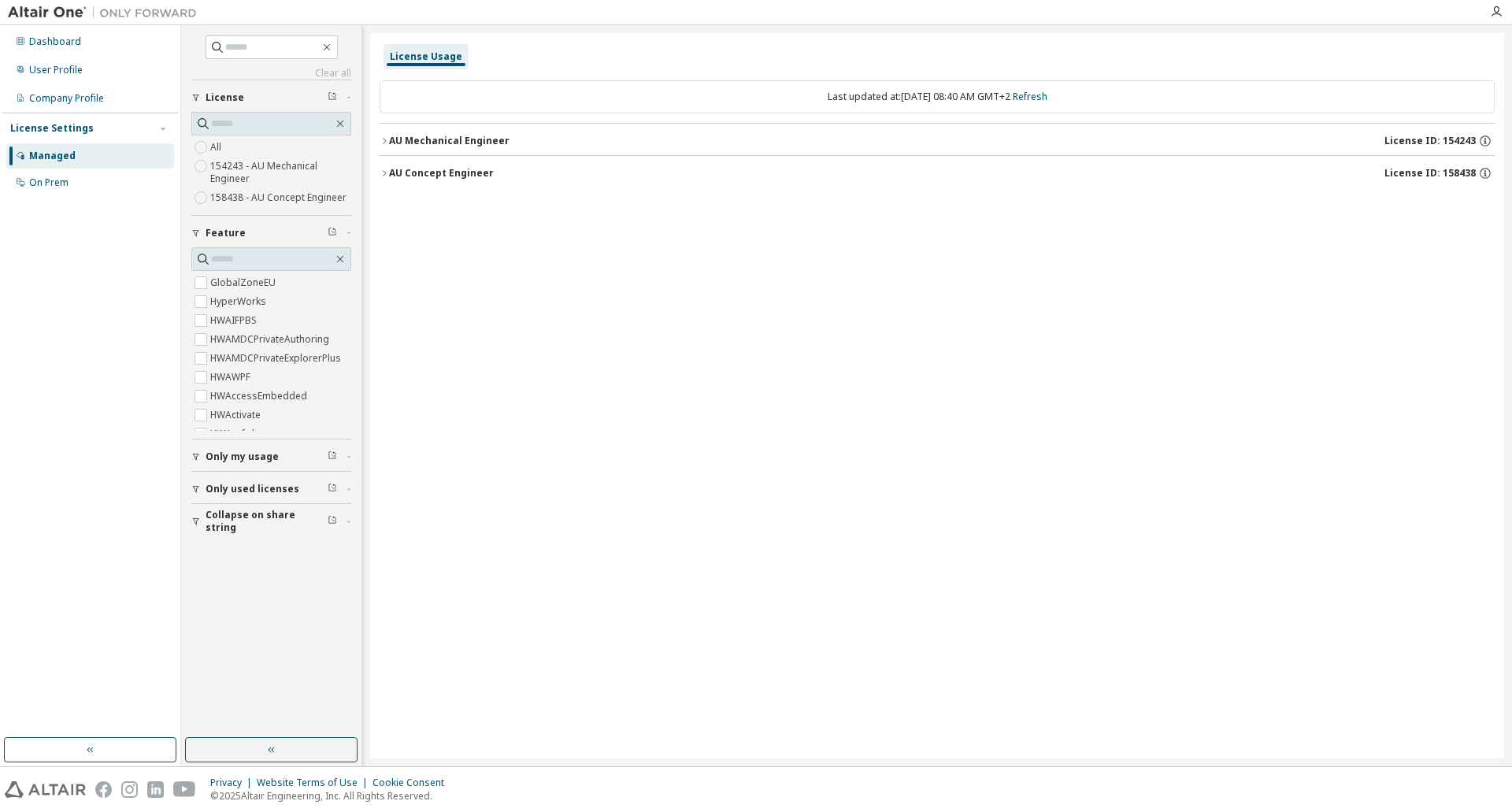
click at [442, 137] on div "AU Mechanical Engineer" at bounding box center [449, 140] width 121 height 13
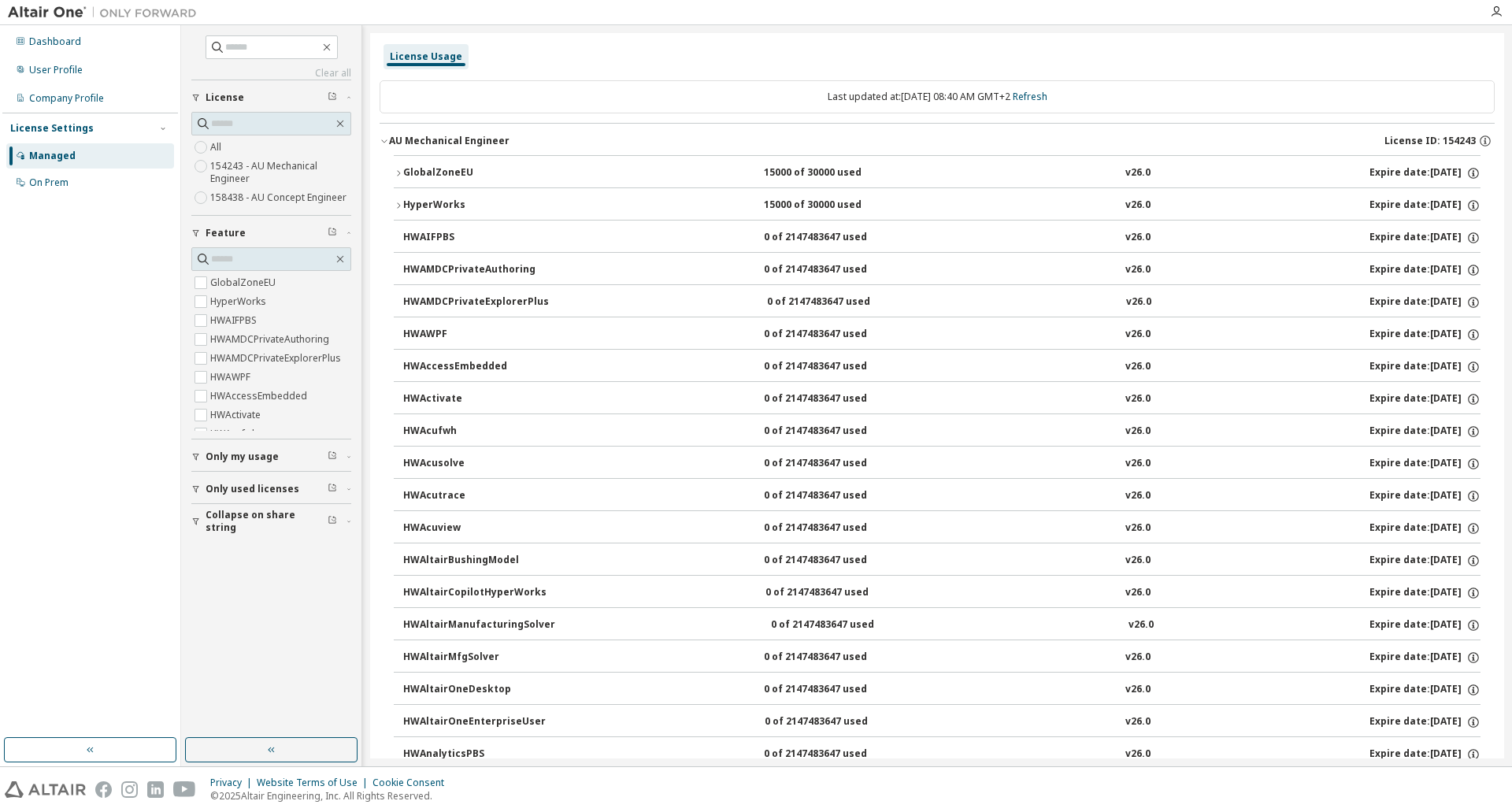
click at [437, 174] on div "GlobalZoneEU" at bounding box center [474, 173] width 142 height 14
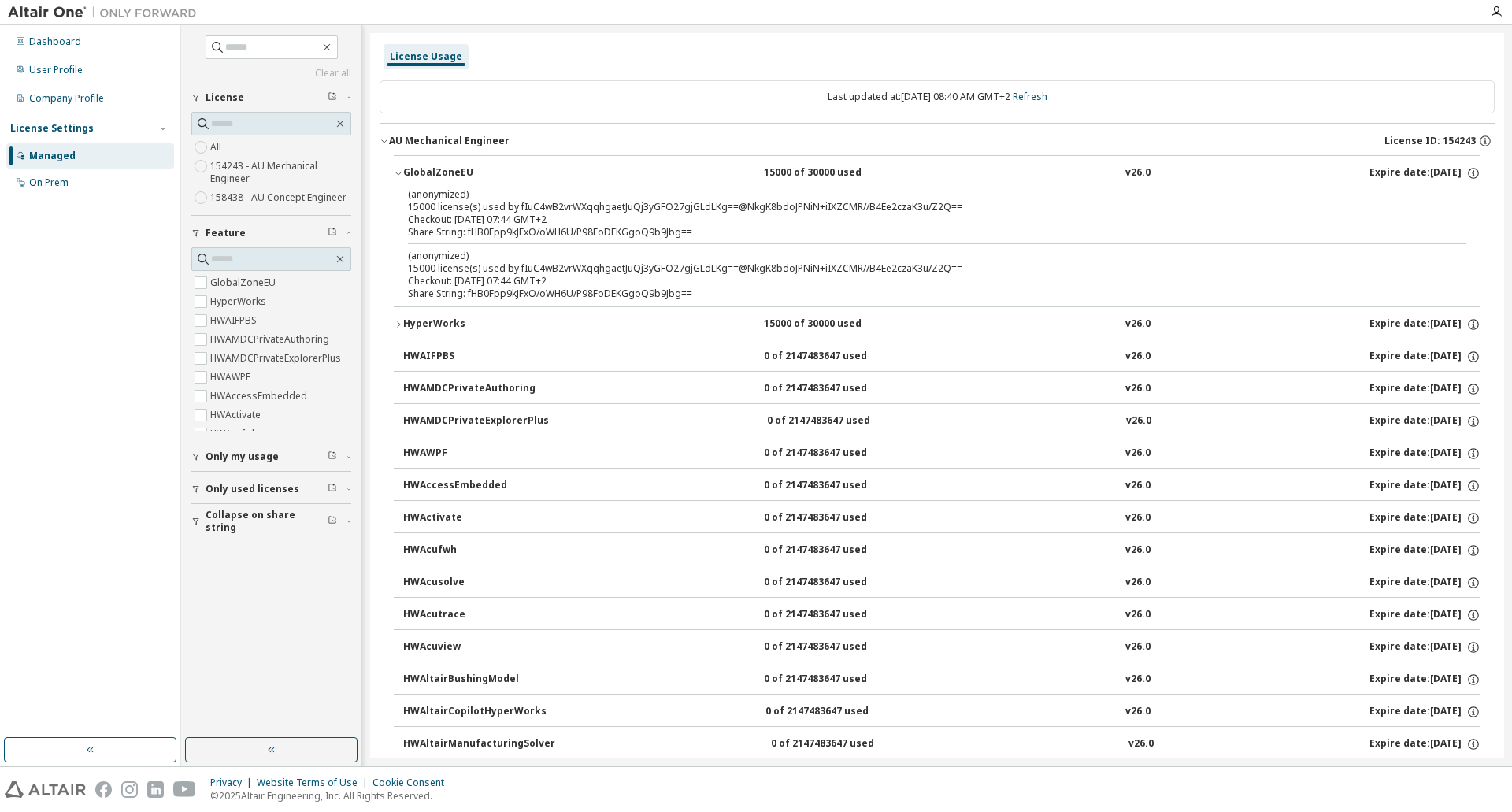
click at [436, 170] on div "GlobalZoneEU" at bounding box center [474, 173] width 142 height 14
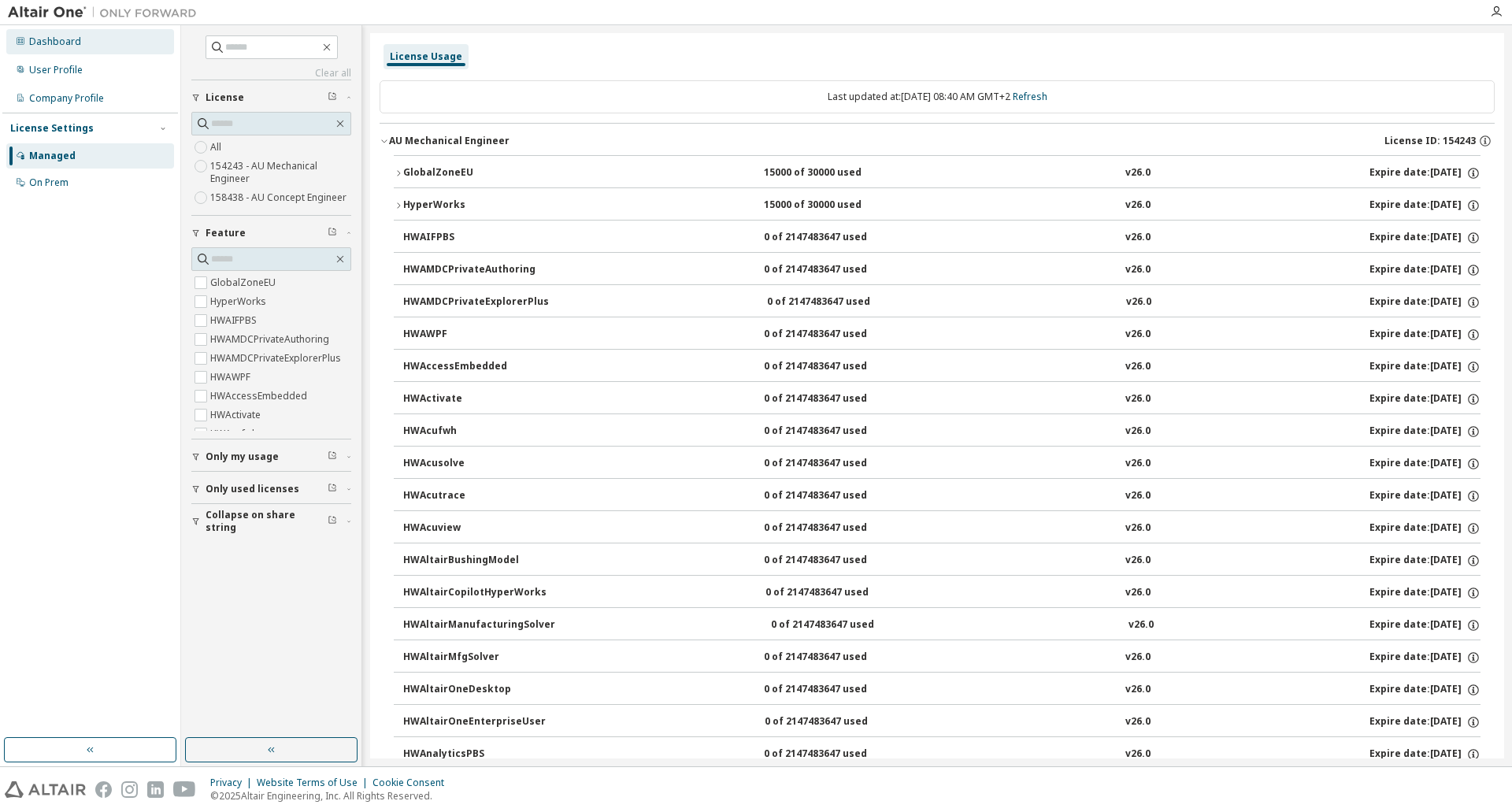
click at [22, 41] on icon at bounding box center [20, 40] width 8 height 8
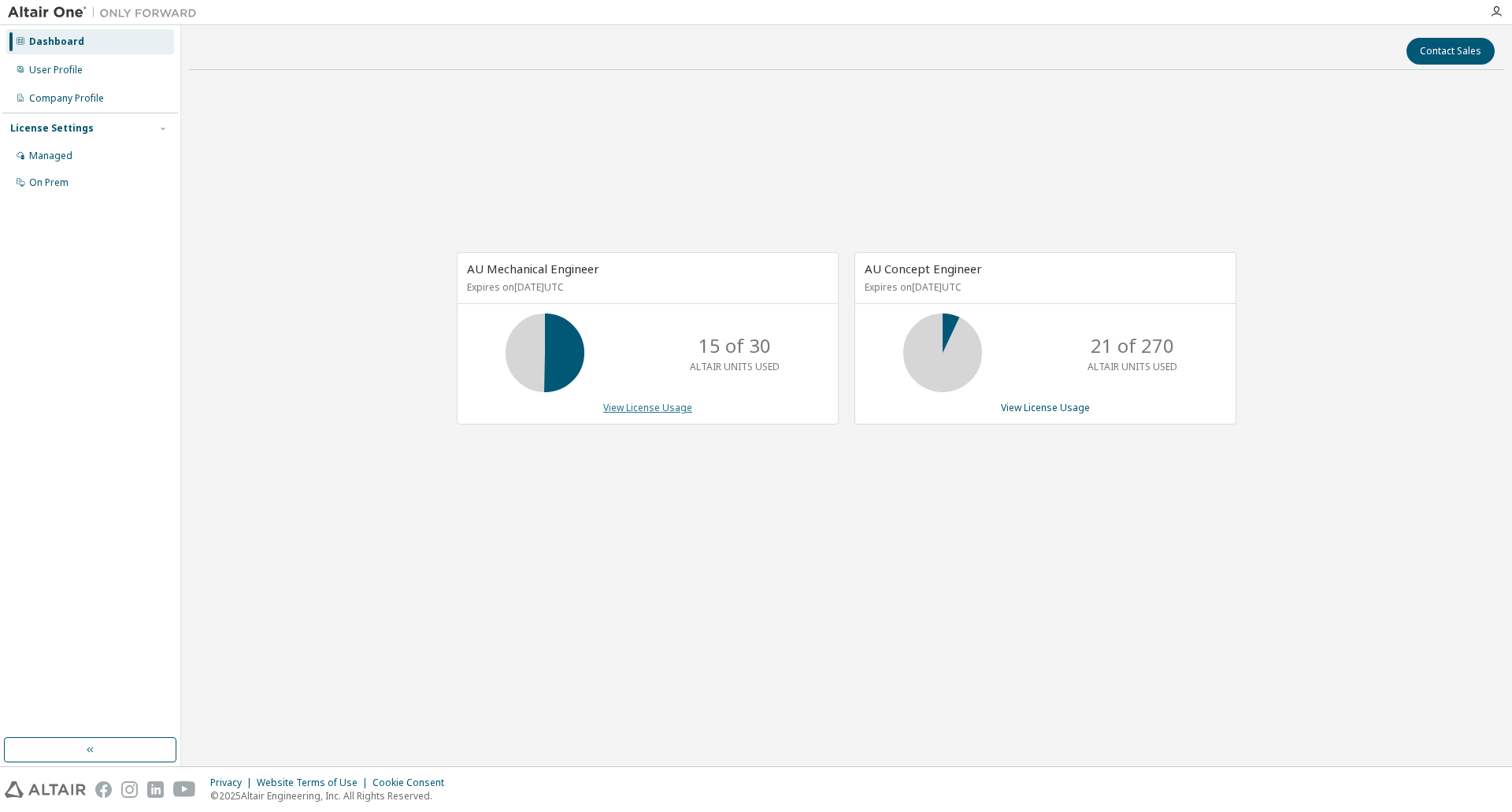
click at [655, 405] on link "View License Usage" at bounding box center [648, 407] width 89 height 14
click at [1456, 41] on button "Contact Sales" at bounding box center [1450, 51] width 88 height 27
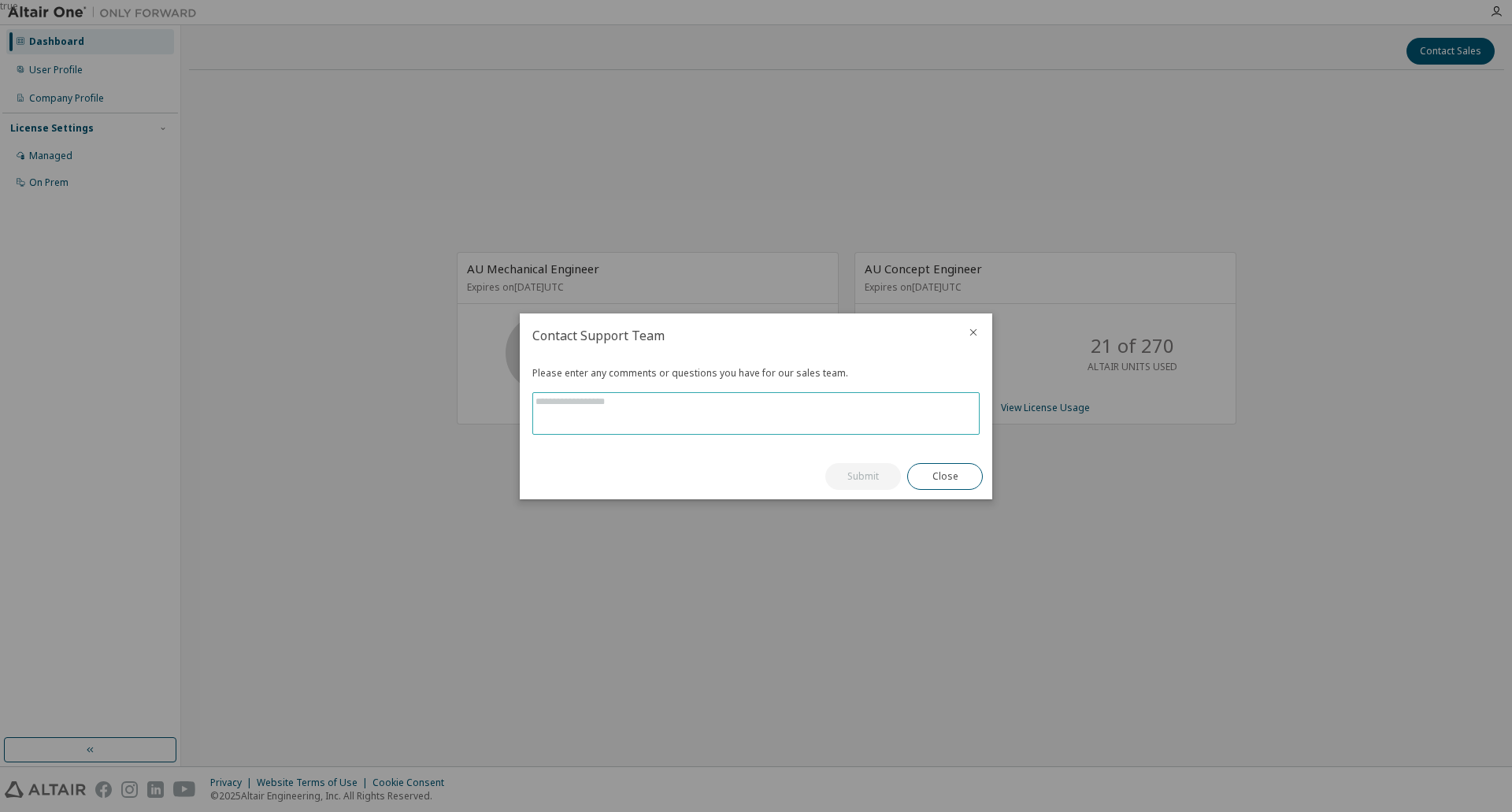
click at [640, 404] on textarea at bounding box center [756, 413] width 446 height 41
click at [969, 332] on icon "close" at bounding box center [973, 332] width 13 height 13
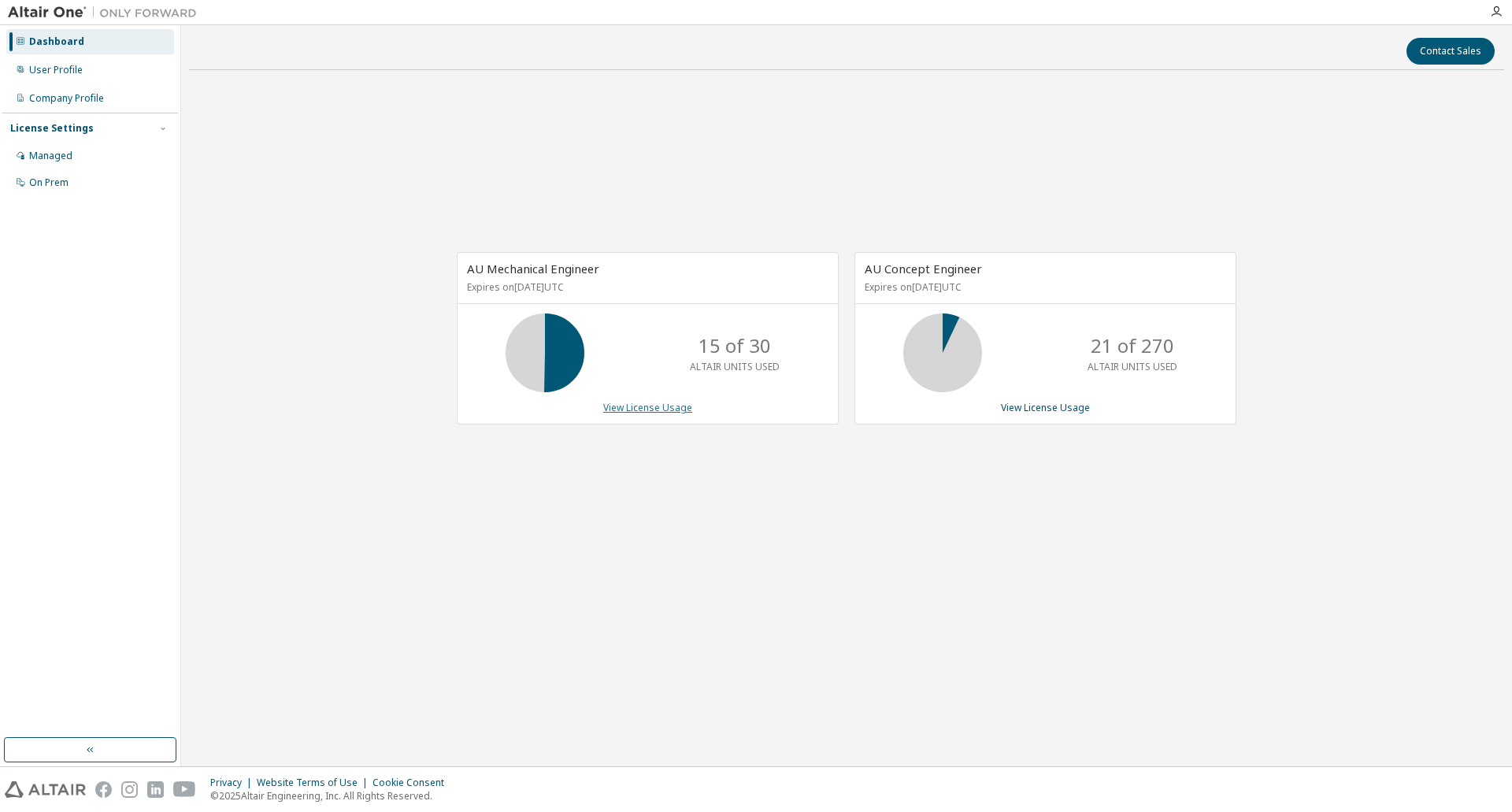
click at [663, 413] on link "View License Usage" at bounding box center [648, 407] width 89 height 14
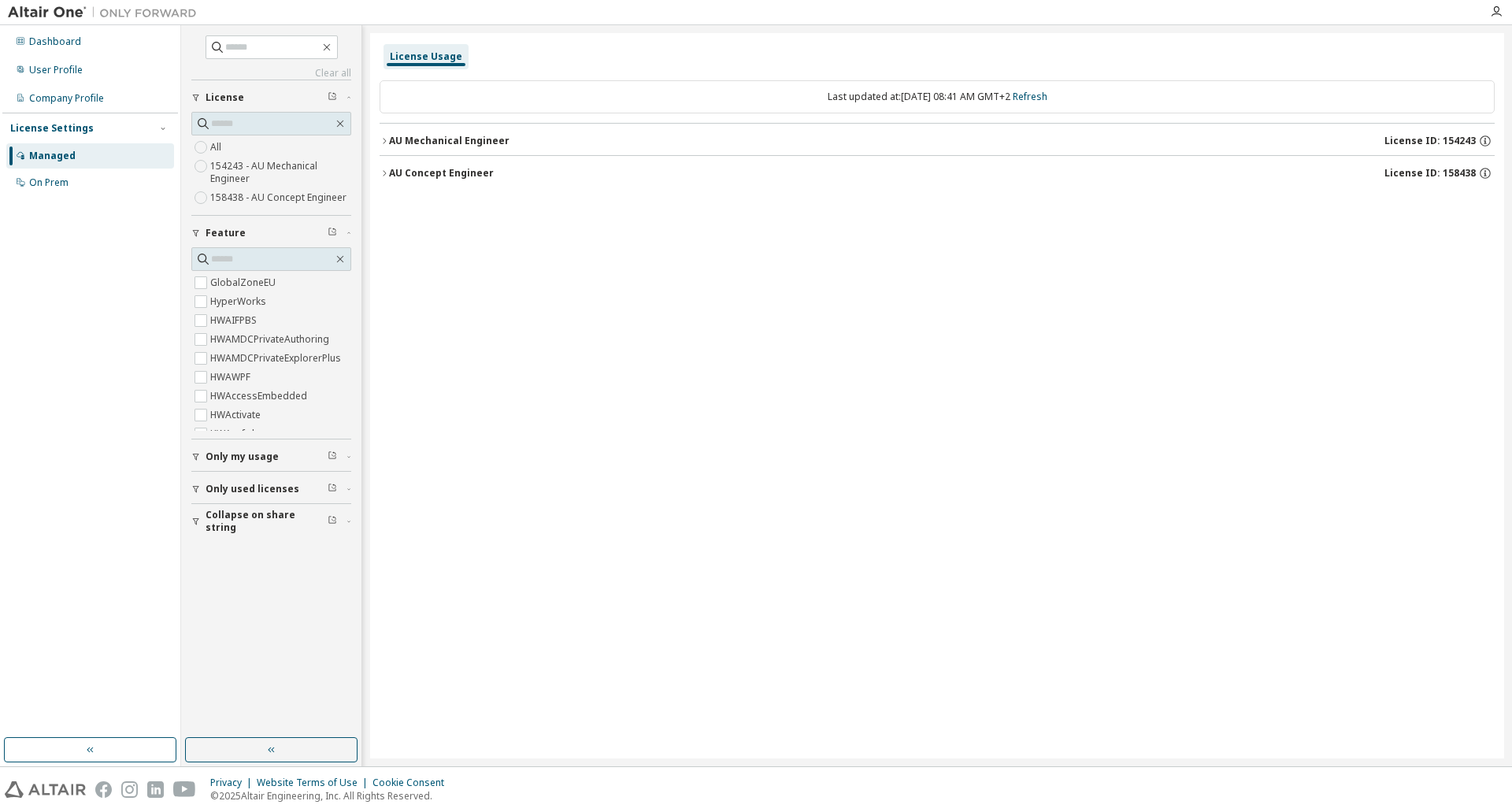
click at [383, 141] on icon "button" at bounding box center [384, 140] width 9 height 9
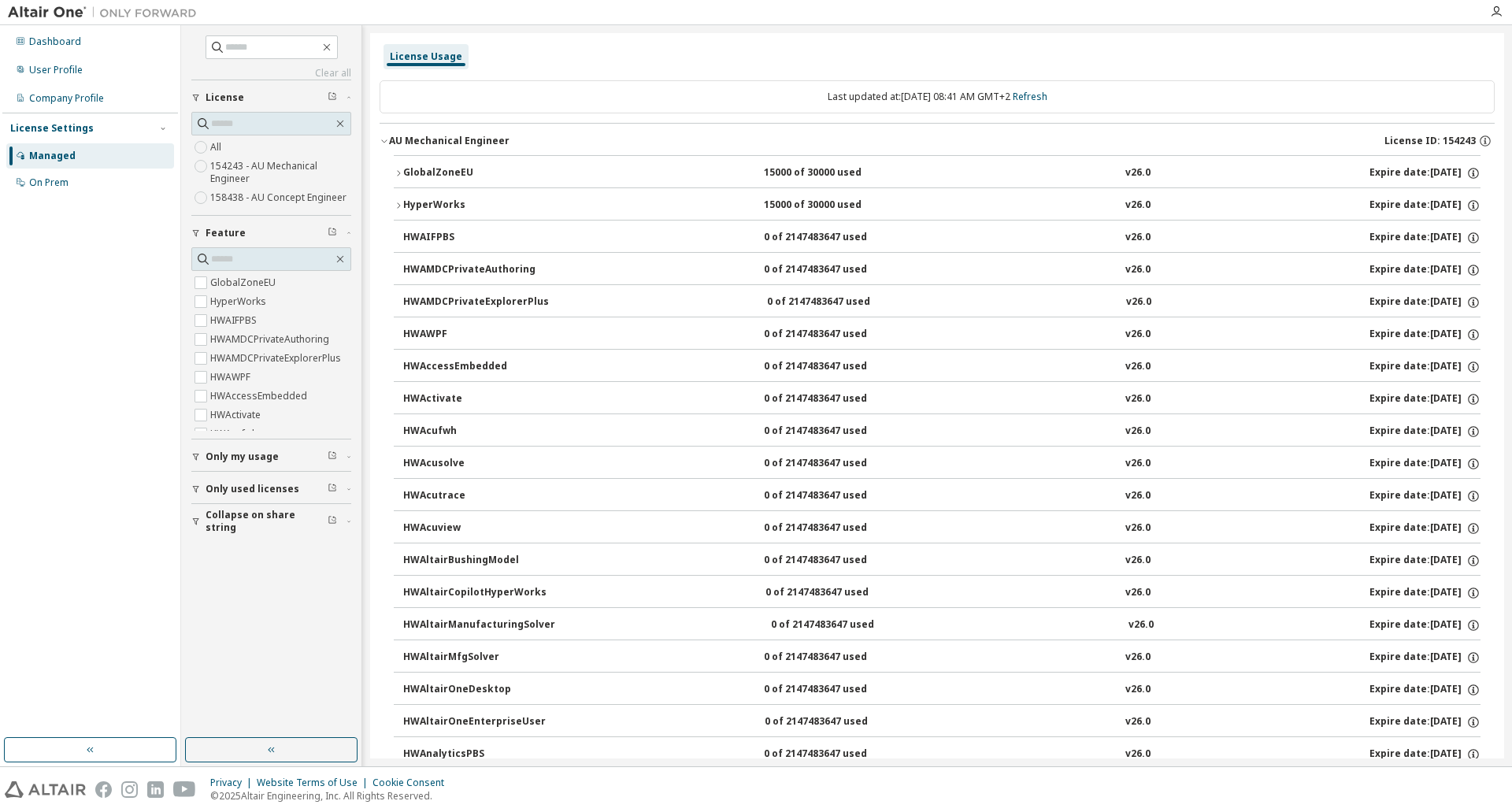
click at [396, 162] on button "GlobalZoneEU 15000 of 30000 used v26.0 Expire date: 2026-03-16" at bounding box center [937, 173] width 1087 height 34
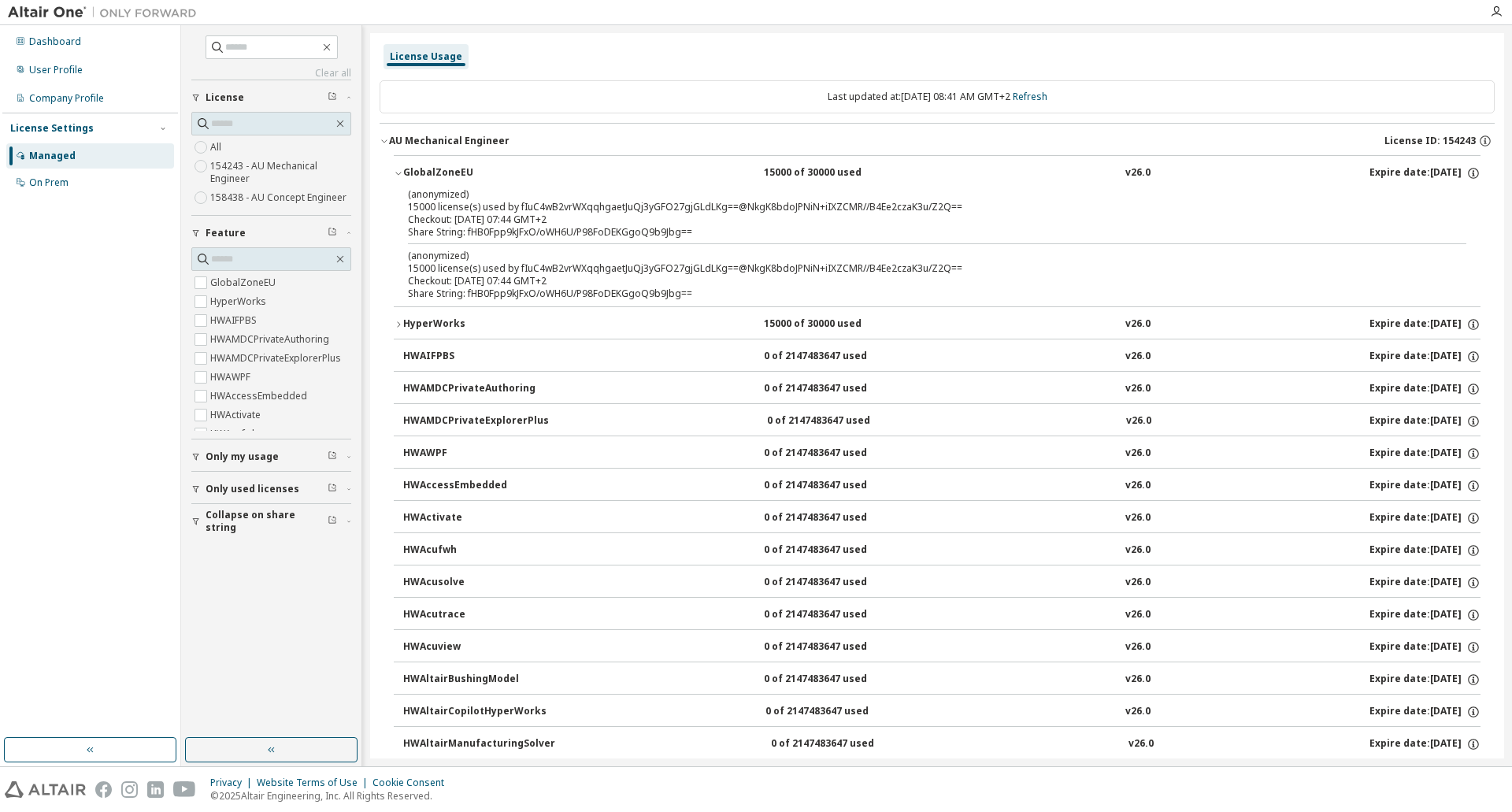
click at [396, 162] on button "GlobalZoneEU 15000 of 30000 used v26.0 Expire date: 2026-03-16" at bounding box center [937, 173] width 1087 height 34
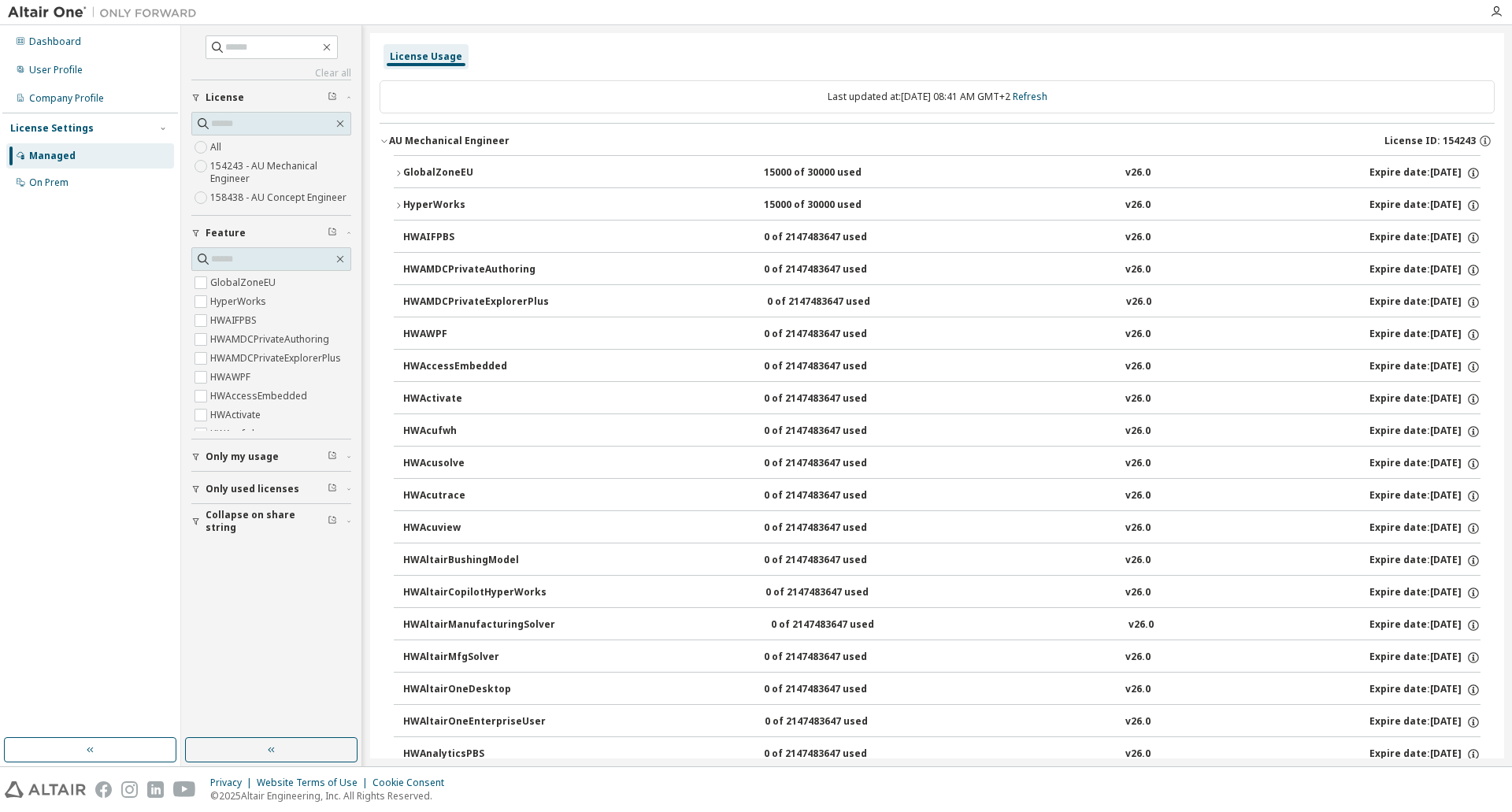
click at [389, 149] on button "AU Mechanical Engineer License ID: 154243" at bounding box center [937, 141] width 1115 height 34
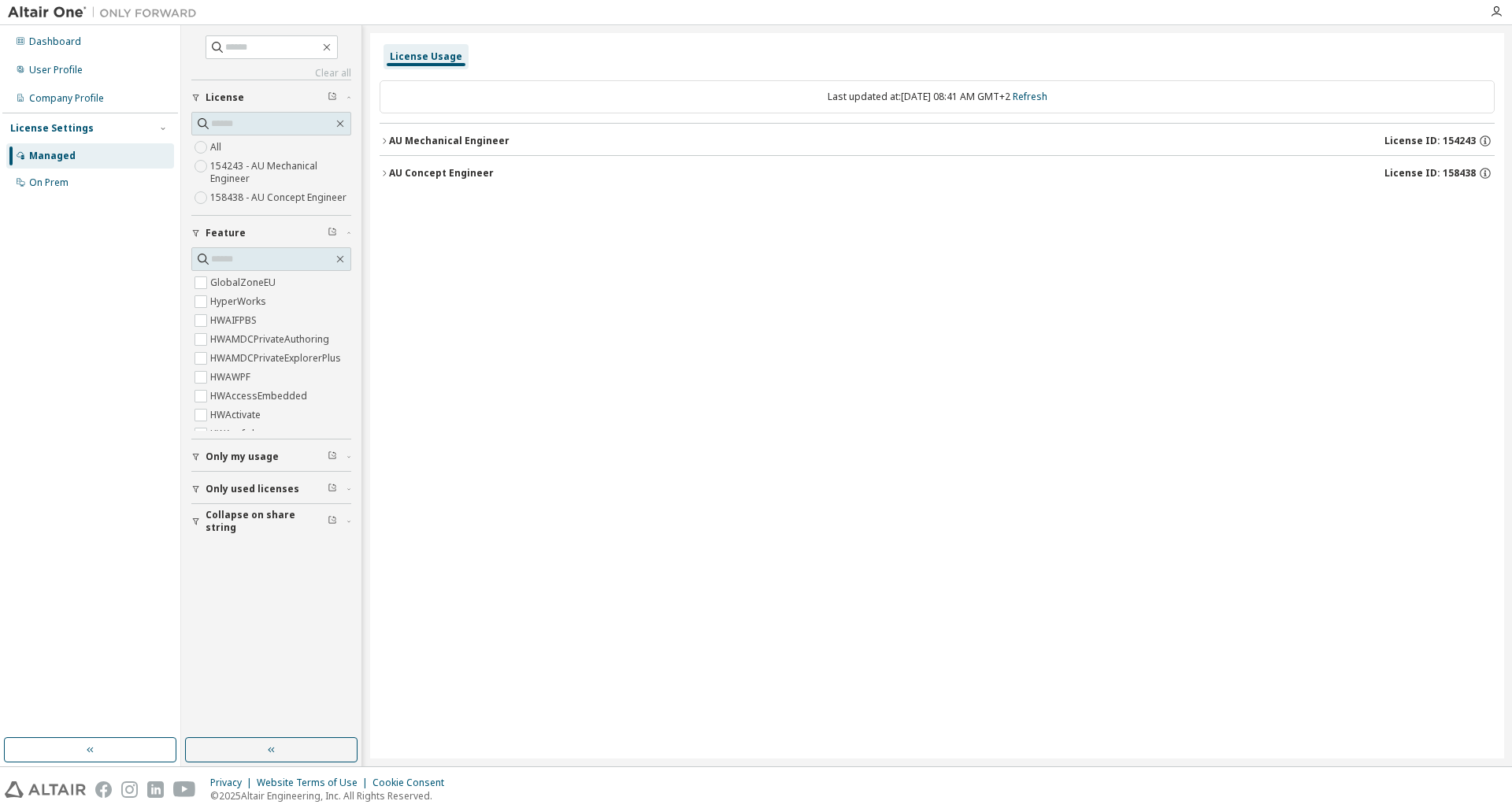
click at [392, 141] on div "AU Mechanical Engineer" at bounding box center [449, 140] width 121 height 13
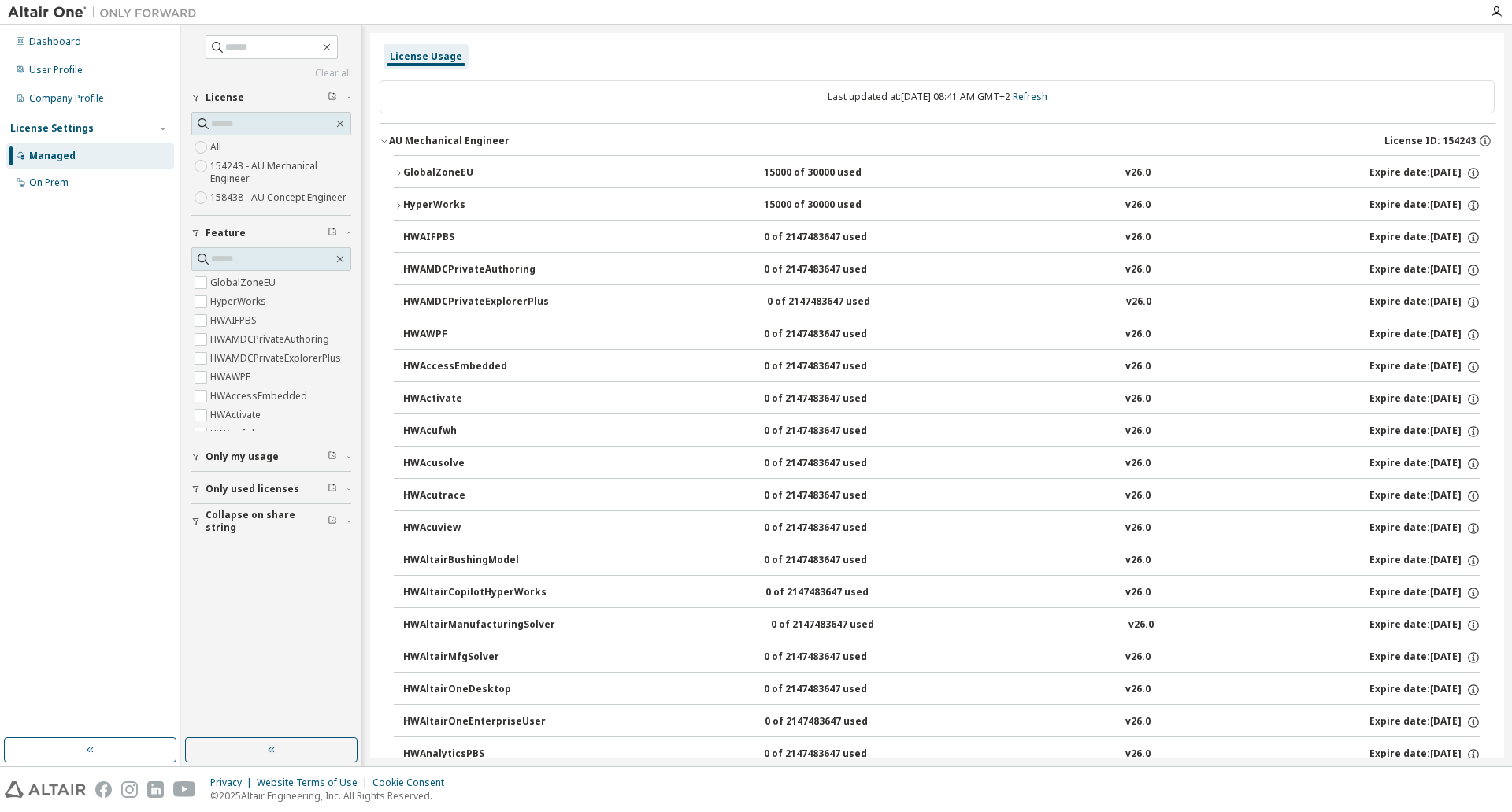
click at [399, 143] on div "AU Mechanical Engineer" at bounding box center [449, 140] width 121 height 13
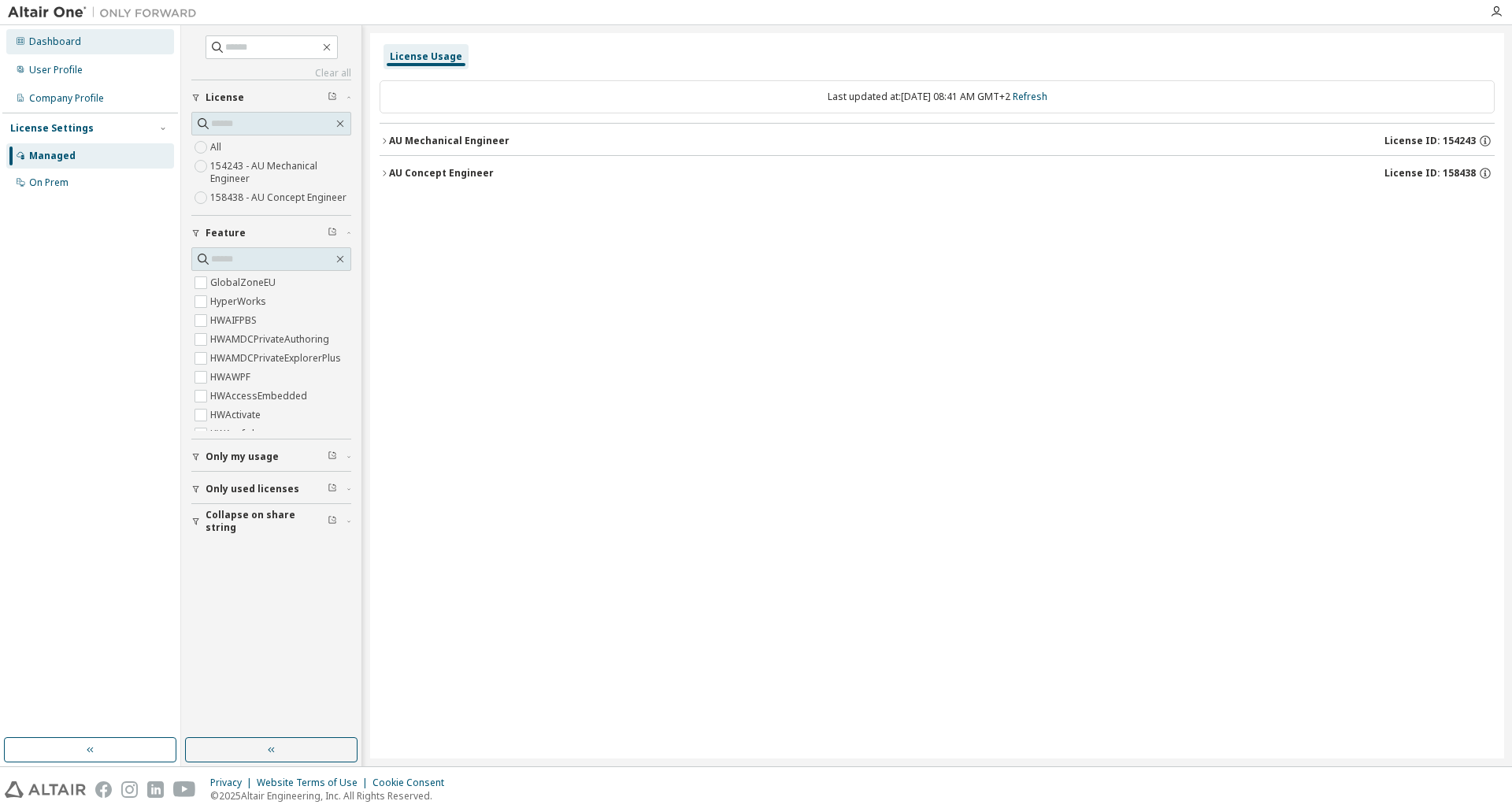
click at [75, 40] on div "Dashboard" at bounding box center [55, 41] width 52 height 13
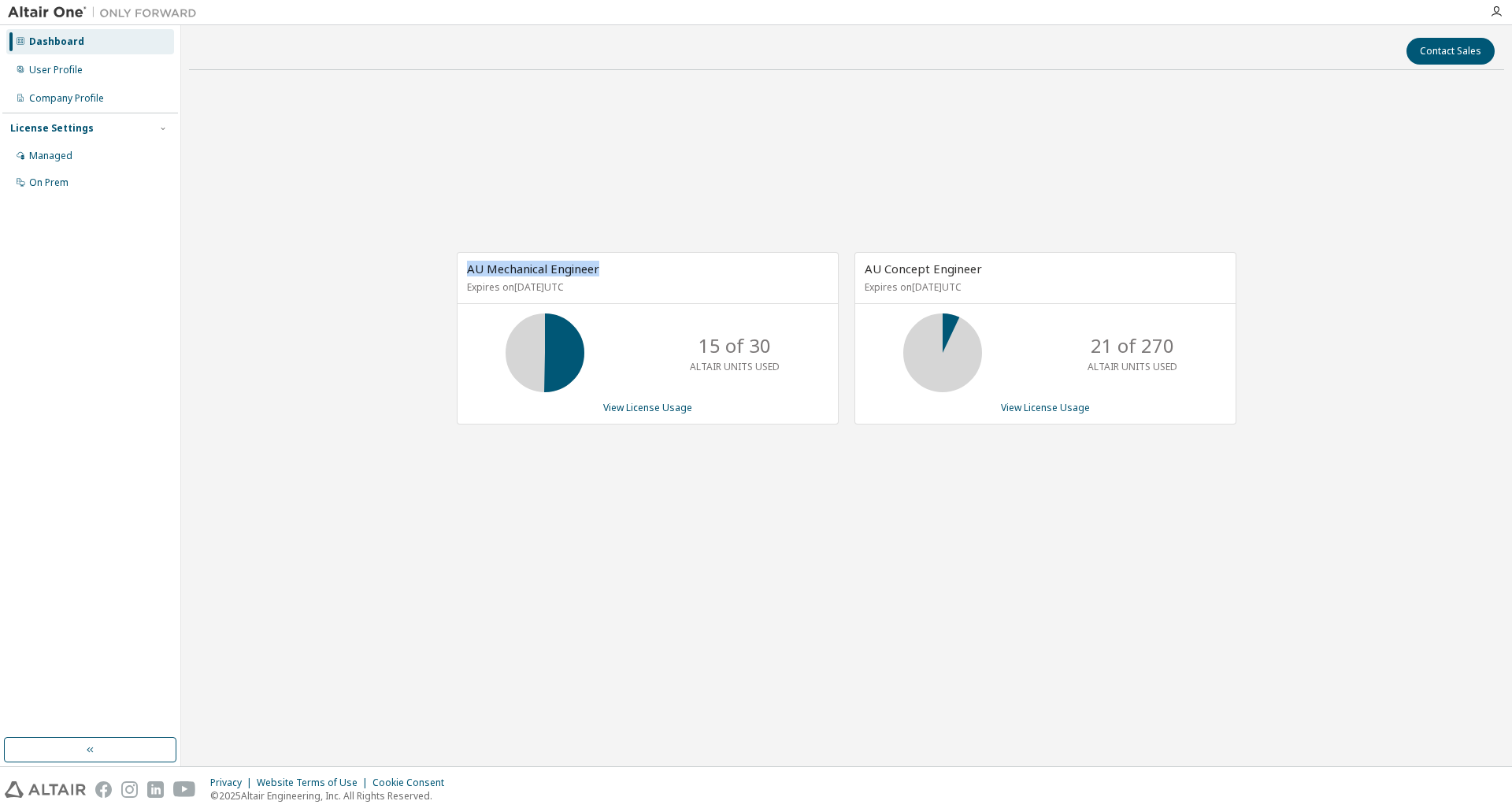
drag, startPoint x: 468, startPoint y: 264, endPoint x: 936, endPoint y: 268, distance: 468.0
click at [756, 266] on div "AU Mechanical Engineer Expires on March 16, 2026 UTC" at bounding box center [648, 278] width 381 height 51
drag, startPoint x: 960, startPoint y: 268, endPoint x: 988, endPoint y: 318, distance: 57.3
click at [963, 268] on span "AU Concept Engineer" at bounding box center [923, 269] width 117 height 15
click at [1036, 410] on link "View License Usage" at bounding box center [1044, 407] width 89 height 14
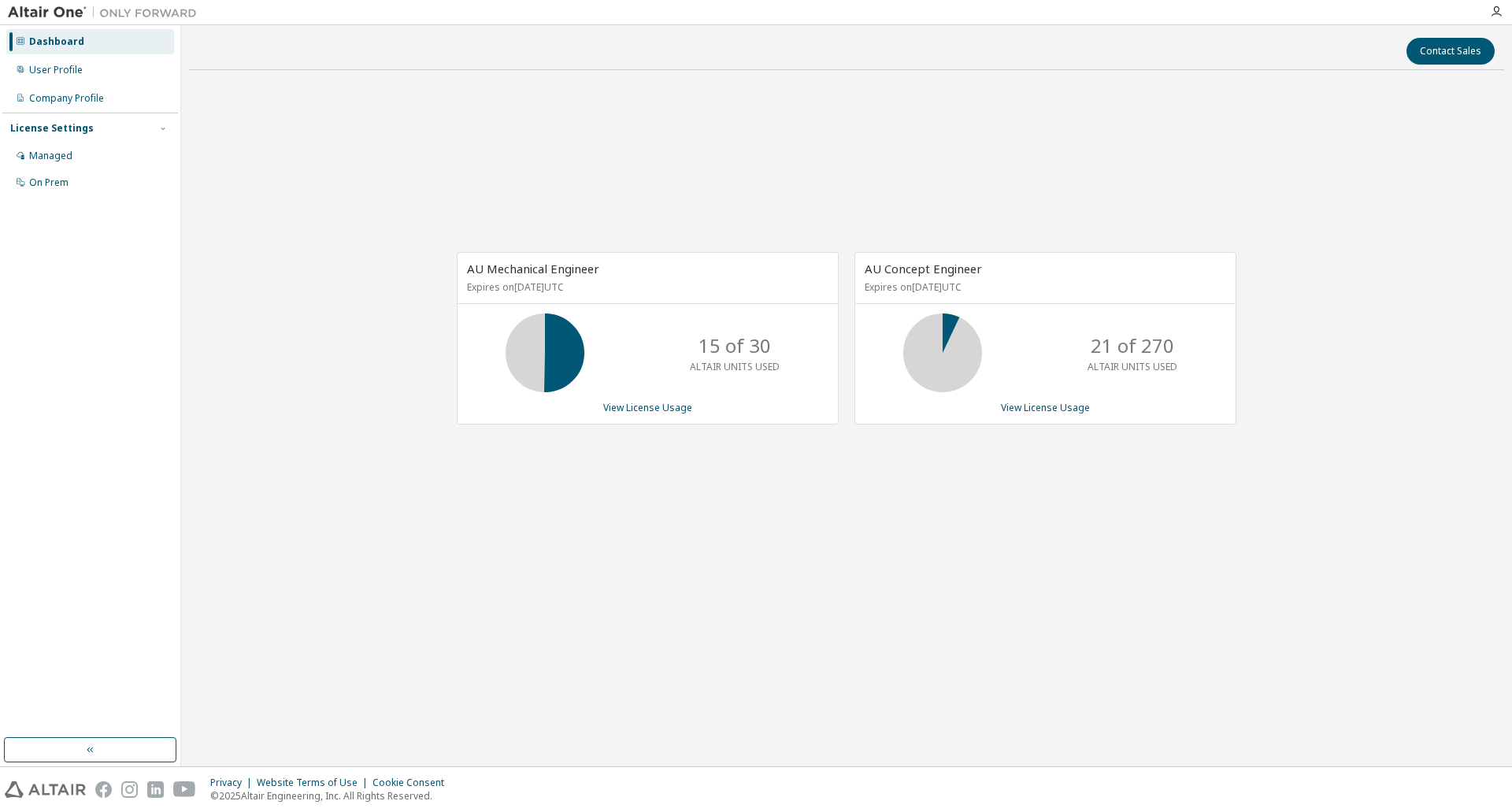
click at [642, 416] on div "AU Mechanical Engineer Expires on March 16, 2026 UTC 15 of 30 ALTAIR UNITS USED…" at bounding box center [648, 338] width 382 height 172
click at [639, 409] on link "View License Usage" at bounding box center [648, 407] width 89 height 14
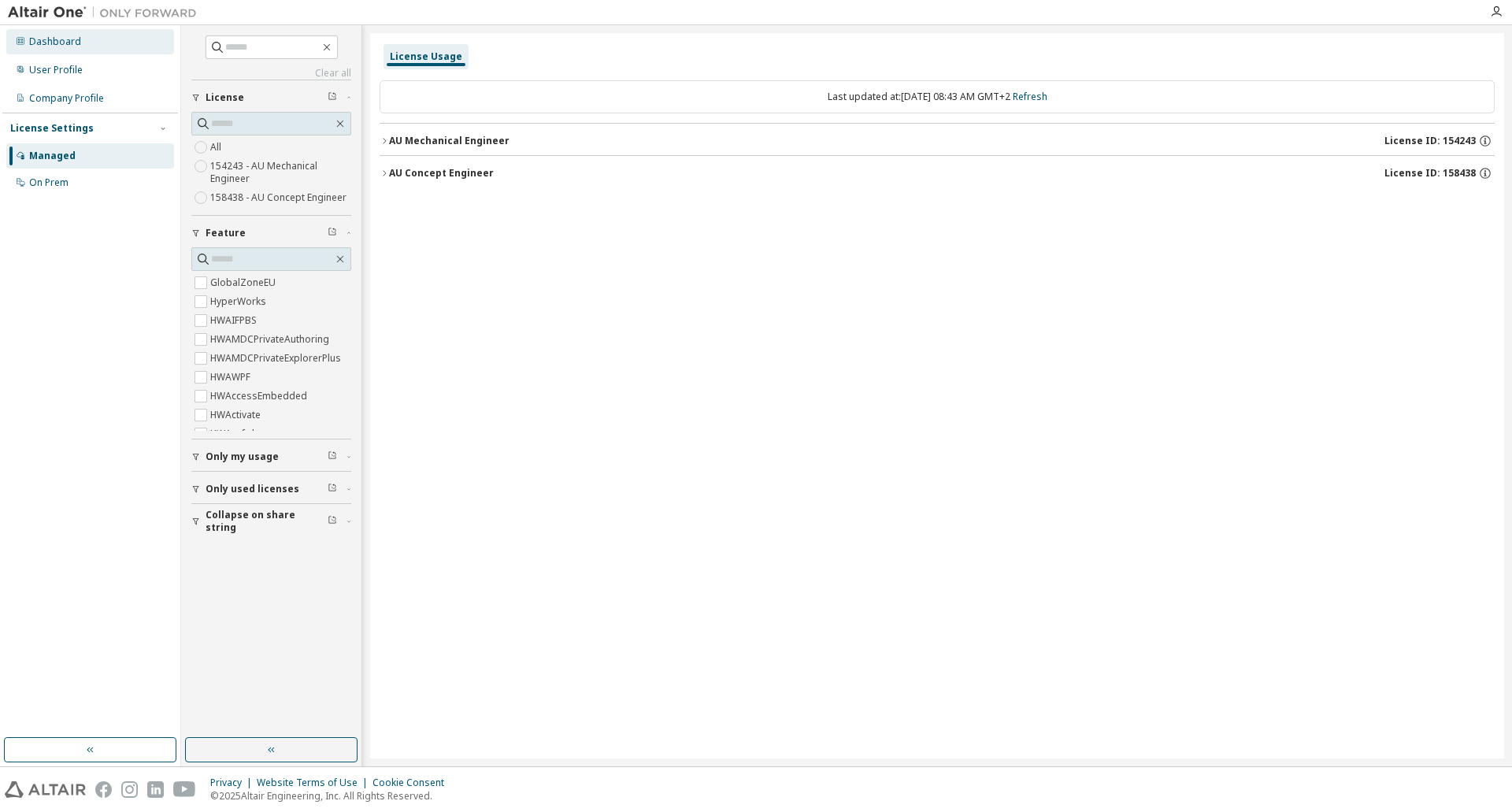
click at [60, 44] on div "Dashboard" at bounding box center [55, 41] width 52 height 13
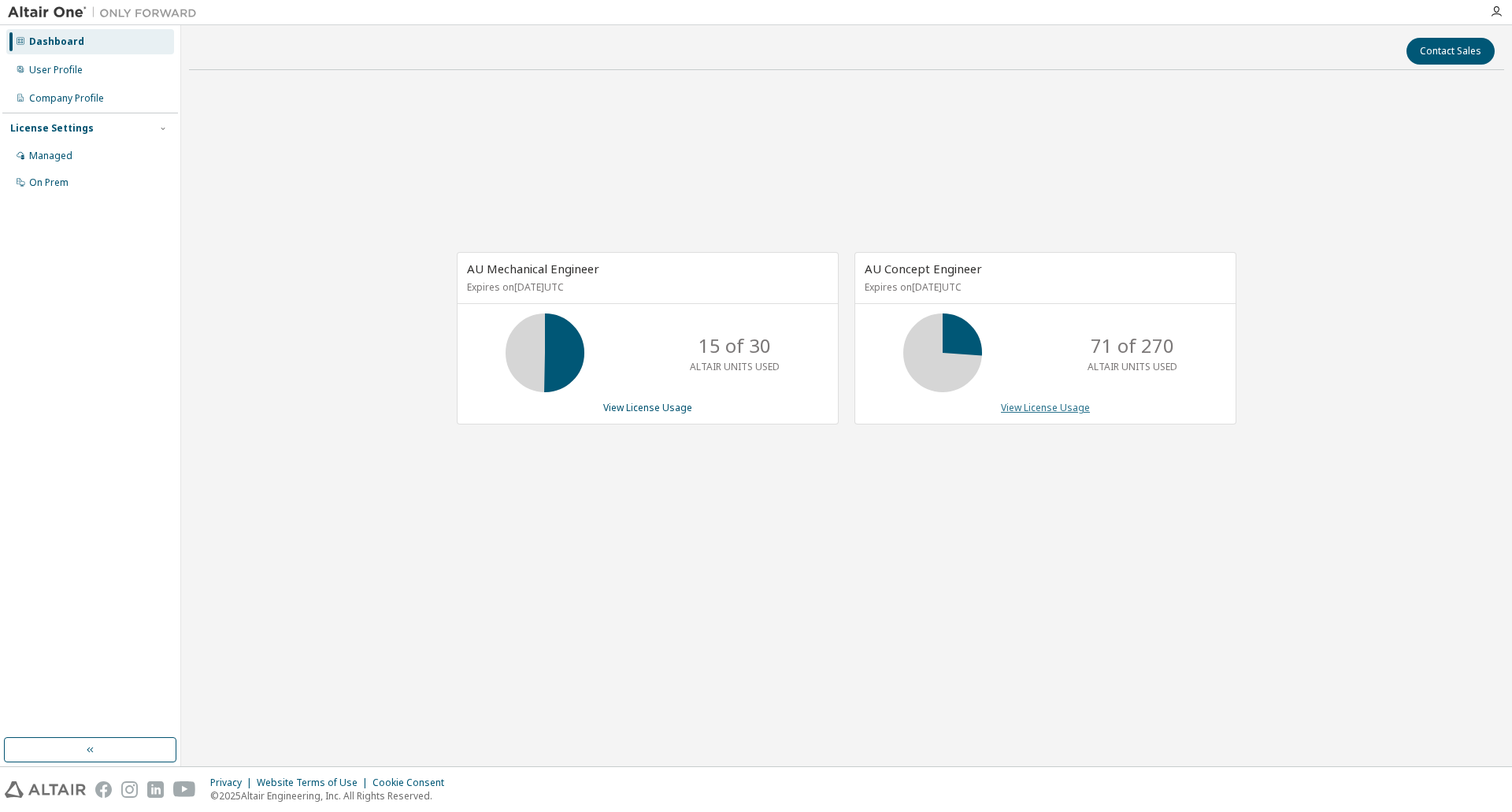
click at [1011, 406] on link "View License Usage" at bounding box center [1044, 407] width 89 height 14
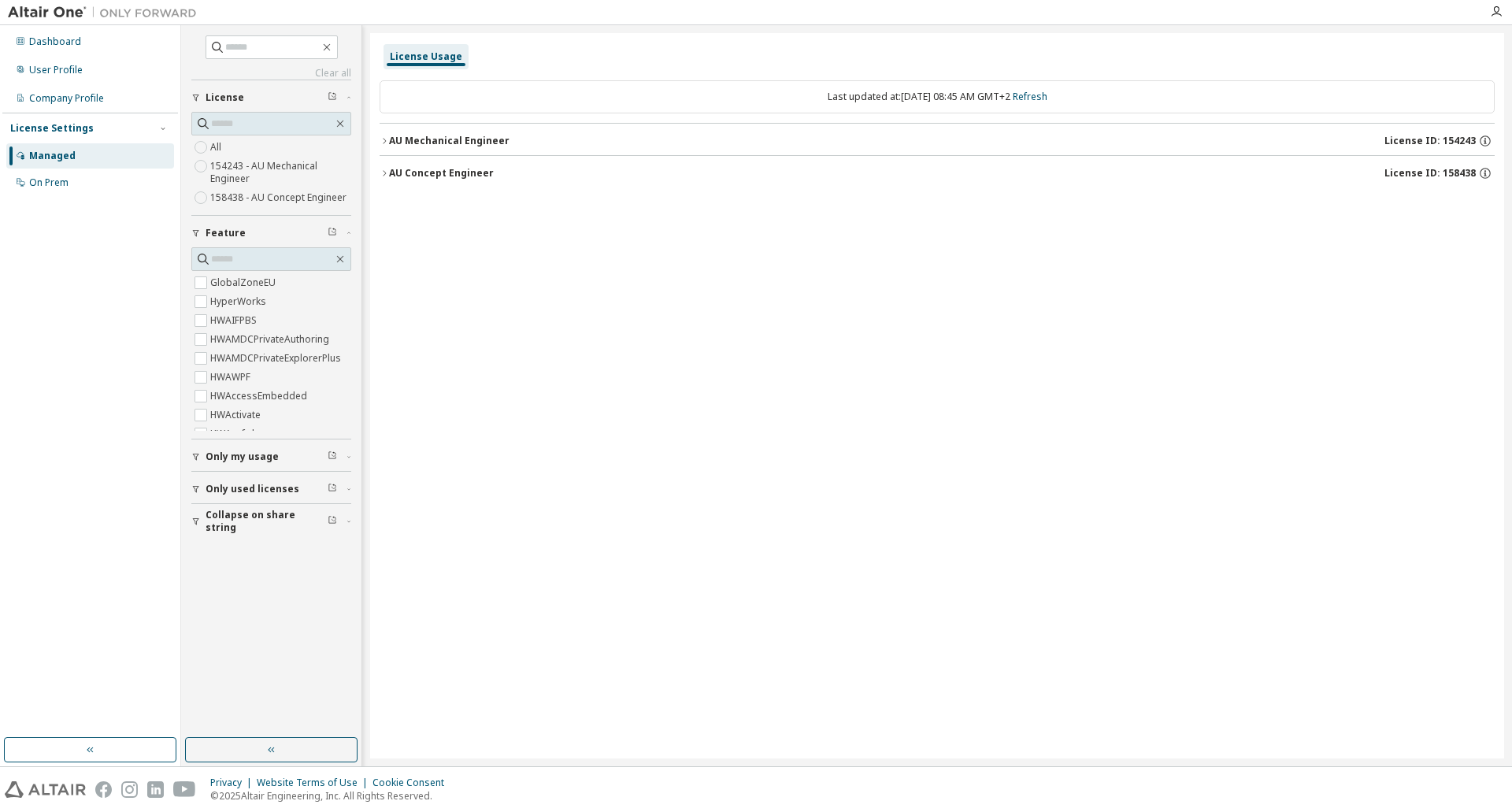
click at [410, 143] on div "AU Mechanical Engineer" at bounding box center [449, 140] width 121 height 13
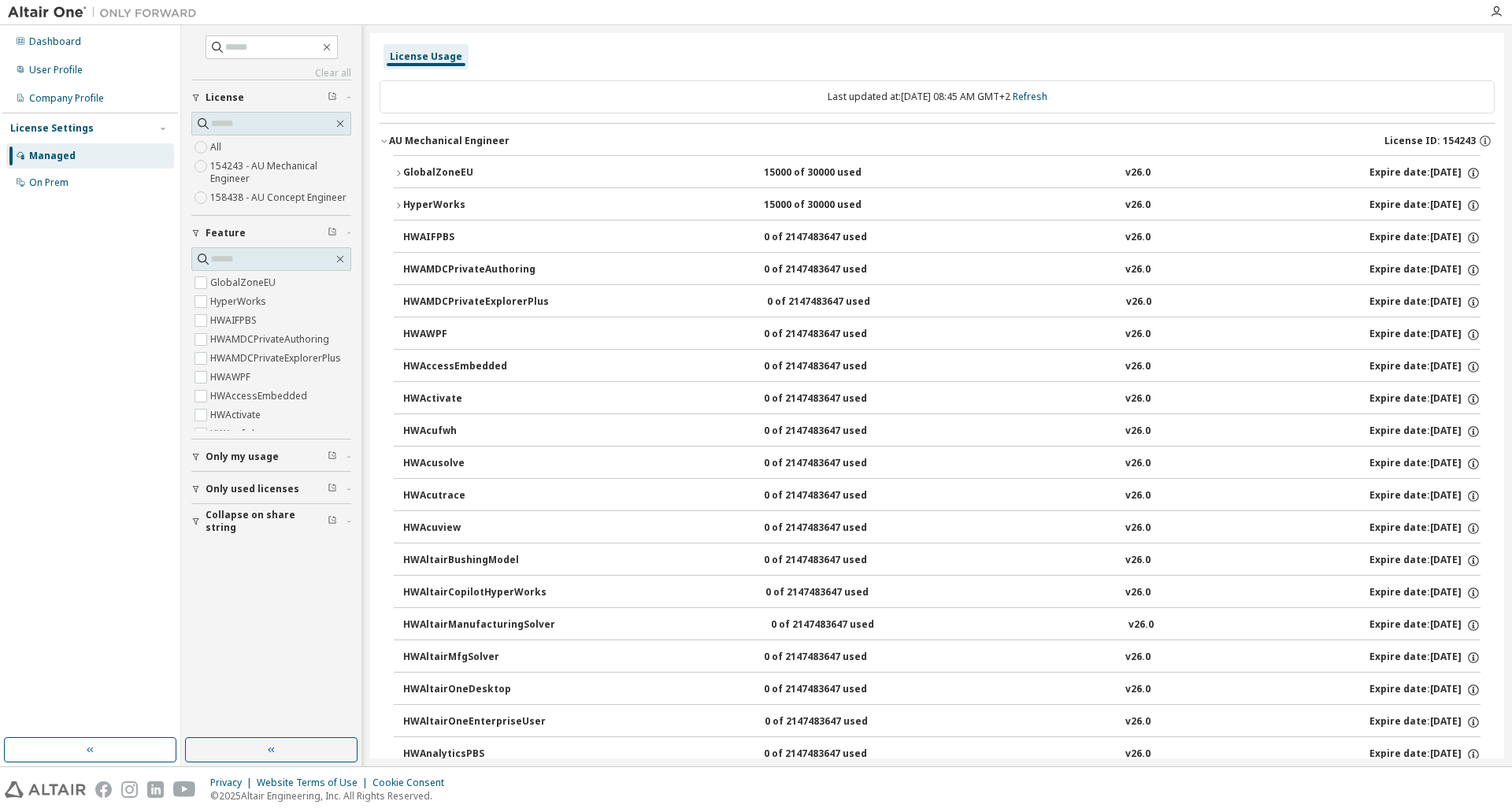
click at [407, 170] on div "GlobalZoneEU" at bounding box center [474, 173] width 142 height 14
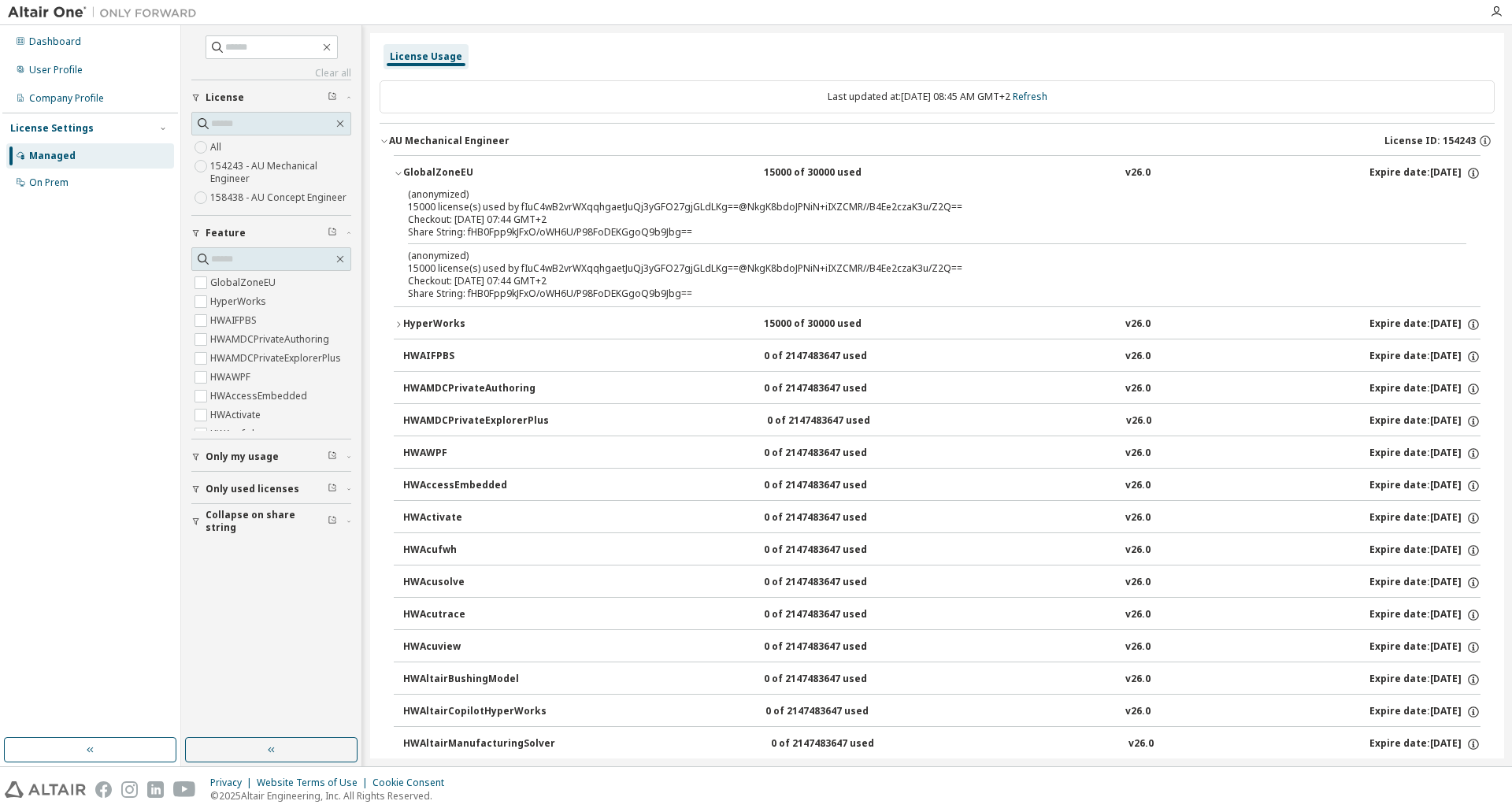
click at [401, 169] on icon "button" at bounding box center [398, 173] width 9 height 9
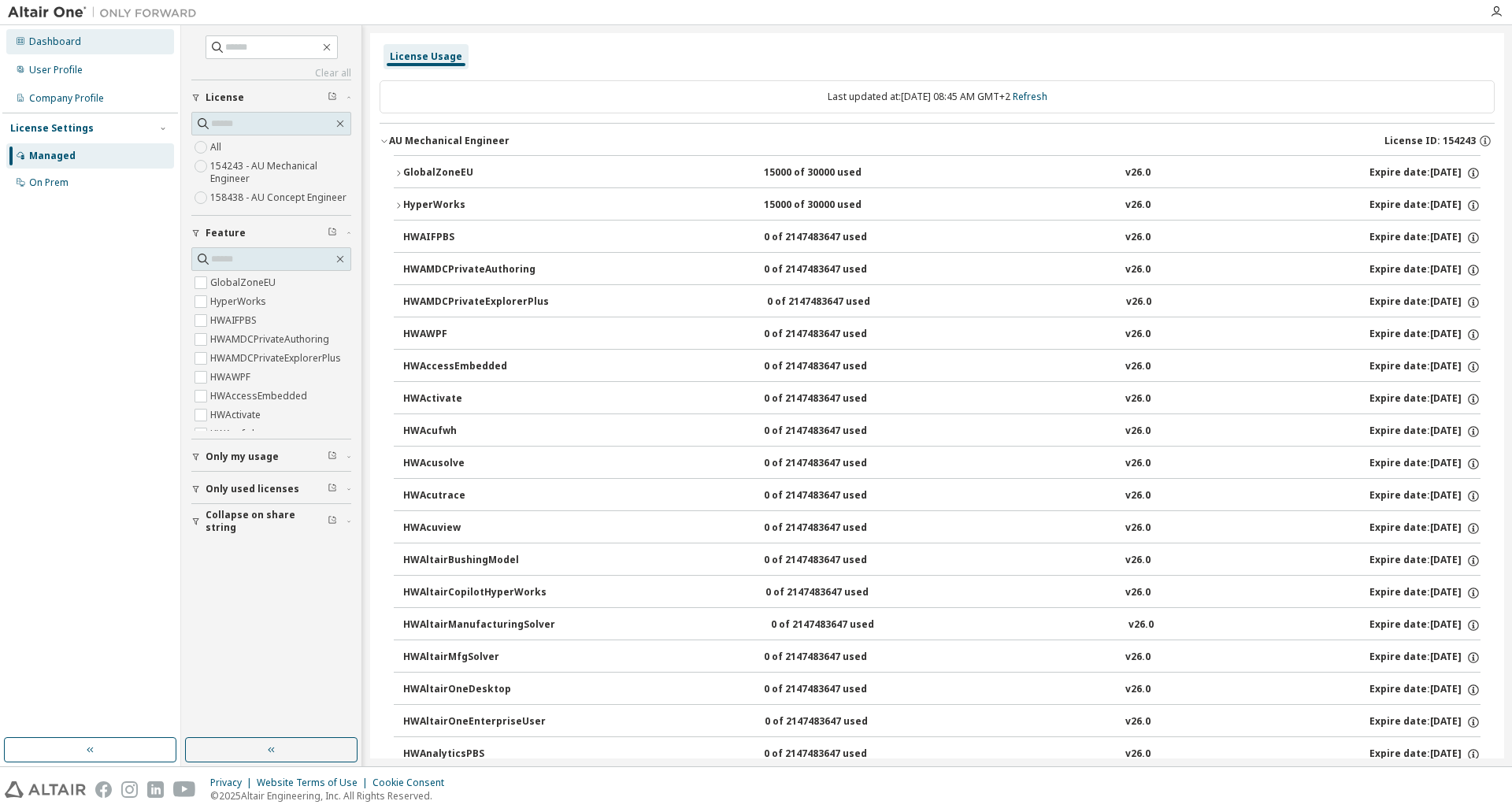
click at [109, 37] on div "Dashboard" at bounding box center [90, 41] width 168 height 25
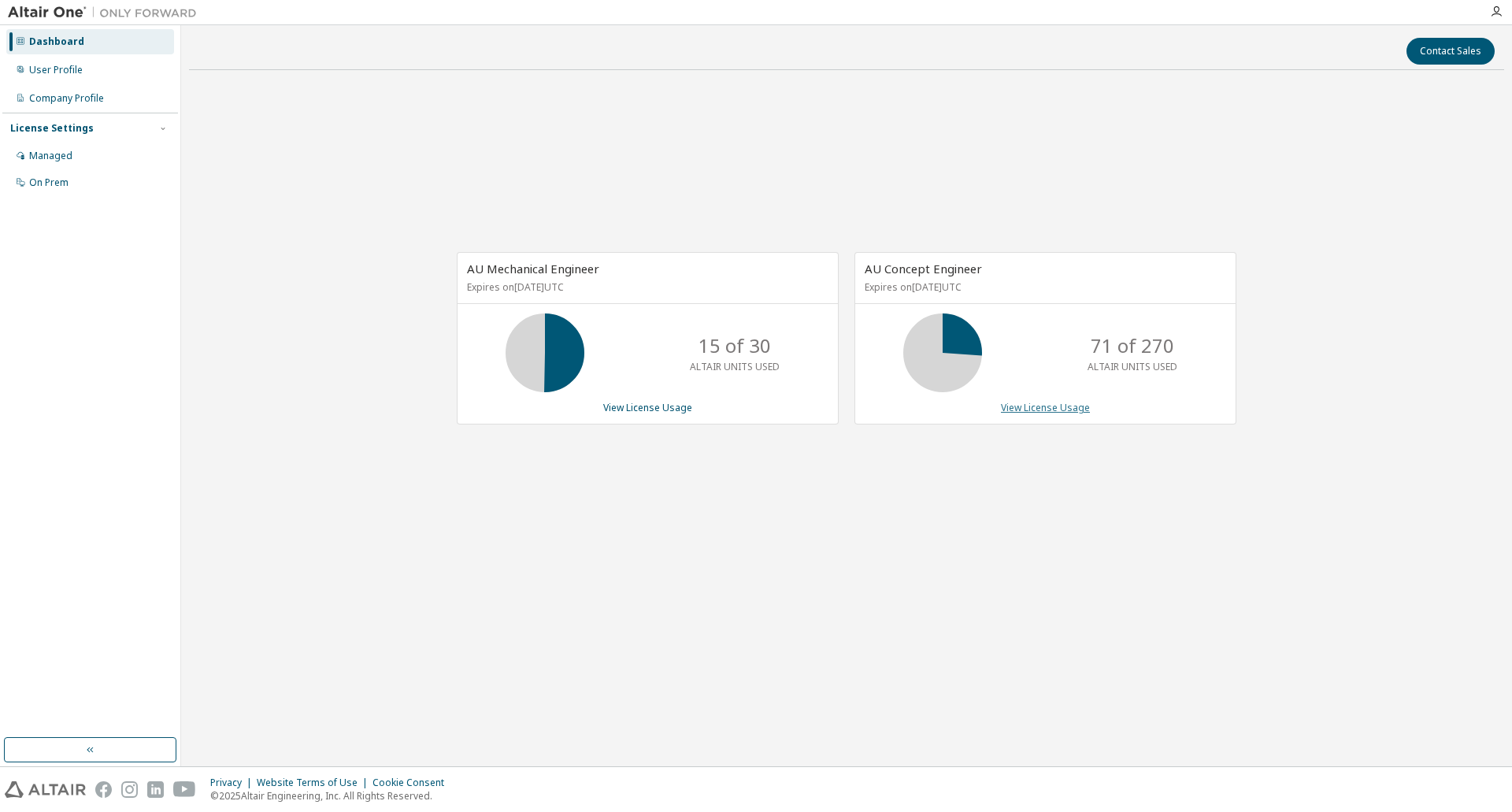
click at [1030, 408] on link "View License Usage" at bounding box center [1044, 407] width 89 height 14
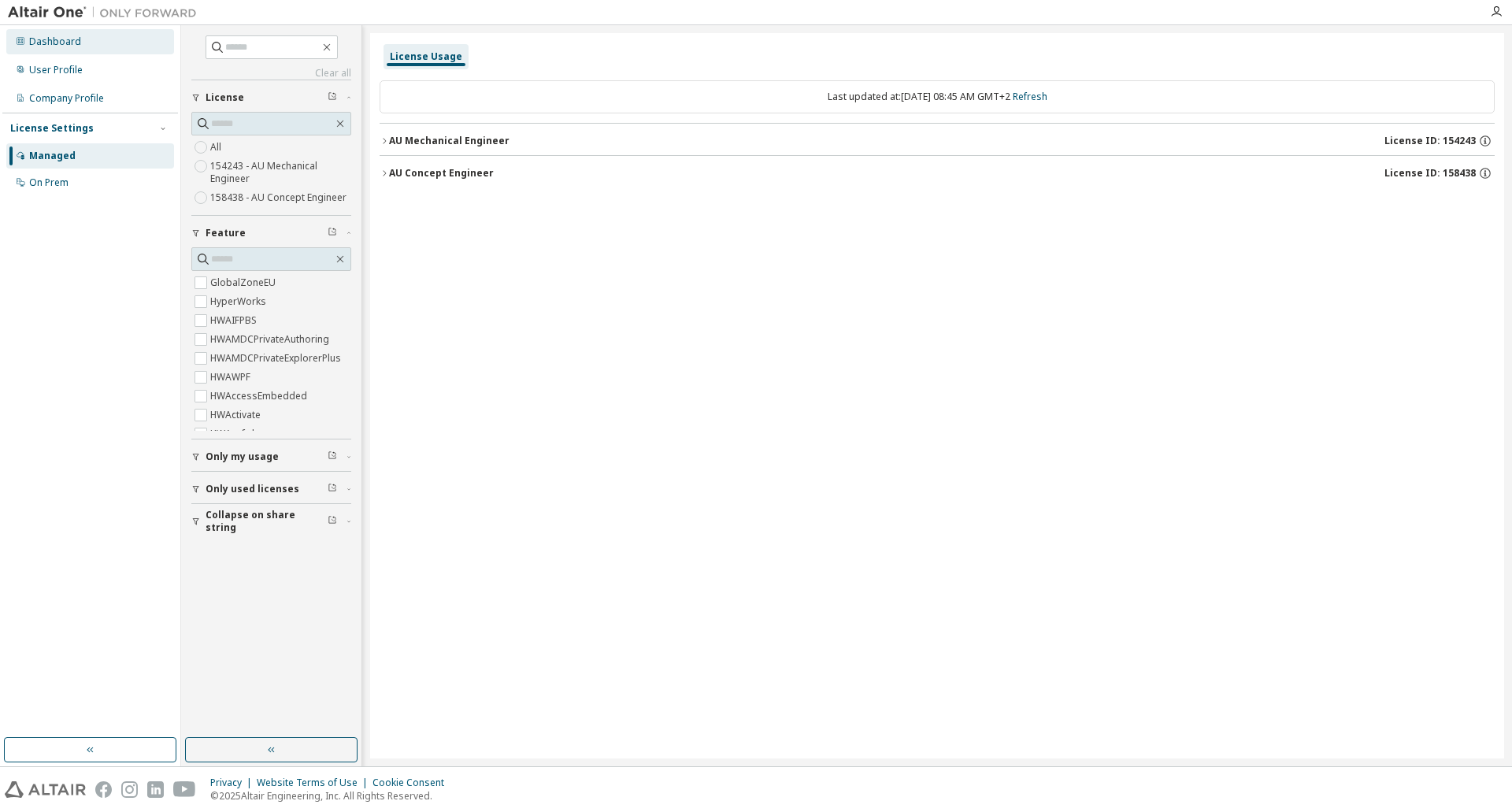
click at [51, 37] on div "Dashboard" at bounding box center [55, 41] width 52 height 13
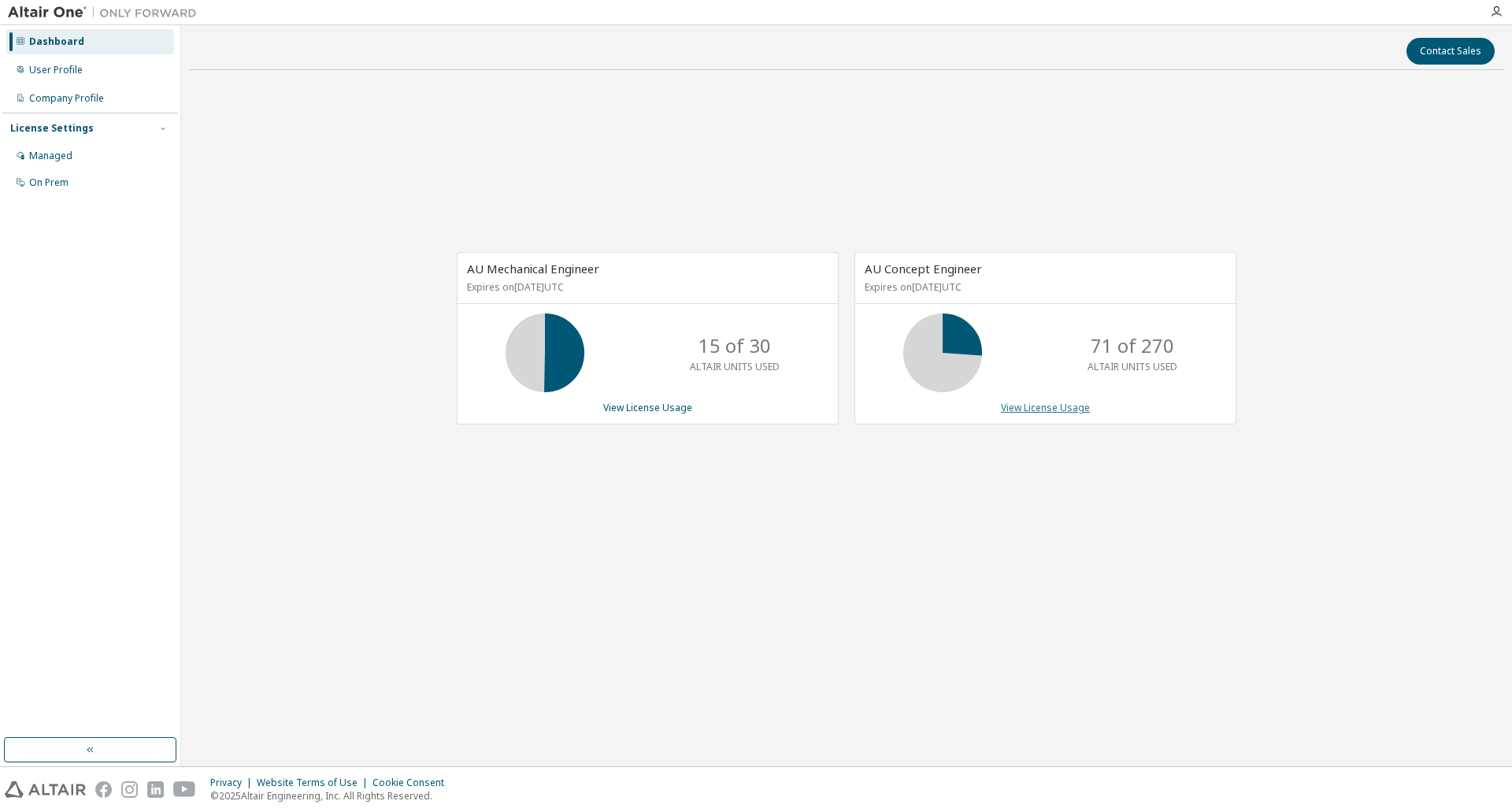
click at [1038, 400] on div "AU Concept Engineer Expires on November 12, 2025 UTC 71 of 270 ALTAIR UNITS USE…" at bounding box center [1045, 338] width 382 height 172
click at [1038, 406] on link "View License Usage" at bounding box center [1044, 407] width 89 height 14
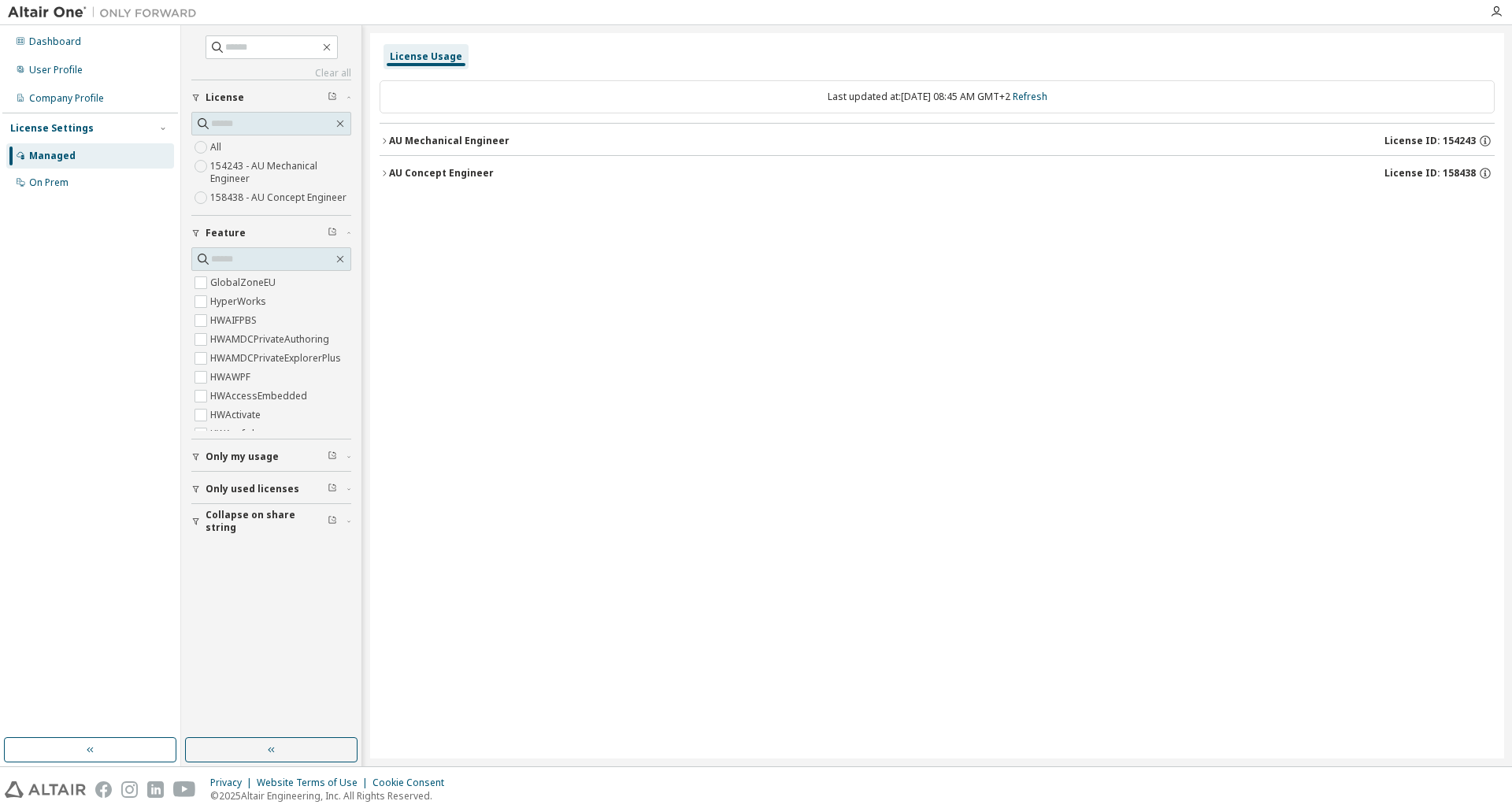
drag, startPoint x: 401, startPoint y: 171, endPoint x: 420, endPoint y: 185, distance: 23.6
click at [406, 171] on div "AU Concept Engineer" at bounding box center [442, 173] width 105 height 13
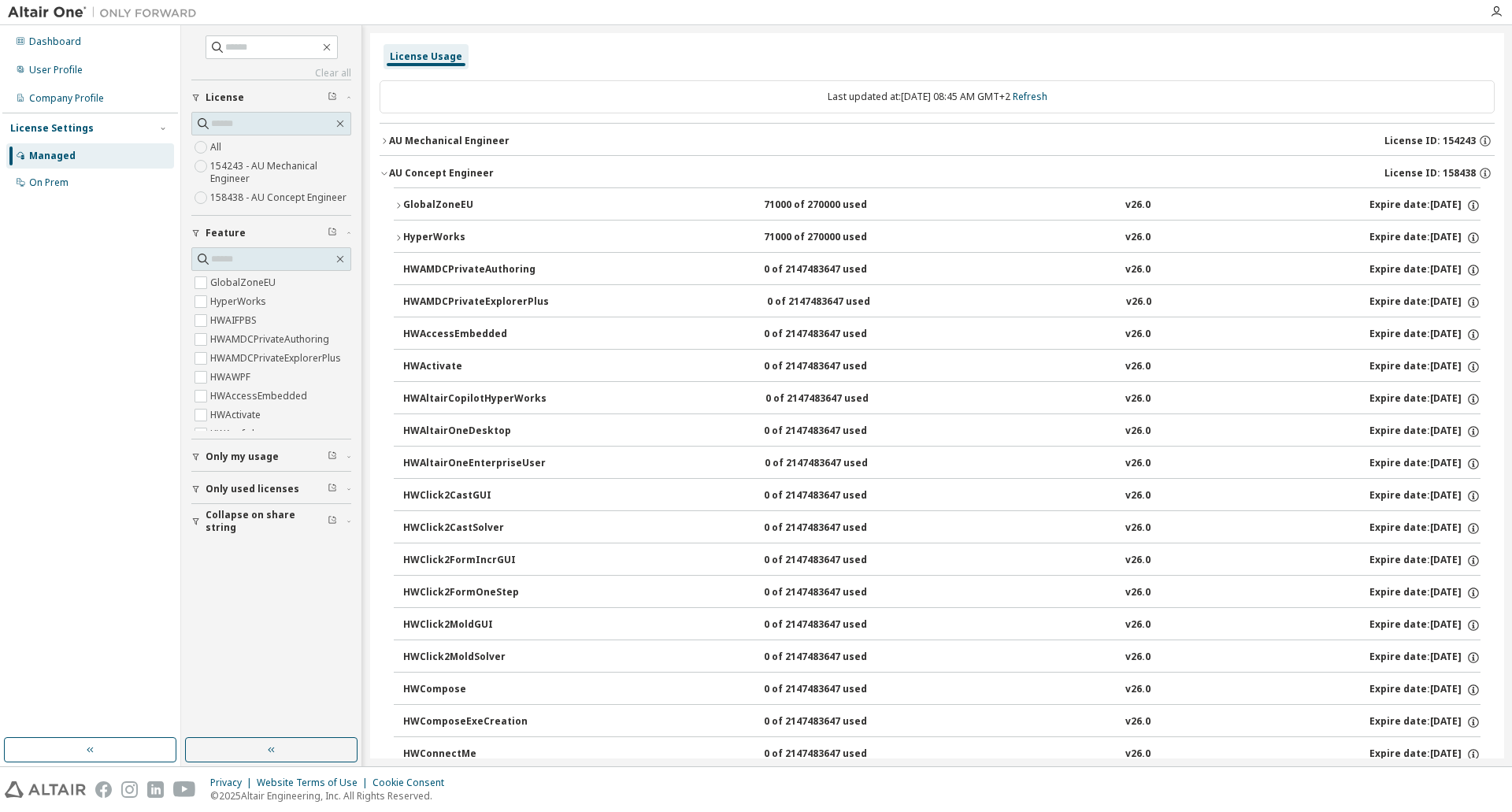
click at [440, 193] on button "GlobalZoneEU 71000 of 270000 used v26.0 Expire date: 2025-11-12" at bounding box center [937, 206] width 1087 height 34
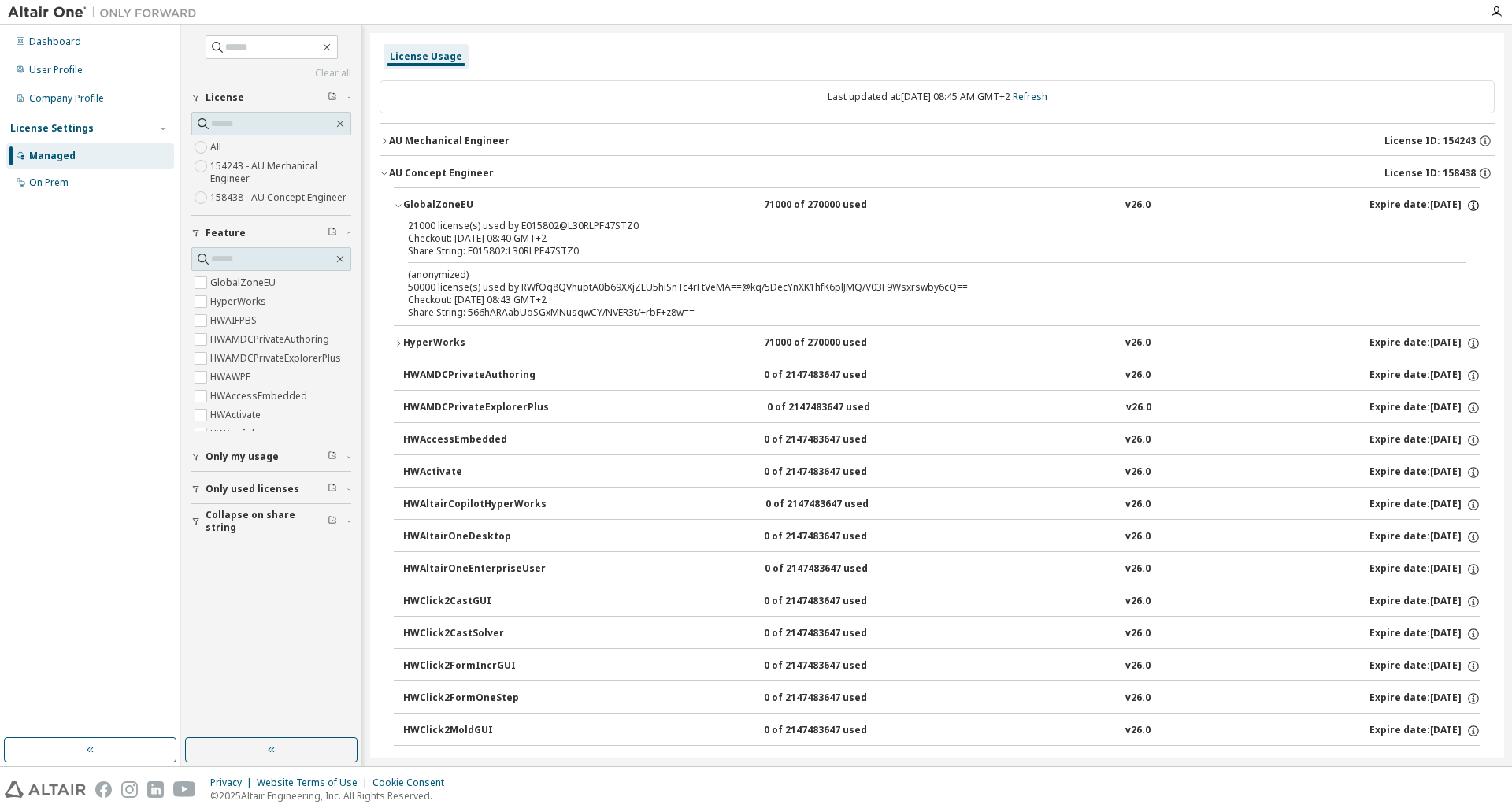
click at [1466, 202] on icon "button" at bounding box center [1473, 205] width 14 height 14
click at [1472, 203] on icon "button" at bounding box center [1473, 203] width 2 height 2
click at [406, 201] on div "GlobalZoneEU" at bounding box center [474, 205] width 142 height 14
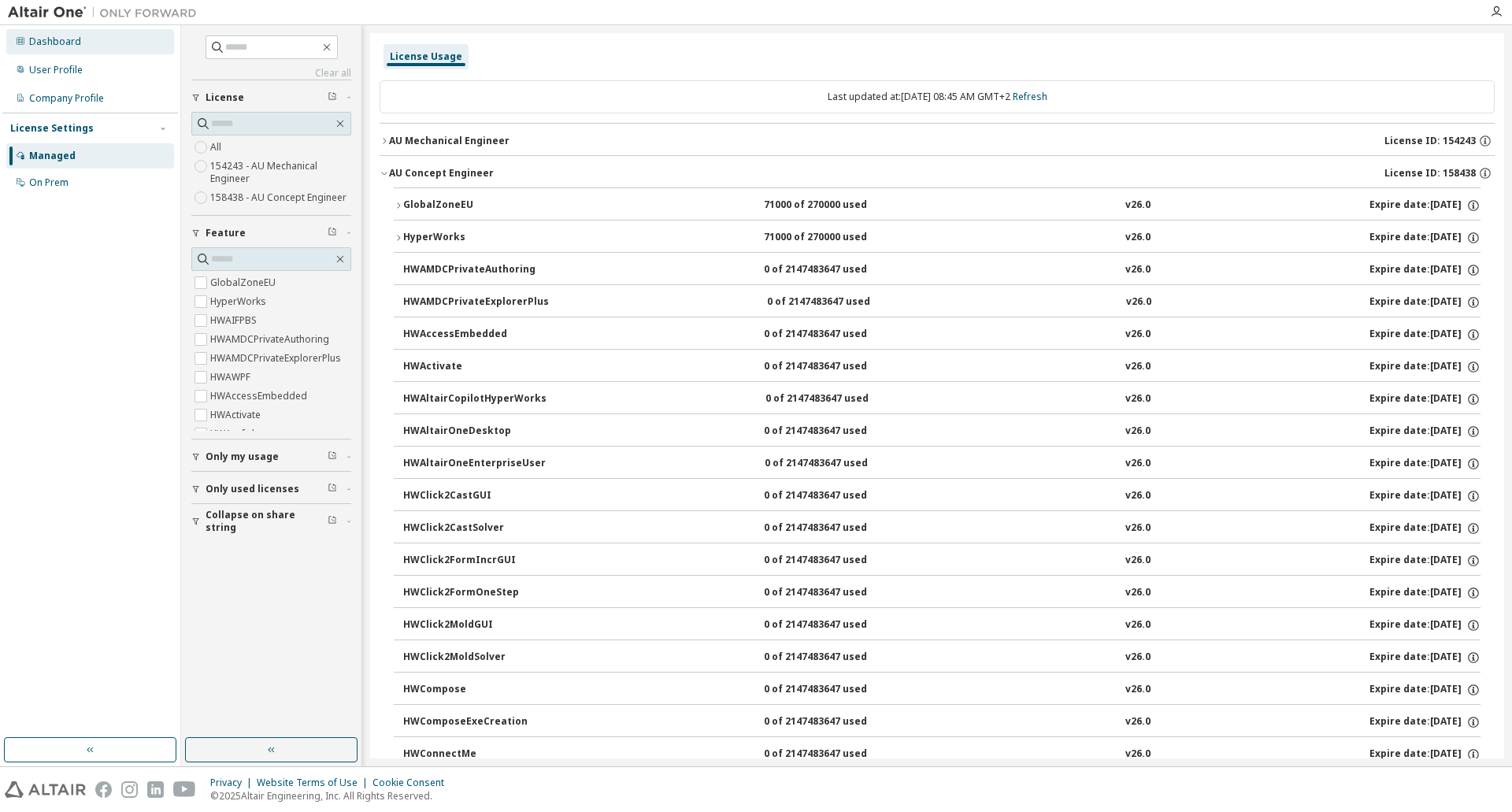
click at [72, 50] on div "Dashboard" at bounding box center [90, 41] width 168 height 25
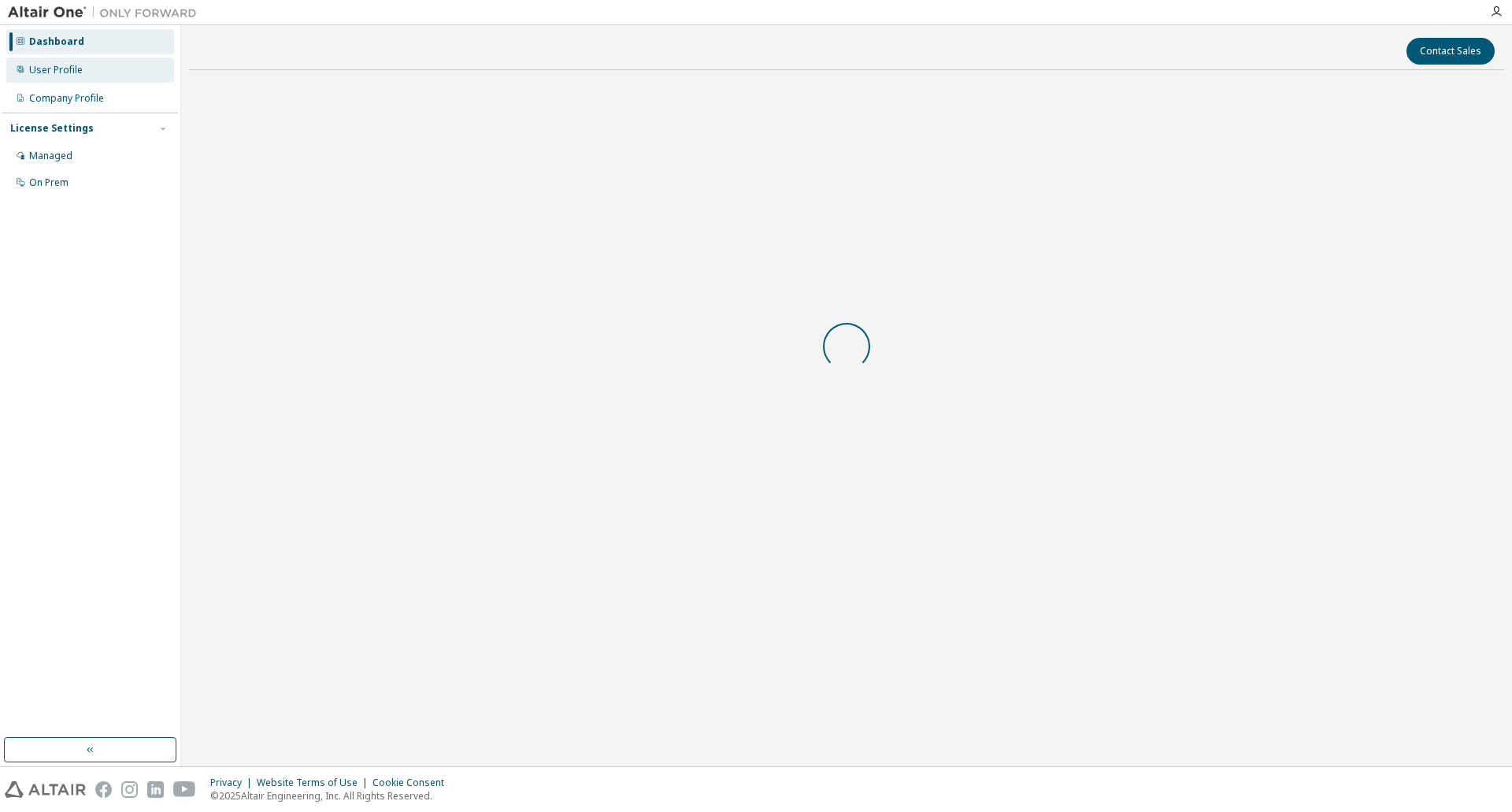
click at [59, 72] on div "User Profile" at bounding box center [56, 70] width 53 height 13
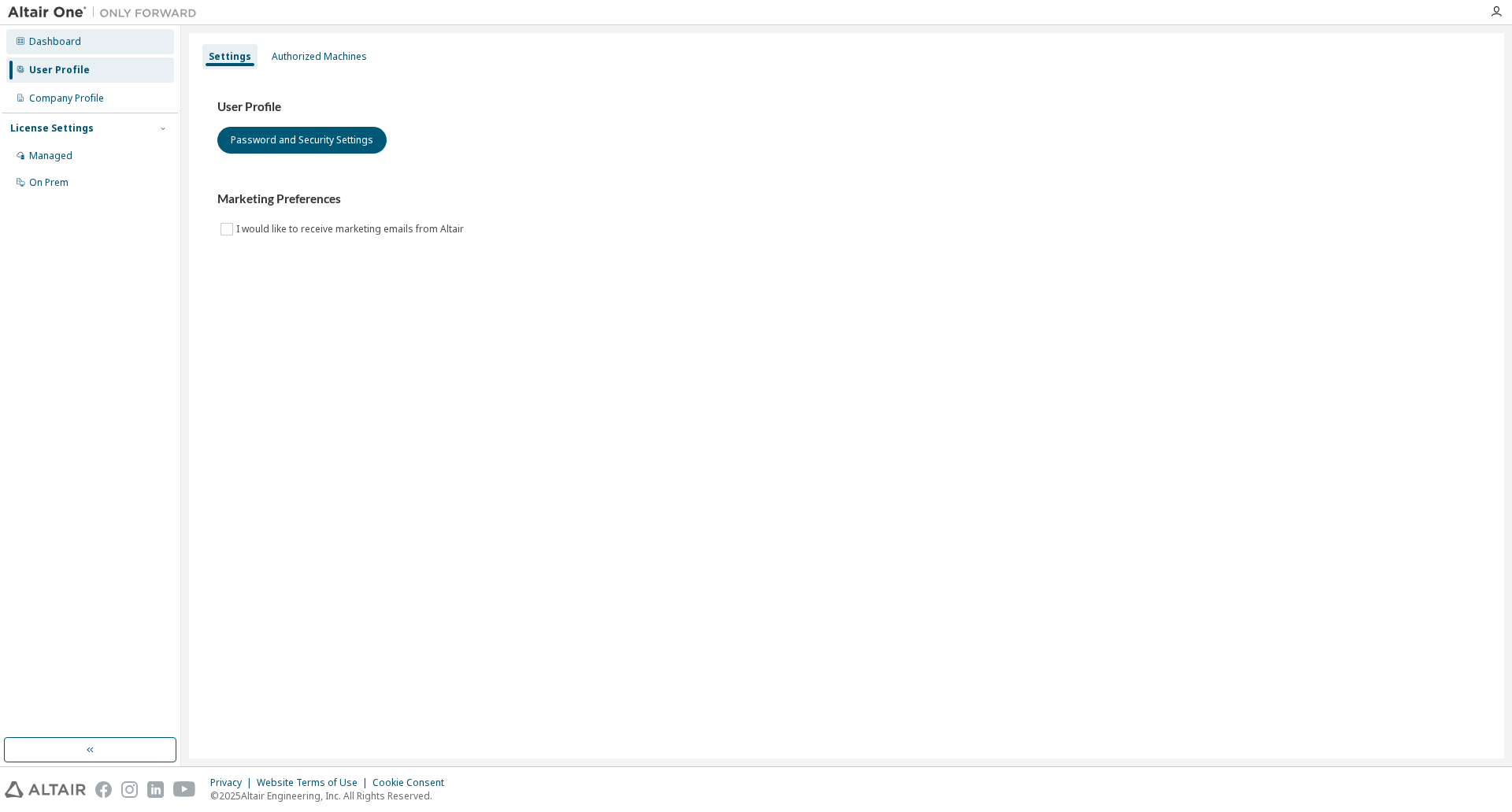
click at [59, 41] on div "Dashboard" at bounding box center [55, 41] width 52 height 13
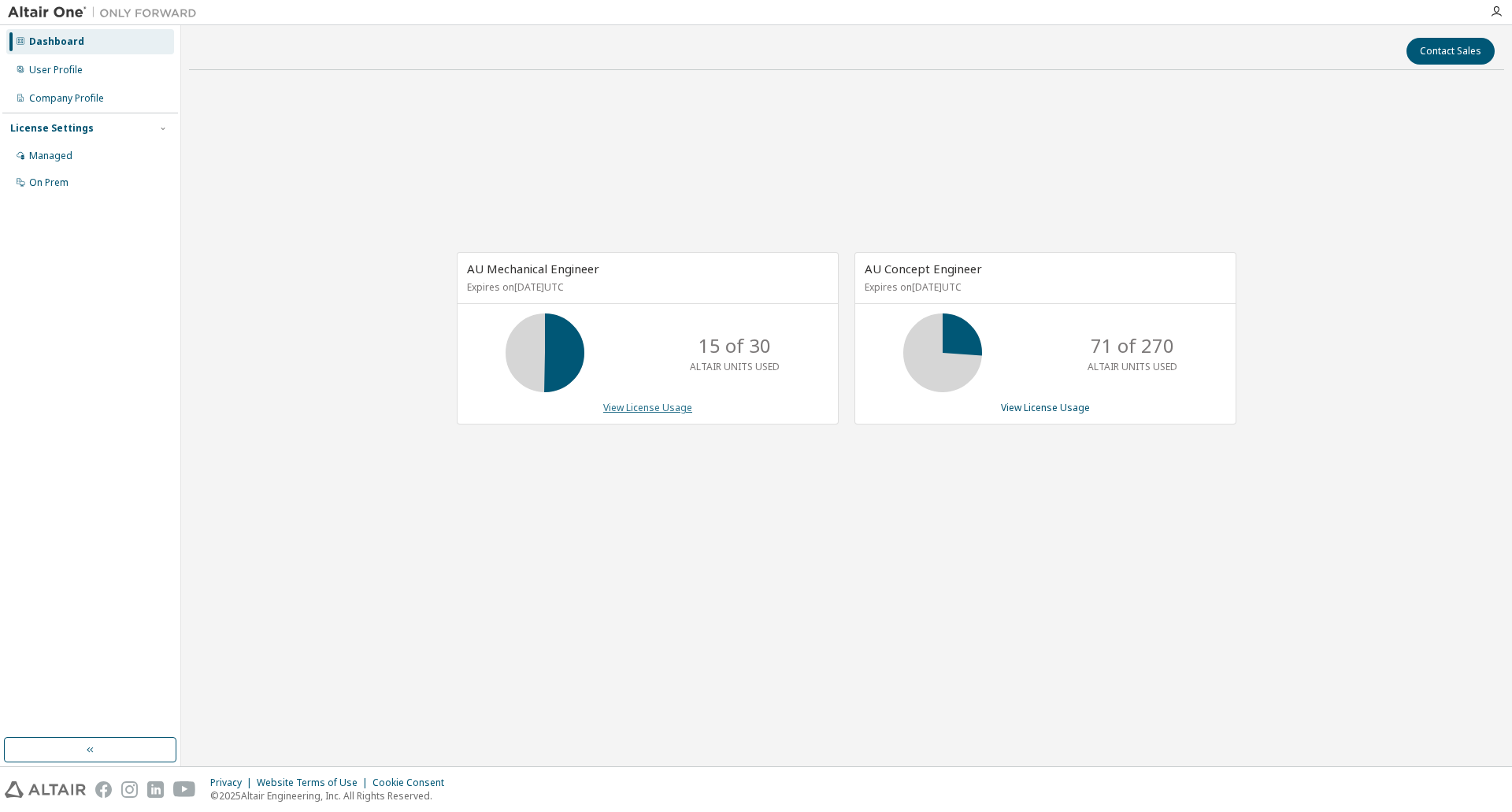
click at [669, 412] on link "View License Usage" at bounding box center [648, 407] width 89 height 14
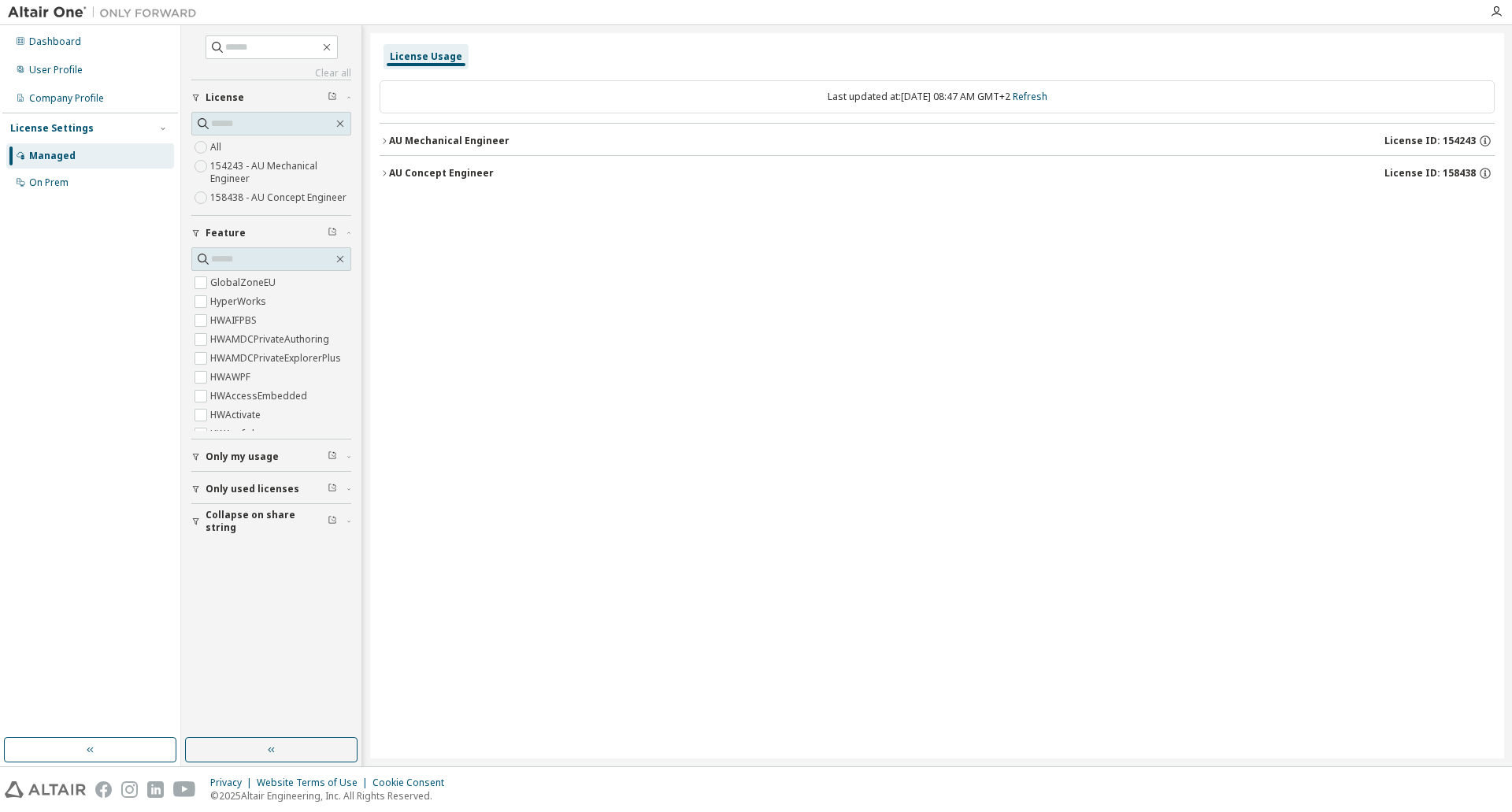
click at [417, 141] on div "AU Mechanical Engineer" at bounding box center [449, 140] width 121 height 13
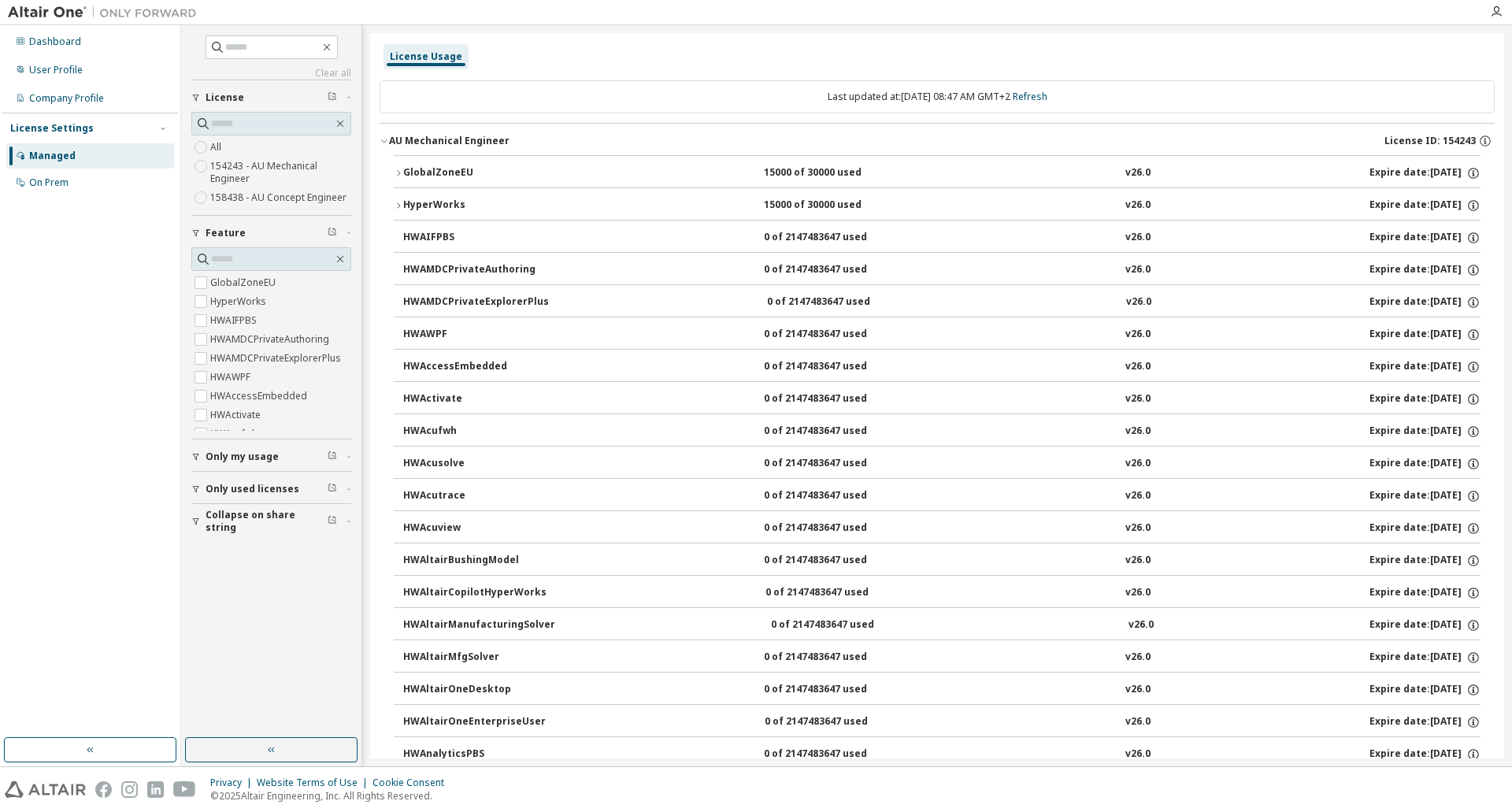
click at [400, 205] on icon "button" at bounding box center [398, 205] width 9 height 9
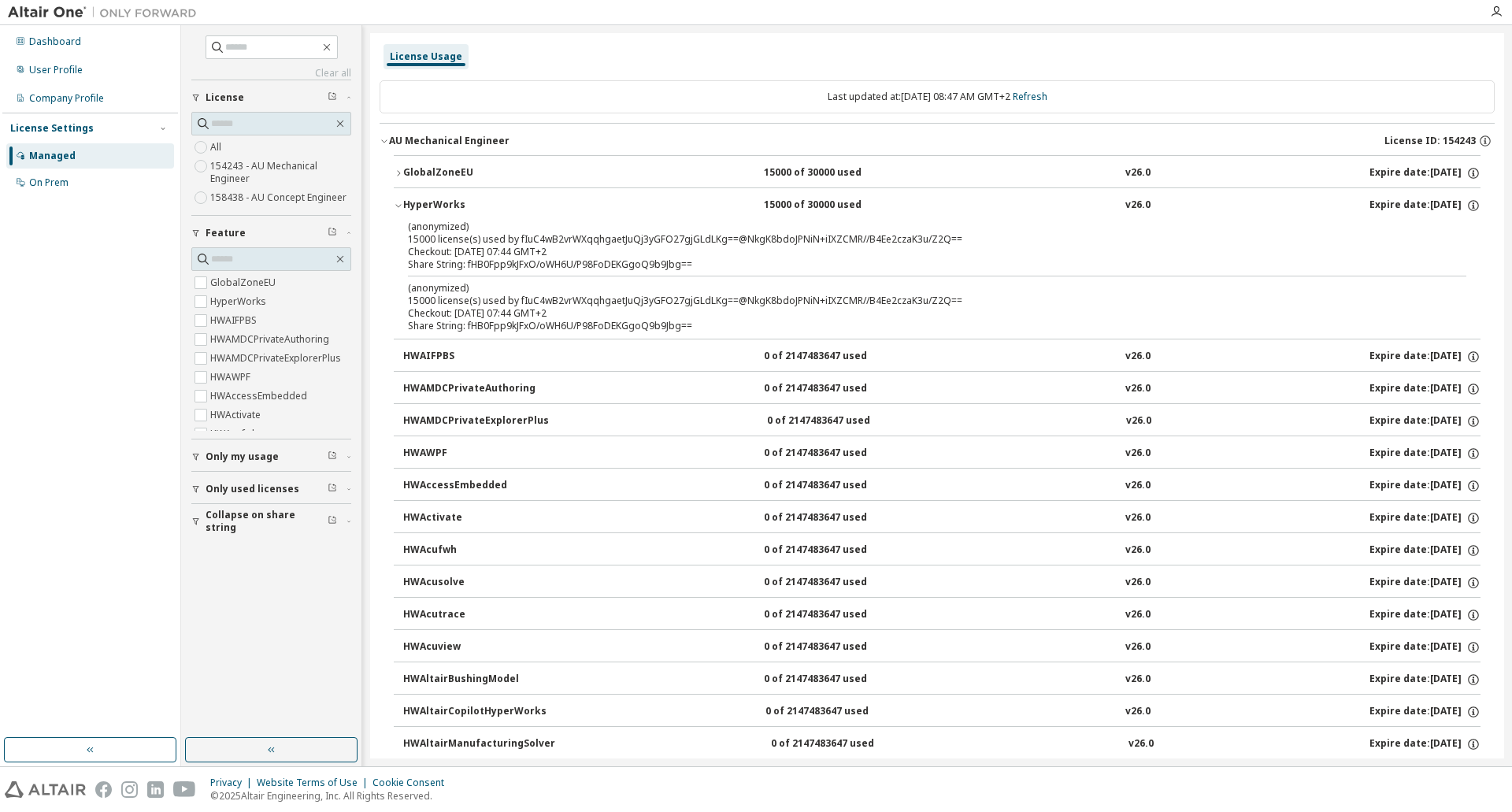
click at [398, 205] on icon "button" at bounding box center [398, 205] width 9 height 9
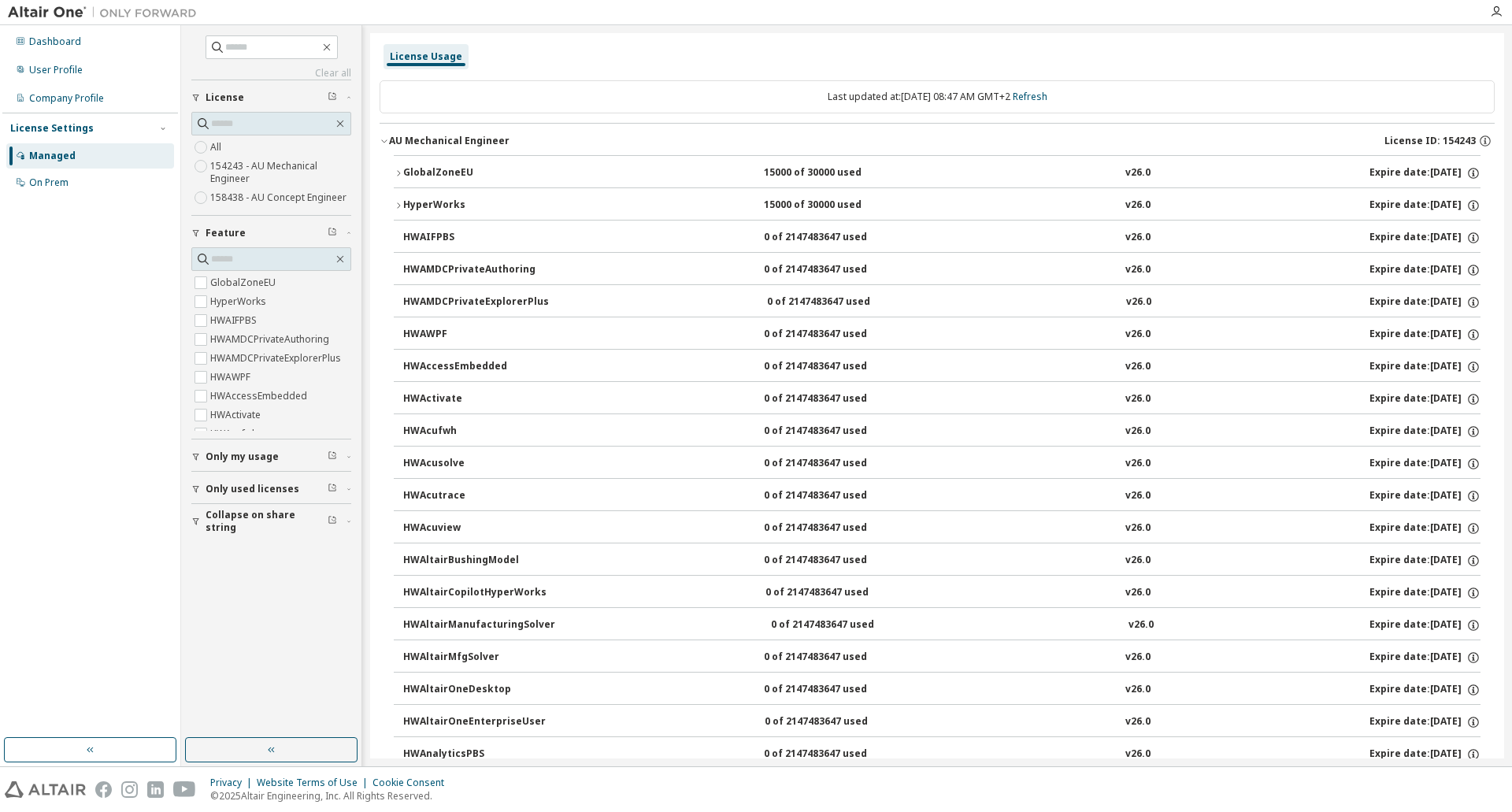
click at [400, 204] on icon "button" at bounding box center [398, 205] width 9 height 9
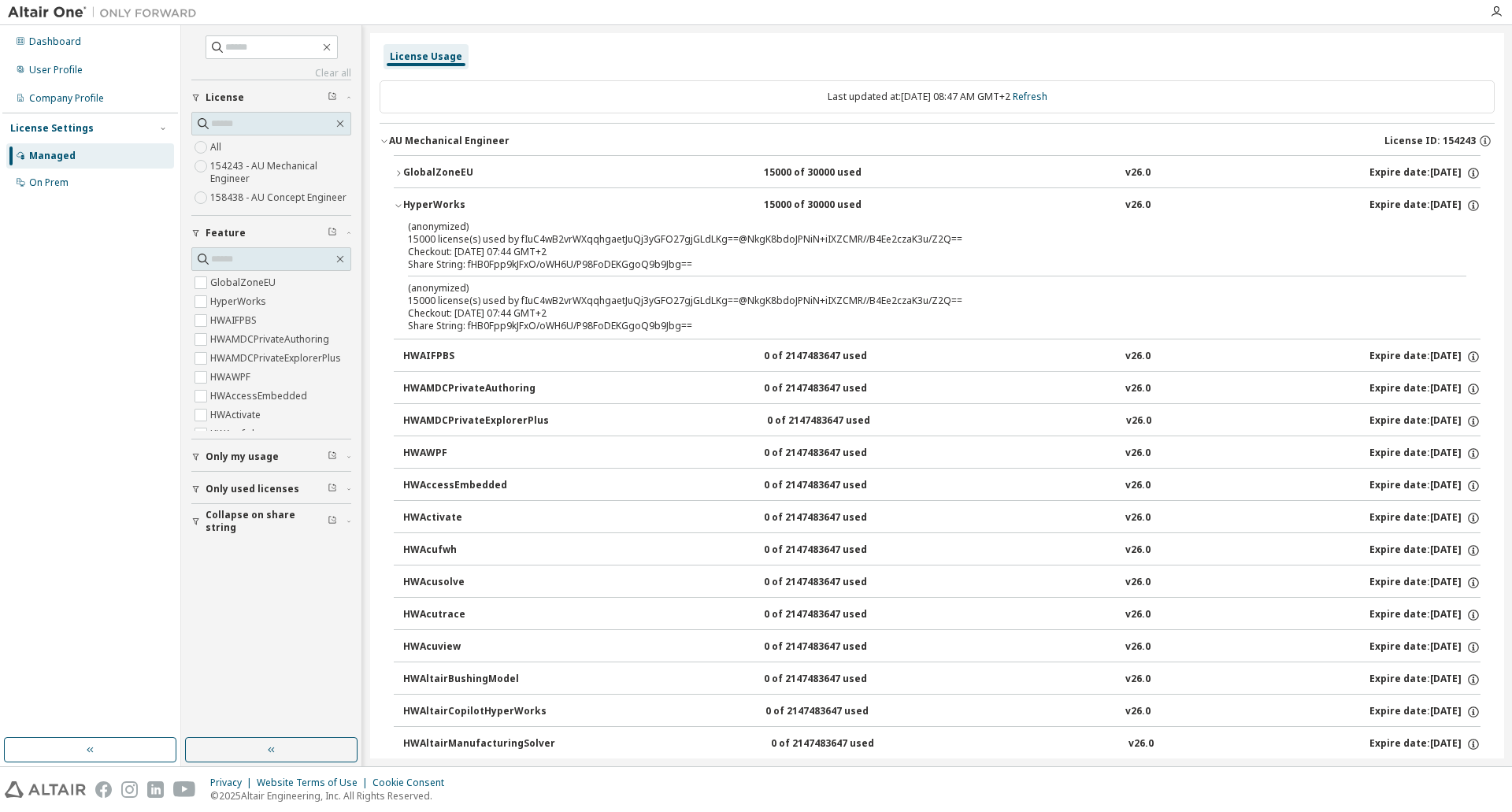
click at [400, 202] on icon "button" at bounding box center [398, 205] width 9 height 9
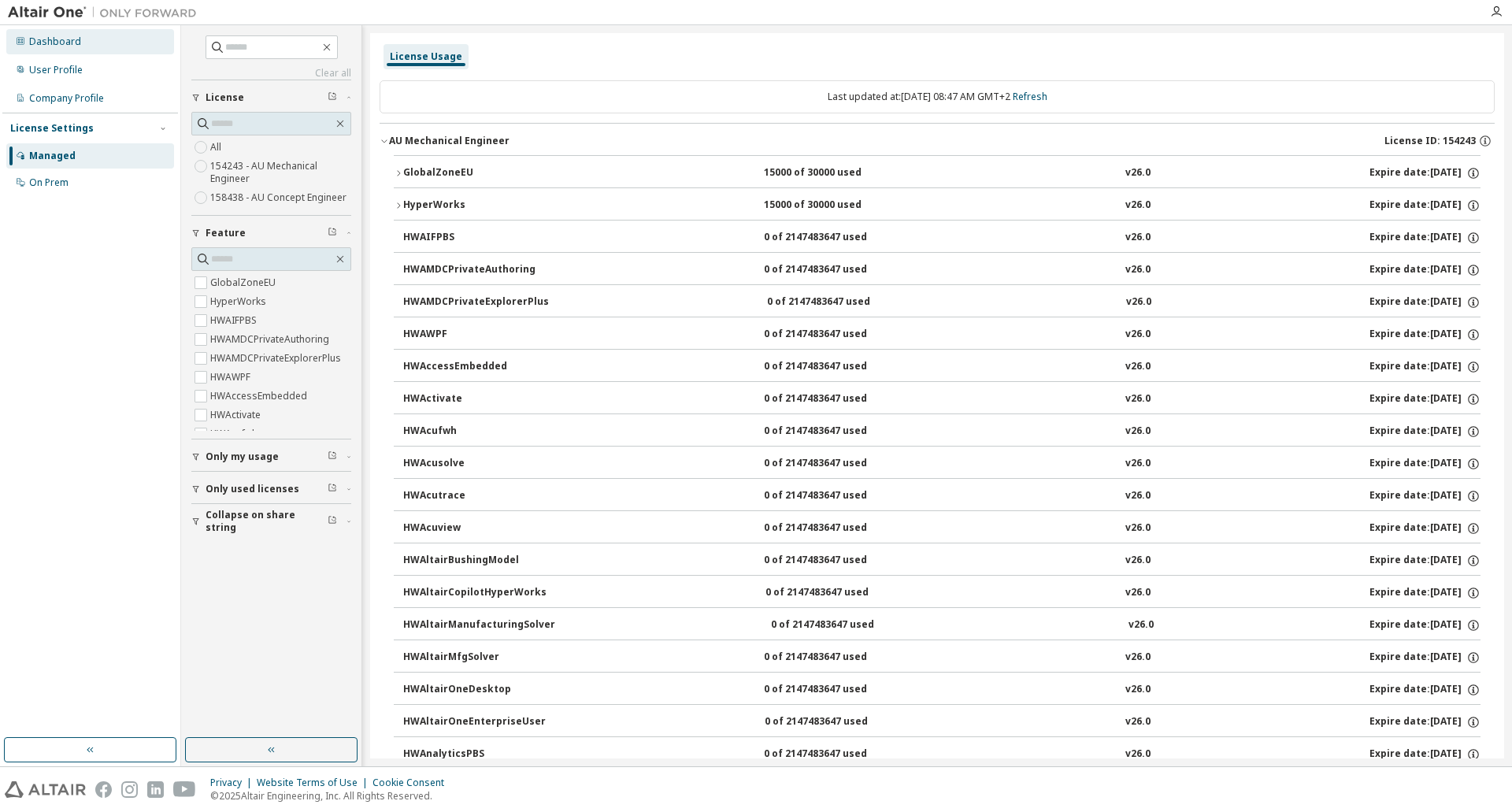
click at [36, 48] on div "Dashboard" at bounding box center [90, 41] width 168 height 25
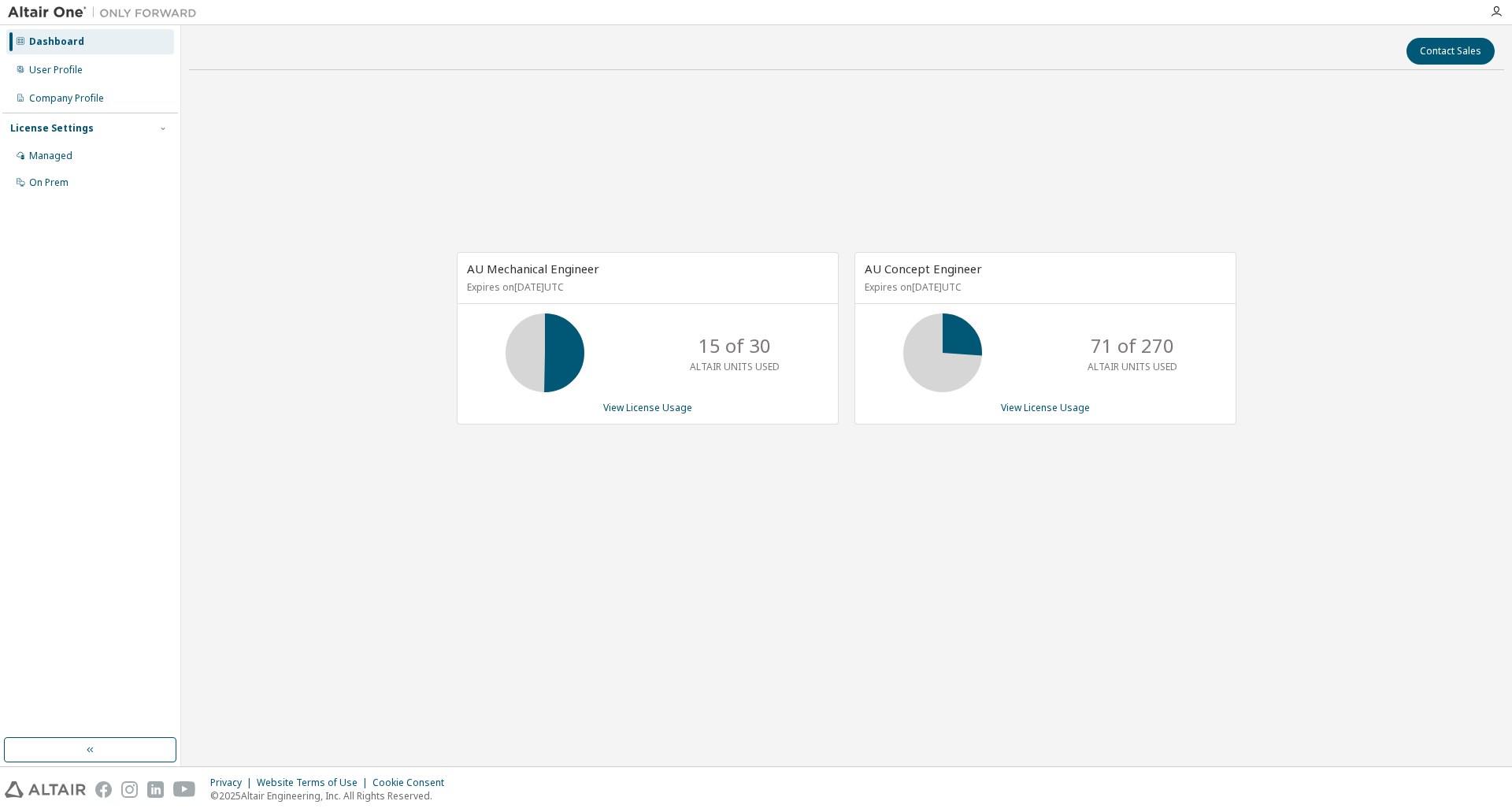
click at [646, 415] on div "AU Mechanical Engineer Expires on [DATE] UTC 15 of 30 ALTAIR UNITS USED View Li…" at bounding box center [648, 338] width 382 height 172
click at [643, 406] on link "View License Usage" at bounding box center [648, 407] width 89 height 14
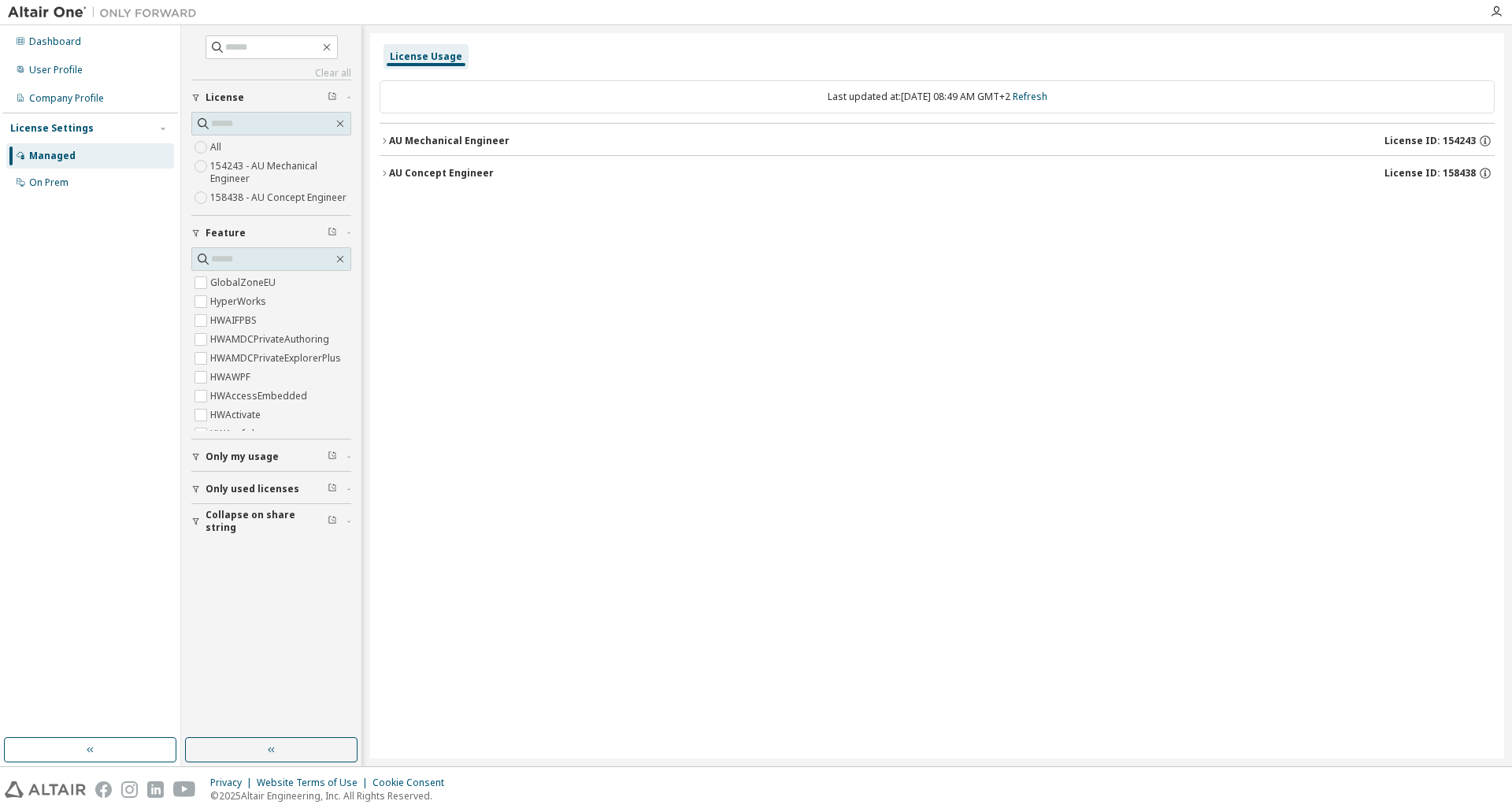
click at [386, 137] on icon "button" at bounding box center [384, 140] width 9 height 9
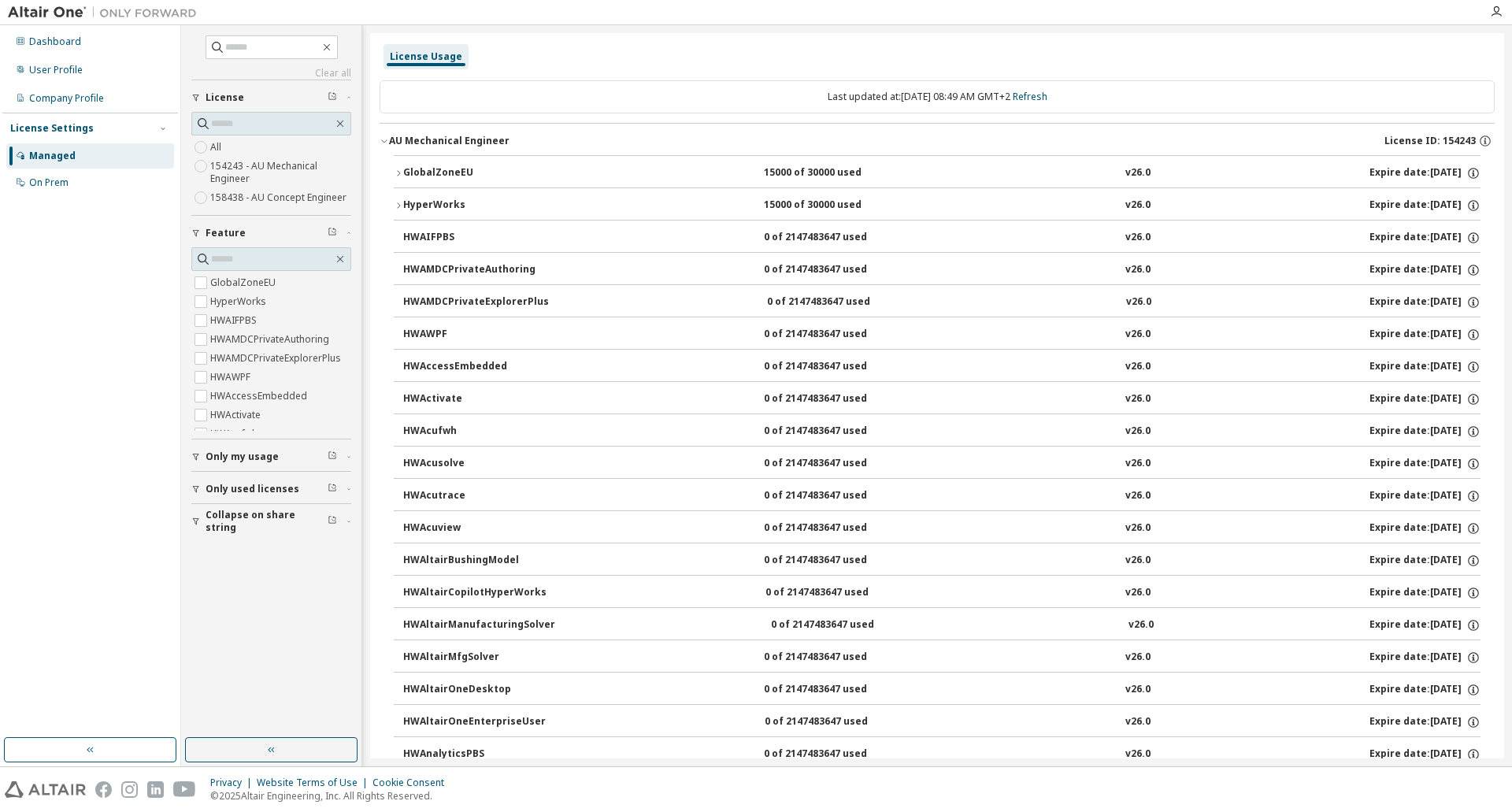
click at [567, 166] on div "GlobalZoneEU 15000 of 30000 used v26.0 Expire date: [DATE]" at bounding box center [941, 173] width 1077 height 14
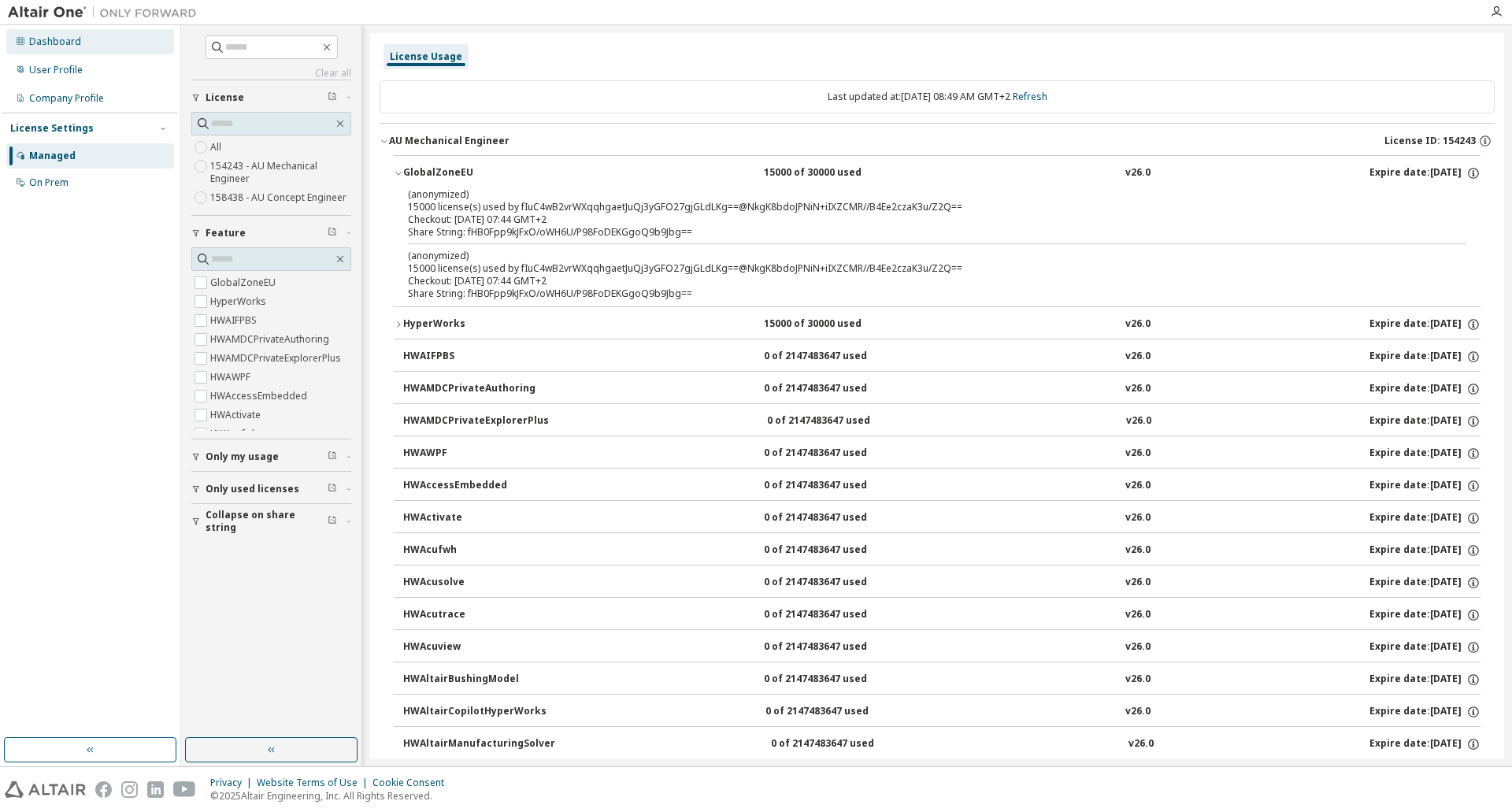
click at [45, 41] on div "Dashboard" at bounding box center [55, 41] width 52 height 13
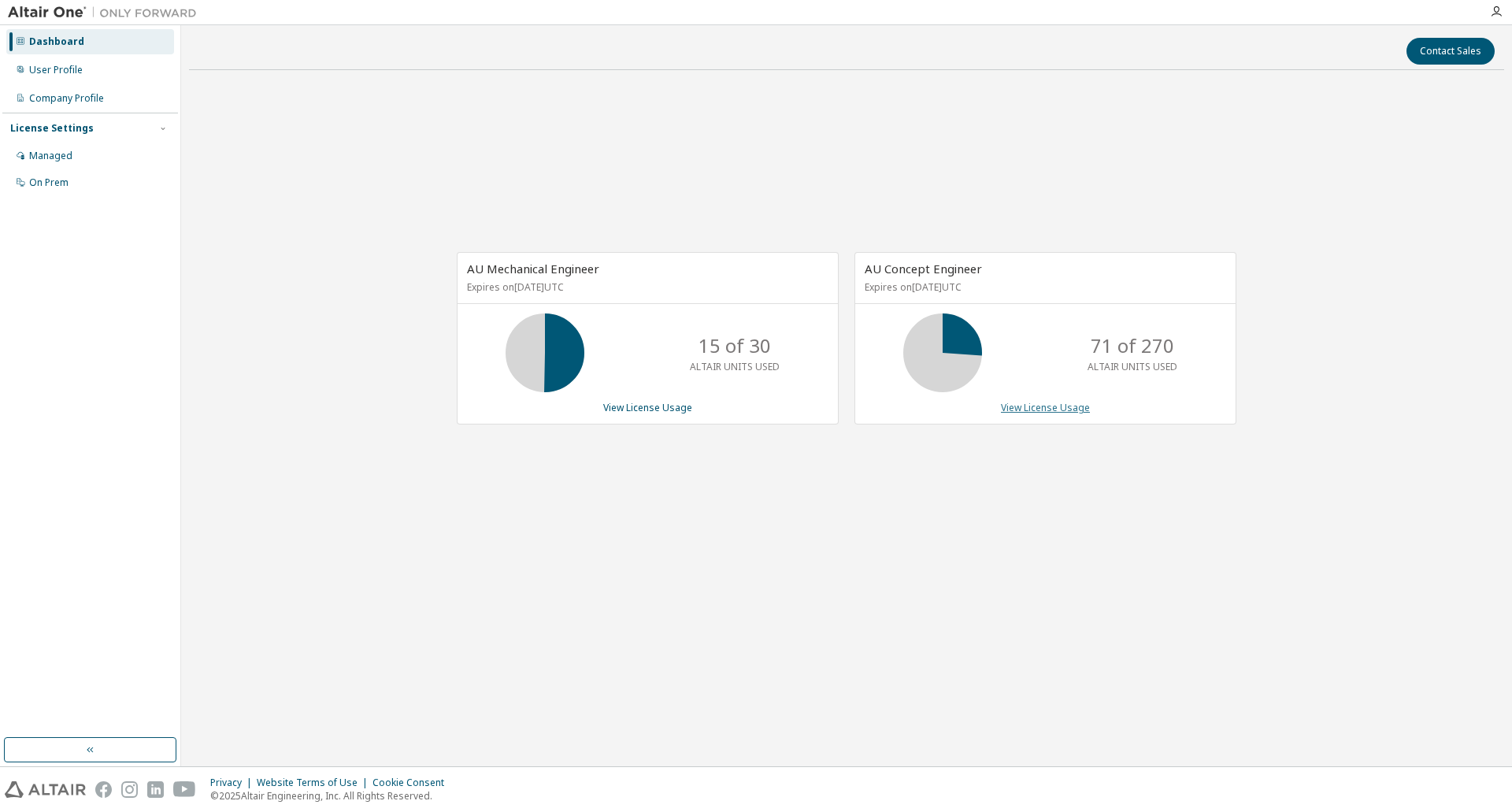
click at [1024, 405] on link "View License Usage" at bounding box center [1044, 407] width 89 height 14
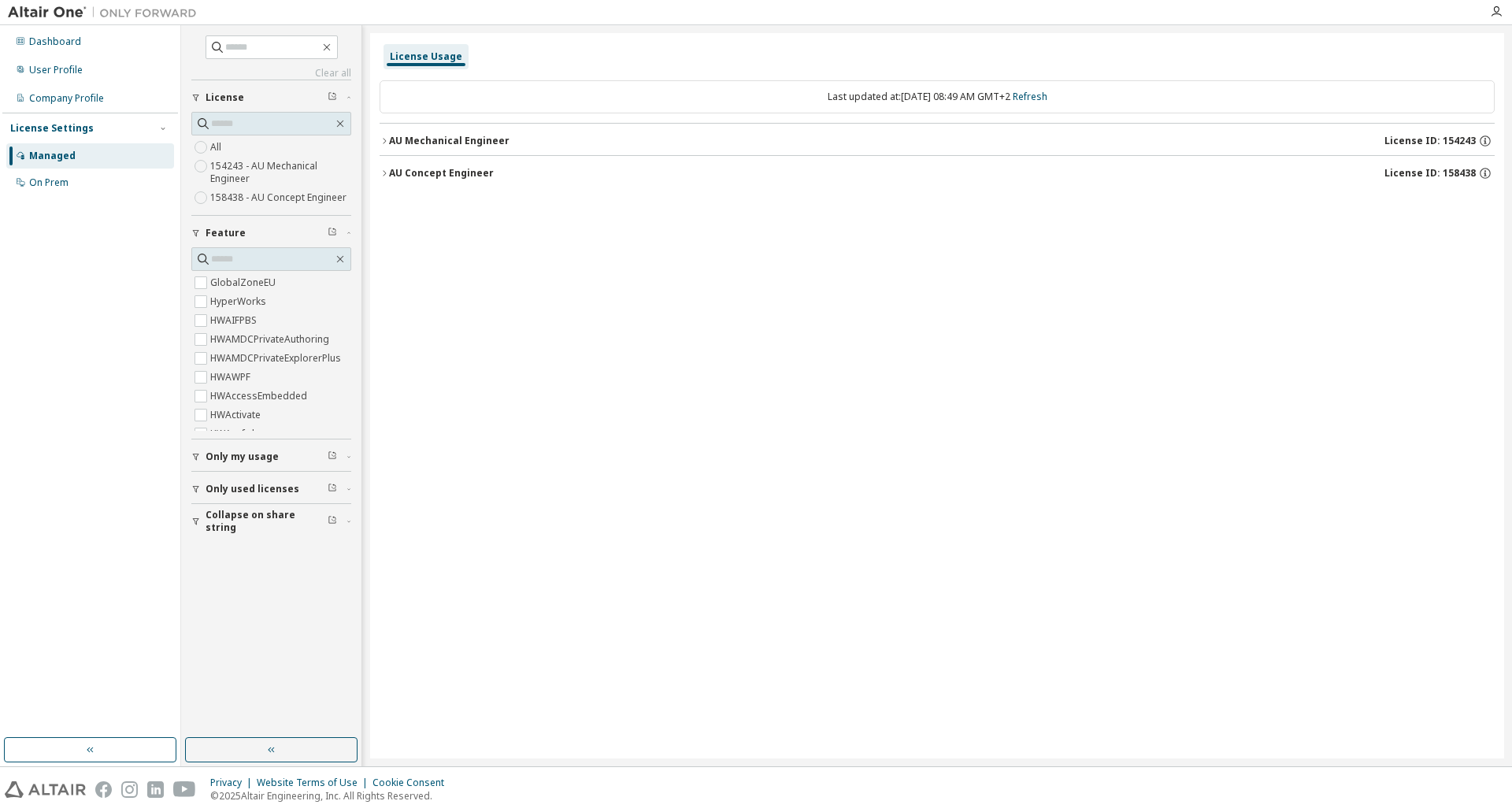
click at [389, 167] on div "AU Concept Engineer License ID: 158438" at bounding box center [942, 173] width 1106 height 14
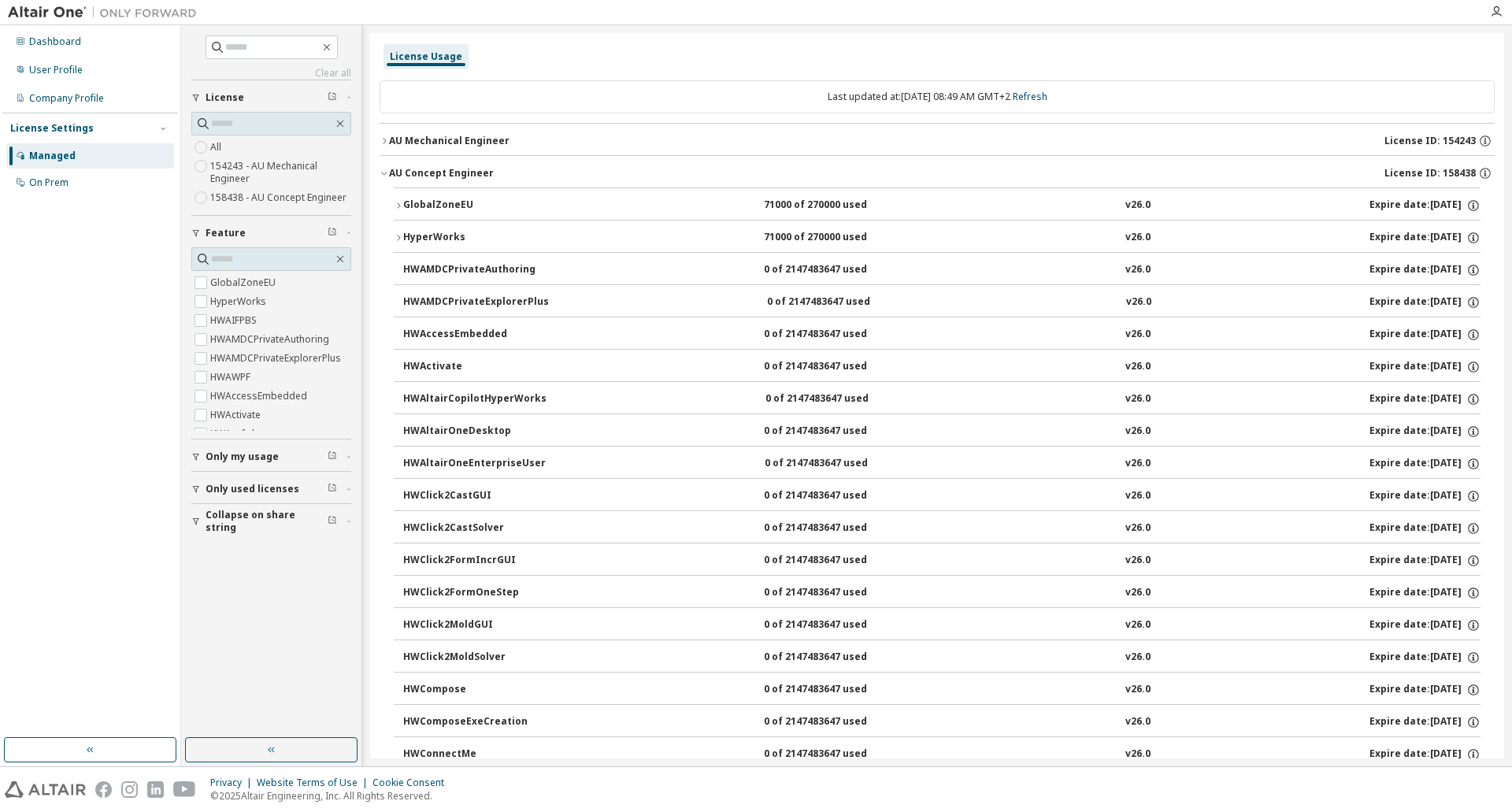
click at [427, 210] on div "GlobalZoneEU" at bounding box center [474, 205] width 142 height 14
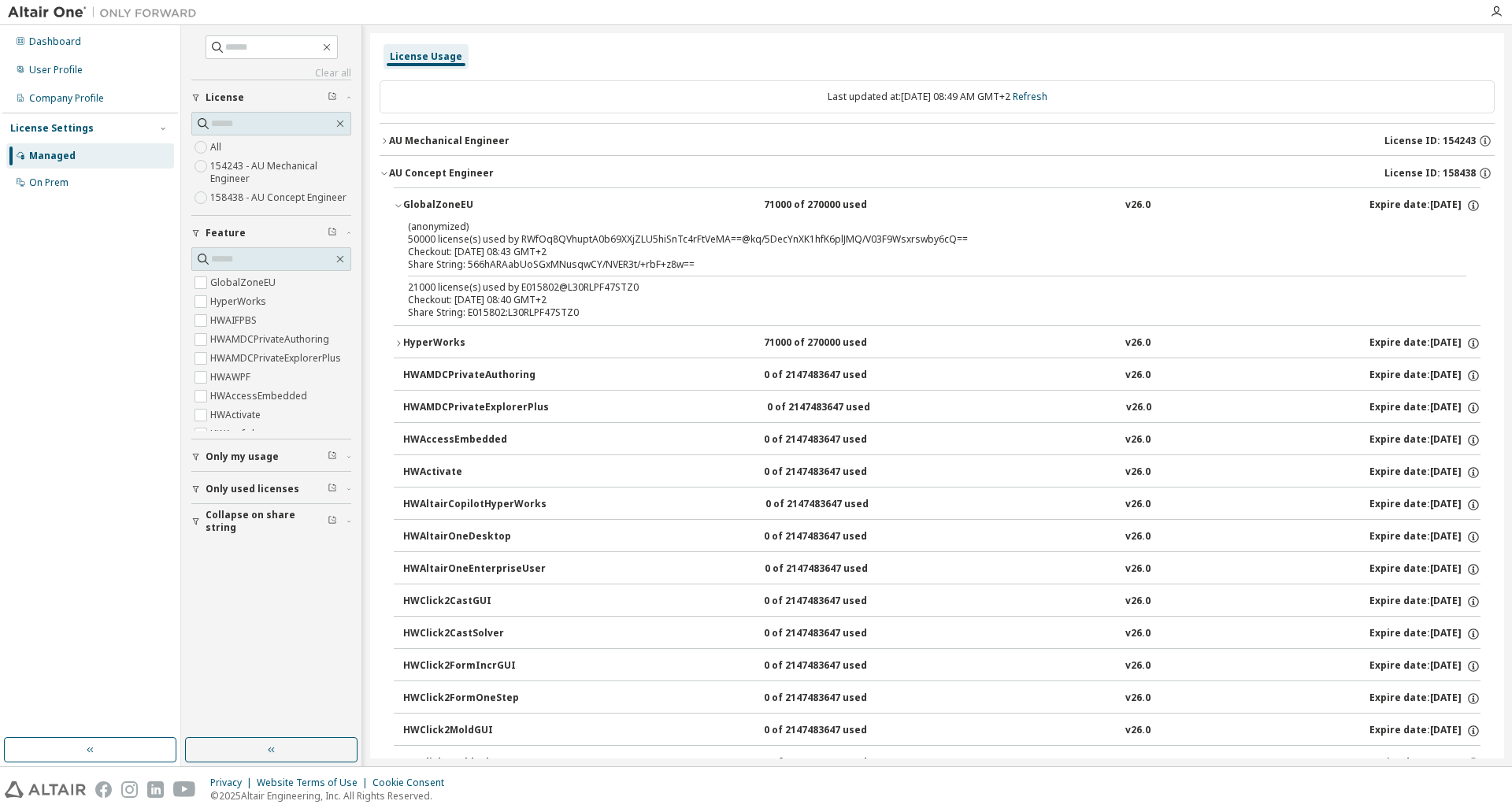
click at [411, 337] on div "HyperWorks" at bounding box center [474, 343] width 142 height 14
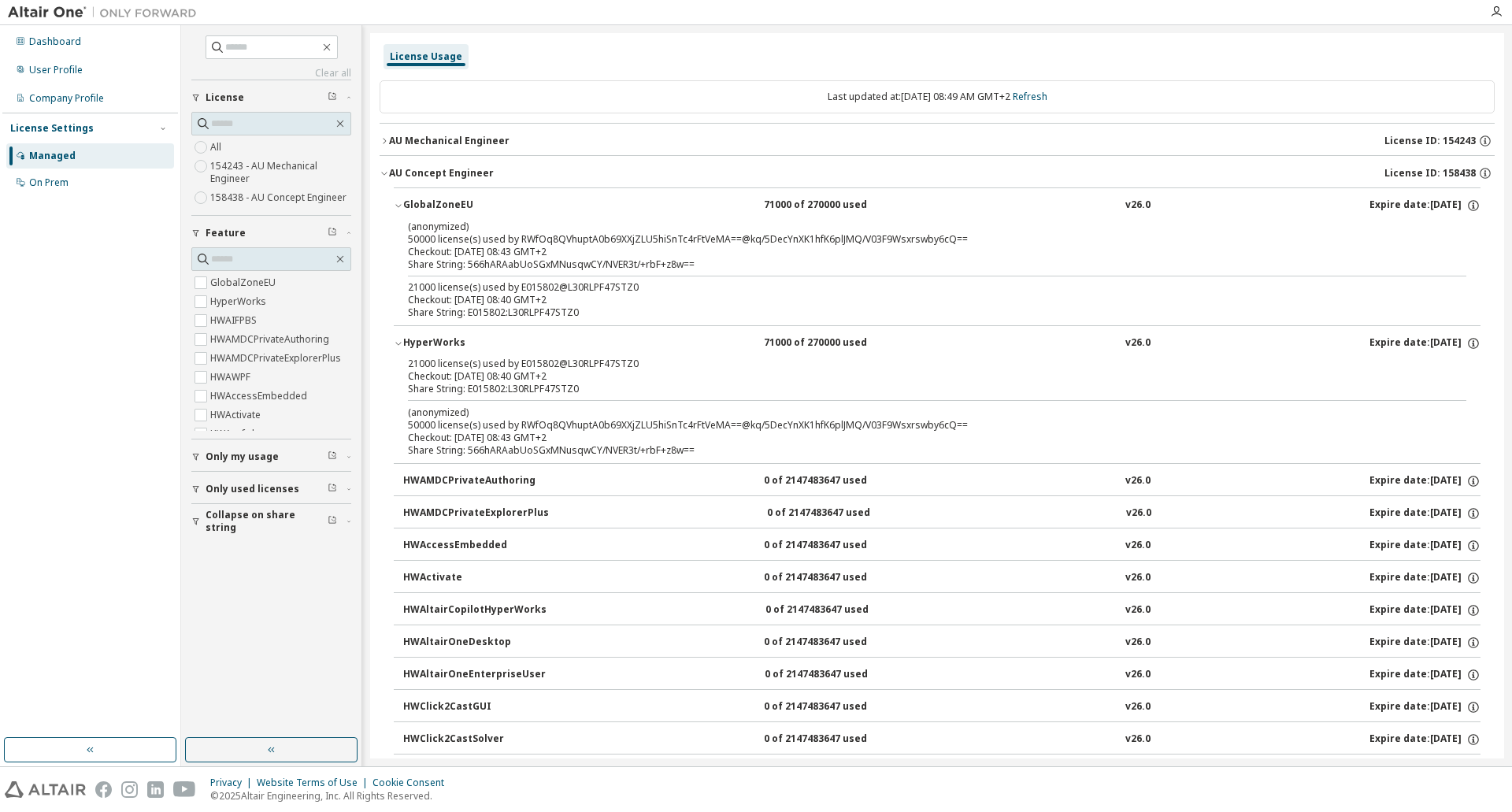
click at [413, 332] on button "HyperWorks 71000 of 270000 used v26.0 Expire date: 2025-11-12" at bounding box center [937, 344] width 1087 height 34
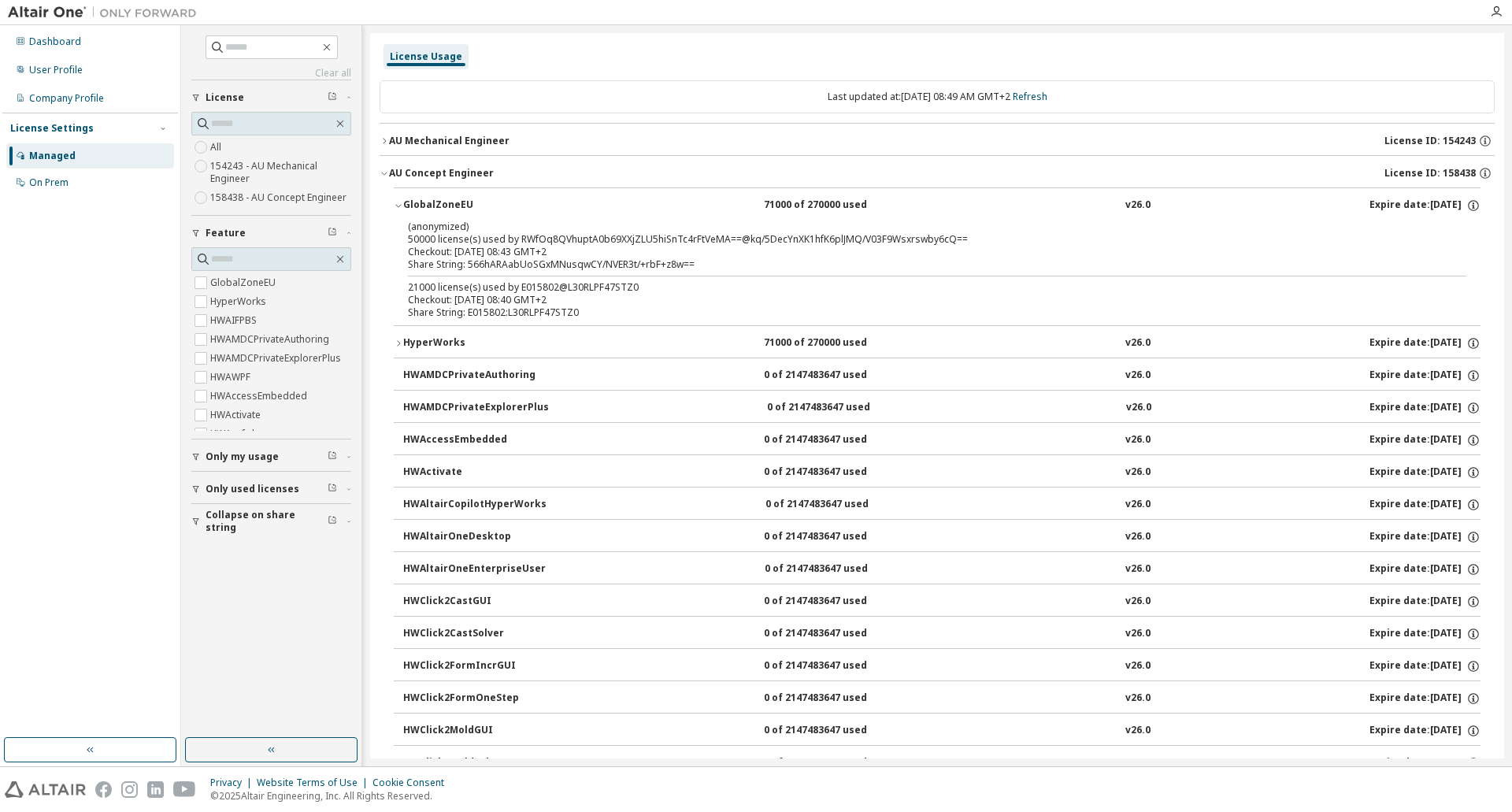
click at [400, 206] on icon "button" at bounding box center [398, 205] width 9 height 9
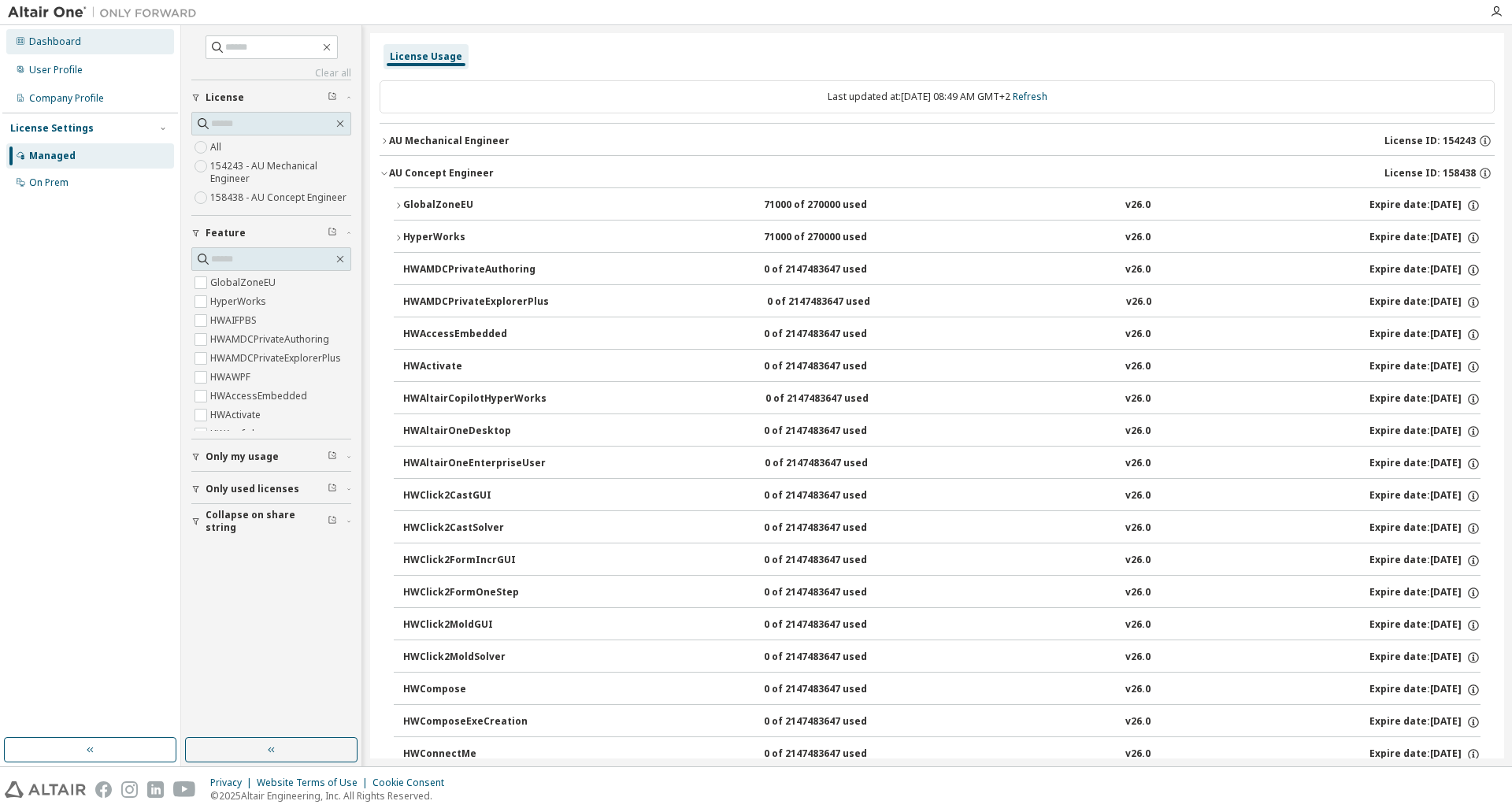
click at [23, 46] on div at bounding box center [20, 41] width 9 height 13
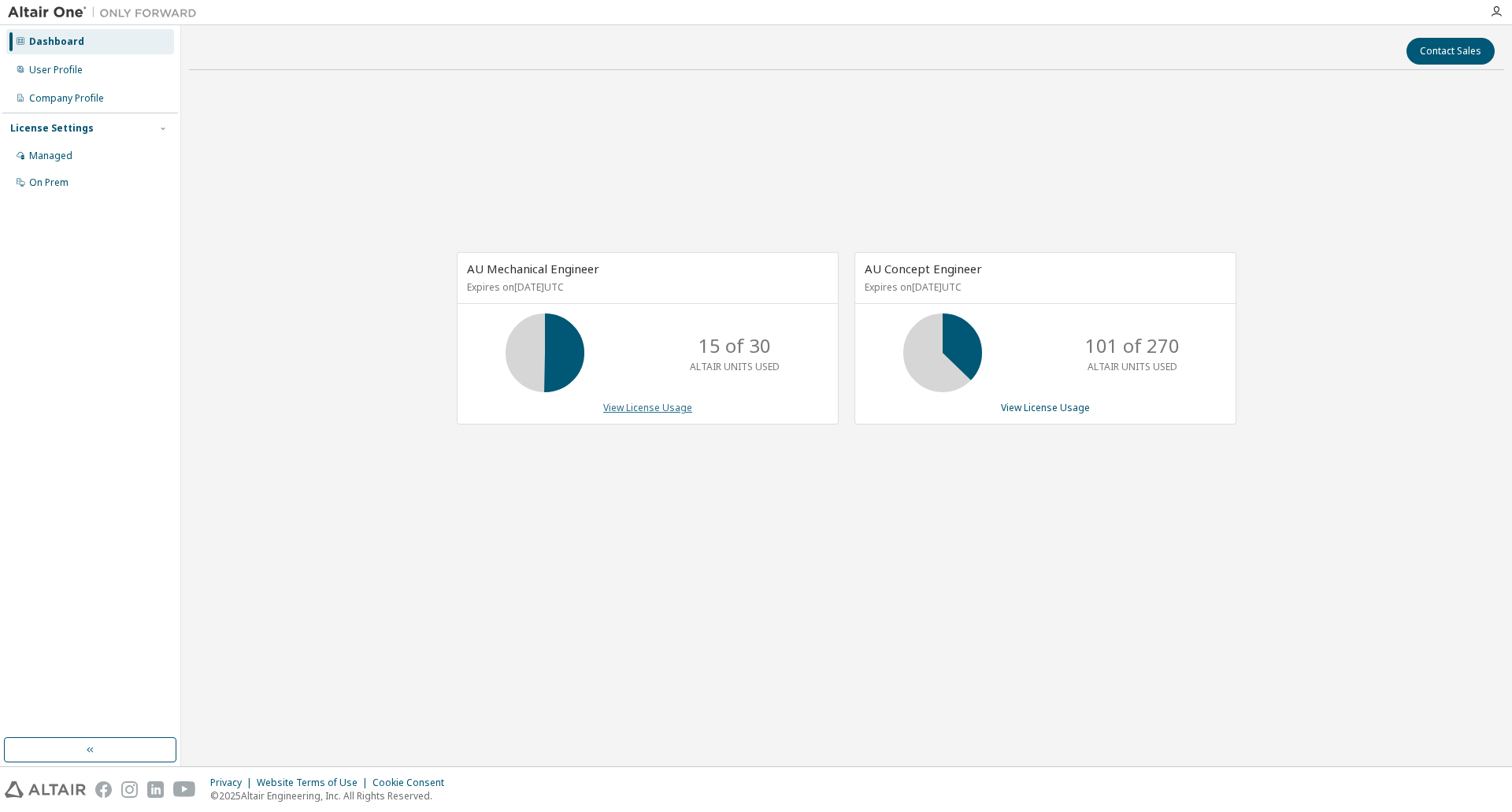
click at [663, 404] on link "View License Usage" at bounding box center [648, 407] width 89 height 14
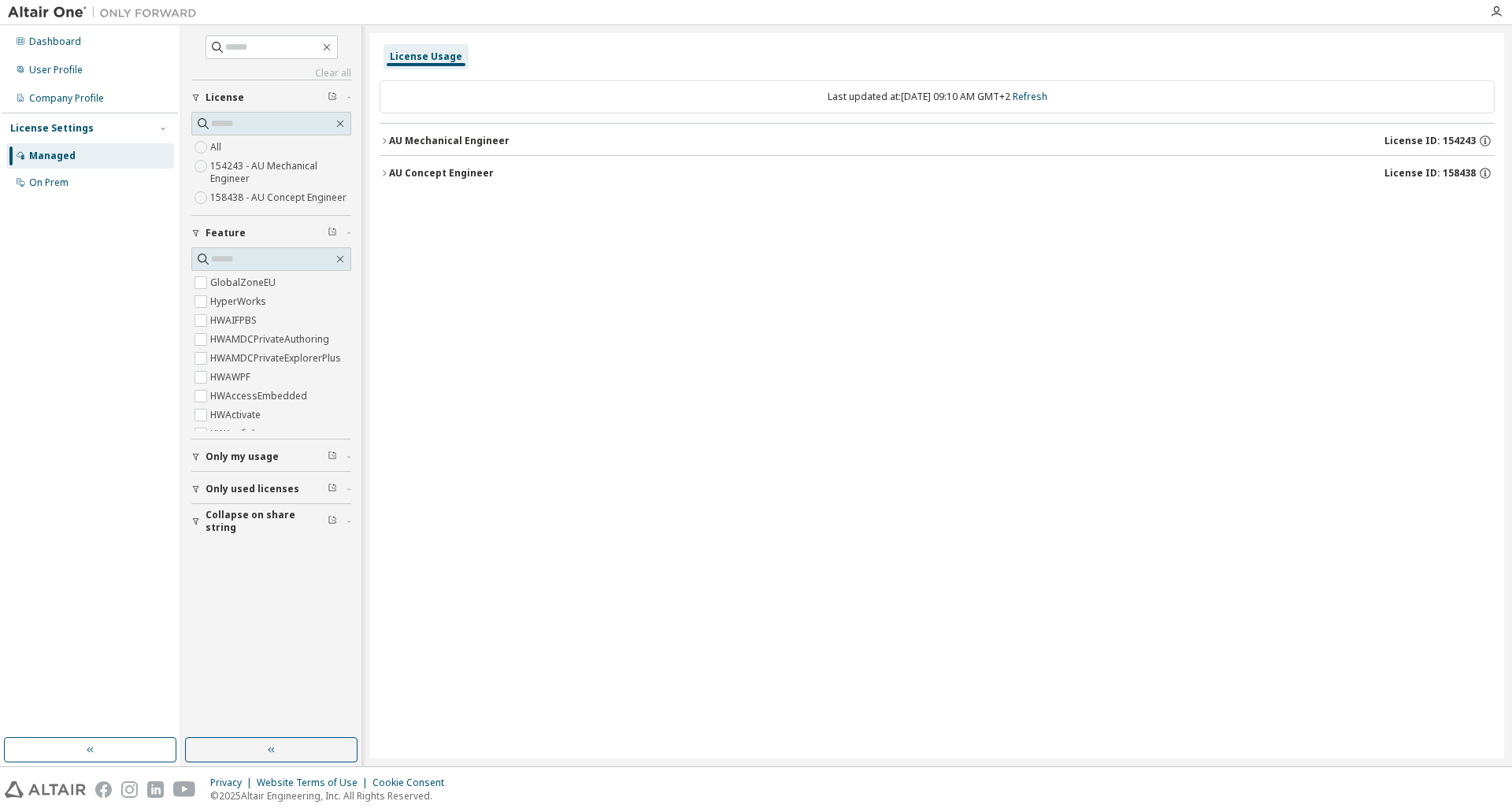
click at [421, 170] on div "AU Concept Engineer" at bounding box center [442, 173] width 105 height 13
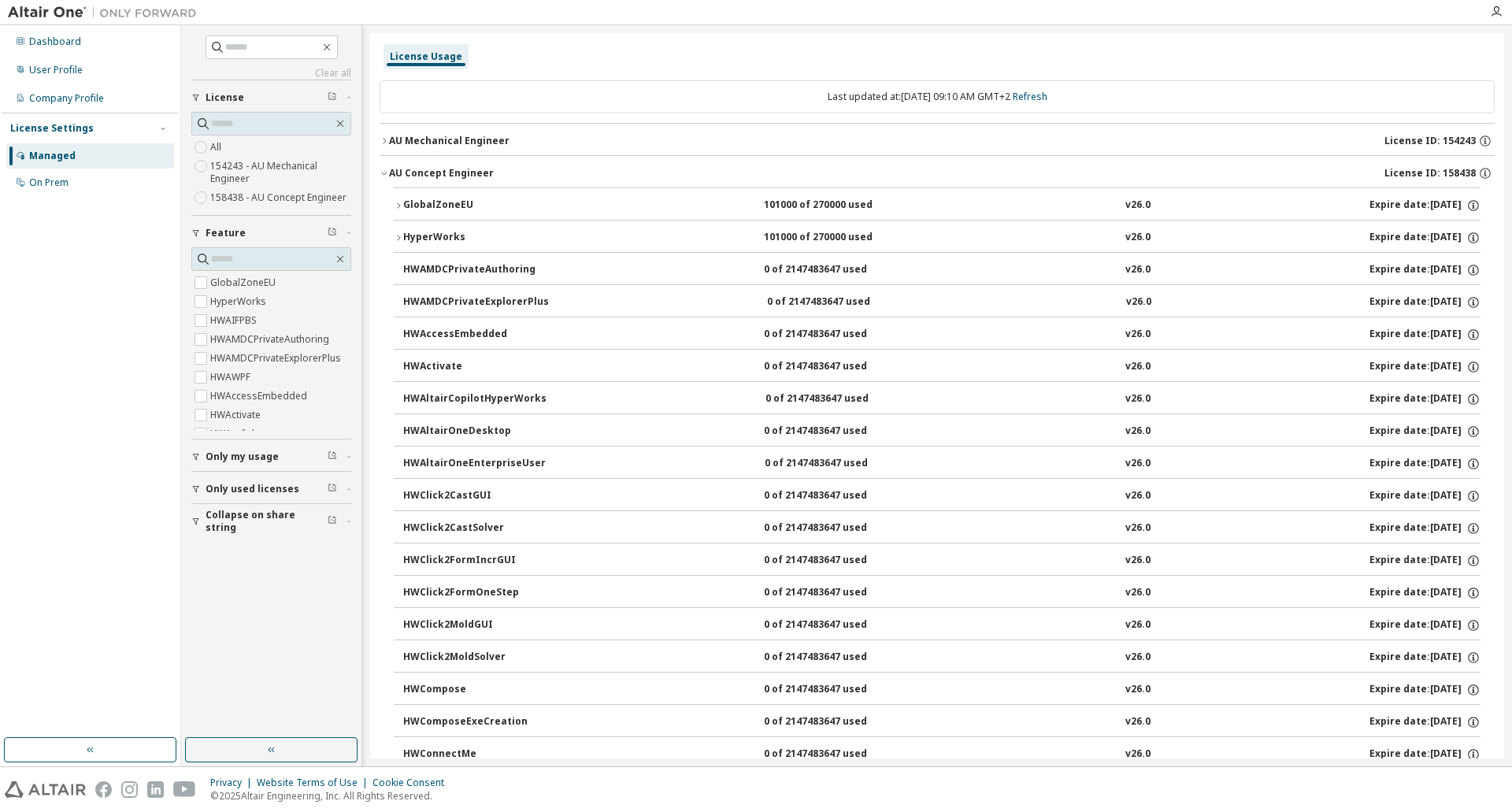
click at [421, 135] on div "AU Mechanical Engineer" at bounding box center [449, 140] width 121 height 13
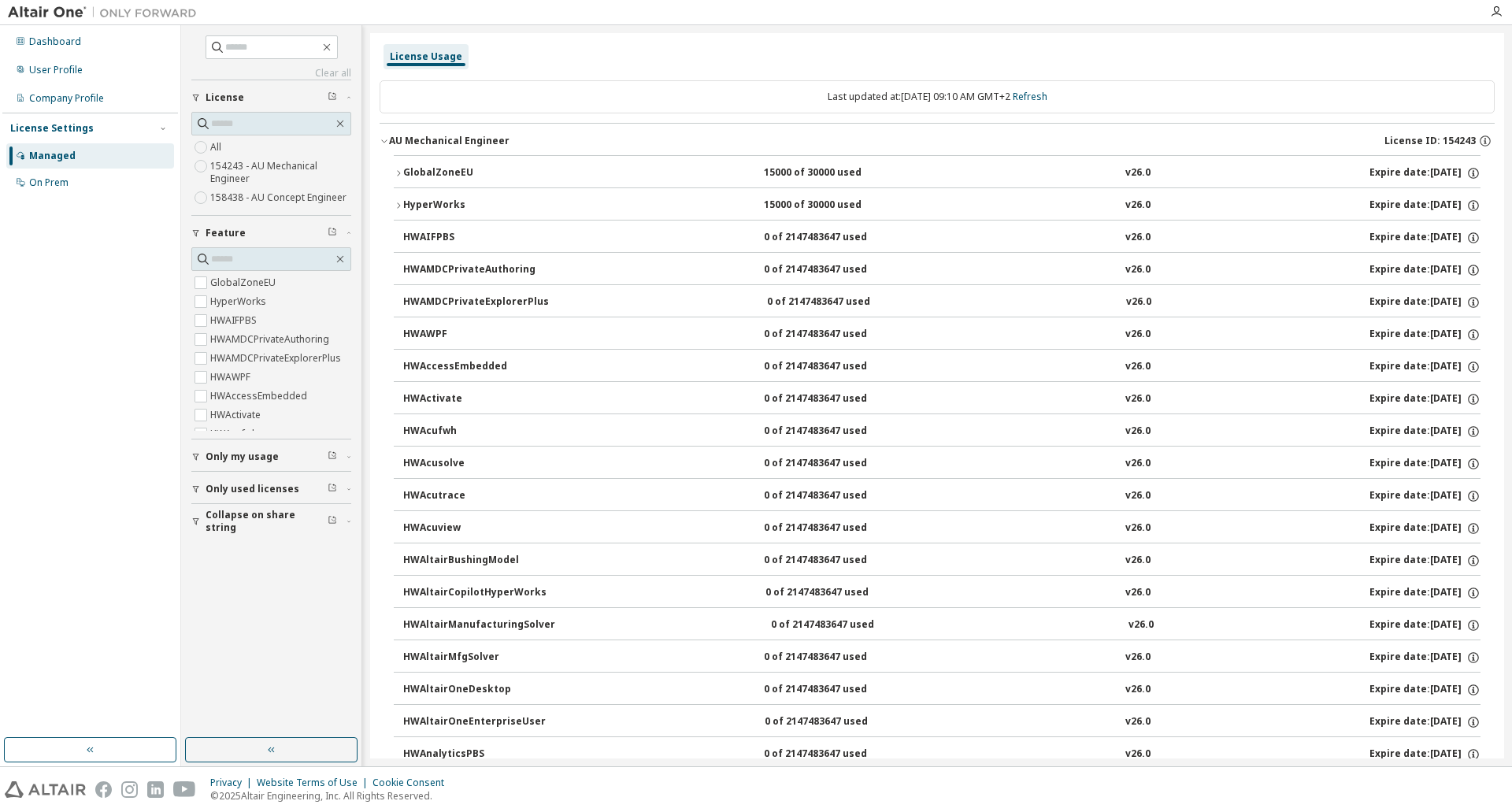
click at [440, 140] on div "AU Mechanical Engineer" at bounding box center [449, 140] width 121 height 13
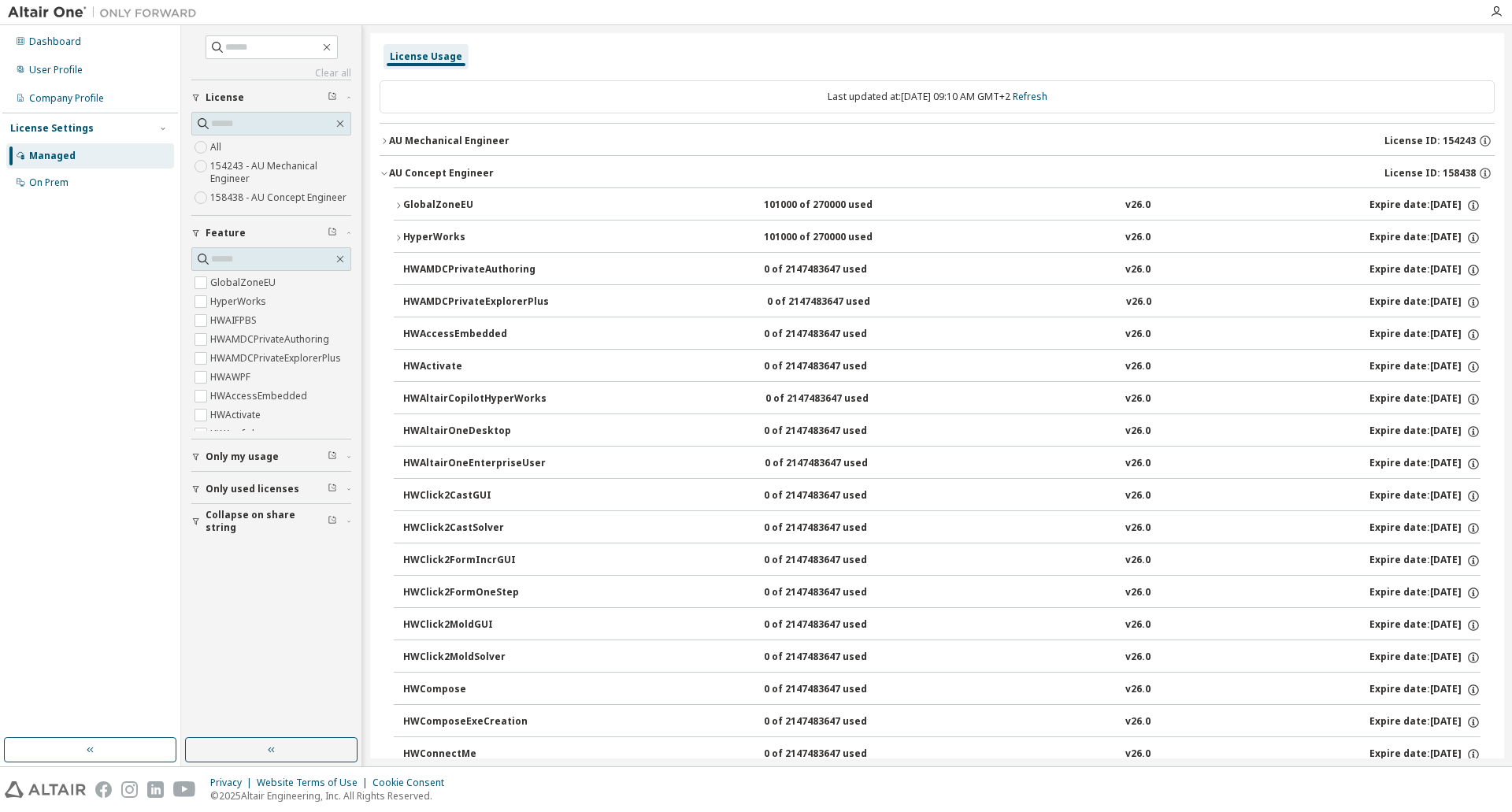
click at [403, 170] on div "AU Concept Engineer" at bounding box center [442, 173] width 105 height 13
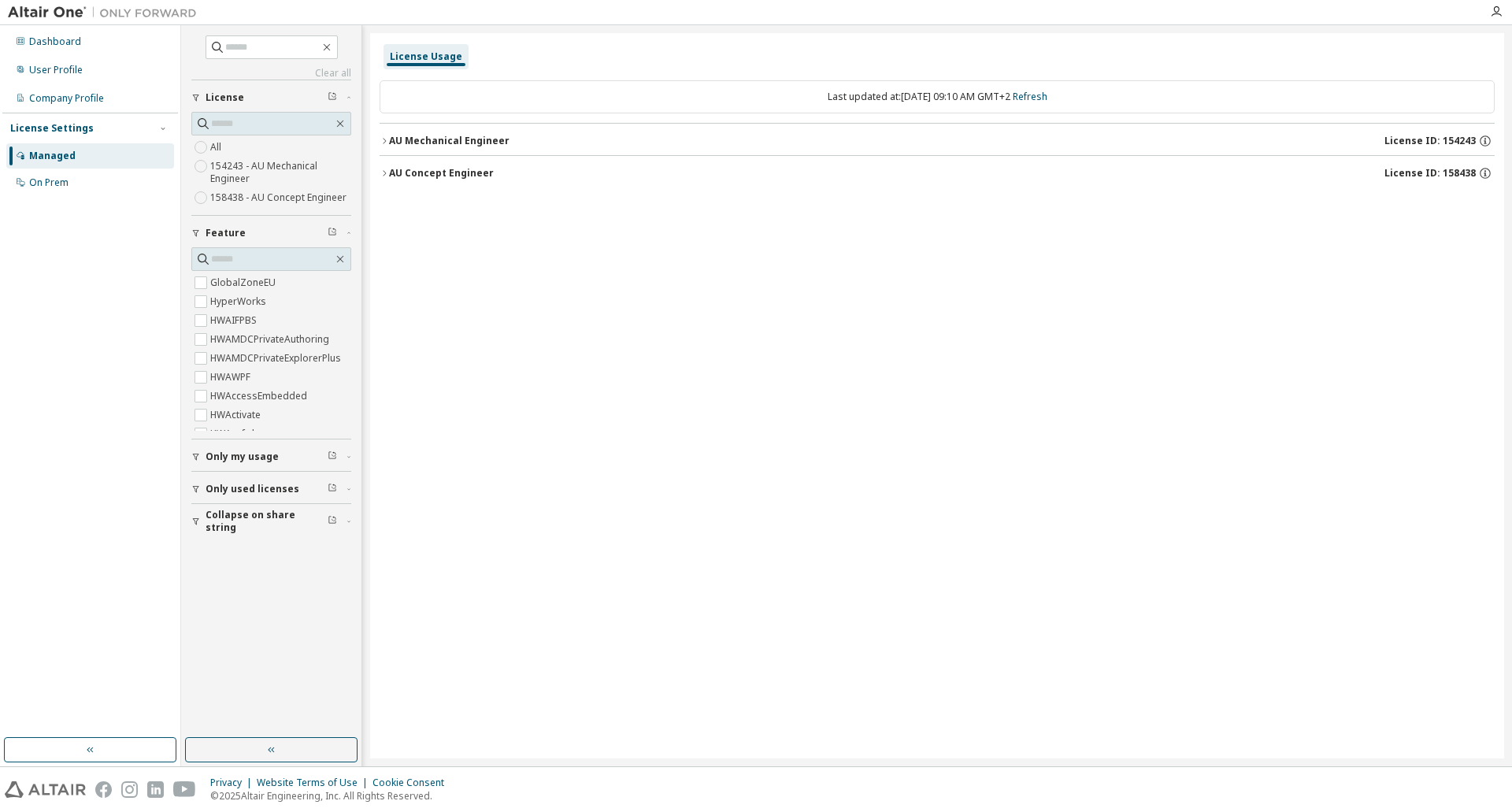
click at [406, 139] on div "AU Mechanical Engineer" at bounding box center [449, 140] width 121 height 13
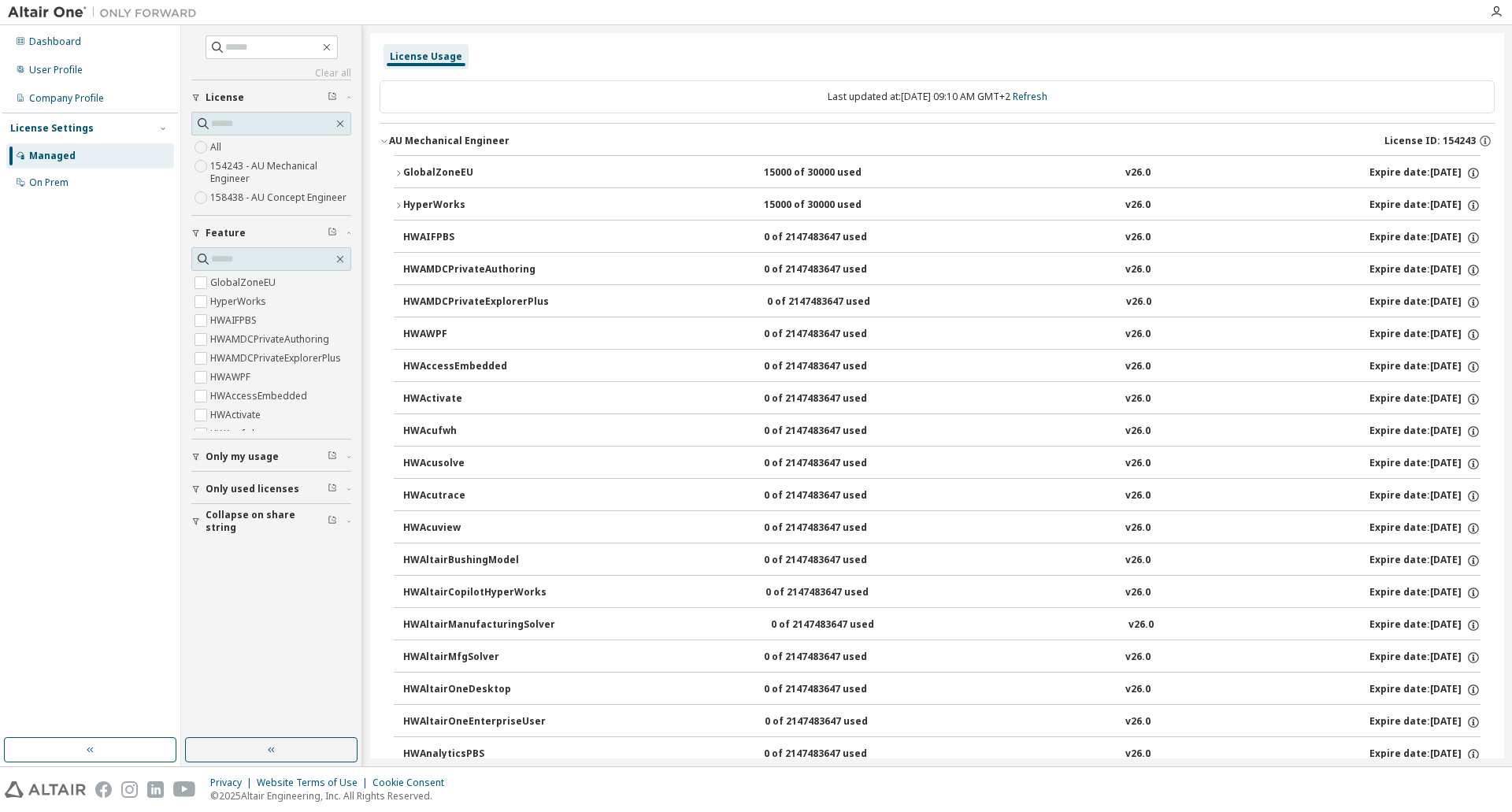
click at [382, 141] on icon "button" at bounding box center [384, 142] width 5 height 3
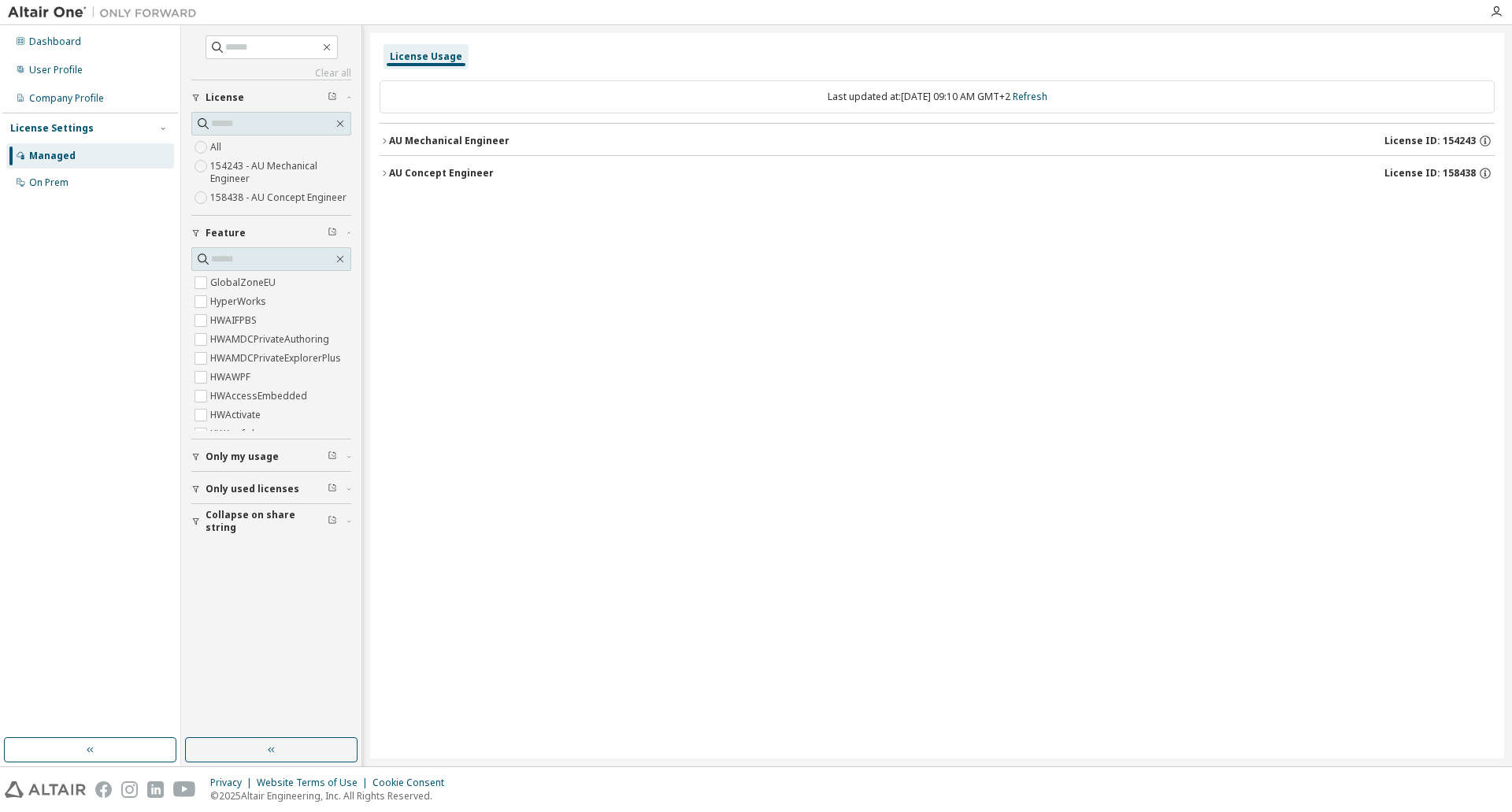
click at [390, 169] on div "AU Concept Engineer" at bounding box center [442, 173] width 105 height 13
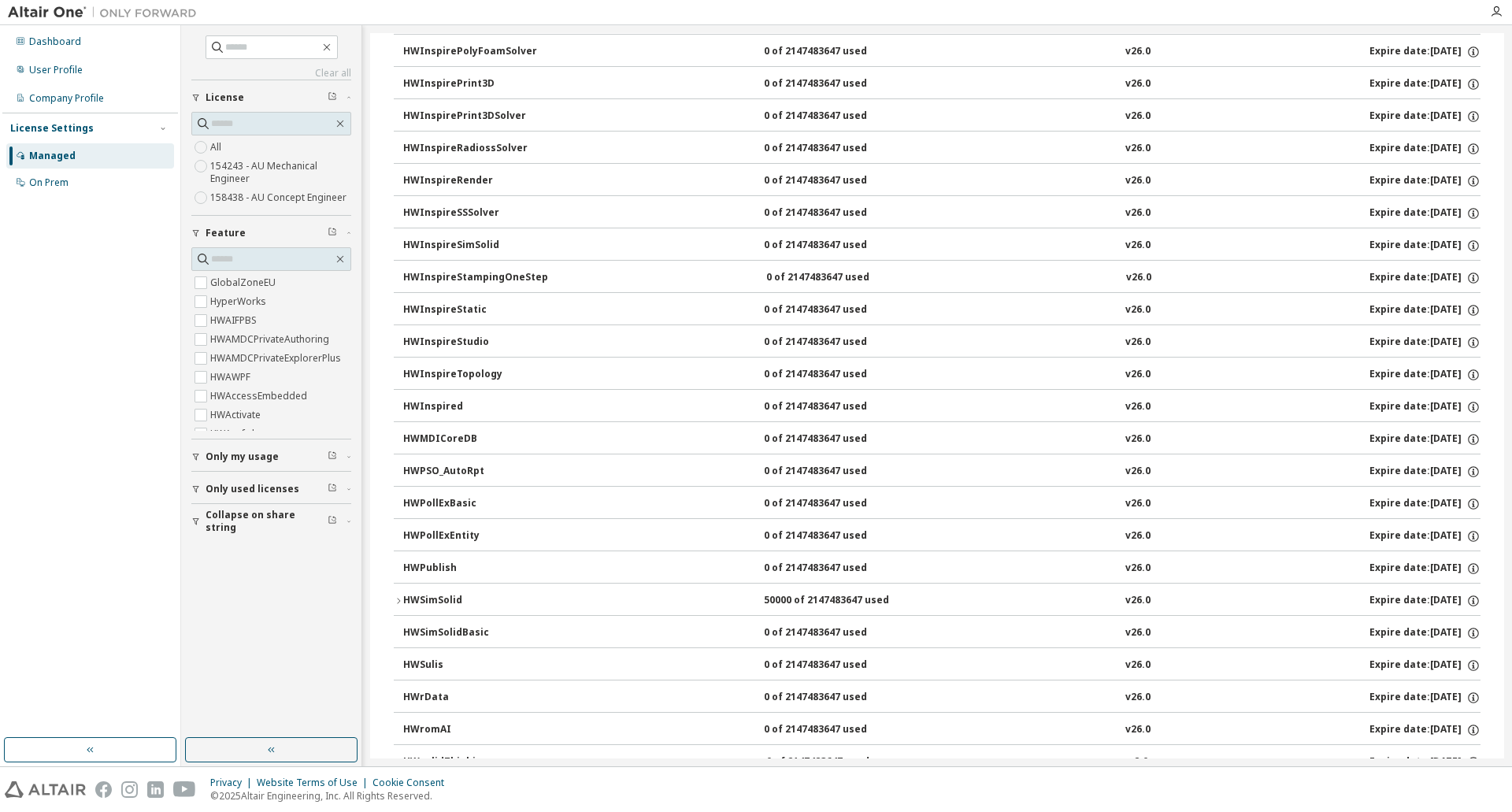
scroll to position [2363, 0]
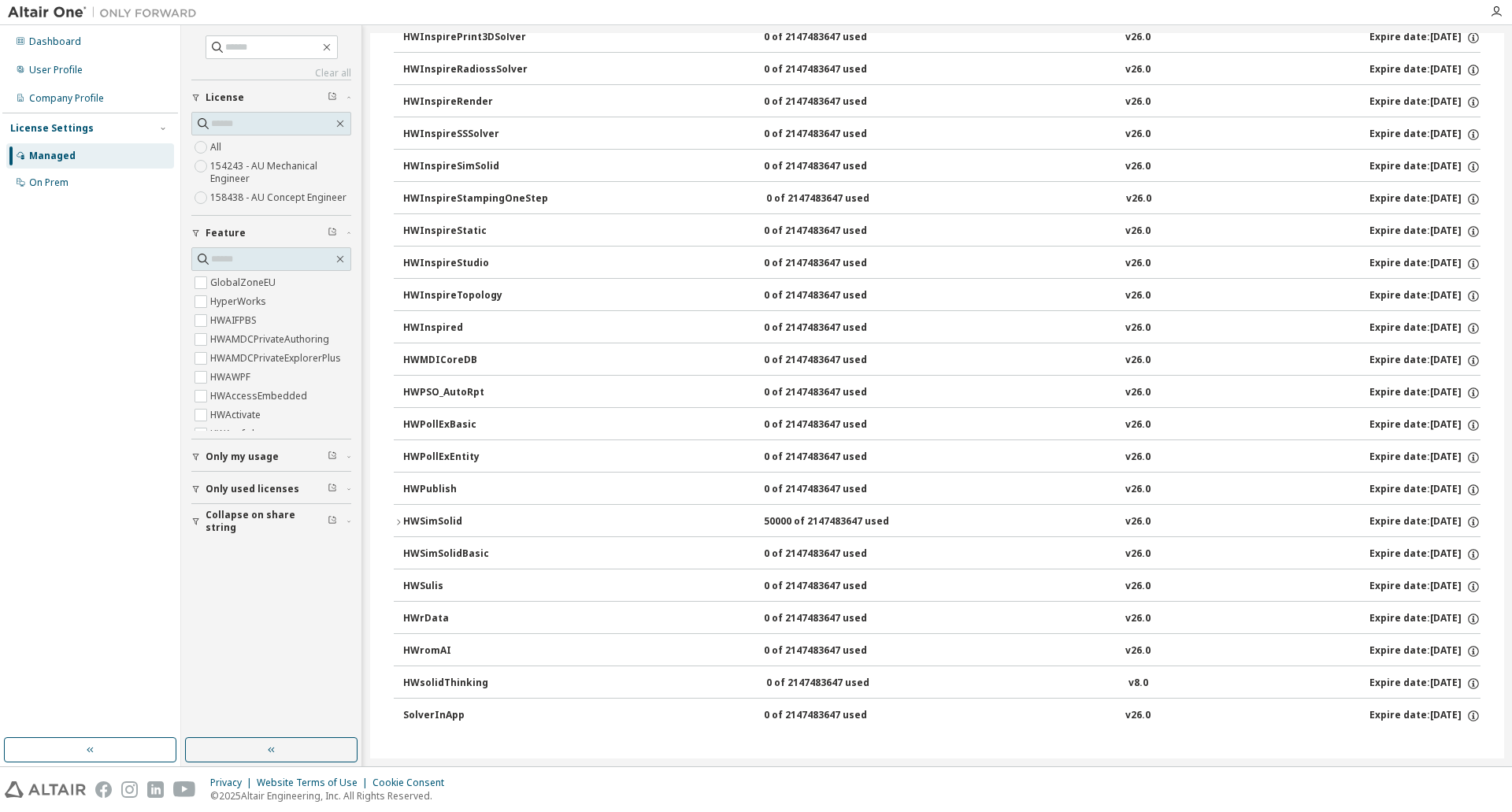
click at [397, 522] on icon "button" at bounding box center [398, 522] width 9 height 9
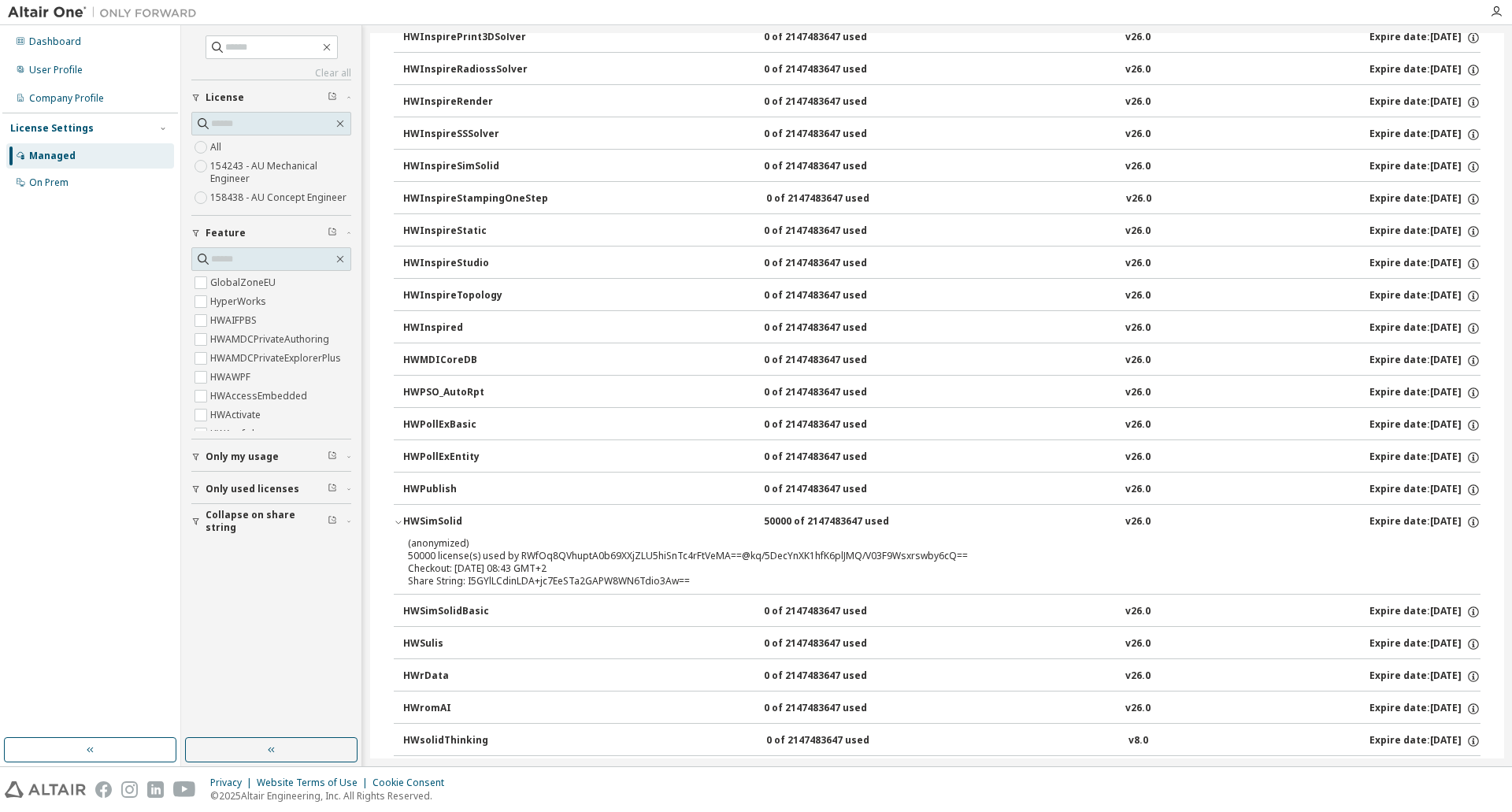
click at [405, 519] on div "HWSimSolid" at bounding box center [474, 522] width 142 height 14
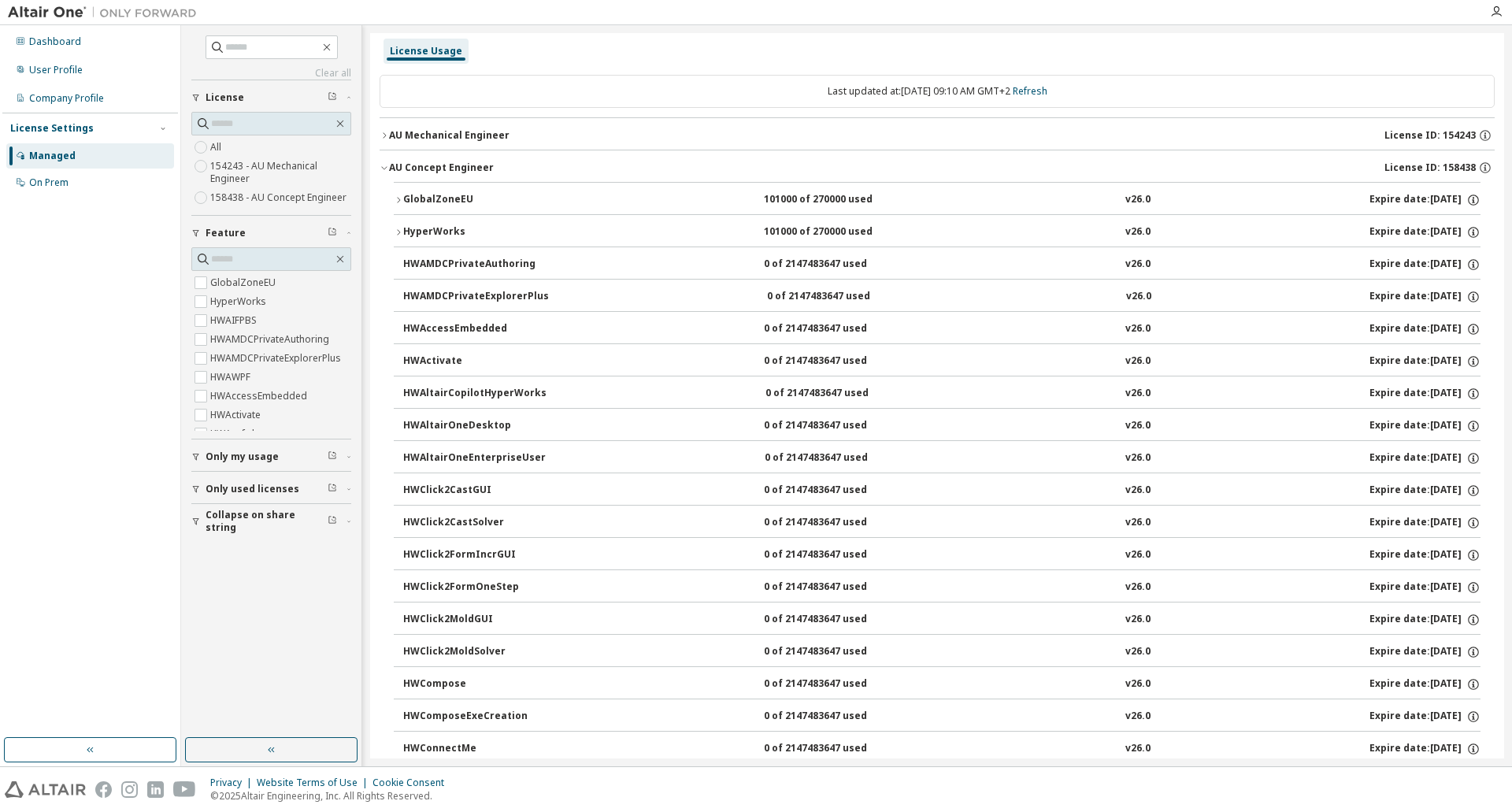
scroll to position [0, 0]
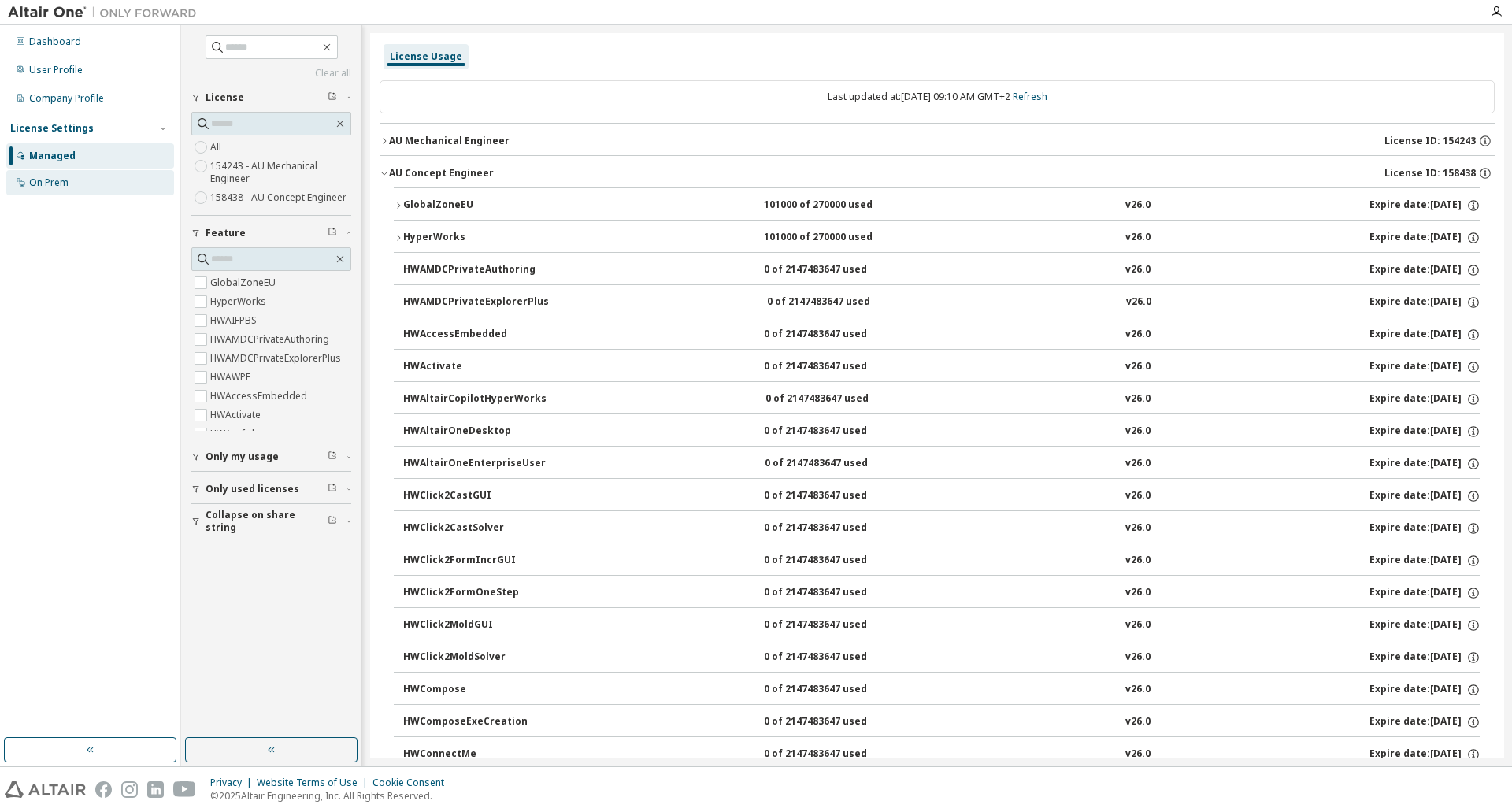
click at [56, 178] on div "On Prem" at bounding box center [49, 183] width 40 height 13
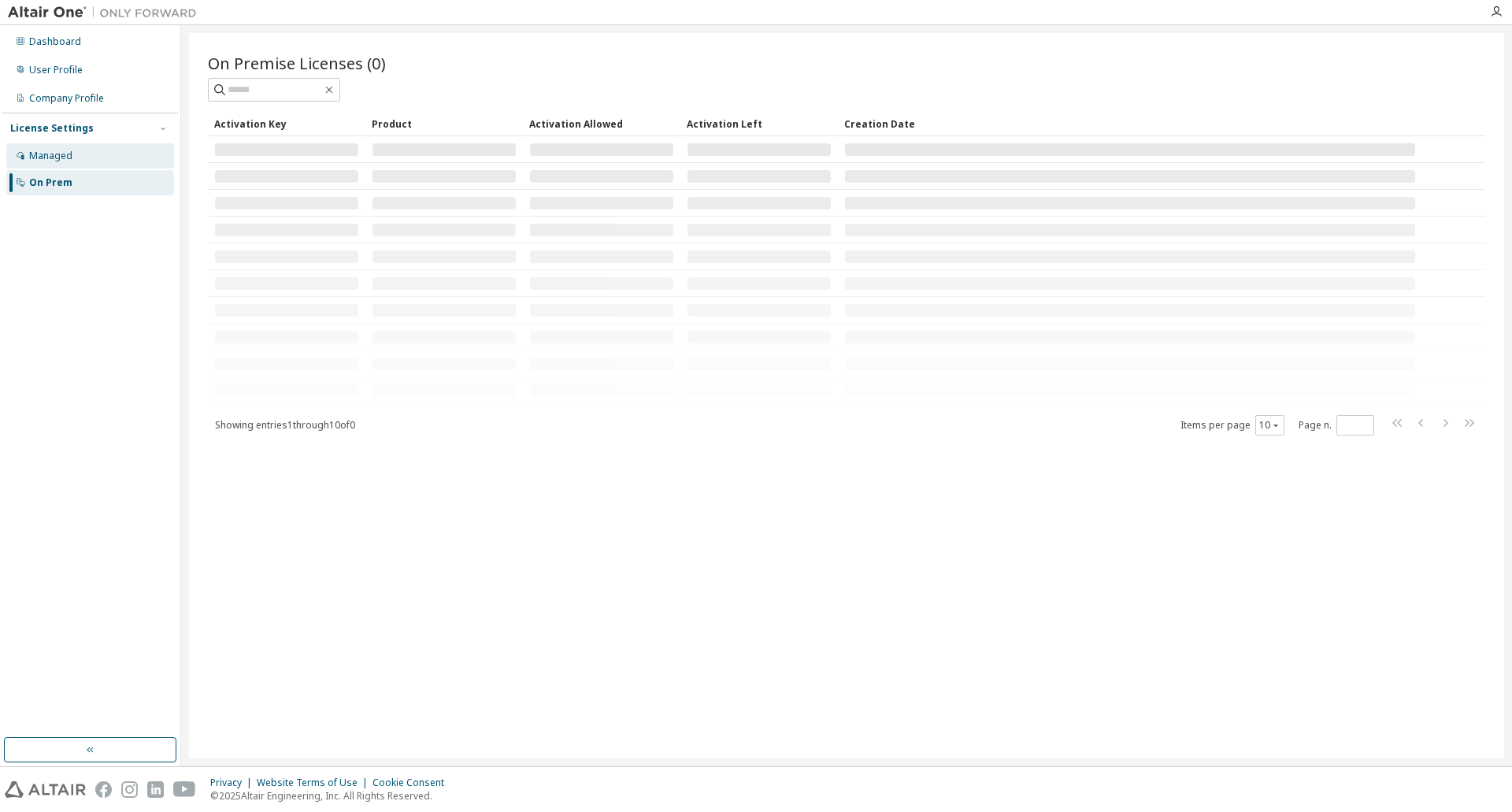
click at [45, 151] on div "Managed" at bounding box center [51, 156] width 43 height 13
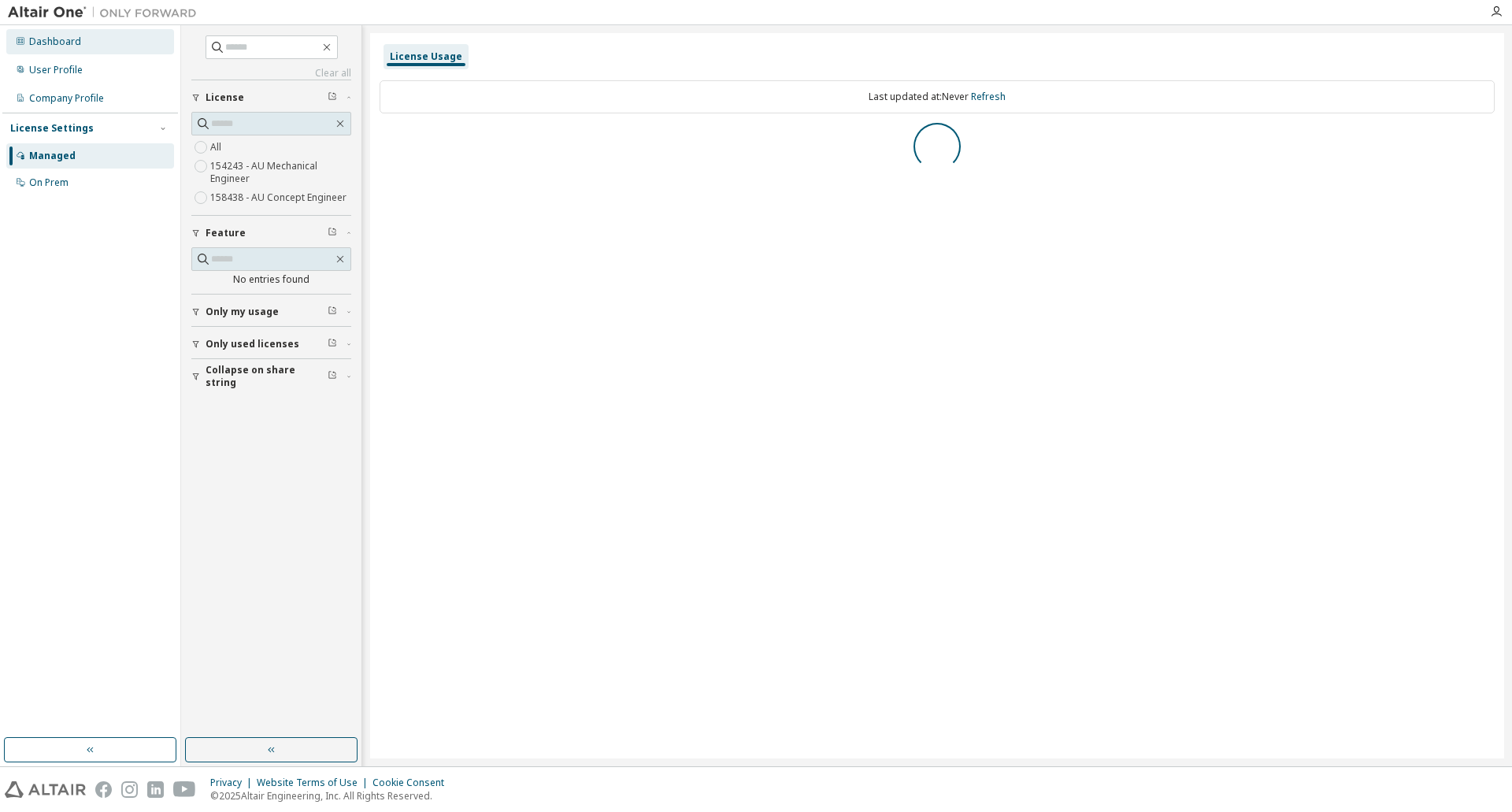
click at [87, 44] on div "Dashboard" at bounding box center [90, 41] width 168 height 25
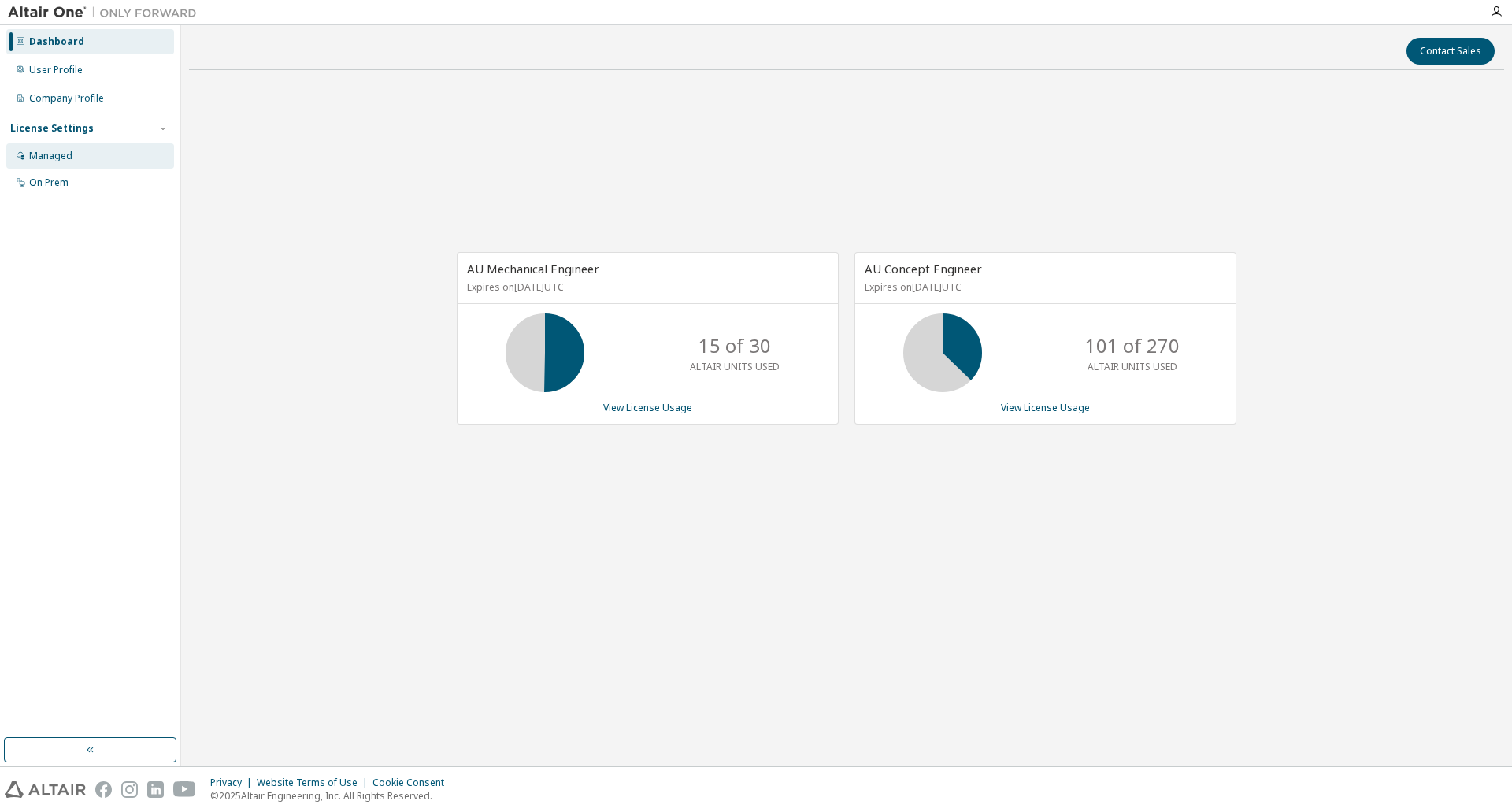
click at [66, 151] on div "Managed" at bounding box center [51, 156] width 43 height 13
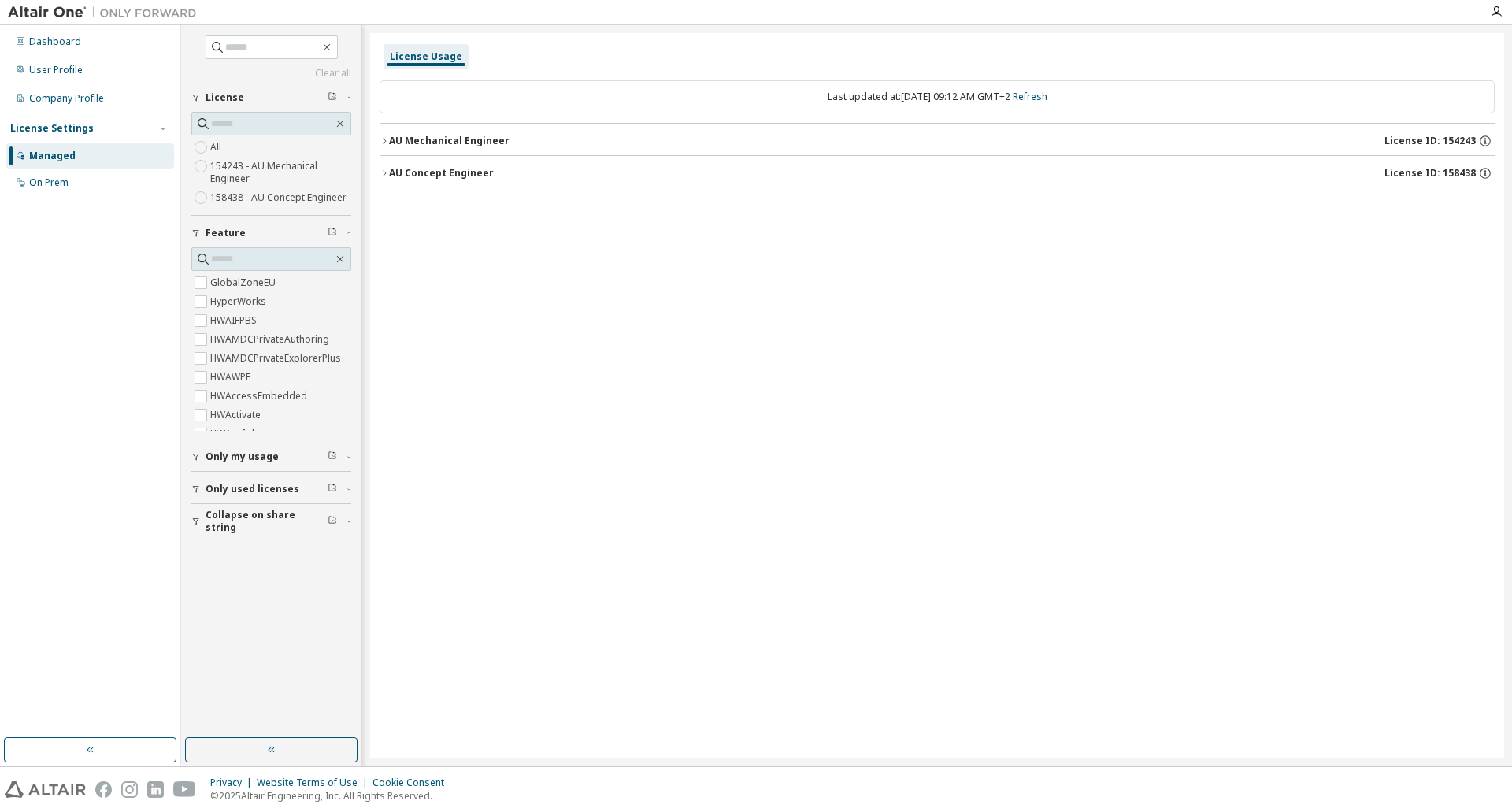
click at [444, 143] on div "AU Mechanical Engineer" at bounding box center [449, 140] width 121 height 13
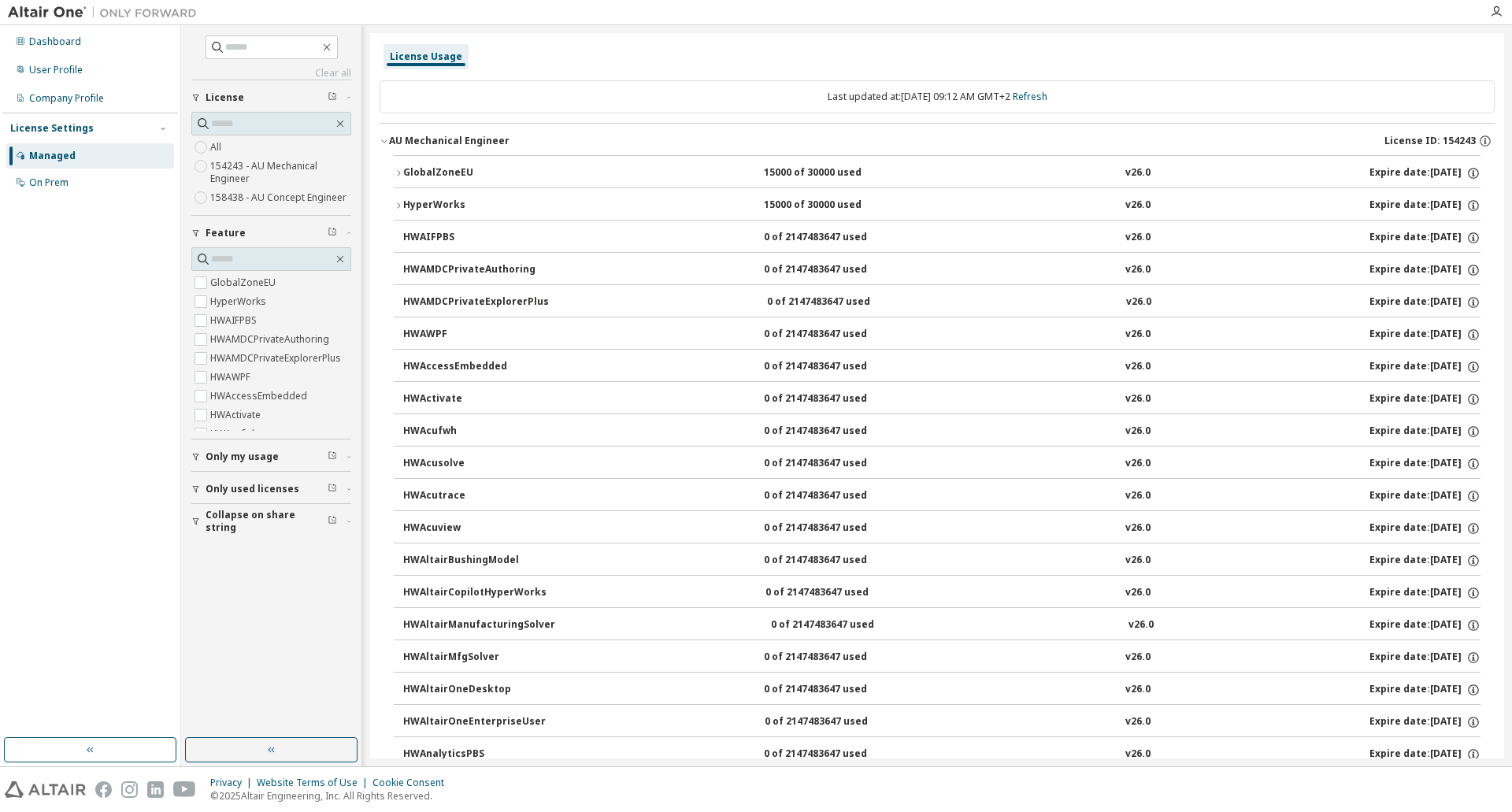
click at [406, 136] on div "AU Mechanical Engineer" at bounding box center [449, 140] width 121 height 13
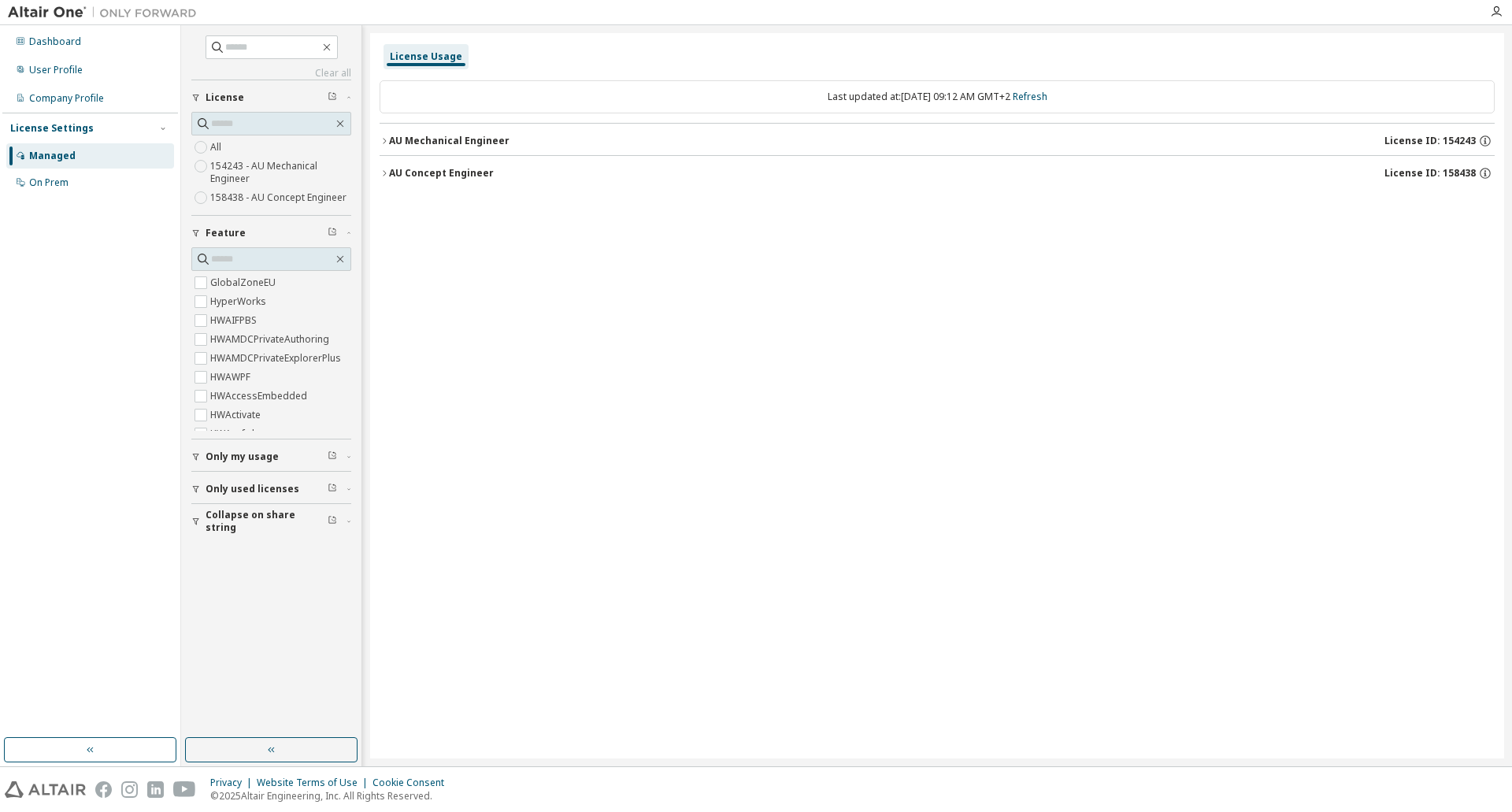
click at [393, 183] on button "AU Concept Engineer License ID: 158438" at bounding box center [937, 173] width 1115 height 34
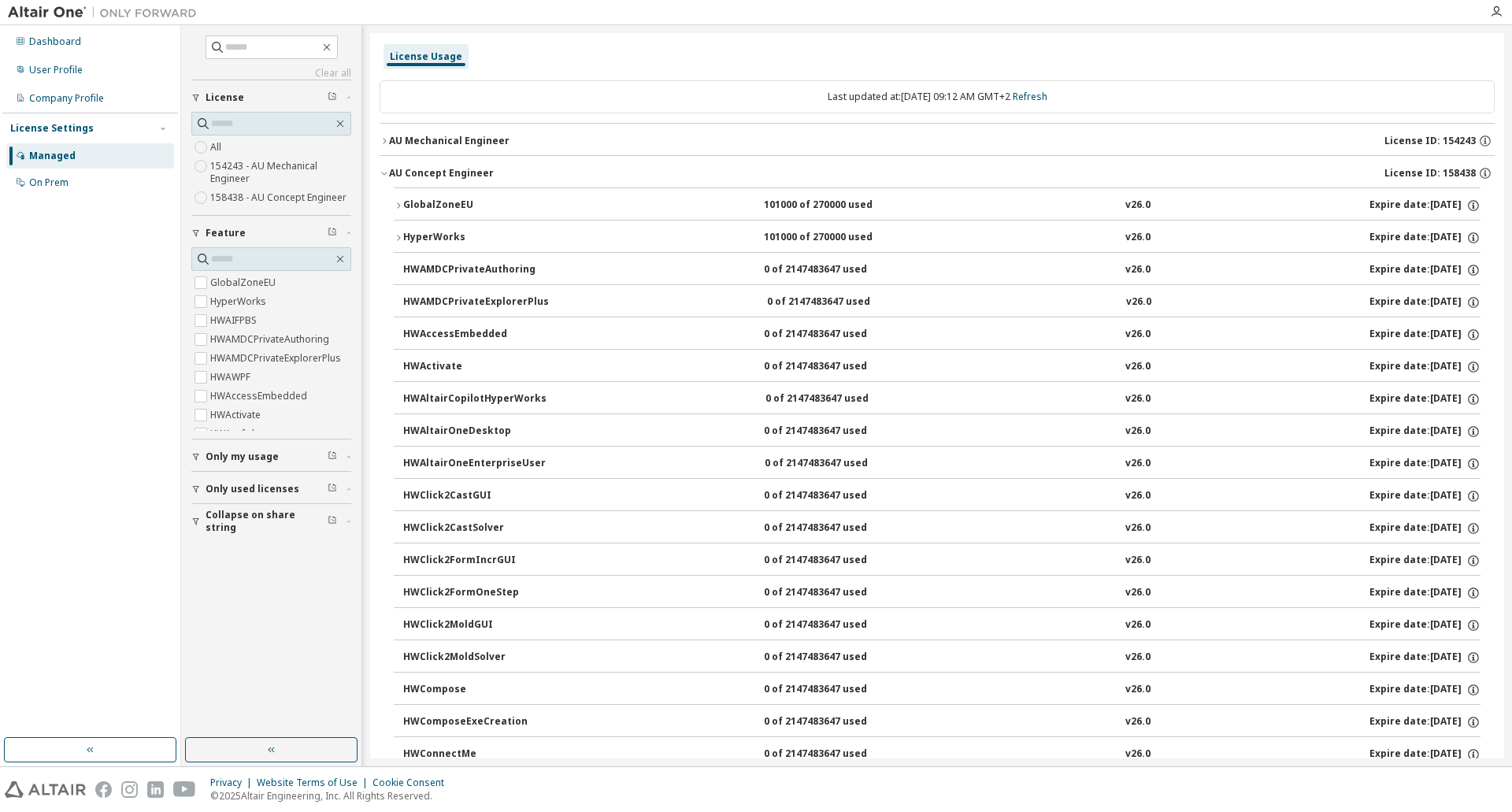
click at [393, 170] on div "AU Concept Engineer" at bounding box center [442, 173] width 105 height 13
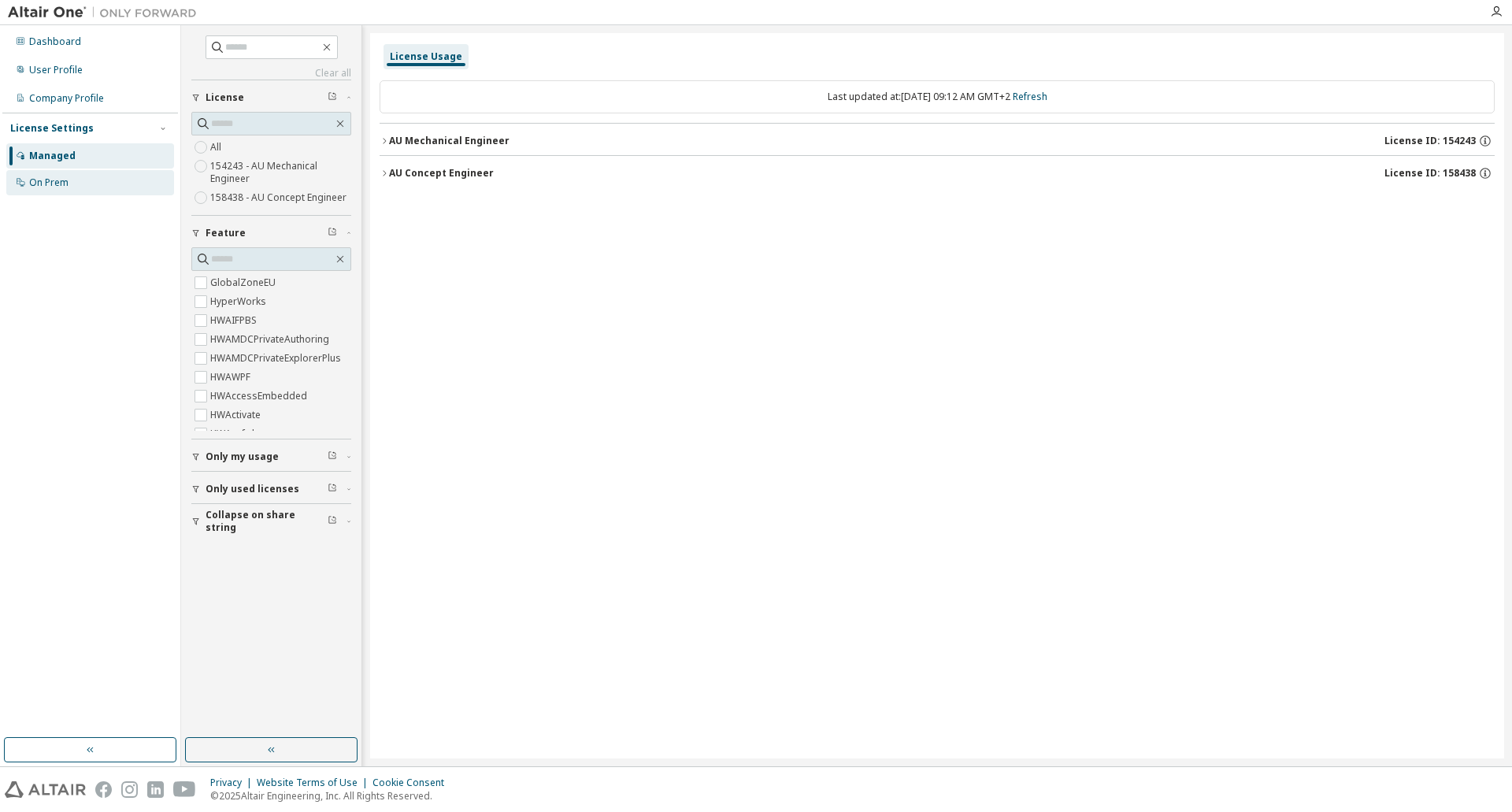
click at [71, 177] on div "On Prem" at bounding box center [90, 183] width 168 height 25
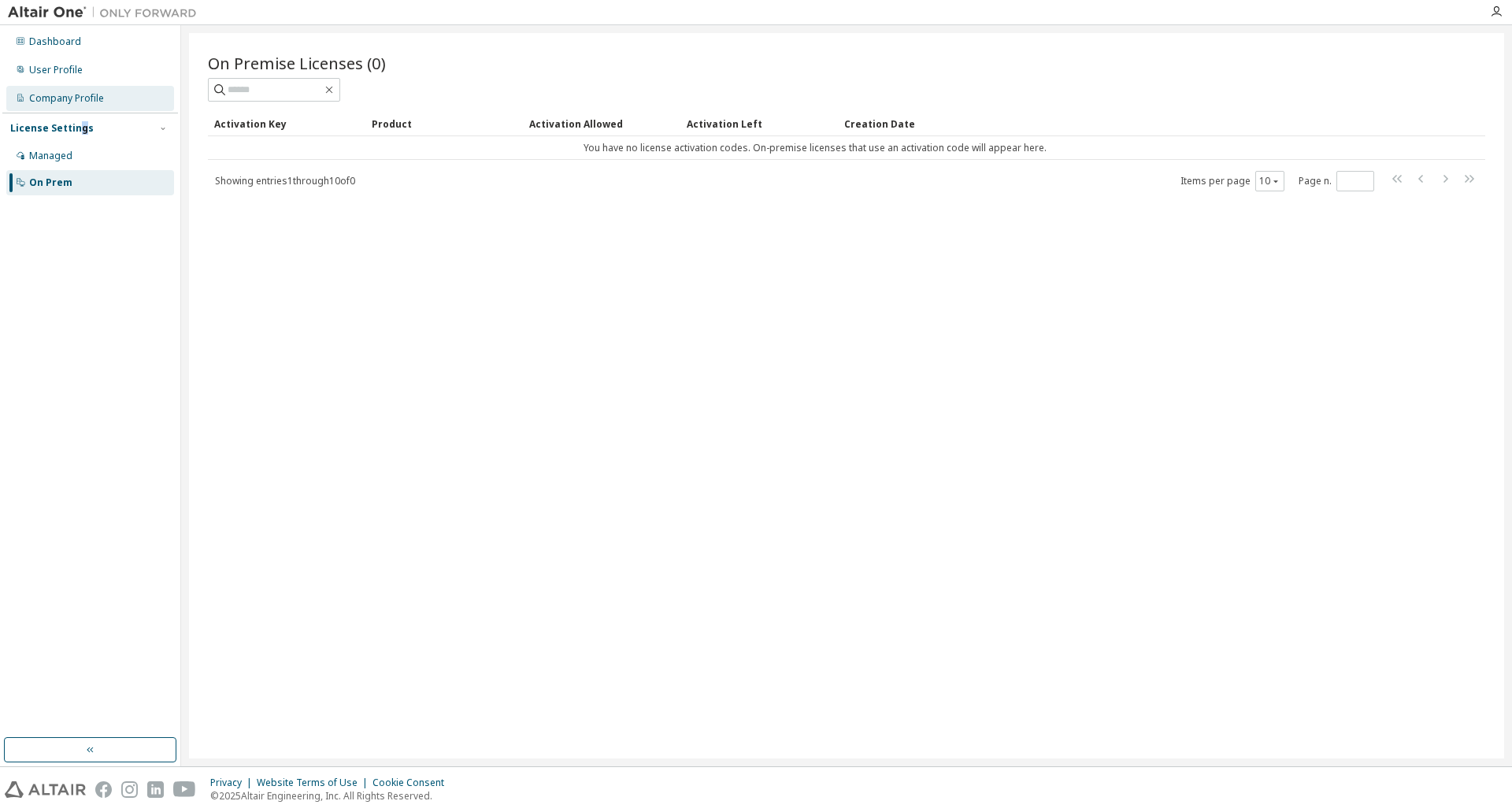
drag, startPoint x: 77, startPoint y: 115, endPoint x: 72, endPoint y: 104, distance: 12.1
click at [79, 115] on div "License Settings Managed On Prem" at bounding box center [90, 155] width 176 height 84
click at [68, 97] on div "Company Profile" at bounding box center [66, 98] width 75 height 13
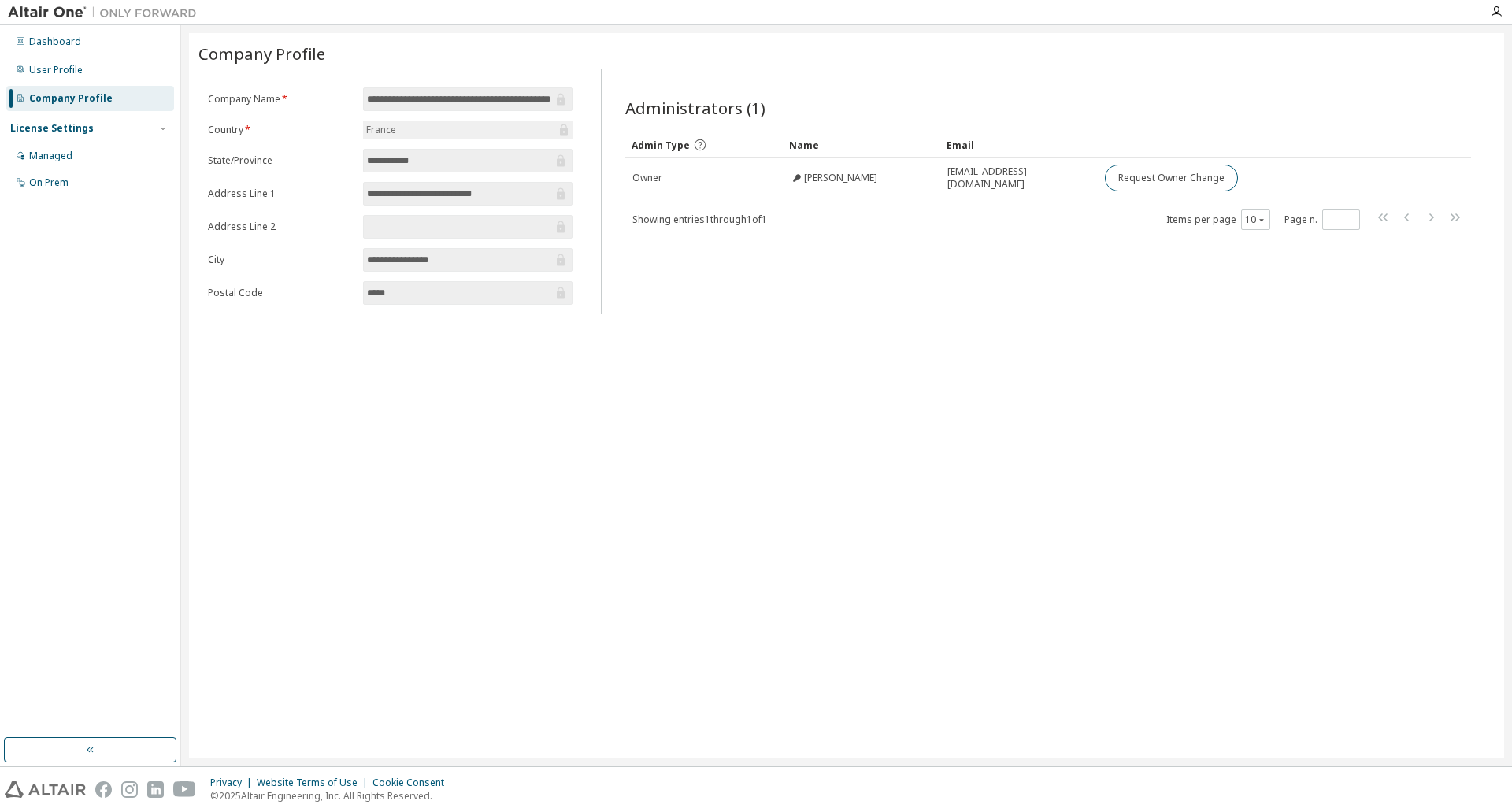
drag, startPoint x: 387, startPoint y: 425, endPoint x: 459, endPoint y: 124, distance: 309.5
click at [389, 425] on div "**********" at bounding box center [846, 395] width 1315 height 725
click at [52, 99] on div "Company Profile" at bounding box center [71, 98] width 84 height 13
click at [48, 156] on div "Managed" at bounding box center [51, 156] width 43 height 13
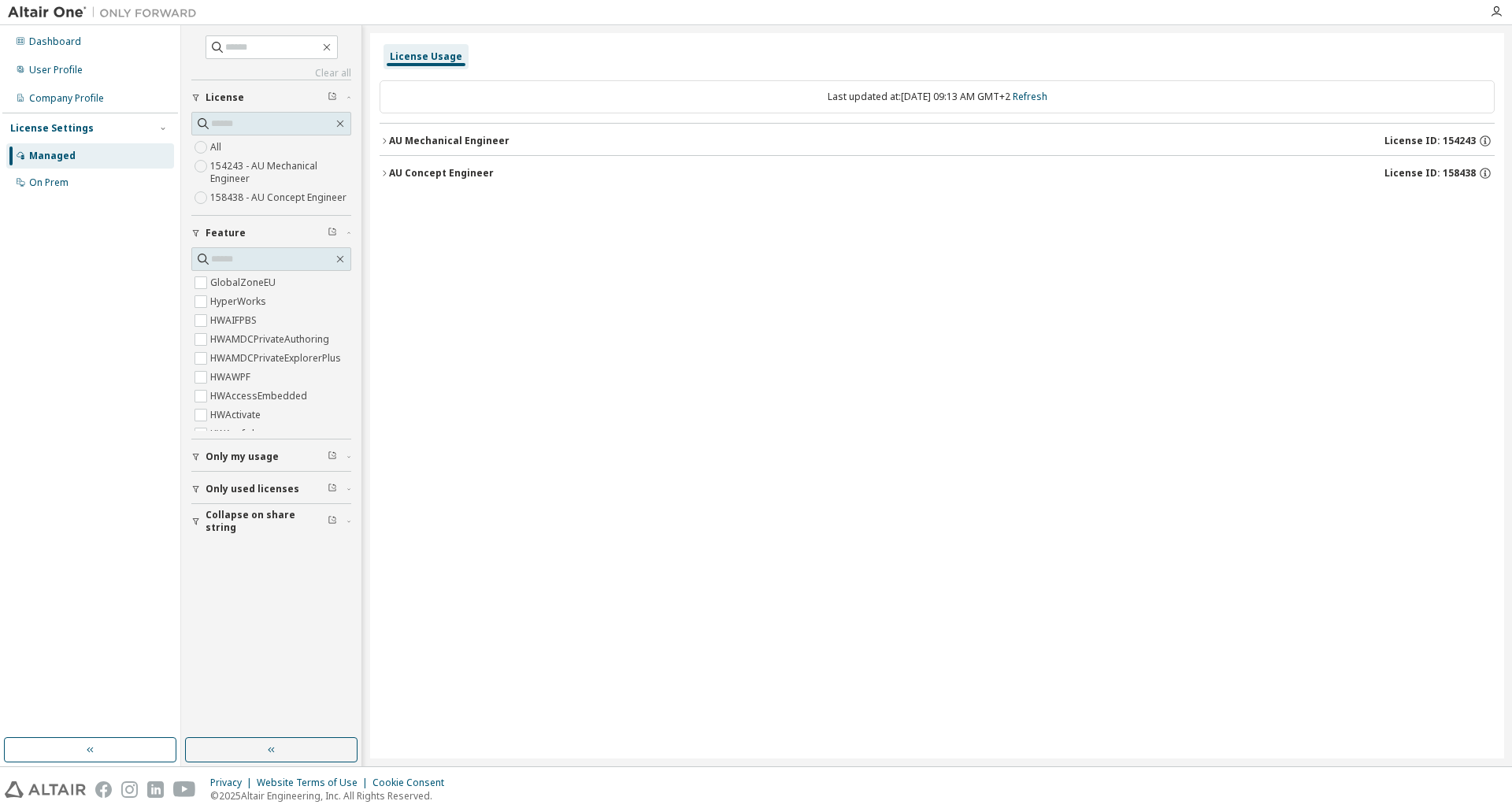
click at [35, 28] on div "Dashboard User Profile Company Profile License Settings Managed On Prem" at bounding box center [90, 112] width 176 height 170
click at [38, 40] on div "Dashboard" at bounding box center [55, 41] width 52 height 13
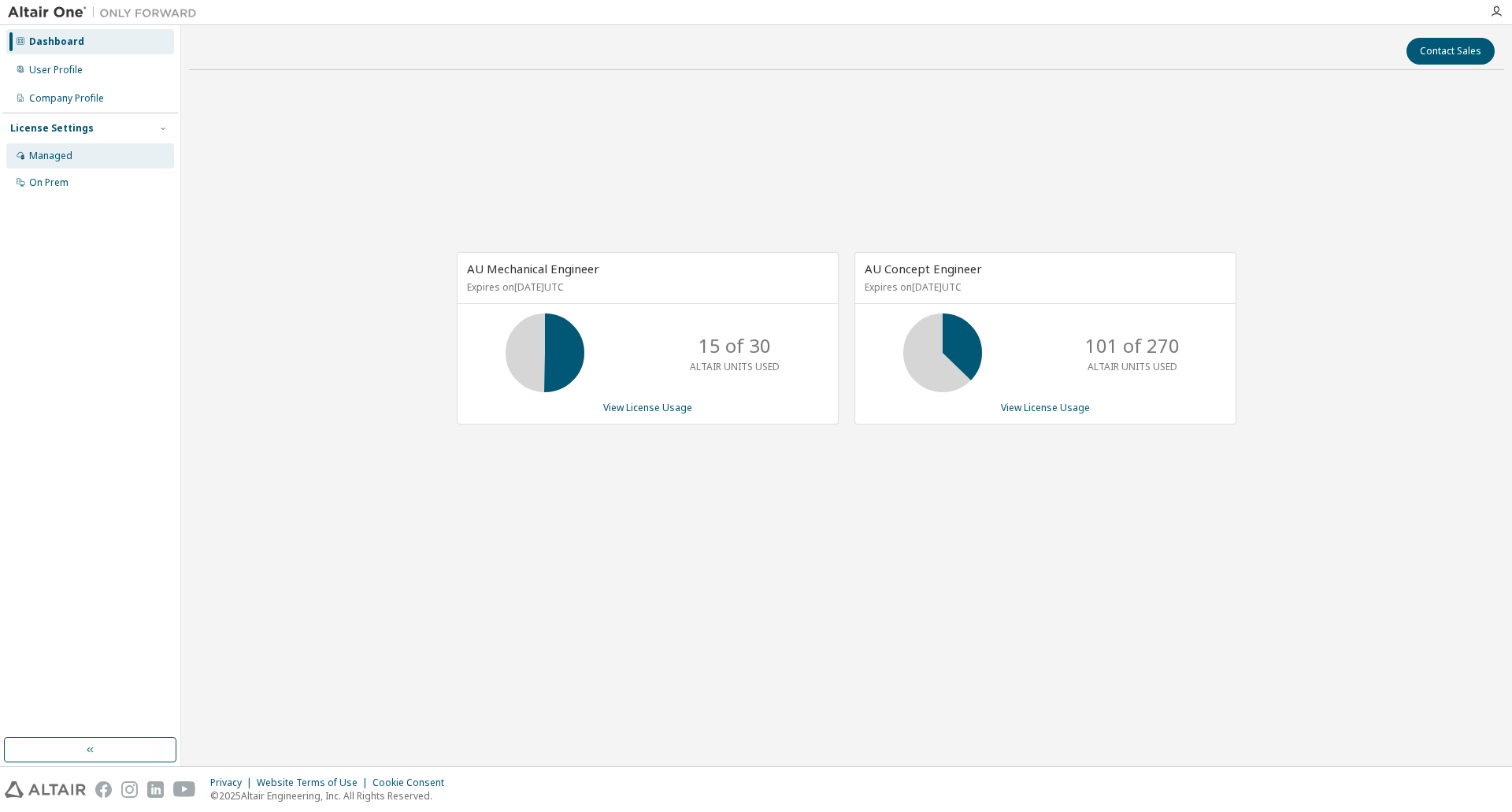
click at [100, 154] on div "Managed" at bounding box center [90, 155] width 168 height 25
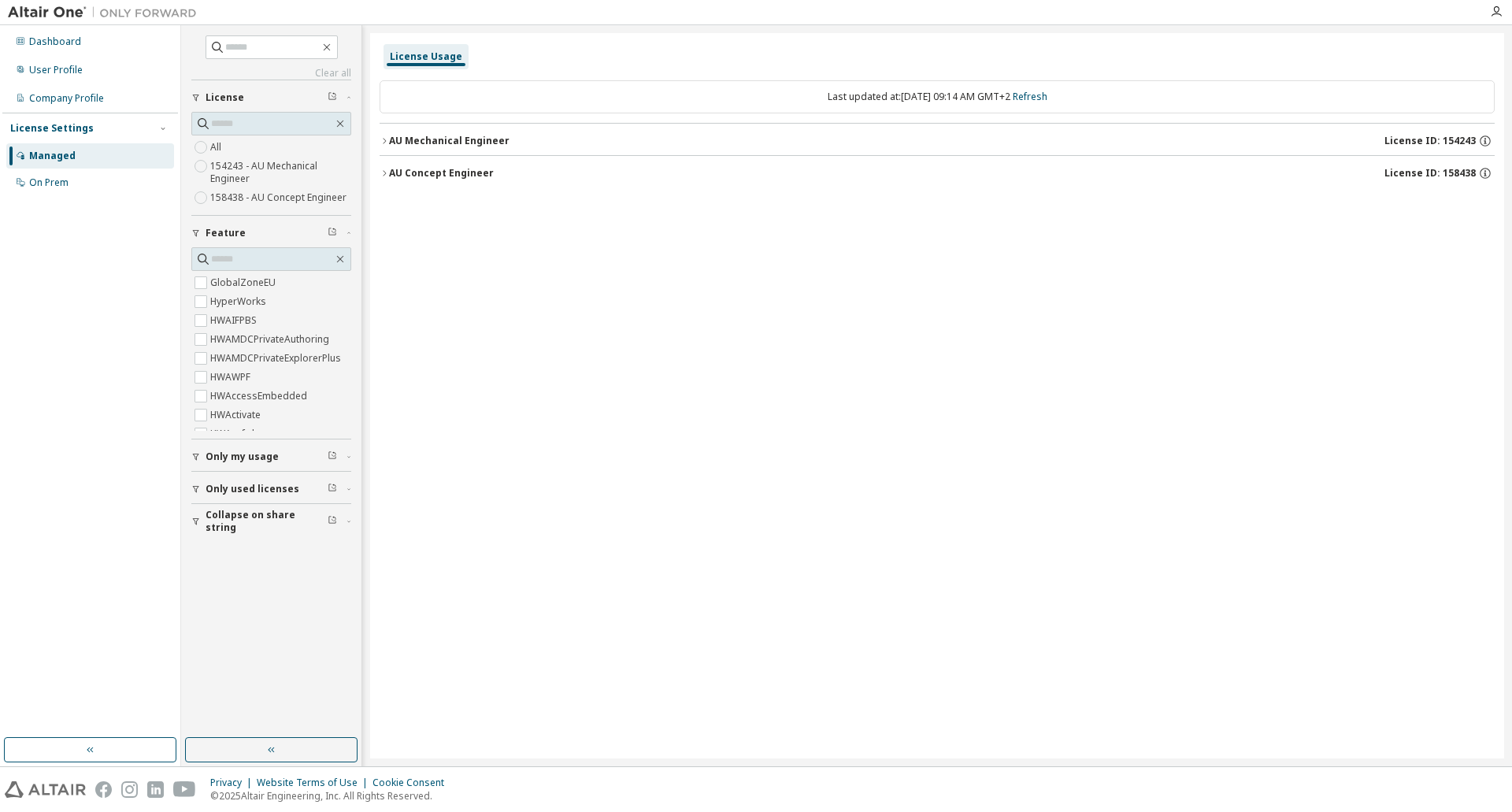
click at [388, 141] on icon "button" at bounding box center [384, 140] width 9 height 9
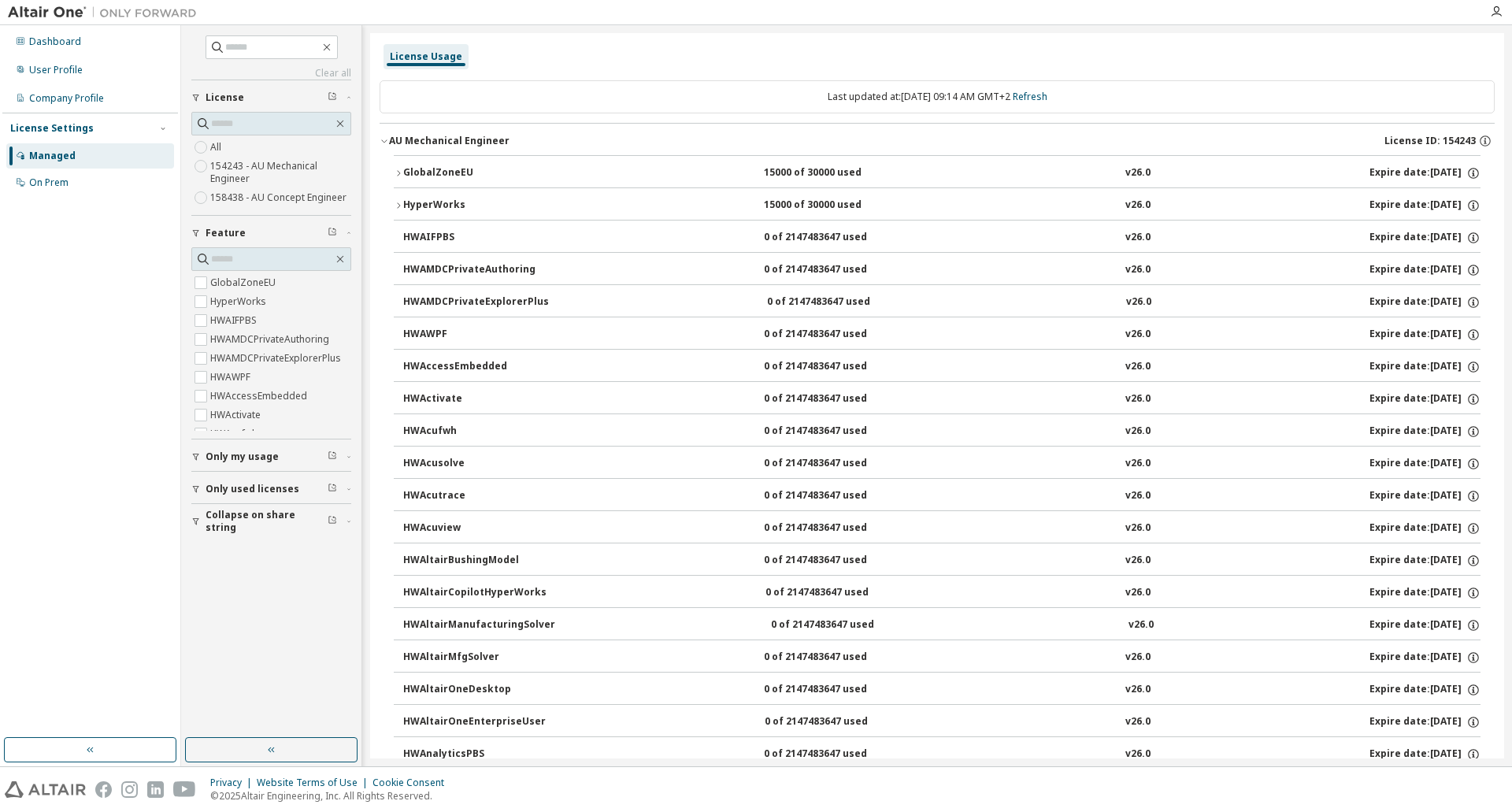
click at [385, 139] on icon "button" at bounding box center [384, 140] width 9 height 9
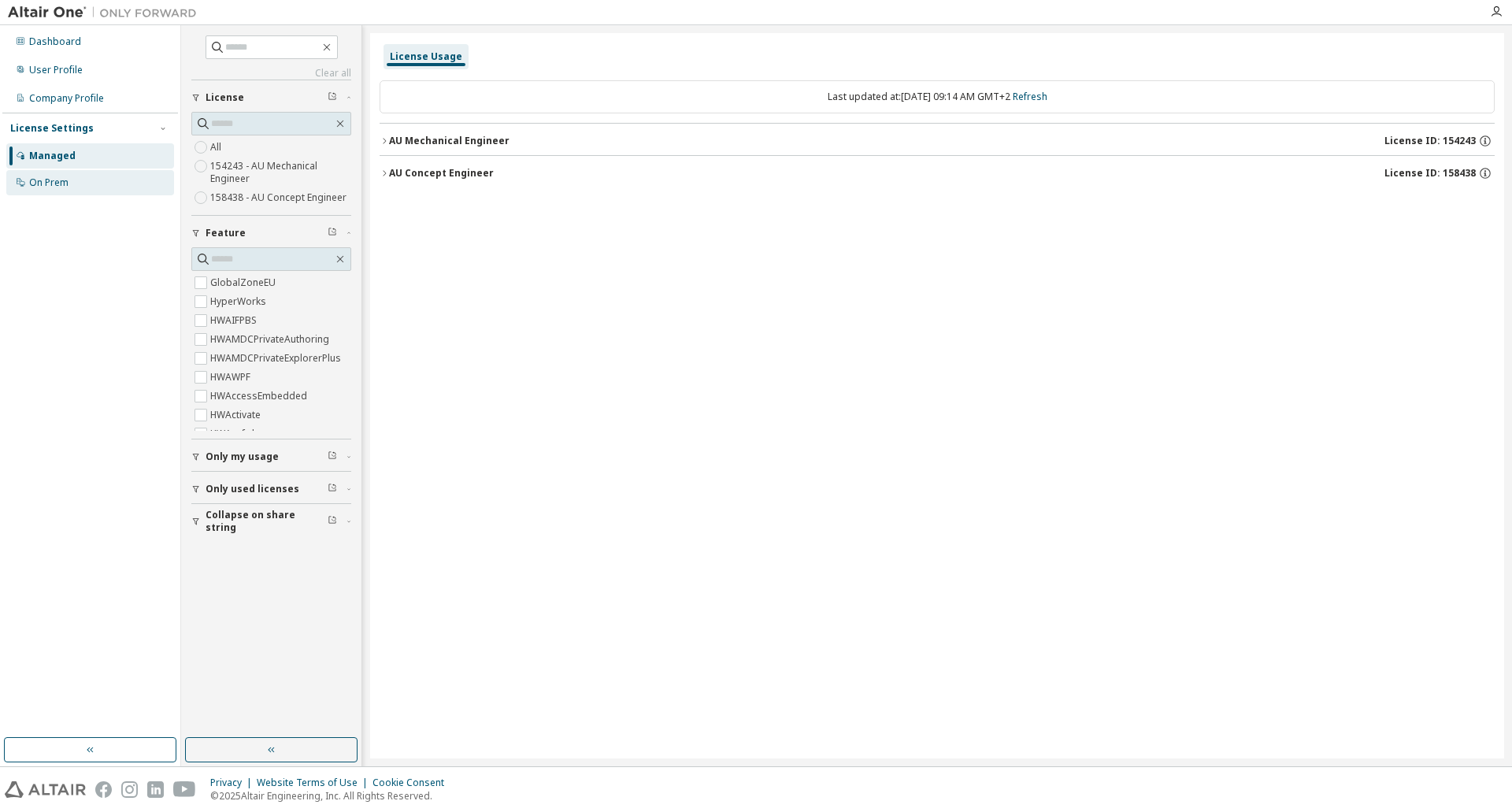
click at [60, 181] on div "On Prem" at bounding box center [49, 183] width 40 height 13
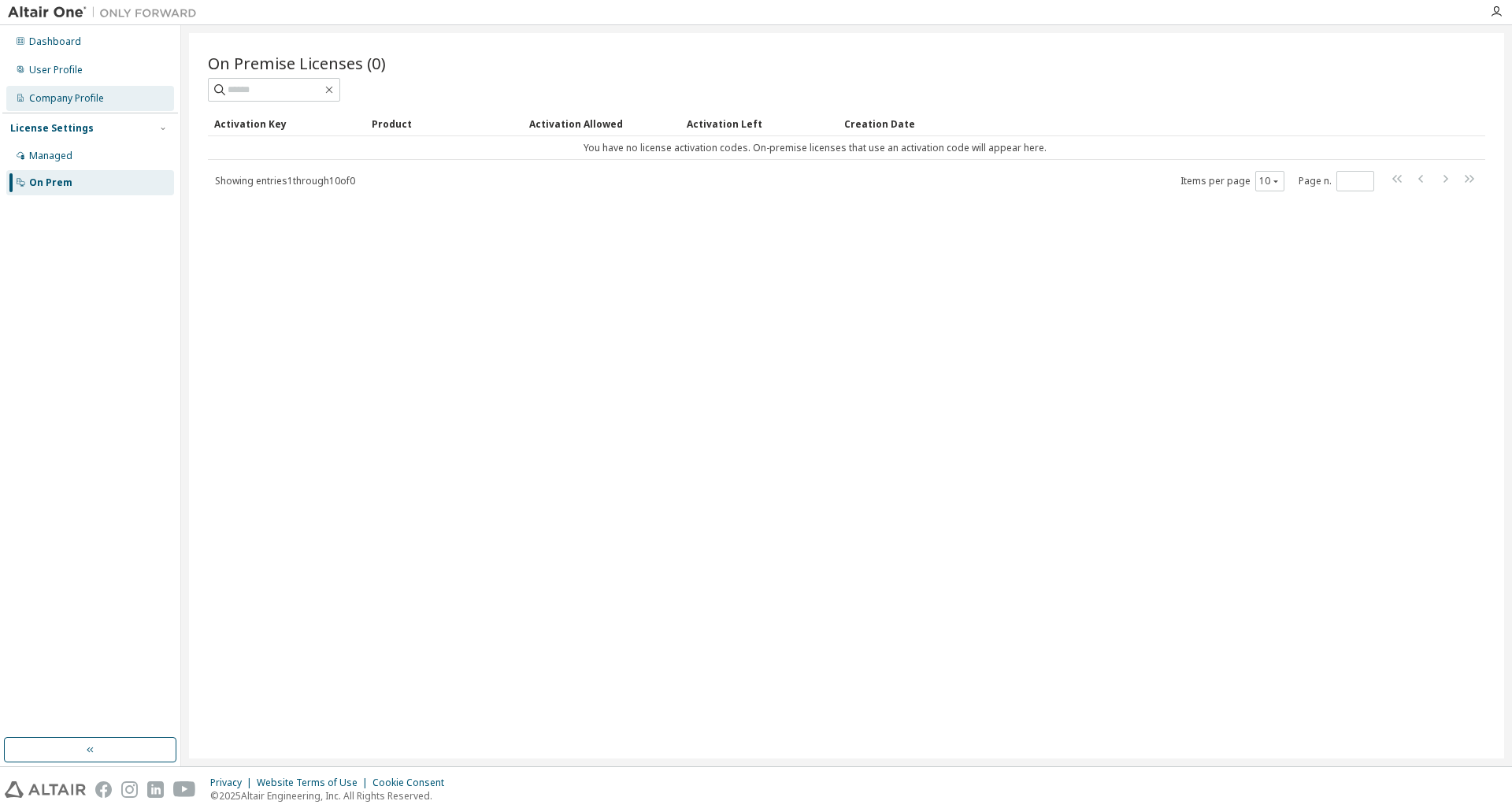
click at [53, 102] on div "Company Profile" at bounding box center [66, 98] width 75 height 13
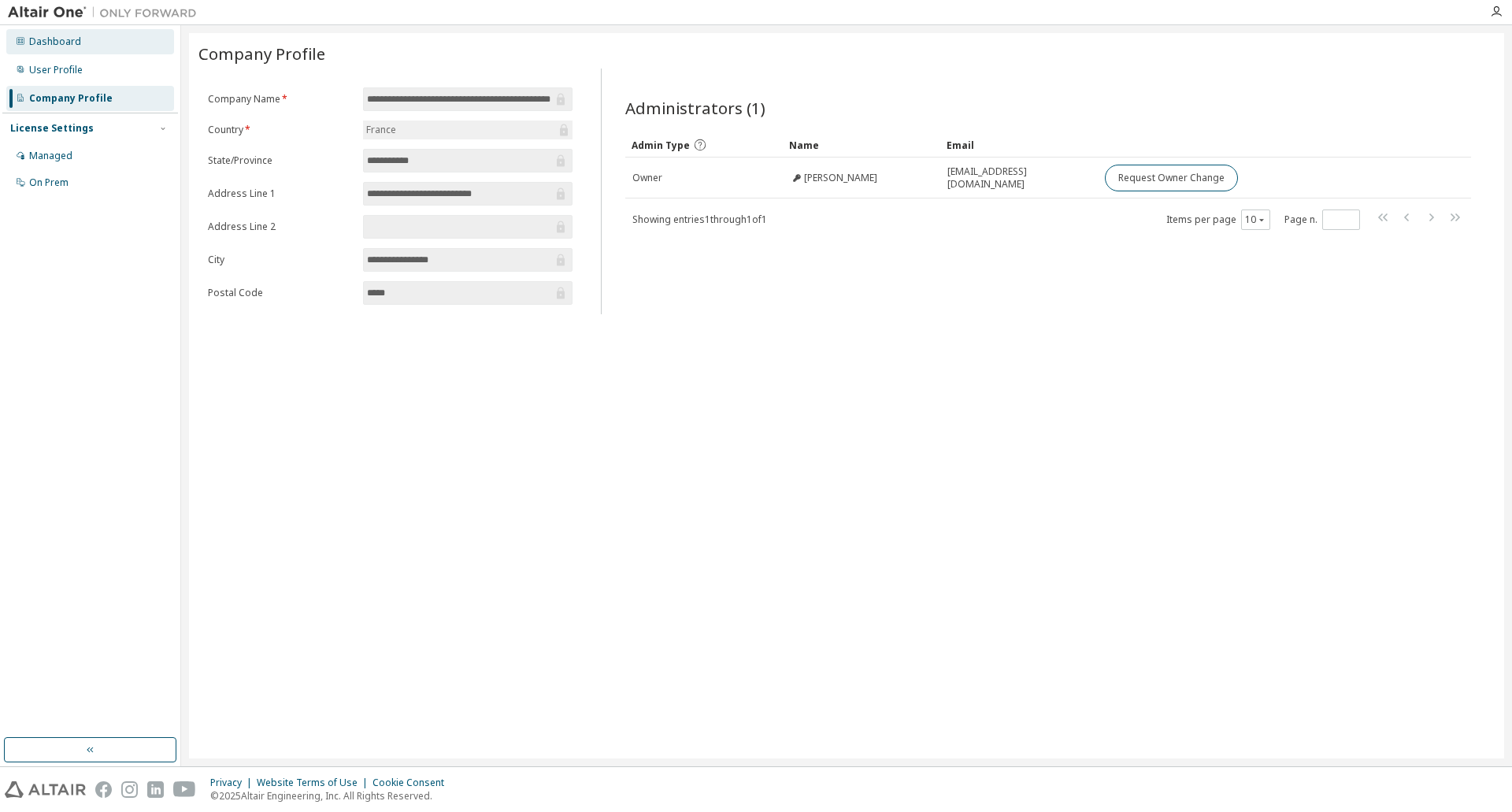
click at [67, 41] on div "Dashboard" at bounding box center [55, 41] width 52 height 13
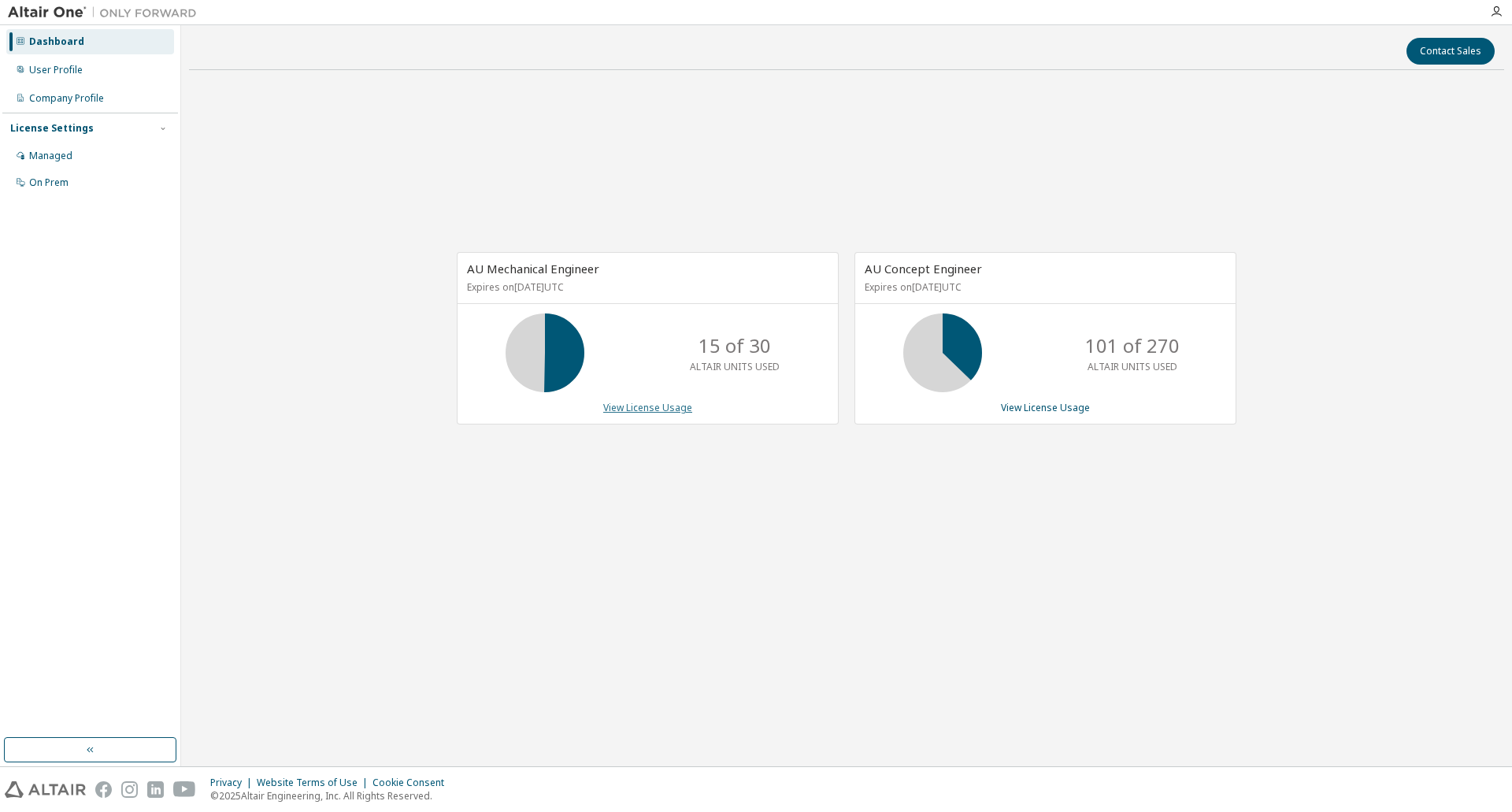
click at [648, 412] on link "View License Usage" at bounding box center [648, 407] width 89 height 14
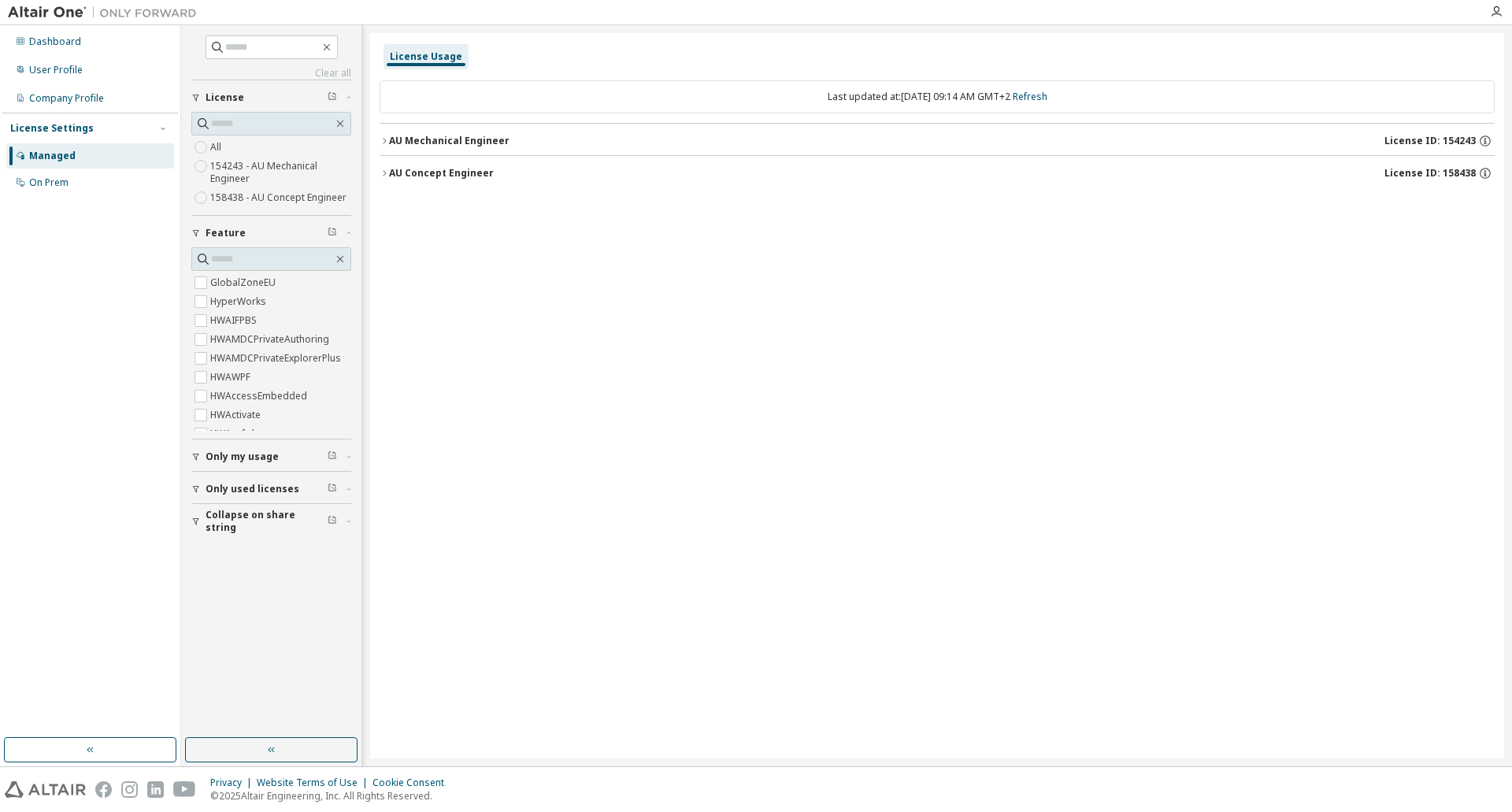
click at [65, 59] on div "User Profile" at bounding box center [90, 70] width 168 height 25
click at [53, 35] on div "Dashboard" at bounding box center [55, 41] width 52 height 13
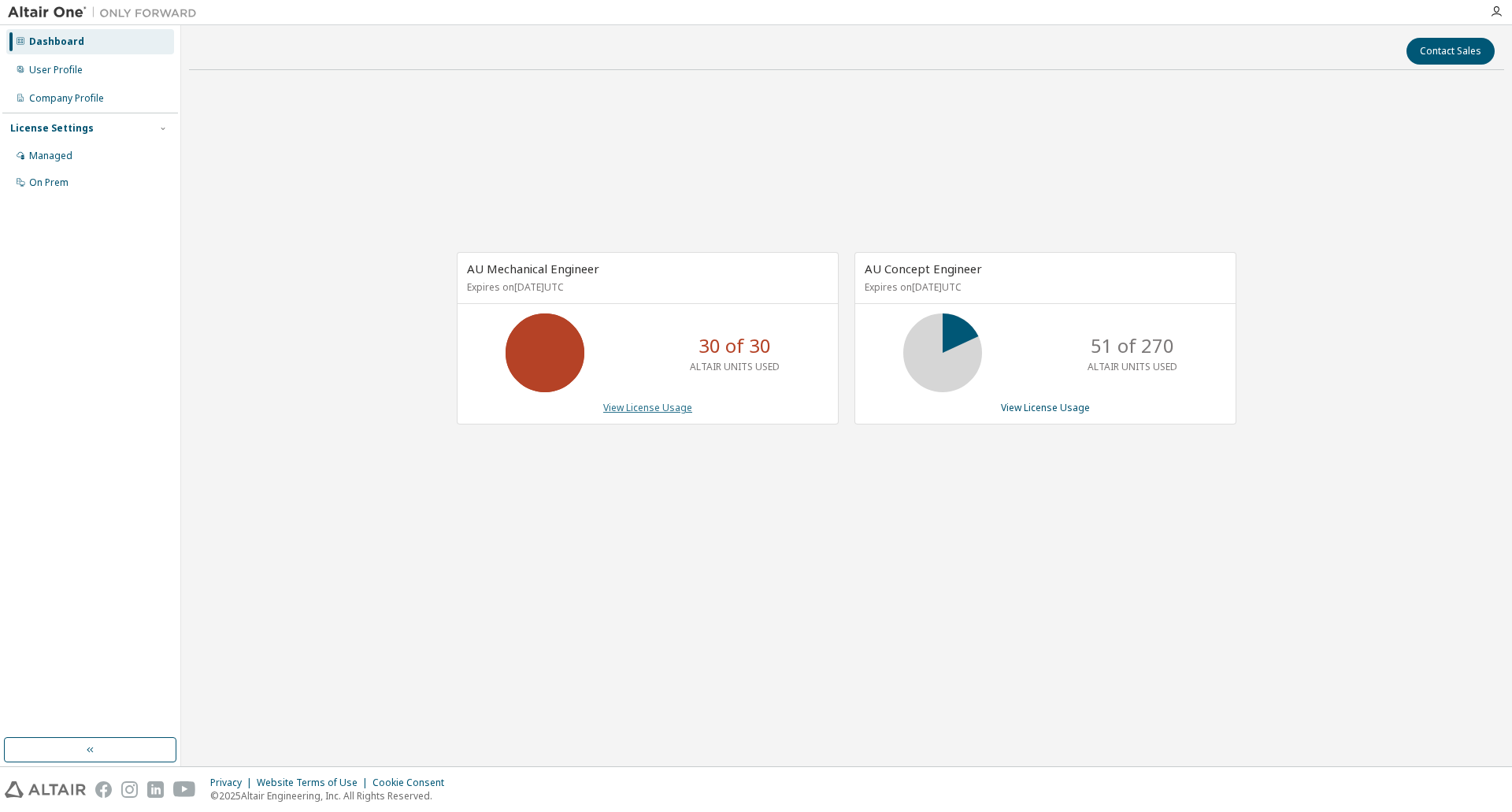
click at [686, 412] on link "View License Usage" at bounding box center [648, 407] width 89 height 14
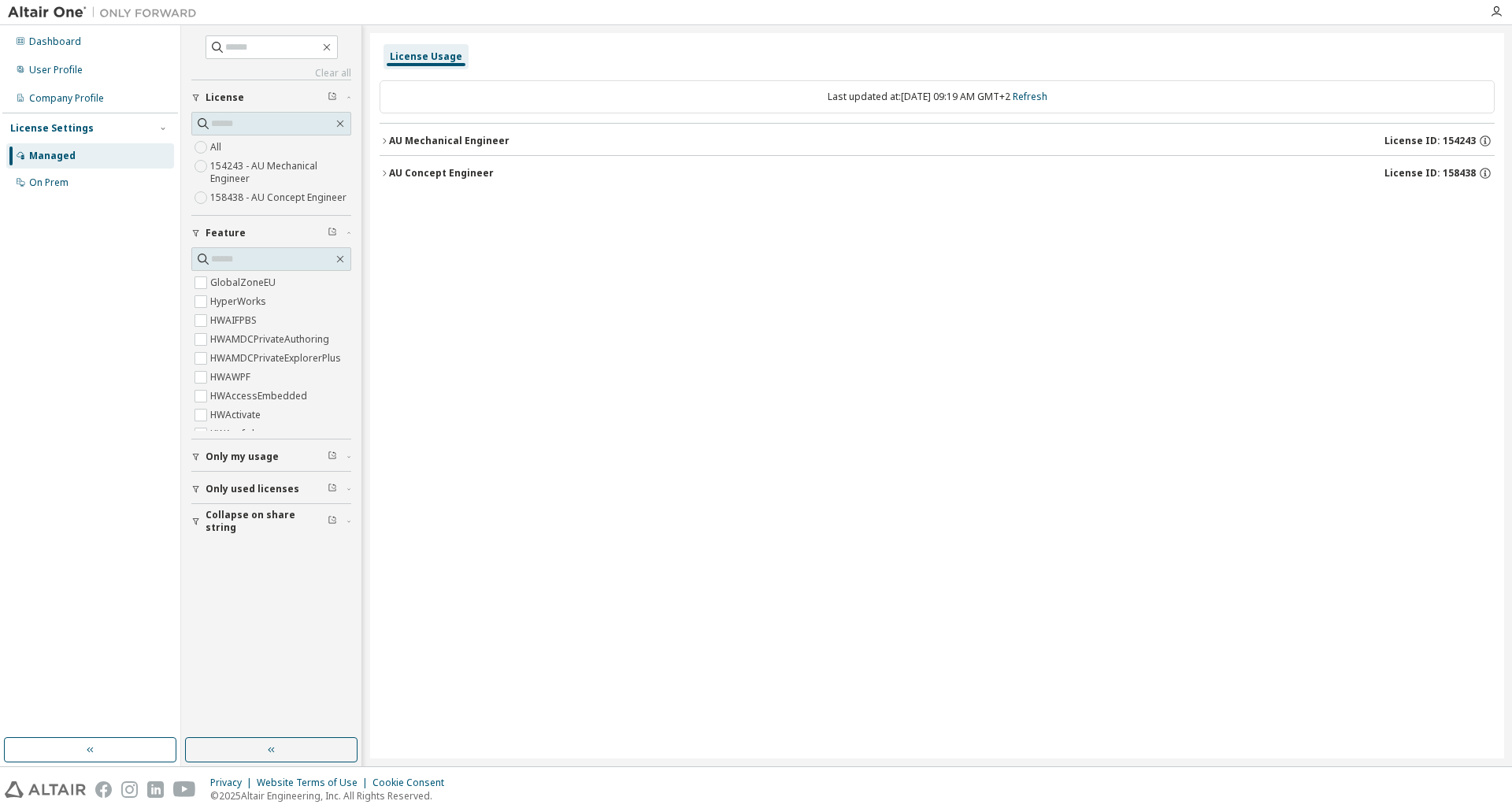
click at [390, 139] on div "AU Mechanical Engineer" at bounding box center [449, 140] width 121 height 13
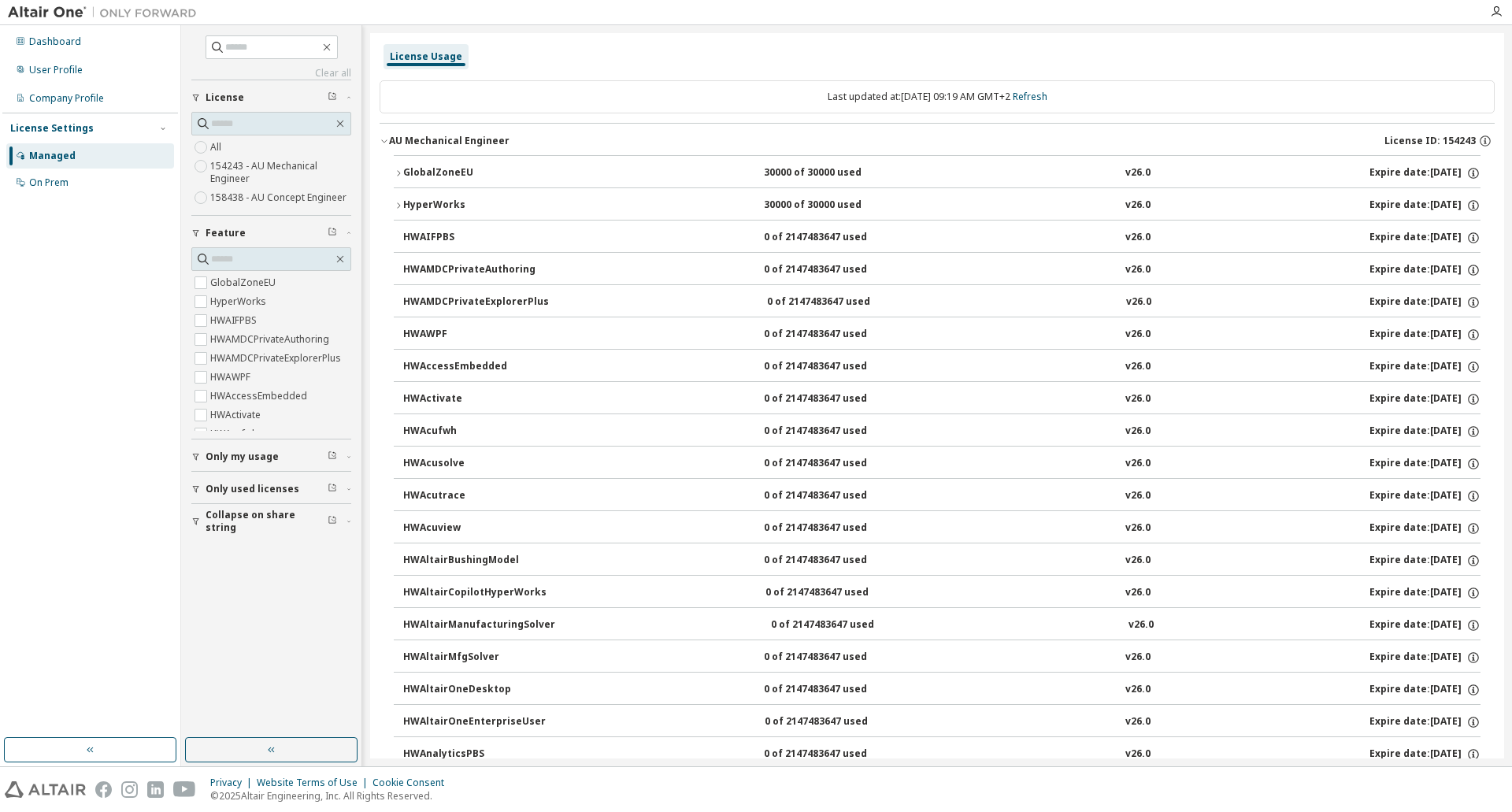
click at [412, 156] on button "GlobalZoneEU 30000 of 30000 used v26.0 Expire date: [DATE]" at bounding box center [937, 173] width 1087 height 34
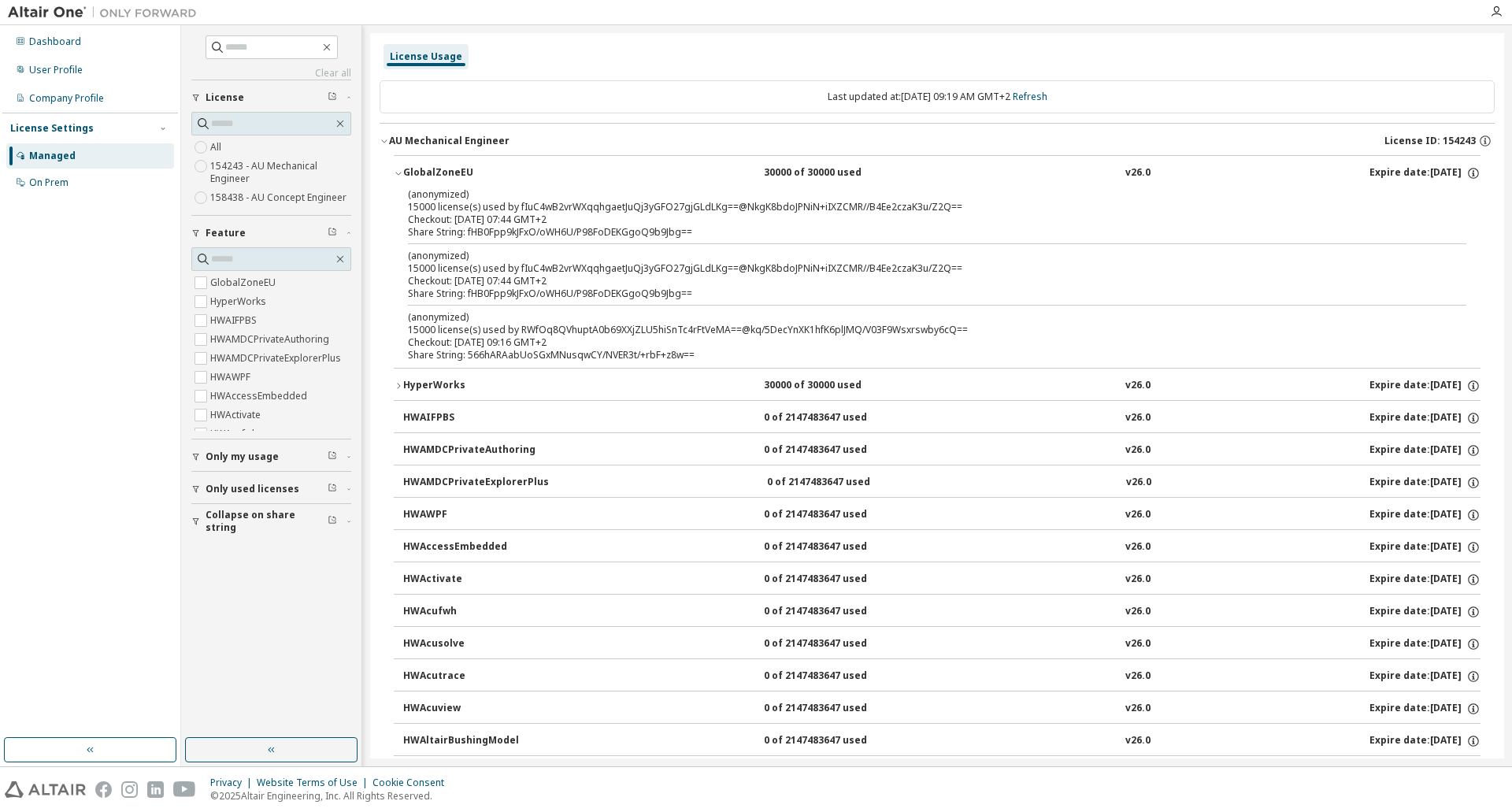
click at [386, 137] on icon "button" at bounding box center [384, 140] width 9 height 9
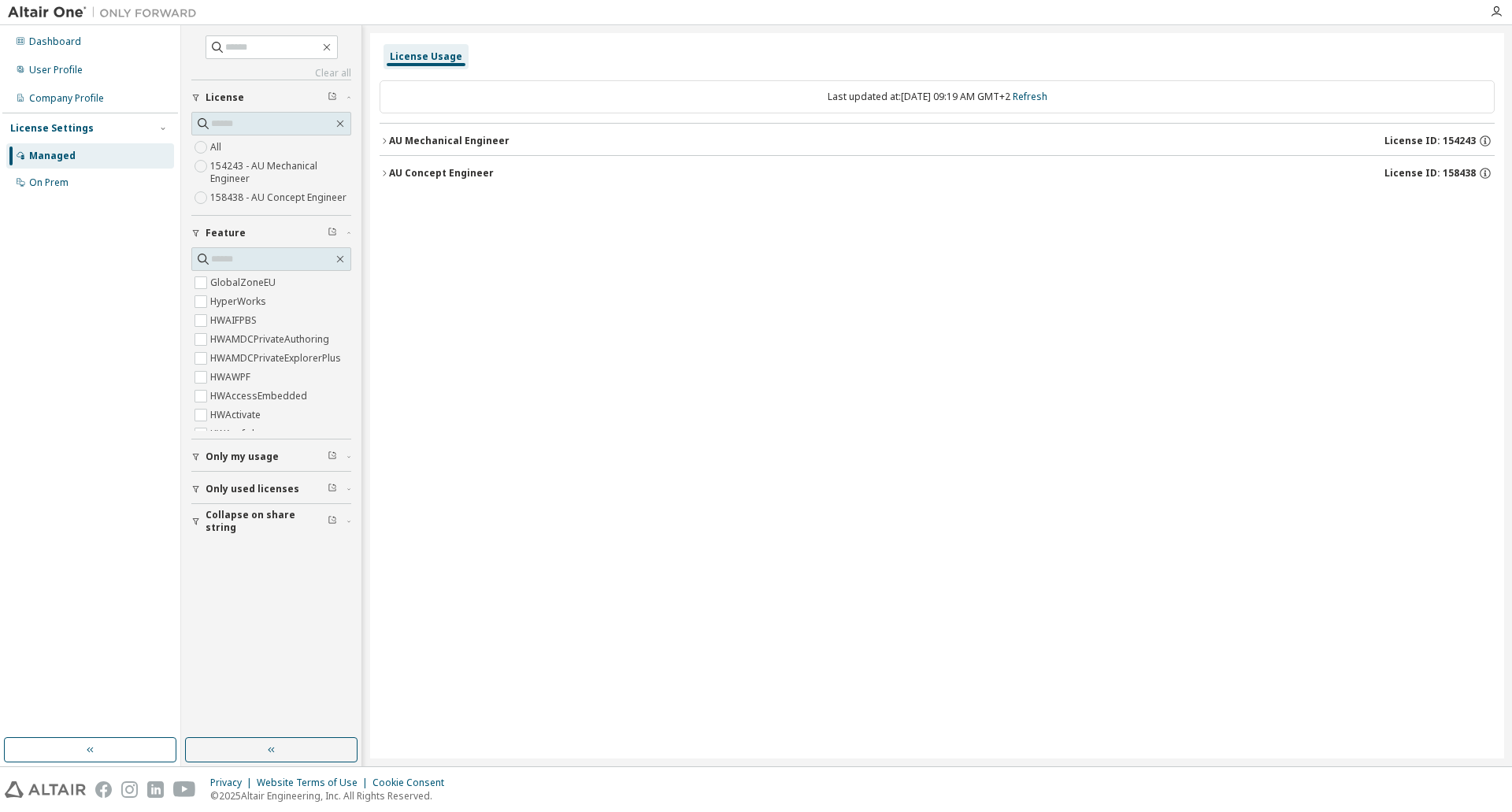
click at [388, 180] on button "AU Concept Engineer License ID: 158438" at bounding box center [937, 173] width 1115 height 34
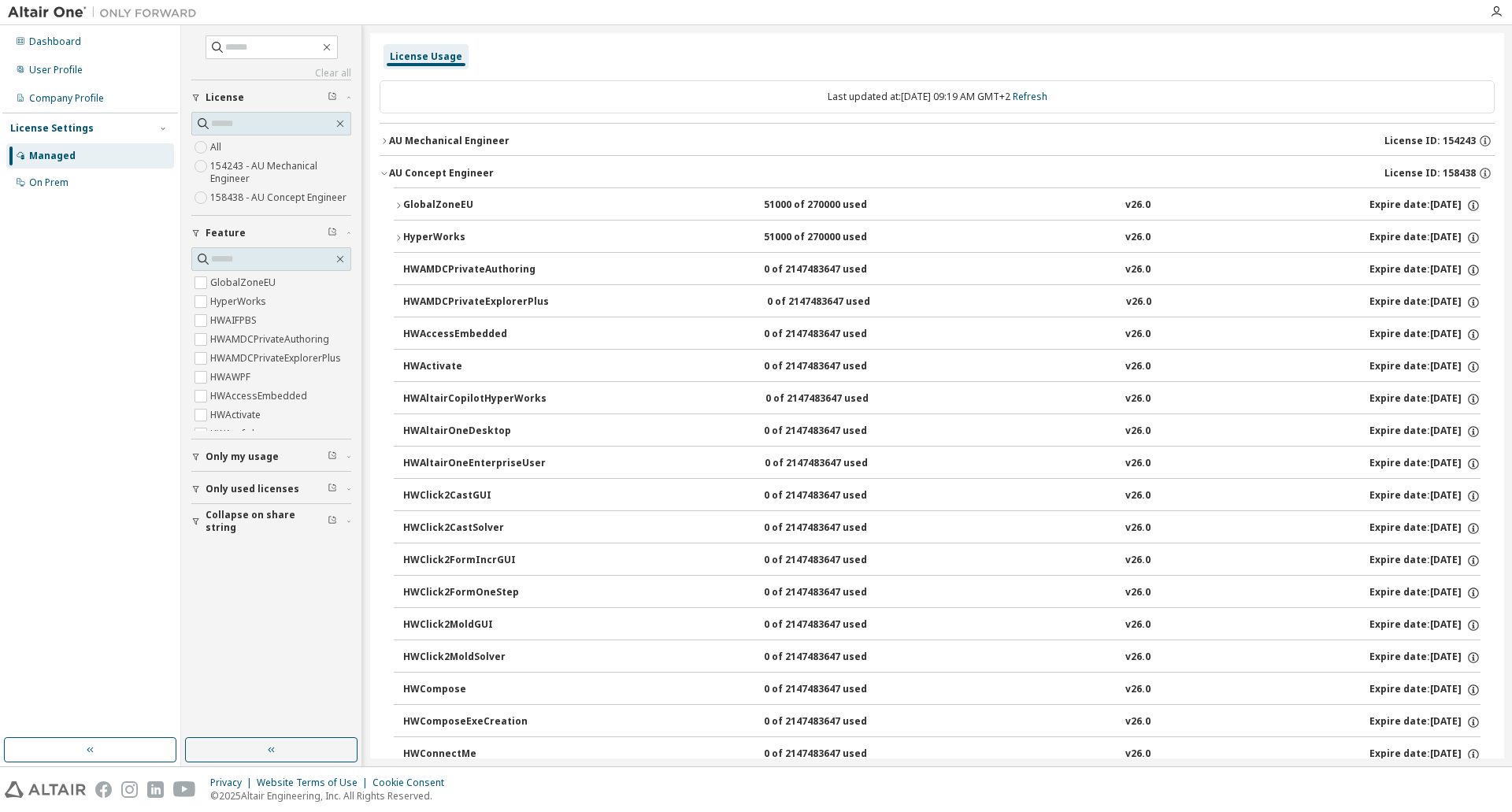
click at [381, 166] on button "AU Concept Engineer License ID: 158438" at bounding box center [937, 173] width 1115 height 34
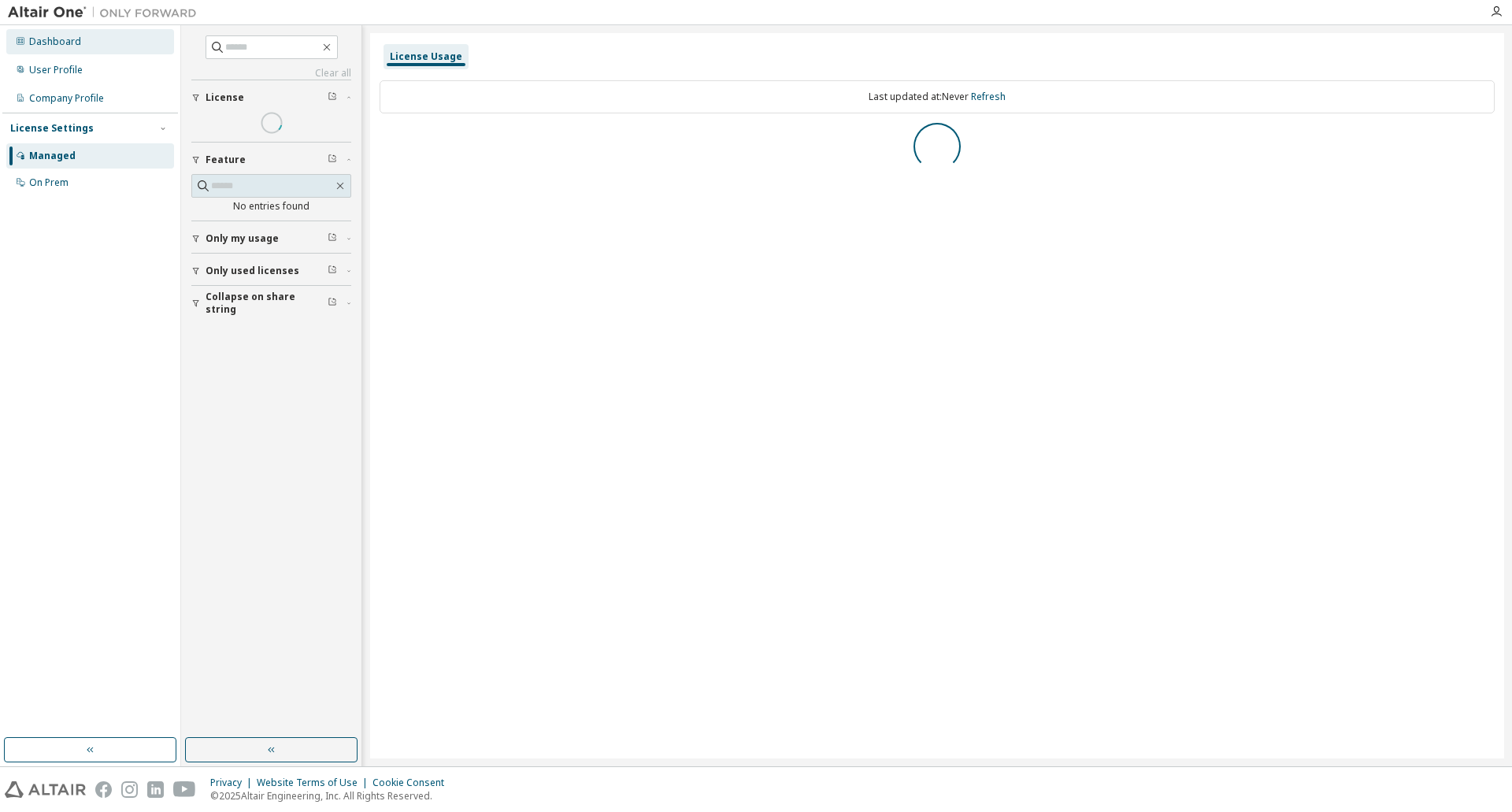
click at [54, 40] on div "Dashboard" at bounding box center [55, 41] width 52 height 13
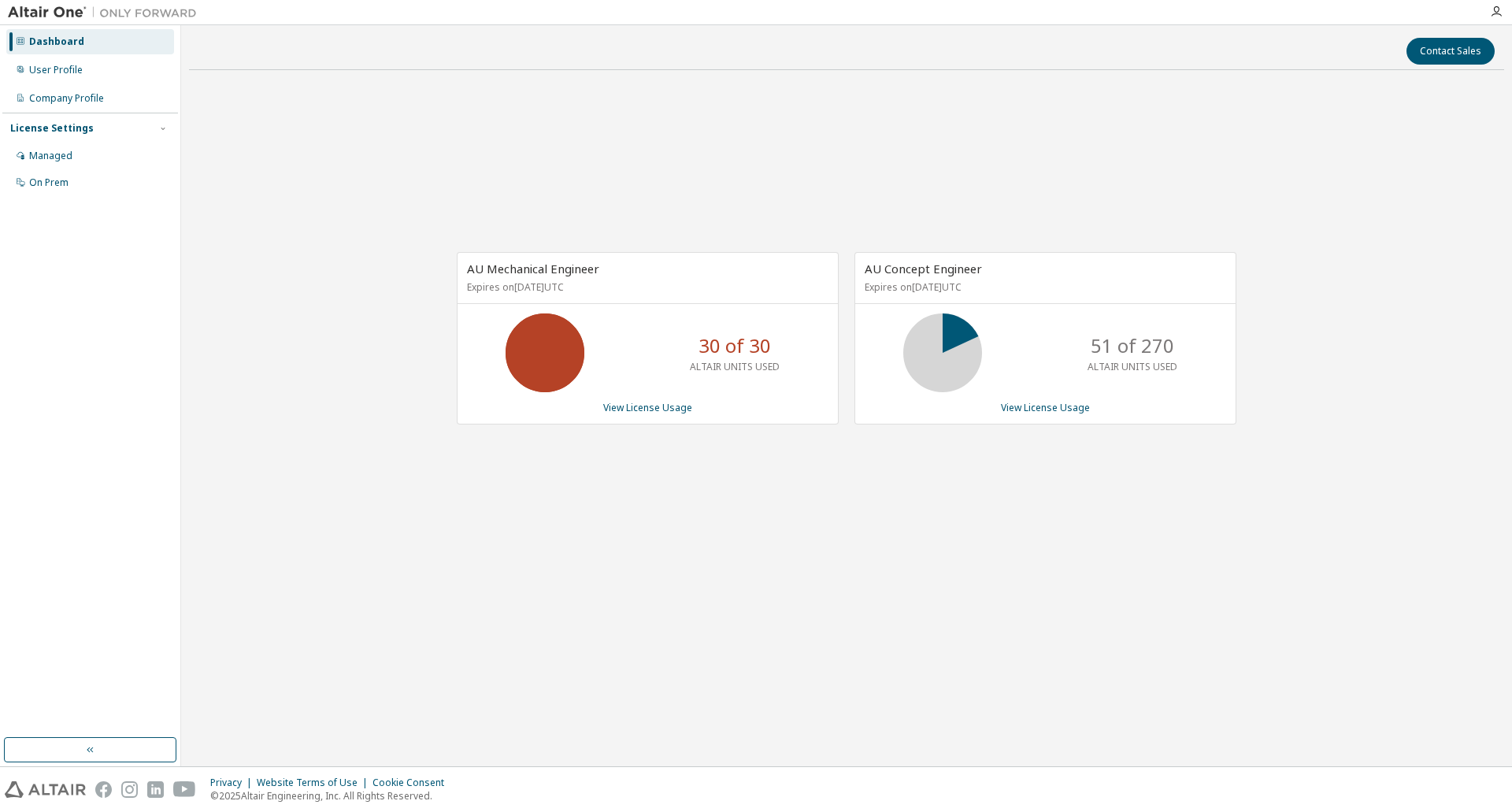
click at [412, 180] on div "AU Mechanical Engineer Expires on [DATE] UTC 30 of 30 ALTAIR UNITS USED View Li…" at bounding box center [846, 346] width 1315 height 528
click at [426, 188] on div "AU Mechanical Engineer Expires on [DATE] UTC 30 of 30 ALTAIR UNITS USED View Li…" at bounding box center [846, 346] width 1315 height 528
